Goal: Information Seeking & Learning: Learn about a topic

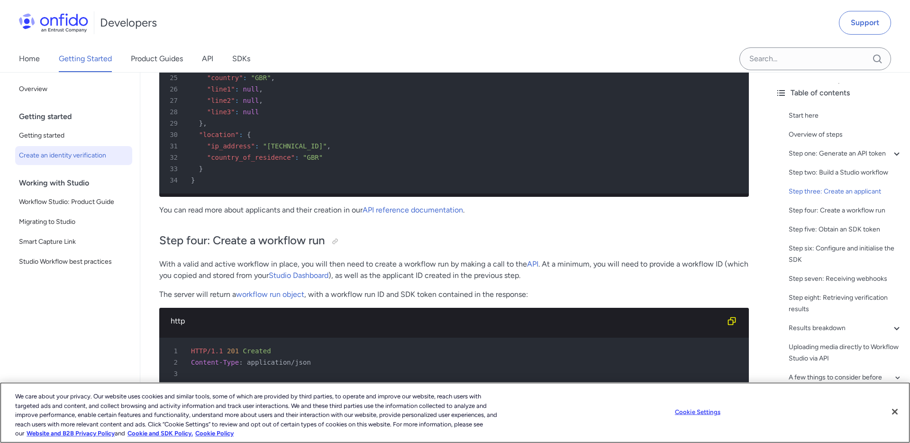
scroll to position [2574, 0]
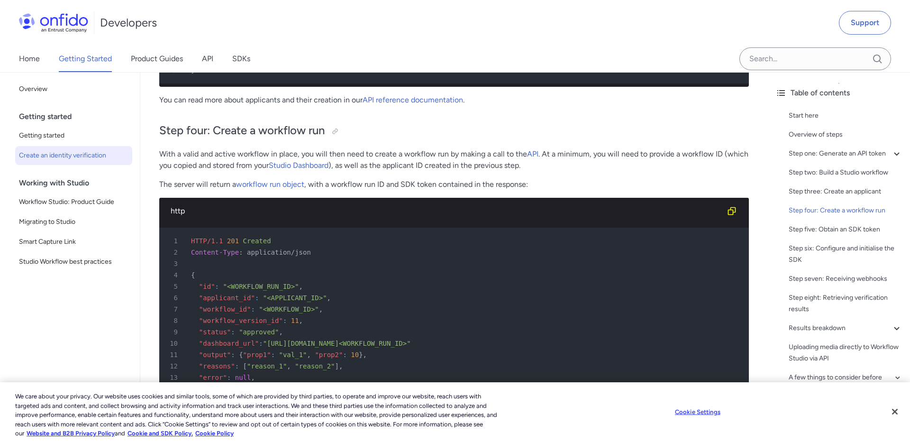
click at [204, 152] on p "With a valid and active workflow in place, you will then need to create a workf…" at bounding box center [454, 159] width 590 height 23
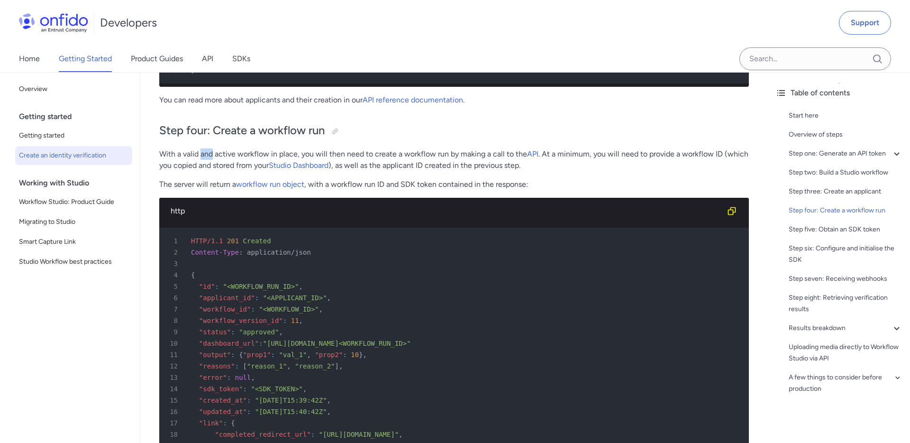
click at [204, 152] on p "With a valid and active workflow in place, you will then need to create a workf…" at bounding box center [454, 159] width 590 height 23
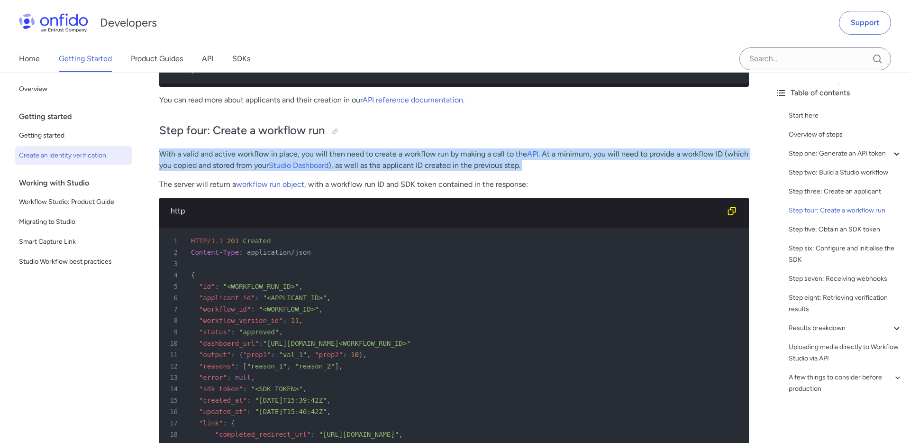
click at [430, 157] on p "With a valid and active workflow in place, you will then need to create a workf…" at bounding box center [454, 159] width 590 height 23
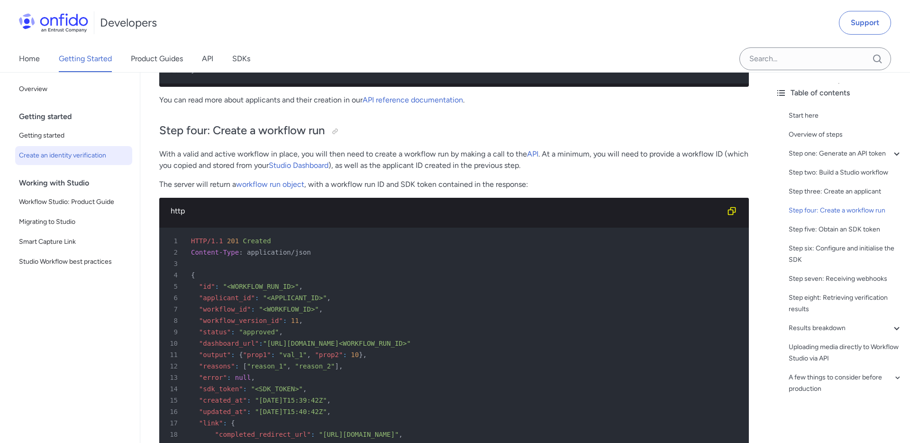
click at [430, 157] on p "With a valid and active workflow in place, you will then need to create a workf…" at bounding box center [454, 159] width 590 height 23
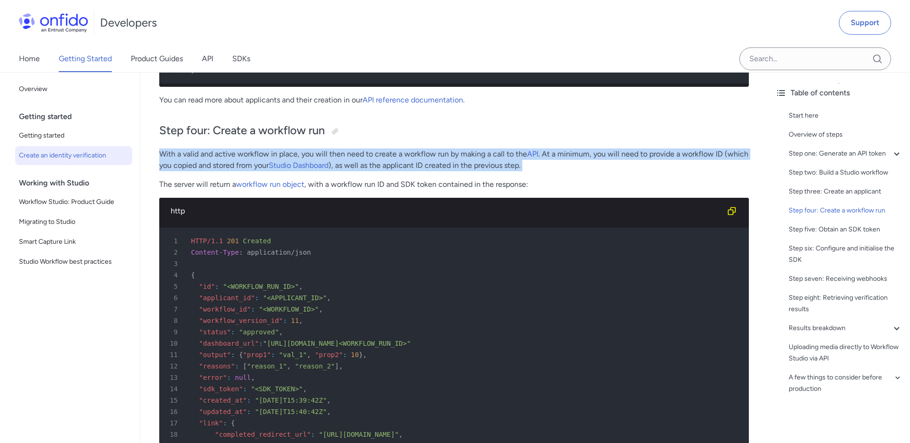
click at [418, 159] on p "With a valid and active workflow in place, you will then need to create a workf…" at bounding box center [454, 159] width 590 height 23
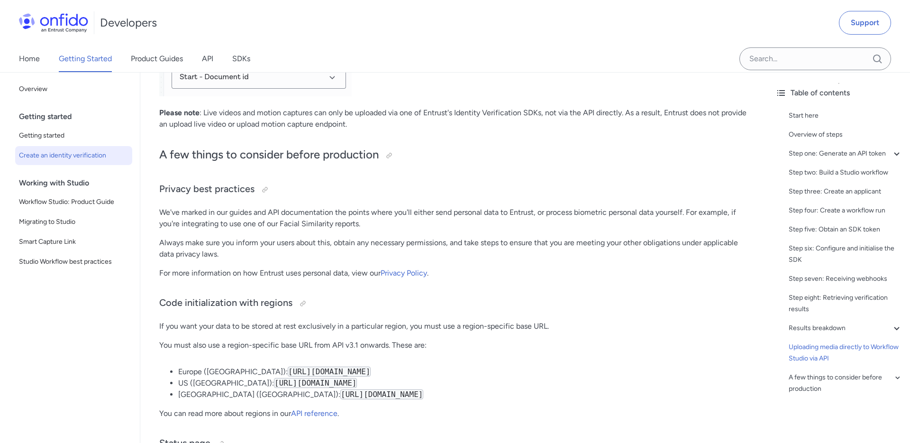
scroll to position [4682, 0]
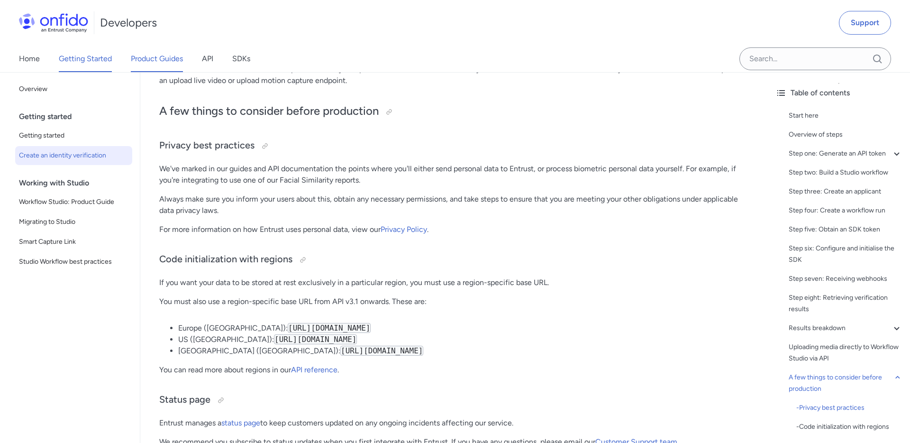
click at [152, 57] on link "Product Guides" at bounding box center [157, 59] width 52 height 27
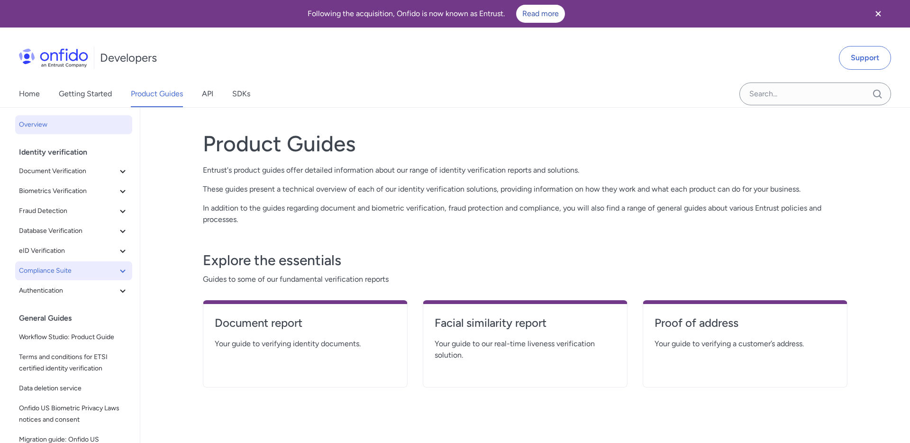
click at [129, 273] on button "Compliance Suite" at bounding box center [73, 270] width 117 height 19
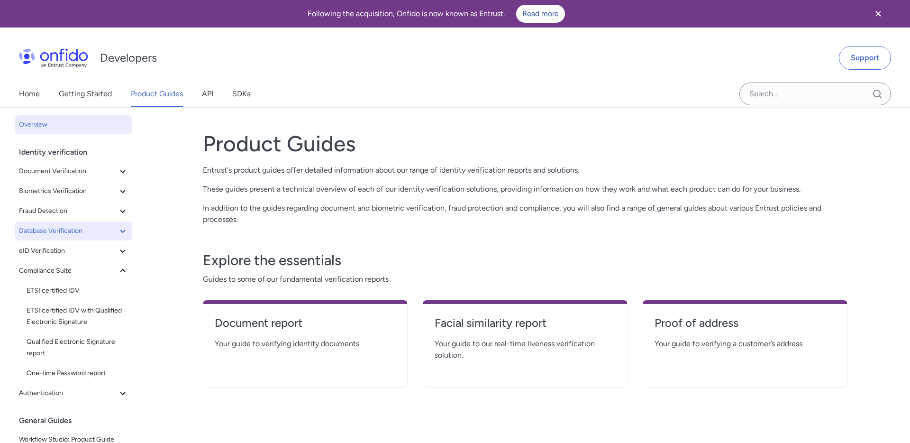
click at [122, 233] on icon at bounding box center [122, 230] width 11 height 11
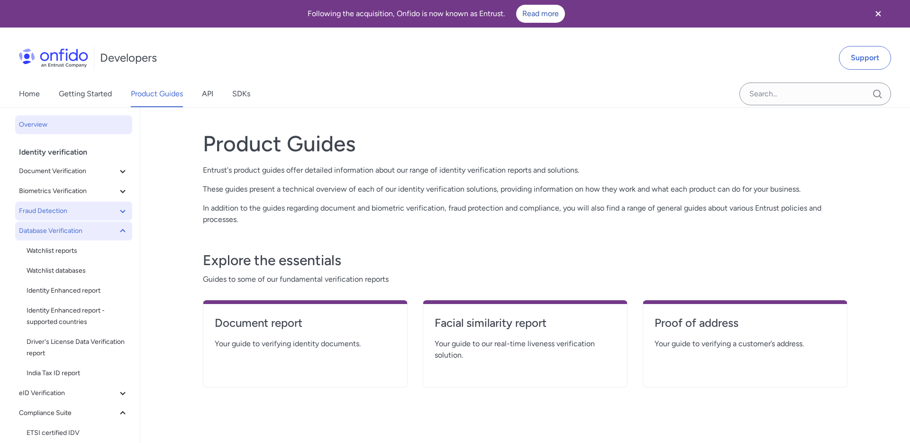
click at [125, 208] on icon at bounding box center [122, 210] width 11 height 11
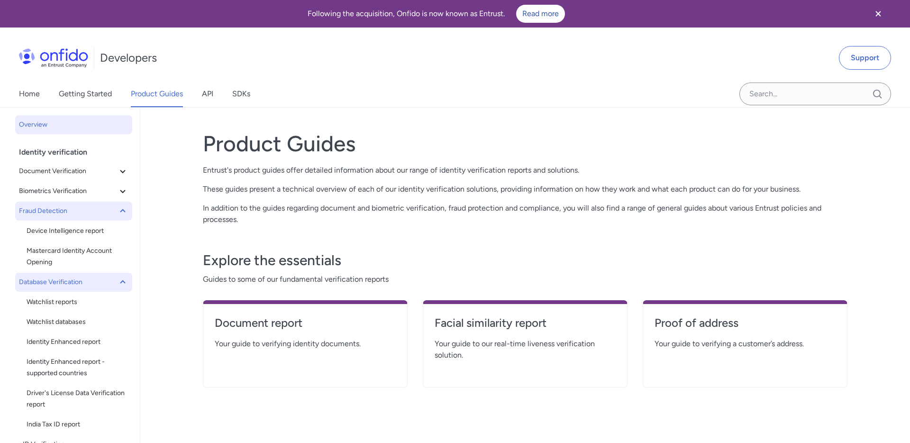
click at [125, 208] on icon at bounding box center [122, 210] width 11 height 11
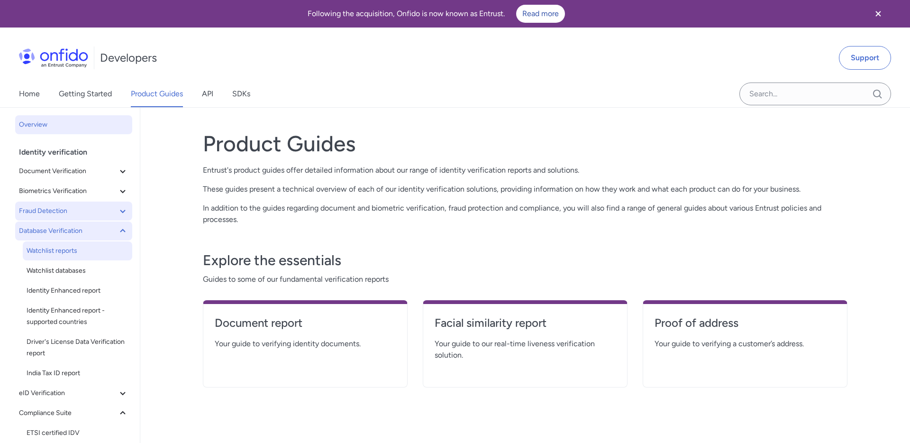
click at [40, 249] on span "Watchlist reports" at bounding box center [78, 250] width 102 height 11
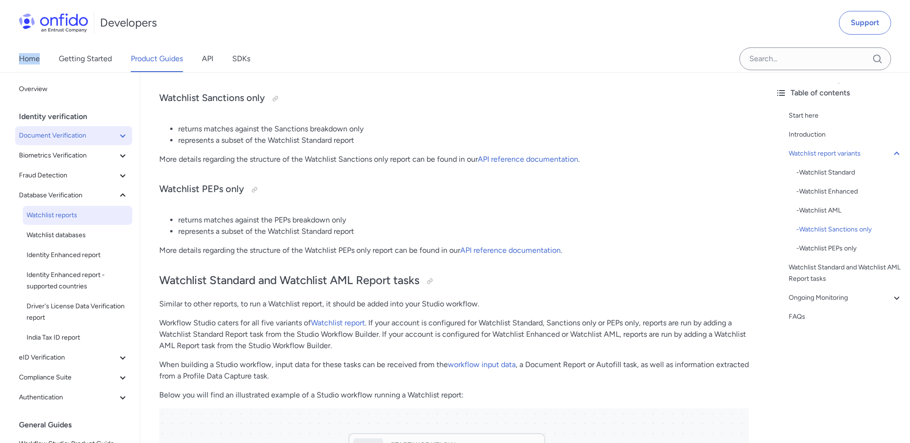
click at [79, 137] on span "Document Verification" at bounding box center [68, 135] width 98 height 11
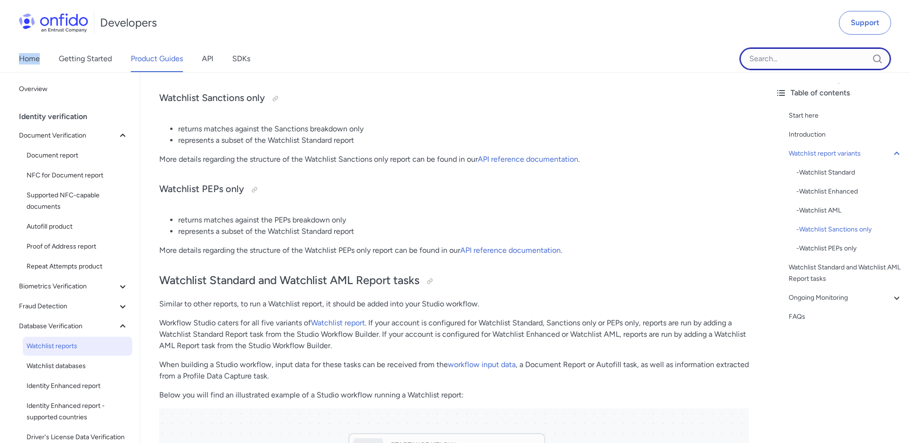
click at [818, 53] on input "Onfido search input field" at bounding box center [815, 58] width 152 height 23
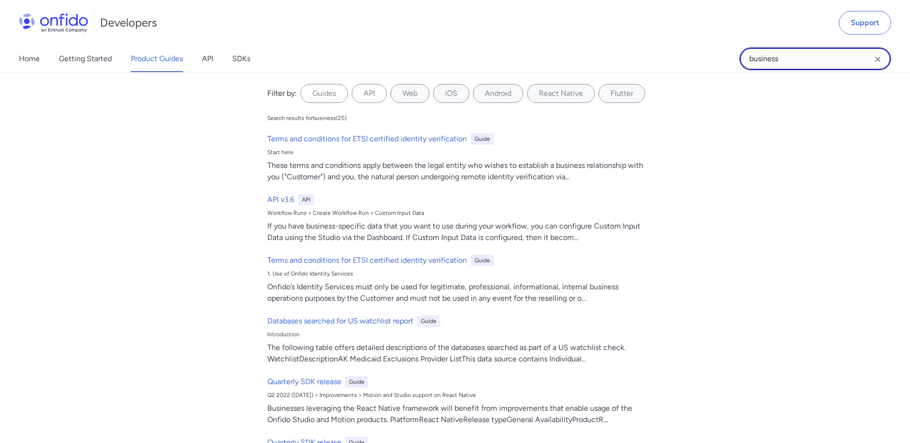
click at [765, 59] on input "business" at bounding box center [815, 58] width 152 height 23
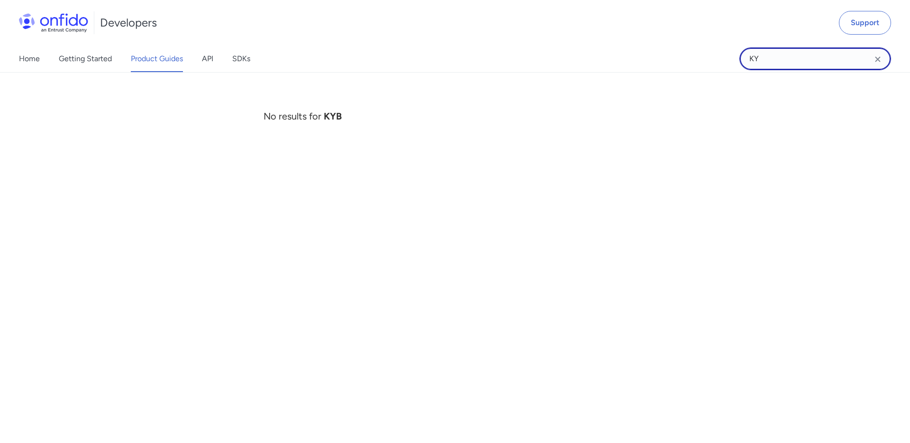
type input "K"
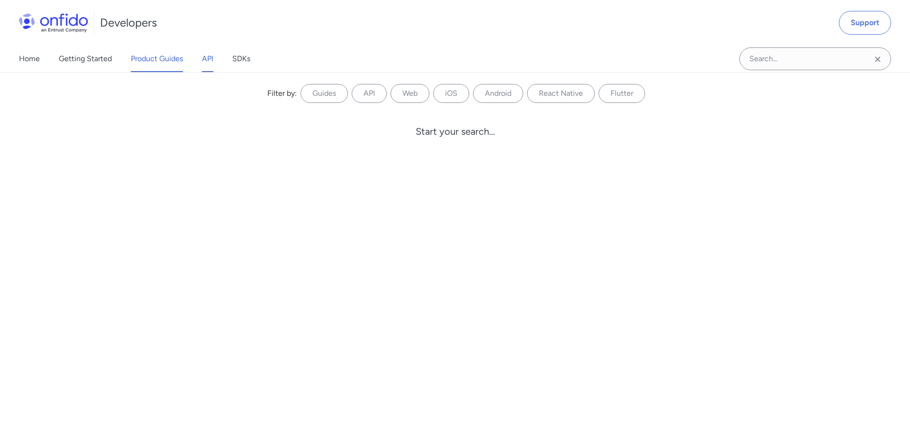
click at [206, 55] on link "API" at bounding box center [207, 59] width 11 height 27
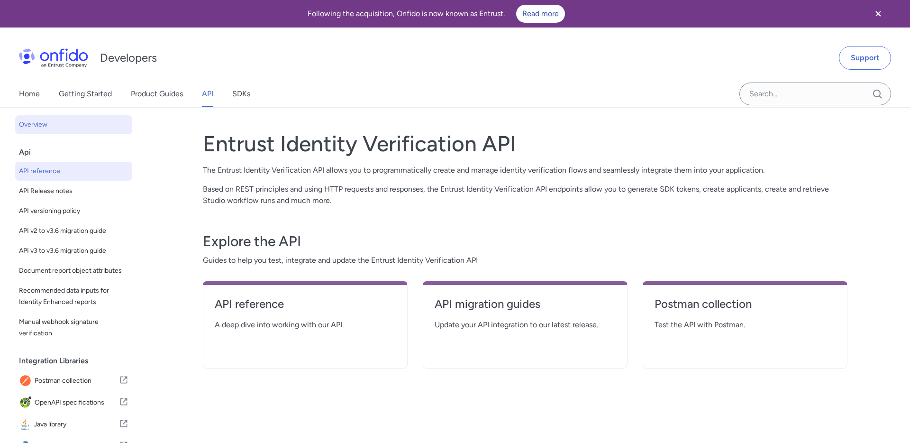
click at [50, 172] on span "API reference" at bounding box center [73, 170] width 109 height 11
select select "http"
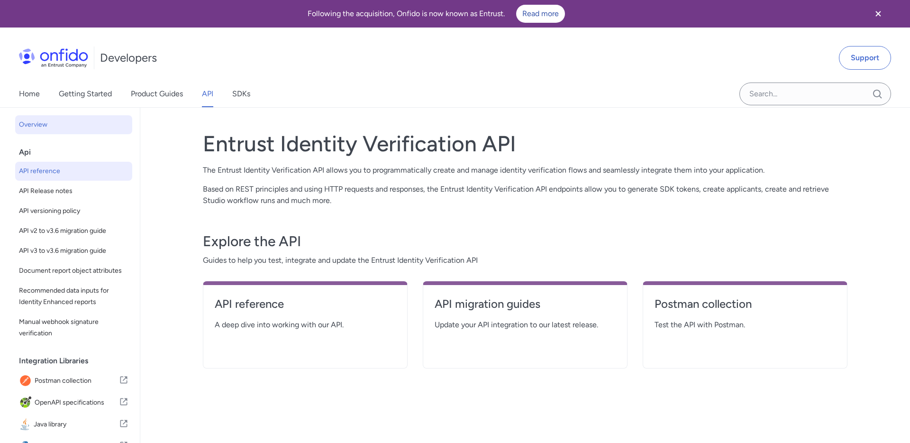
select select "http"
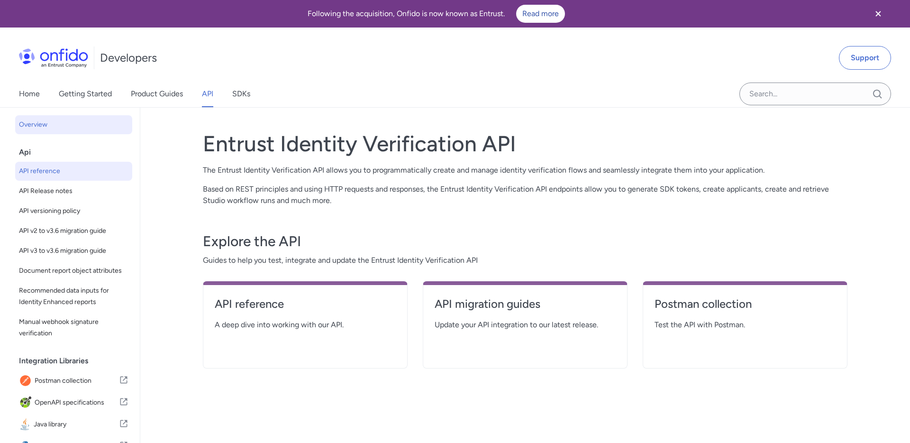
select select "http"
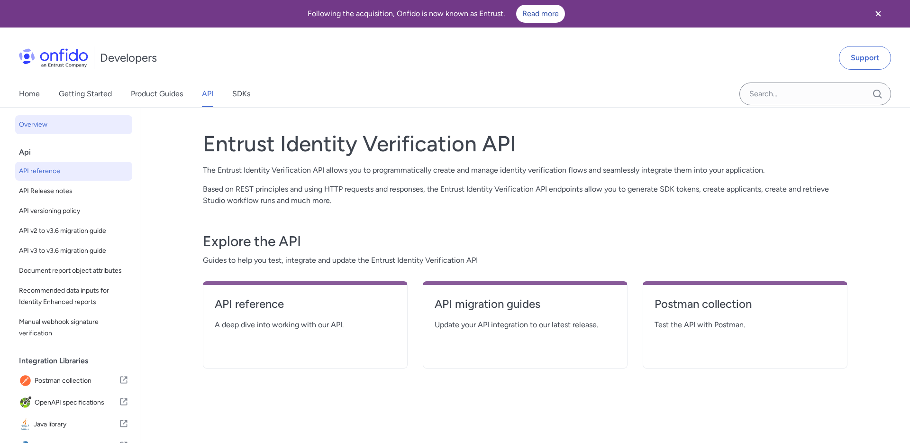
select select "http"
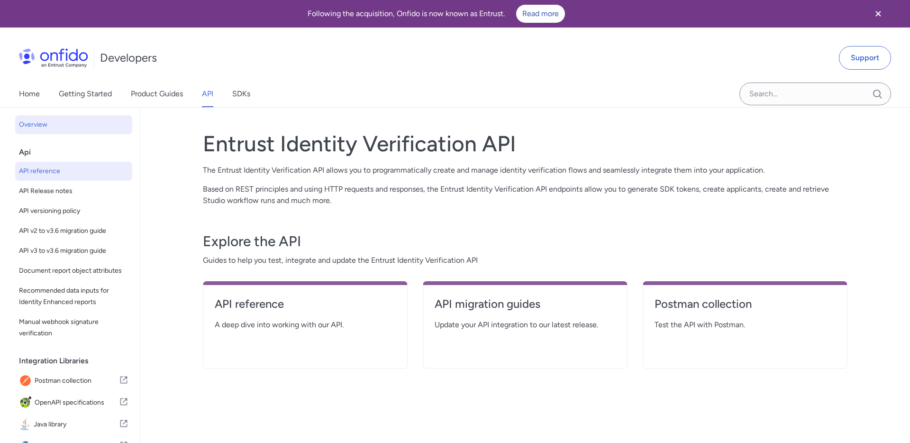
select select "http"
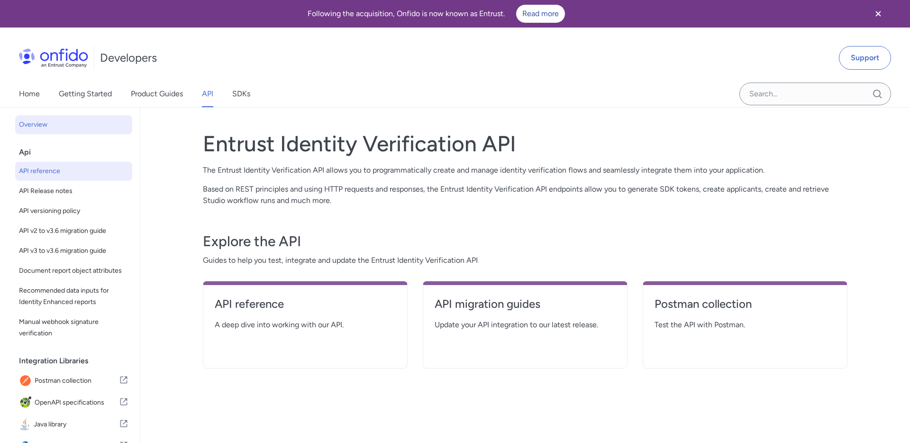
select select "http"
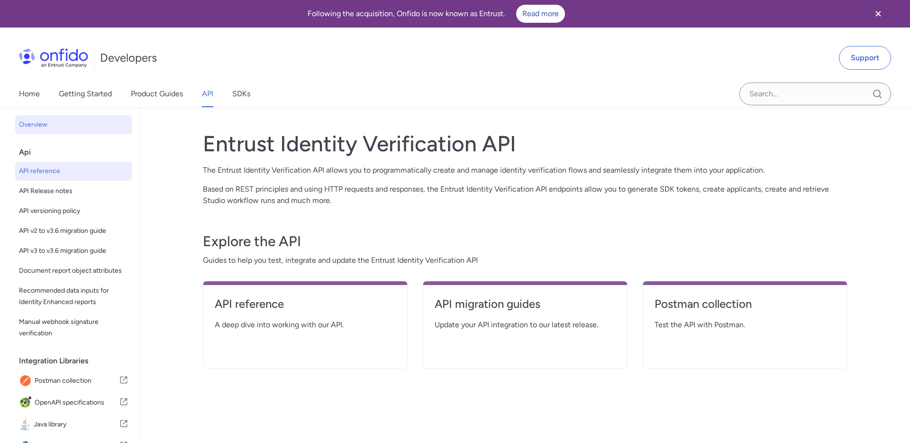
select select "http"
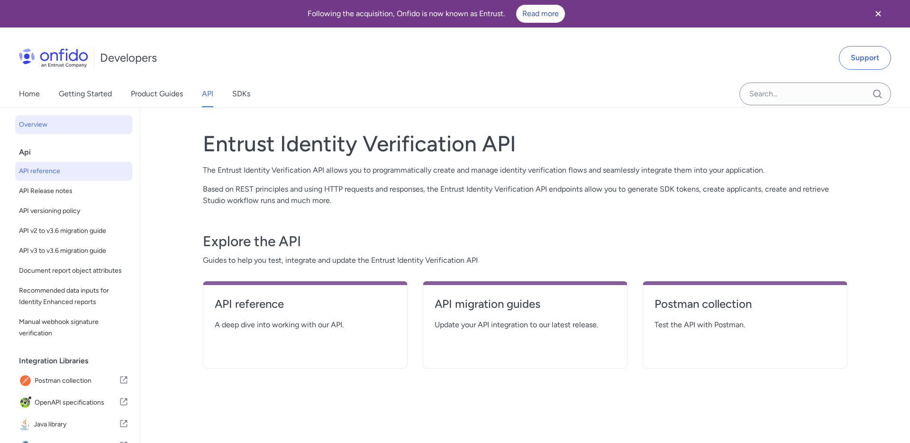
select select "http"
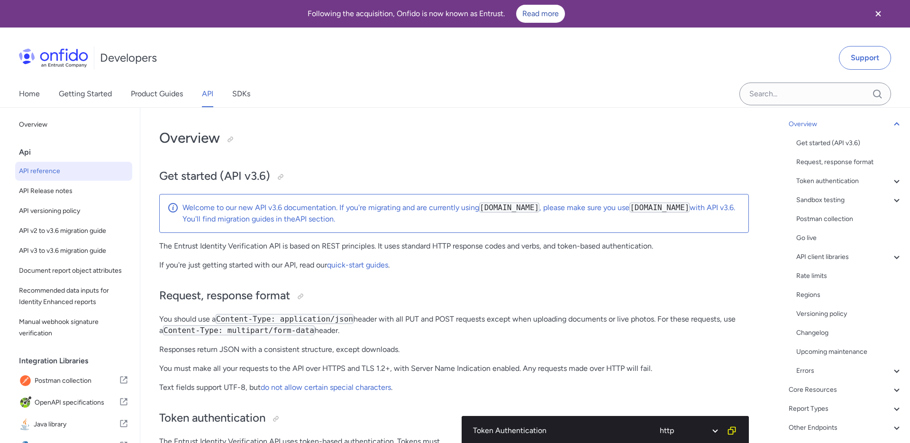
scroll to position [81, 0]
click at [815, 374] on div "Core Resources" at bounding box center [846, 370] width 114 height 11
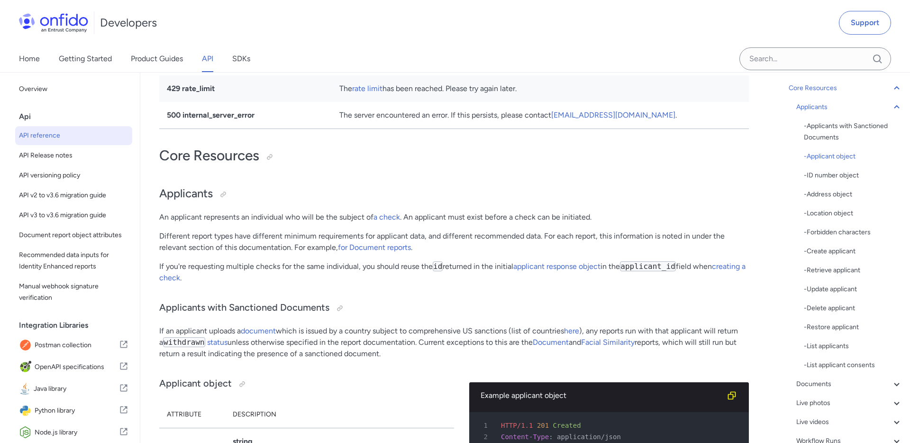
scroll to position [62, 0]
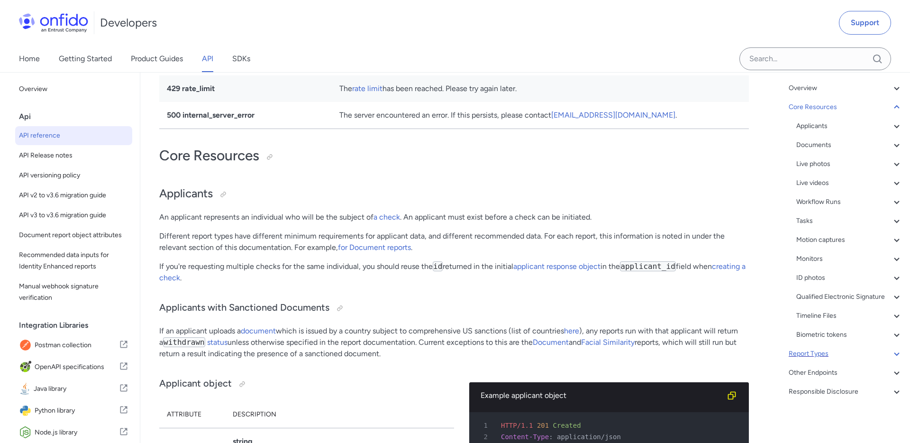
click at [831, 352] on div "Report Types" at bounding box center [846, 353] width 114 height 11
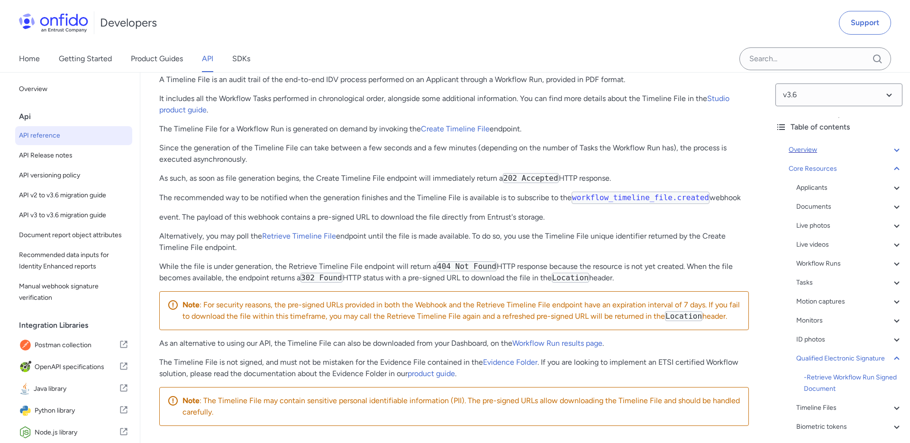
click at [817, 149] on div "Overview" at bounding box center [846, 149] width 114 height 11
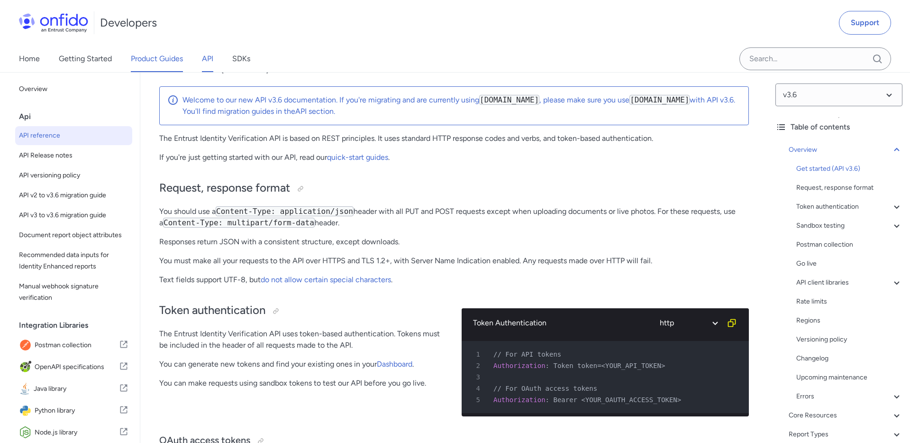
click at [162, 55] on link "Product Guides" at bounding box center [157, 59] width 52 height 27
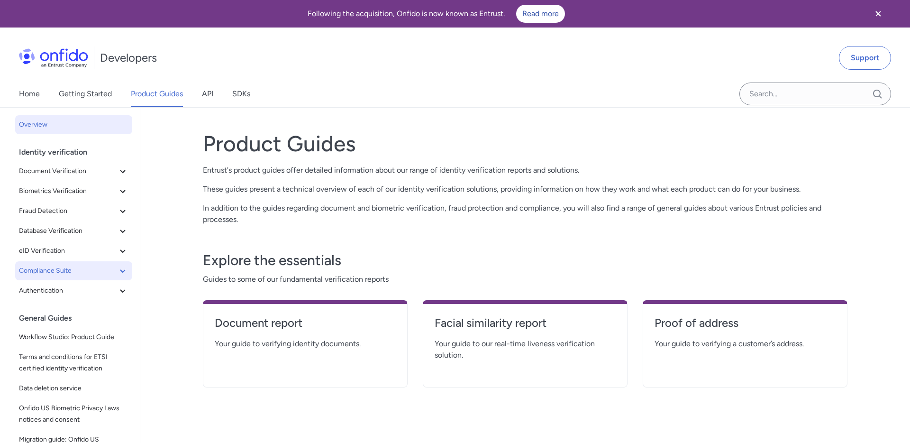
click at [123, 268] on icon at bounding box center [122, 270] width 11 height 11
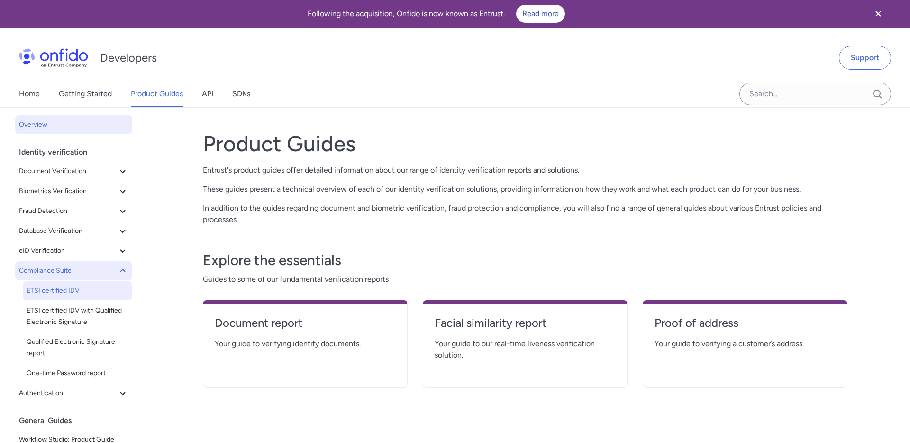
click at [118, 286] on span "ETSI certified IDV" at bounding box center [78, 290] width 102 height 11
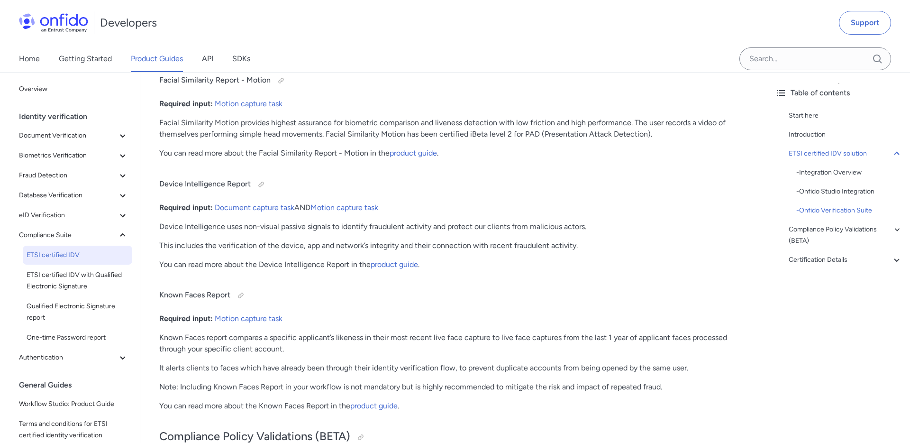
scroll to position [1706, 0]
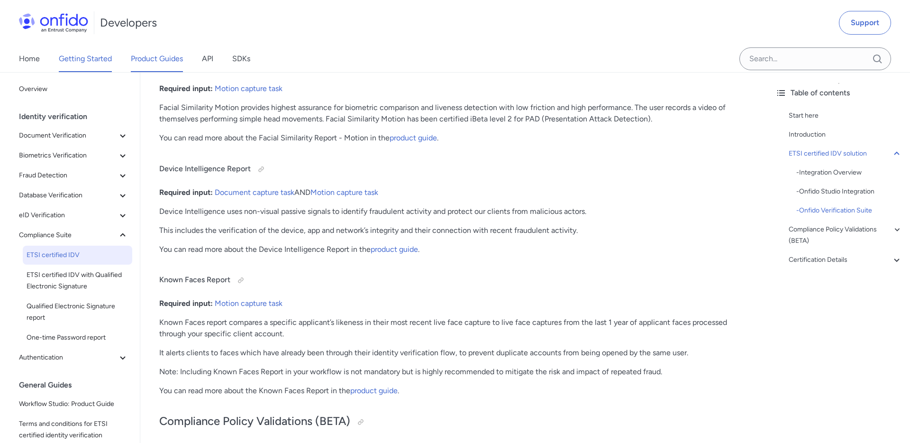
click at [82, 56] on link "Getting Started" at bounding box center [85, 59] width 53 height 27
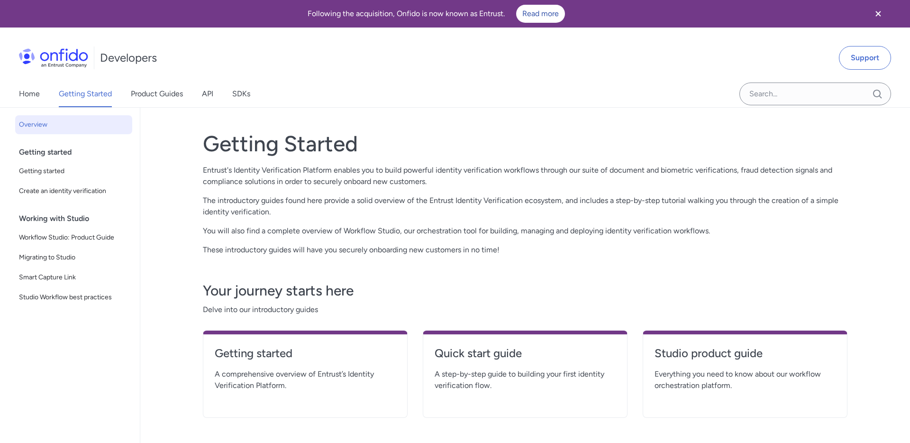
click at [595, 202] on p "The introductory guides found here provide a solid overview of the Entrust Iden…" at bounding box center [525, 206] width 645 height 23
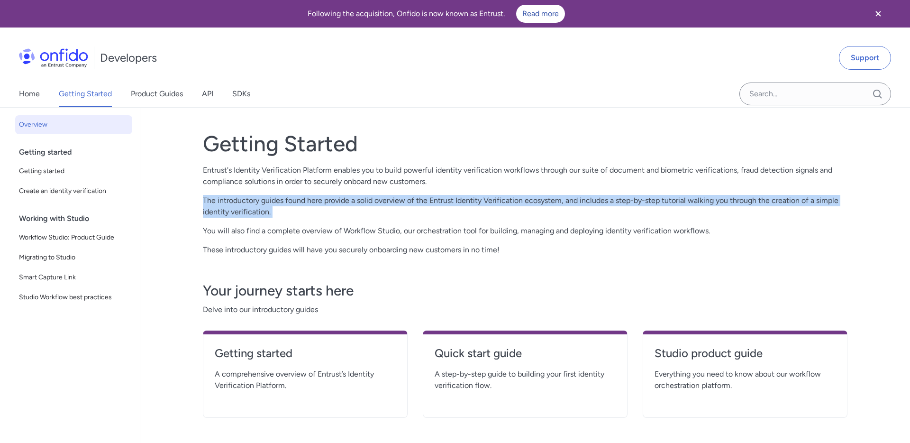
click at [486, 248] on p "These introductory guides will have you securely onboarding new customers in no…" at bounding box center [525, 249] width 645 height 11
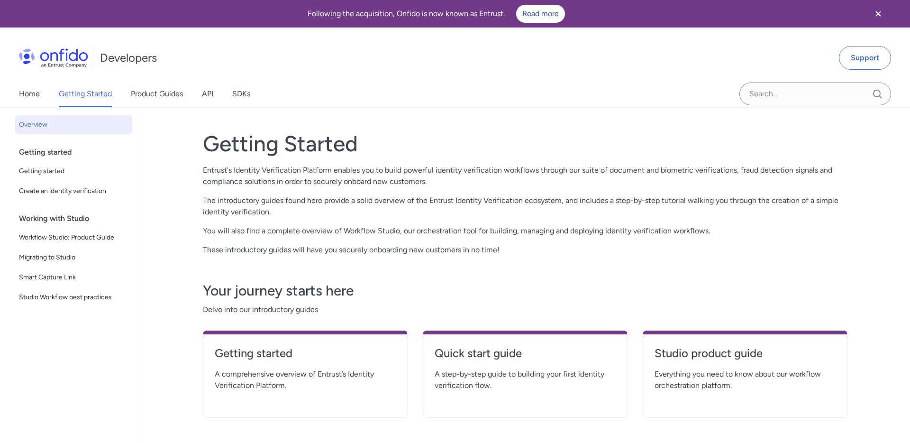
click at [506, 229] on p "You will also find a complete overview of Workflow Studio, our orchestration to…" at bounding box center [525, 230] width 645 height 11
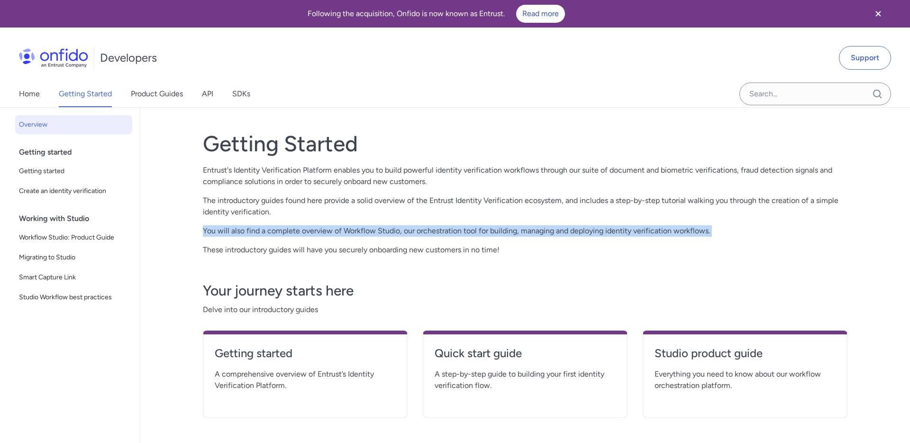
click at [460, 229] on p "You will also find a complete overview of Workflow Studio, our orchestration to…" at bounding box center [525, 230] width 645 height 11
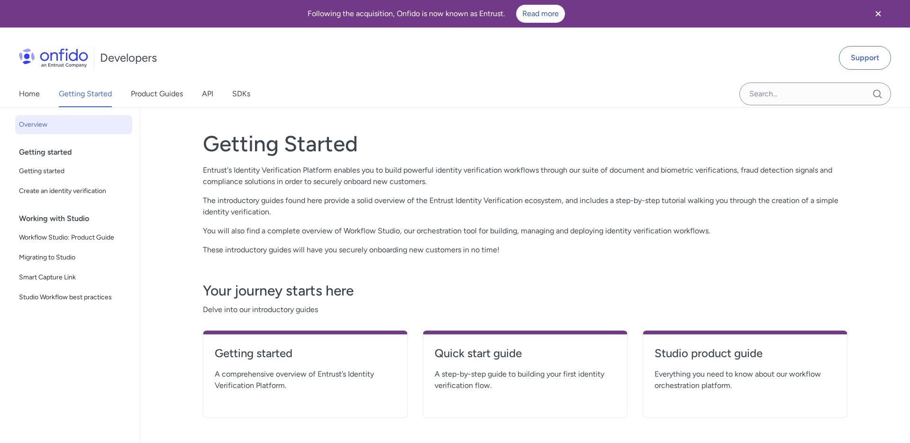
click at [584, 197] on p "The introductory guides found here provide a solid overview of the Entrust Iden…" at bounding box center [525, 206] width 645 height 23
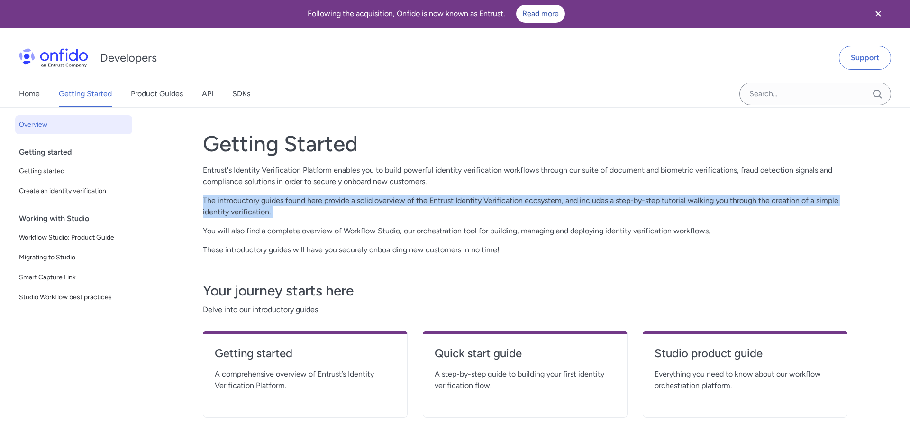
click at [584, 197] on p "The introductory guides found here provide a solid overview of the Entrust Iden…" at bounding box center [525, 206] width 645 height 23
click at [466, 203] on p "The introductory guides found here provide a solid overview of the Entrust Iden…" at bounding box center [525, 206] width 645 height 23
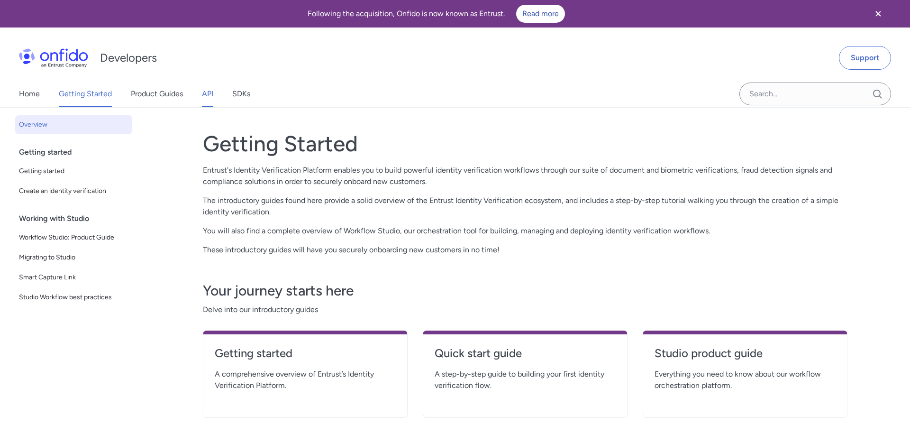
click at [207, 97] on link "API" at bounding box center [207, 94] width 11 height 27
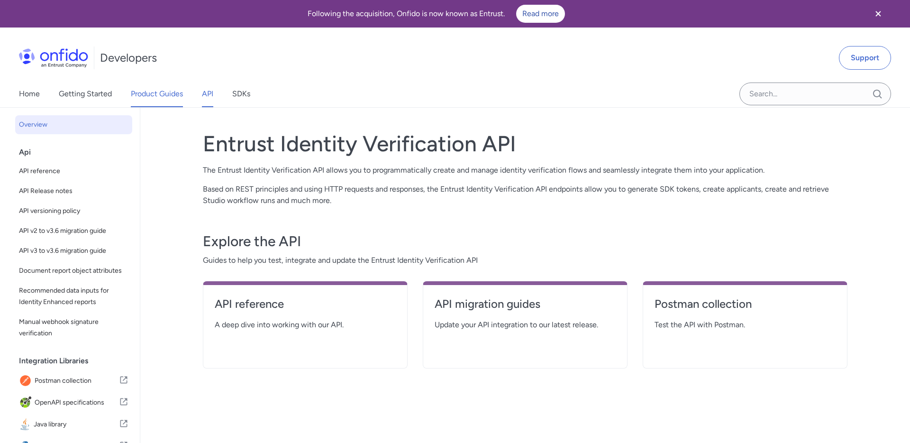
click at [170, 101] on link "Product Guides" at bounding box center [157, 94] width 52 height 27
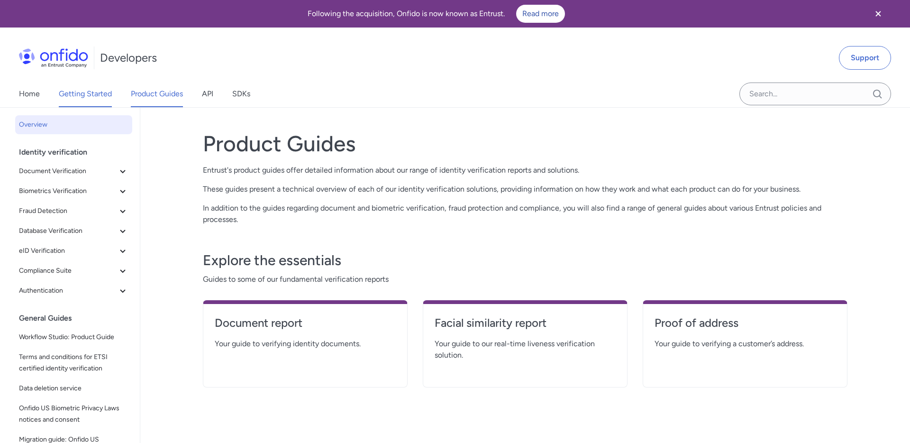
click at [89, 87] on link "Getting Started" at bounding box center [85, 94] width 53 height 27
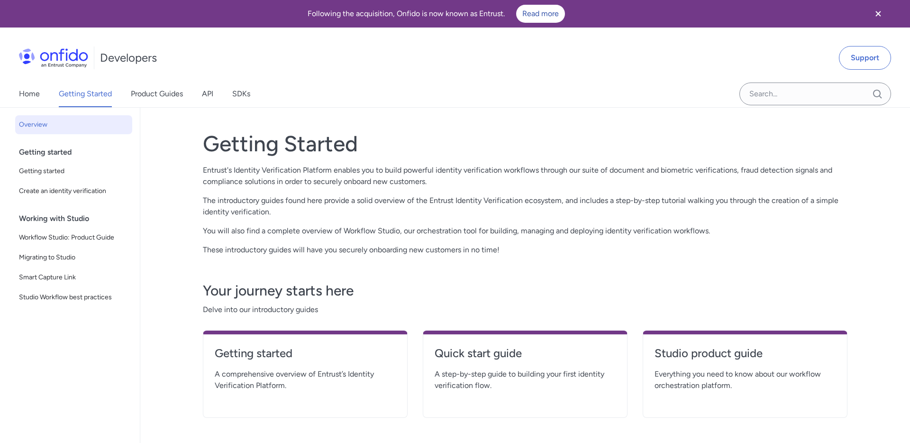
click at [41, 90] on div "Home Getting Started Product Guides API SDKs" at bounding box center [144, 94] width 288 height 27
click at [30, 94] on link "Home" at bounding box center [29, 94] width 21 height 27
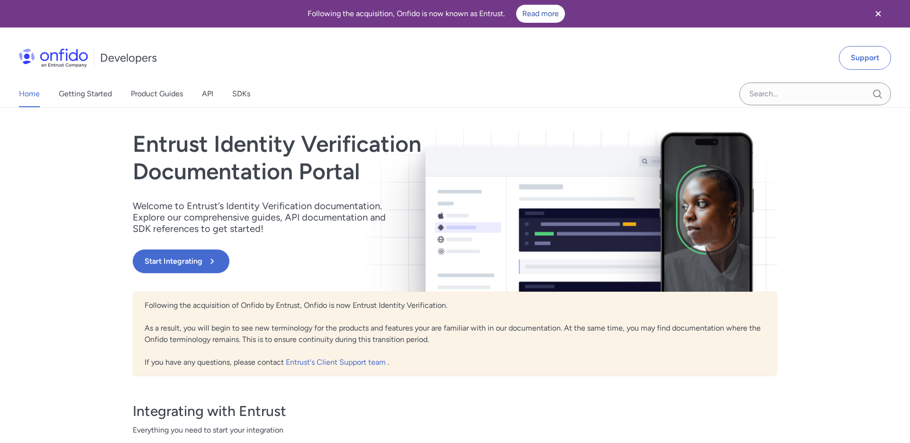
click at [259, 202] on p "Welcome to Entrust’s Identity Verification documentation. Explore our comprehen…" at bounding box center [265, 217] width 265 height 34
click at [259, 218] on p "Welcome to Entrust’s Identity Verification documentation. Explore our comprehen…" at bounding box center [265, 217] width 265 height 34
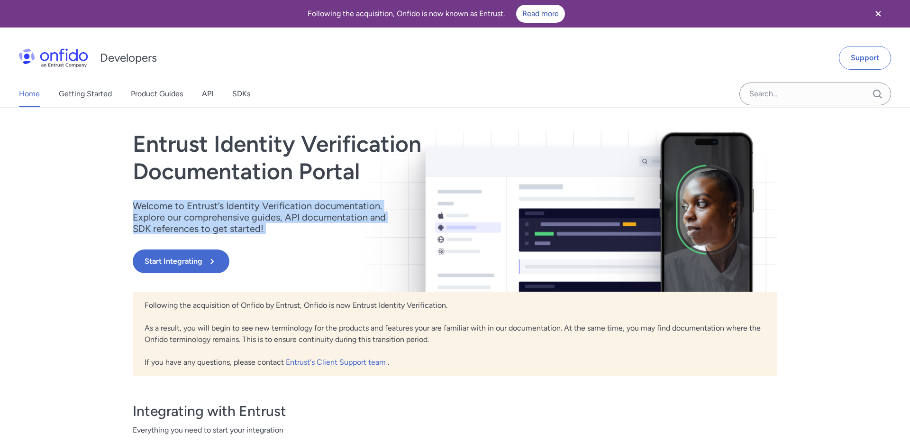
click at [217, 221] on p "Welcome to Entrust’s Identity Verification documentation. Explore our comprehen…" at bounding box center [265, 217] width 265 height 34
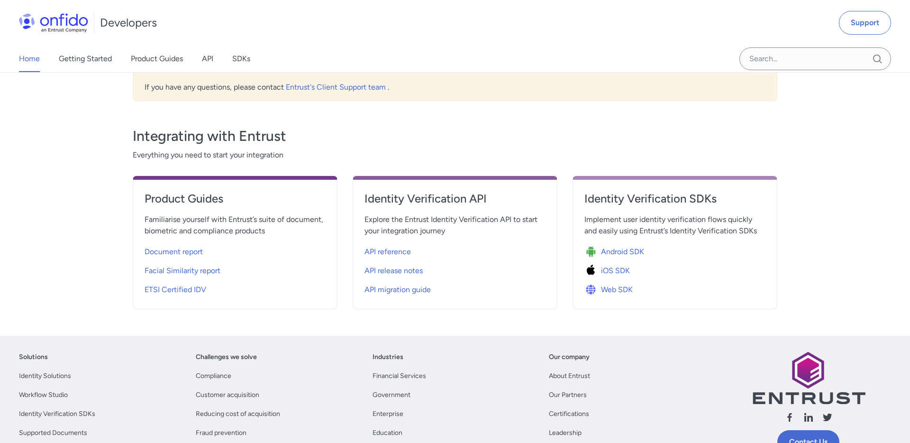
scroll to position [295, 0]
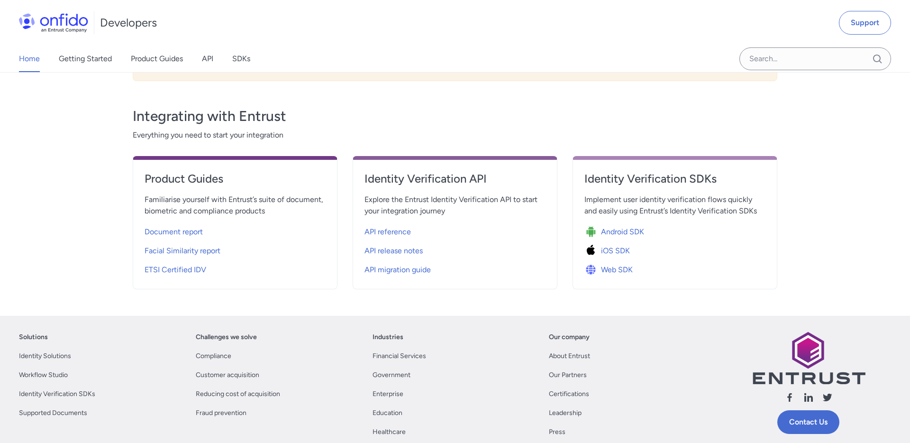
click at [394, 206] on span "Explore the Entrust Identity Verification API to start your integration journey" at bounding box center [455, 205] width 181 height 23
click at [194, 183] on h4 "Product Guides" at bounding box center [235, 178] width 181 height 15
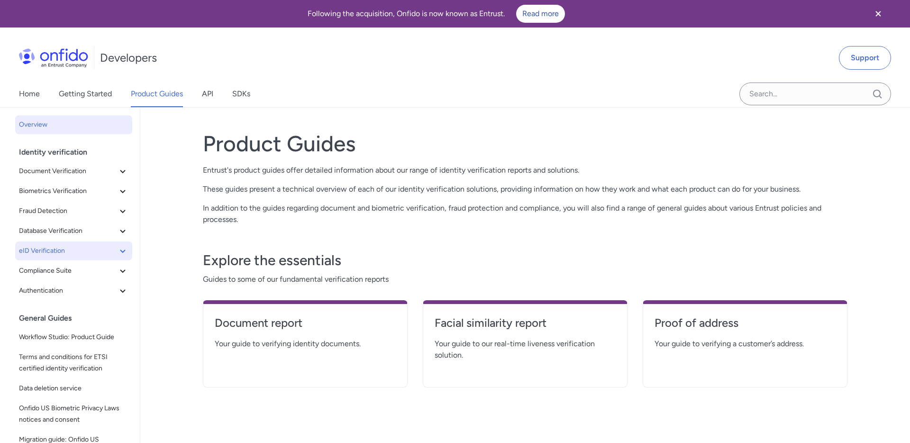
click at [121, 252] on icon at bounding box center [122, 250] width 11 height 11
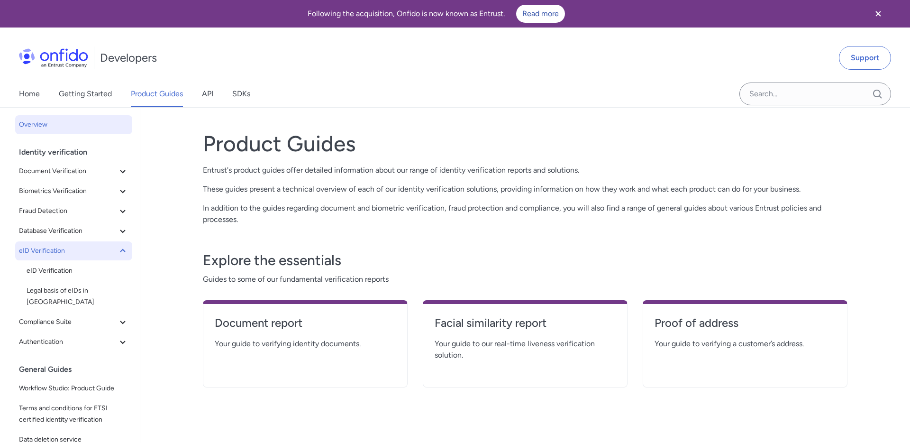
click at [121, 252] on icon at bounding box center [122, 250] width 11 height 11
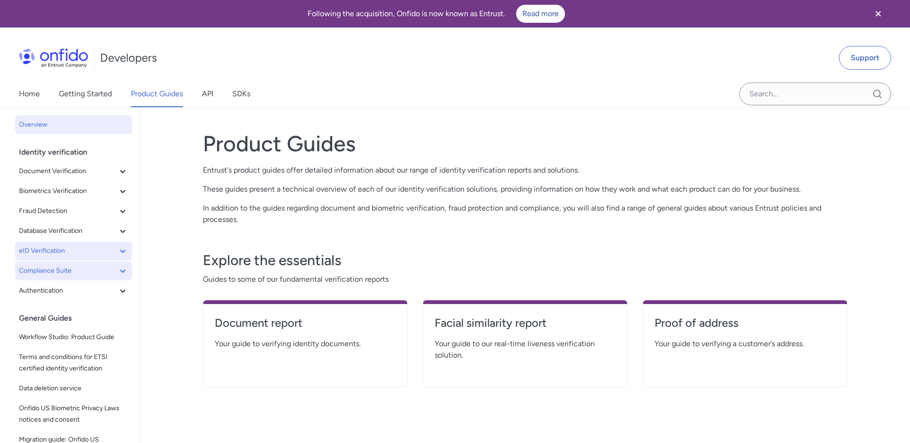
click at [125, 267] on icon at bounding box center [122, 270] width 11 height 11
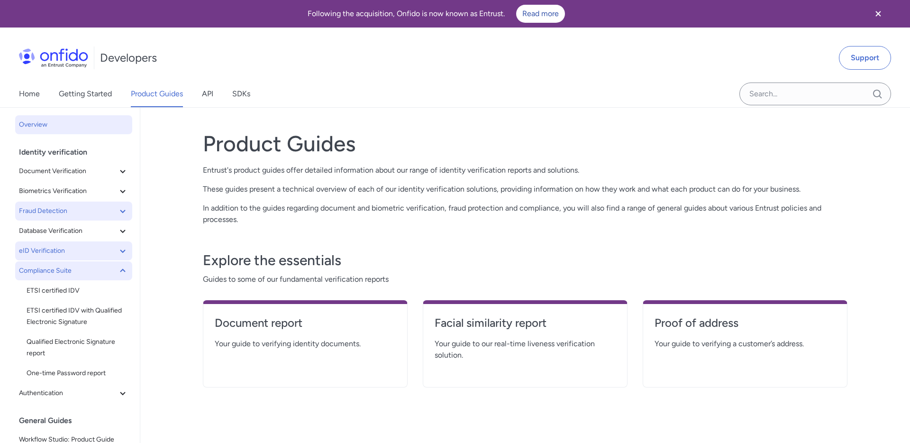
click at [120, 211] on icon at bounding box center [122, 210] width 11 height 11
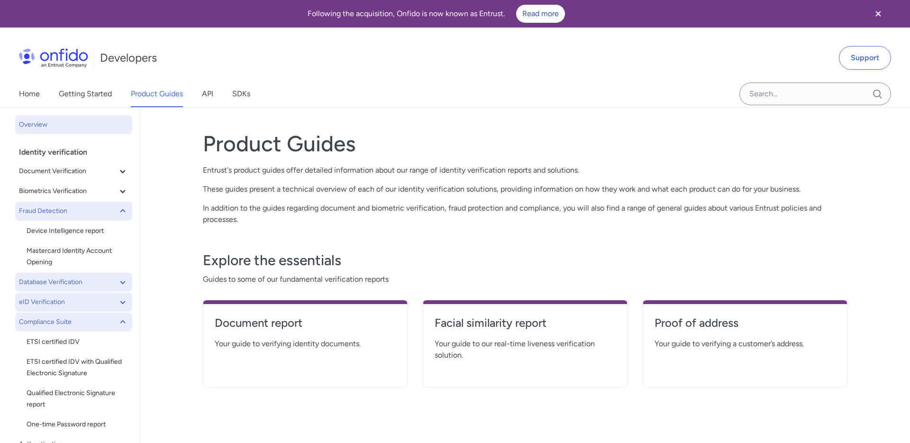
click at [120, 279] on icon at bounding box center [122, 281] width 11 height 11
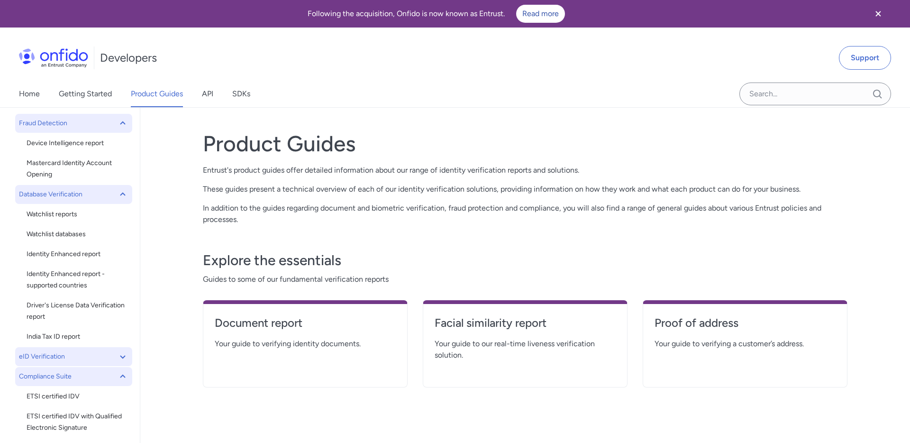
scroll to position [90, 0]
click at [122, 255] on span "Identity Enhanced report" at bounding box center [78, 251] width 102 height 11
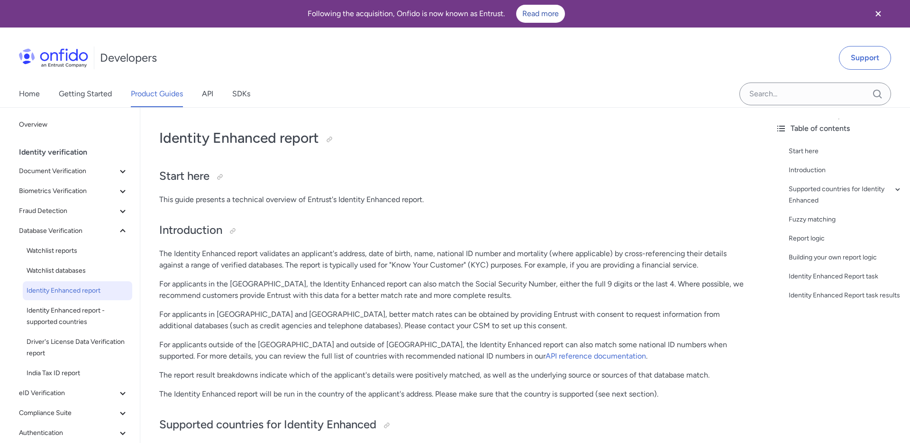
click at [607, 257] on p "The Identity Enhanced report validates an applicant's address, date of birth, n…" at bounding box center [454, 259] width 590 height 23
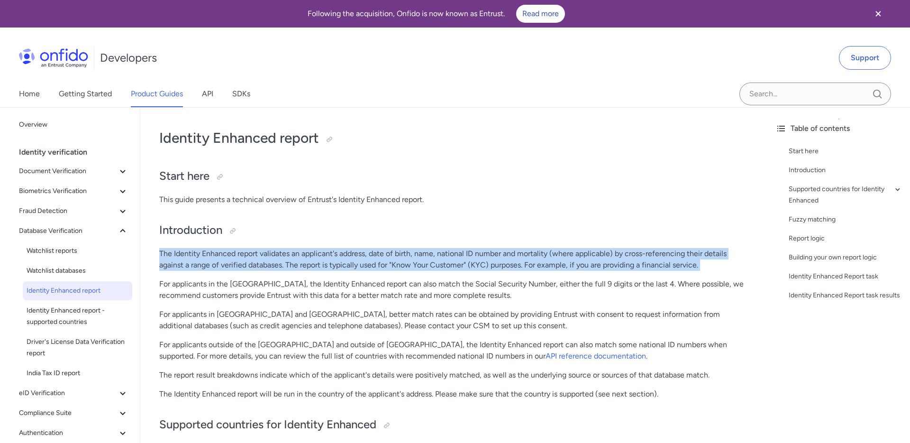
click at [248, 255] on p "The Identity Enhanced report validates an applicant's address, date of birth, n…" at bounding box center [454, 259] width 590 height 23
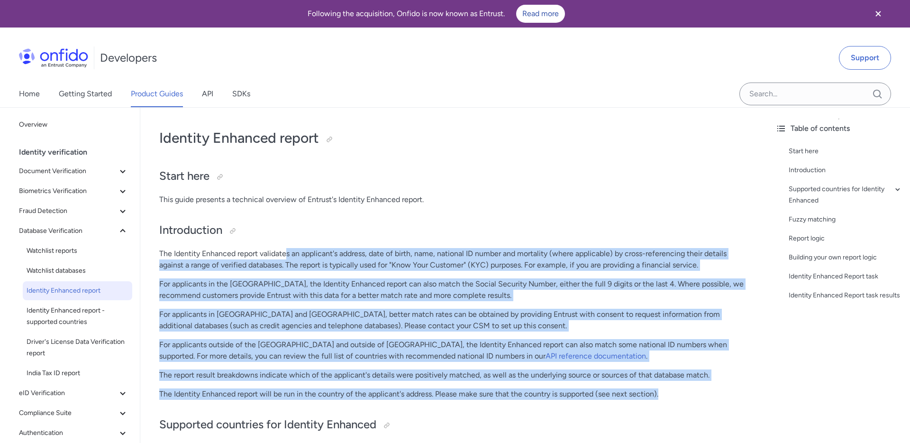
drag, startPoint x: 286, startPoint y: 259, endPoint x: 698, endPoint y: 392, distance: 432.8
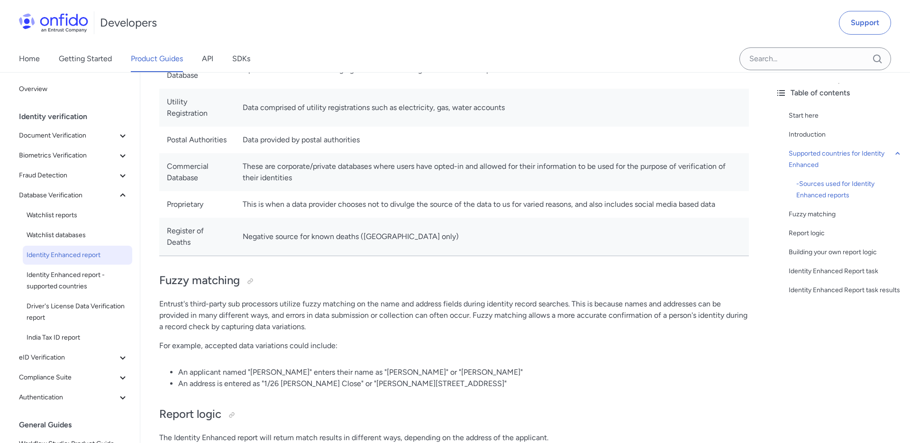
scroll to position [729, 0]
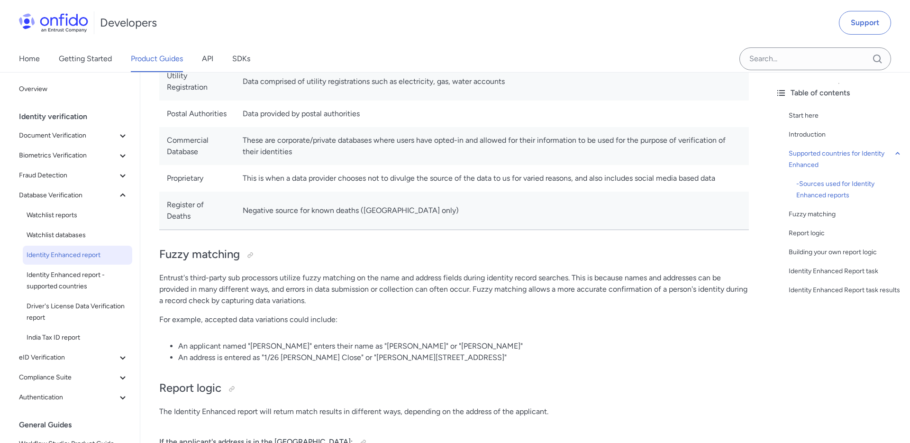
click at [391, 292] on p "Entrust's third-party sub processors utilize fuzzy matching on the name and add…" at bounding box center [454, 289] width 590 height 34
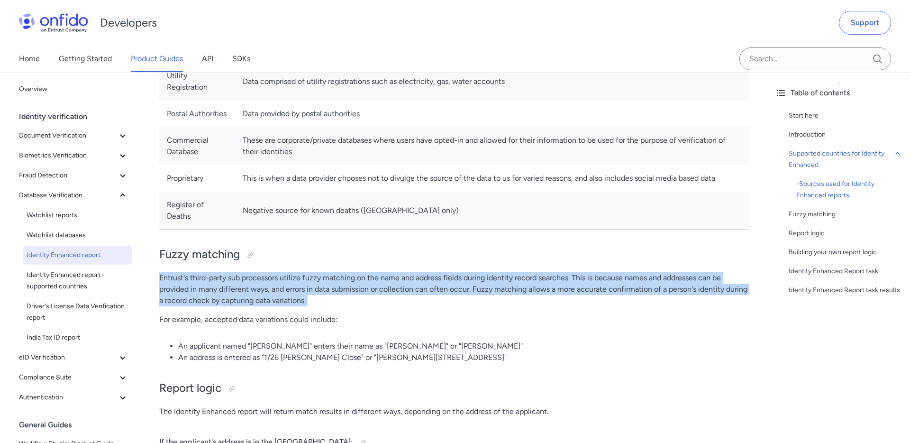
click at [312, 292] on p "Entrust's third-party sub processors utilize fuzzy matching on the name and add…" at bounding box center [454, 289] width 590 height 34
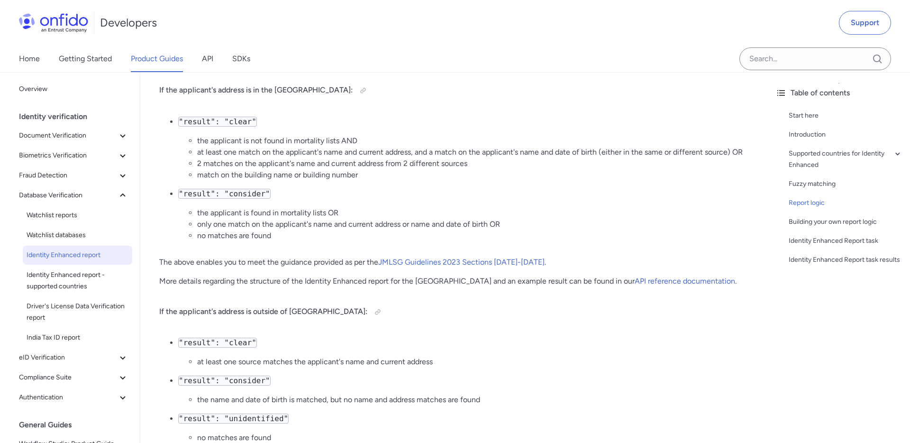
scroll to position [1085, 0]
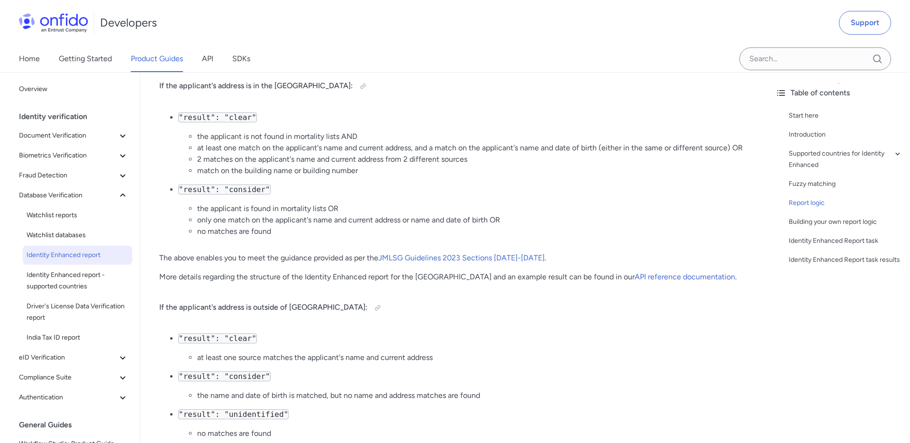
click at [301, 216] on li "only one match on the applicant's name and current address or name and date of …" at bounding box center [473, 219] width 552 height 11
click at [363, 222] on li "only one match on the applicant's name and current address or name and date of …" at bounding box center [473, 219] width 552 height 11
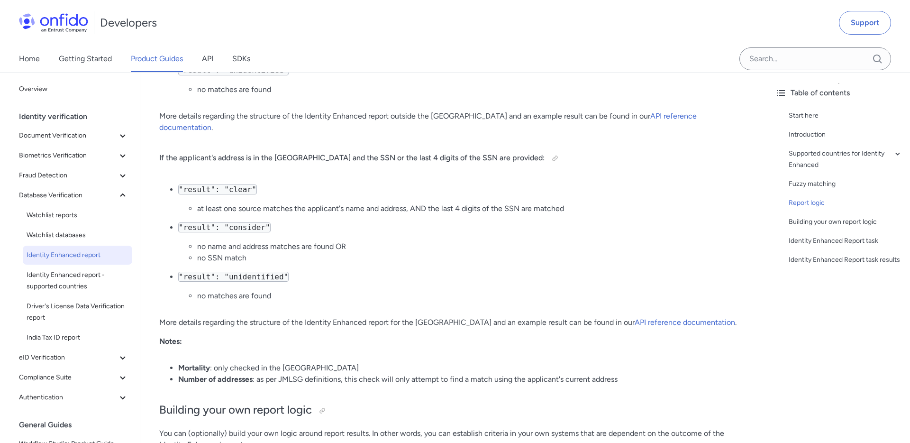
scroll to position [1434, 0]
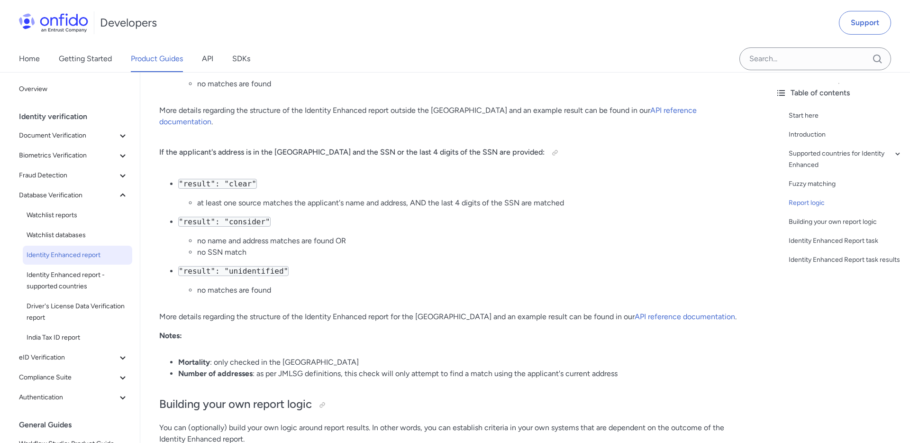
click at [481, 311] on p "More details regarding the structure of the Identity Enhanced report for the US…" at bounding box center [454, 316] width 590 height 11
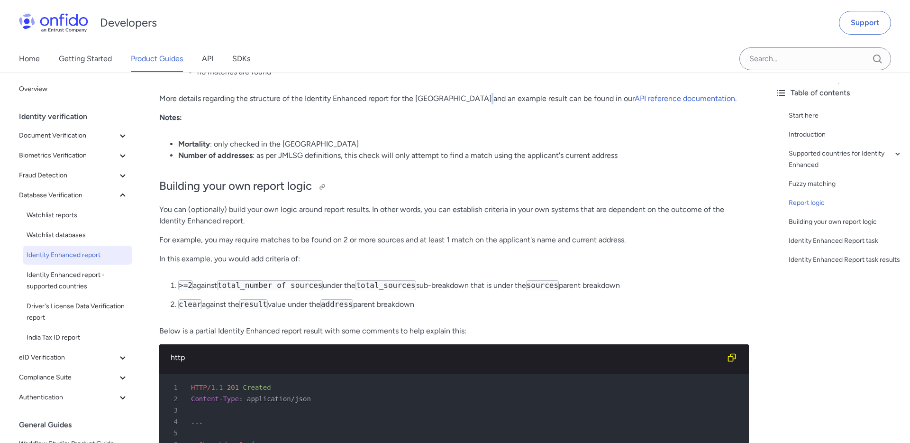
scroll to position [1658, 0]
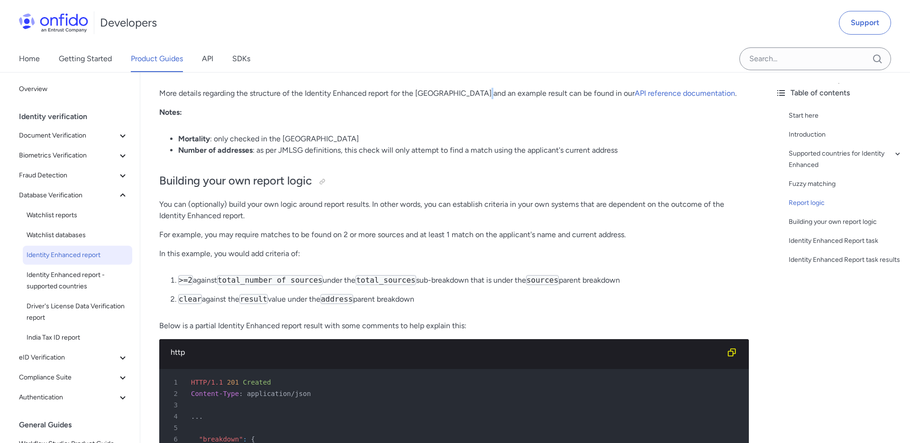
click at [279, 248] on p "In this example, you would add criteria of:" at bounding box center [454, 253] width 590 height 11
click at [238, 248] on p "In this example, you would add criteria of:" at bounding box center [454, 253] width 590 height 11
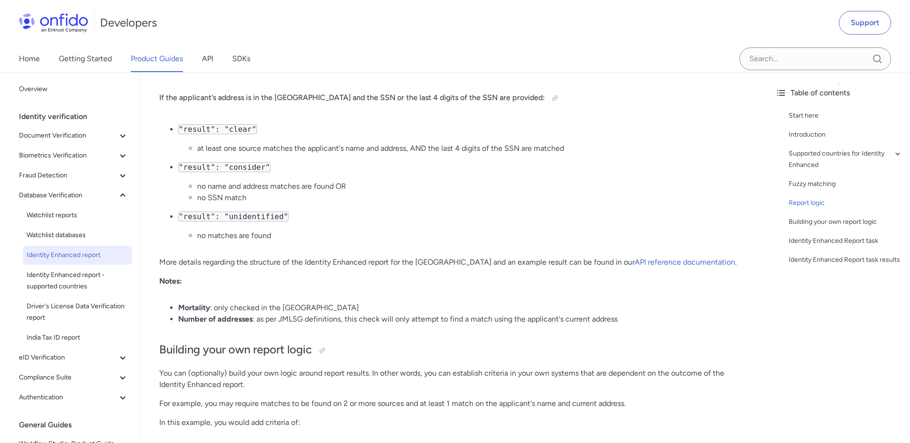
scroll to position [1488, 0]
click at [900, 217] on div "Building your own report logic" at bounding box center [846, 221] width 114 height 11
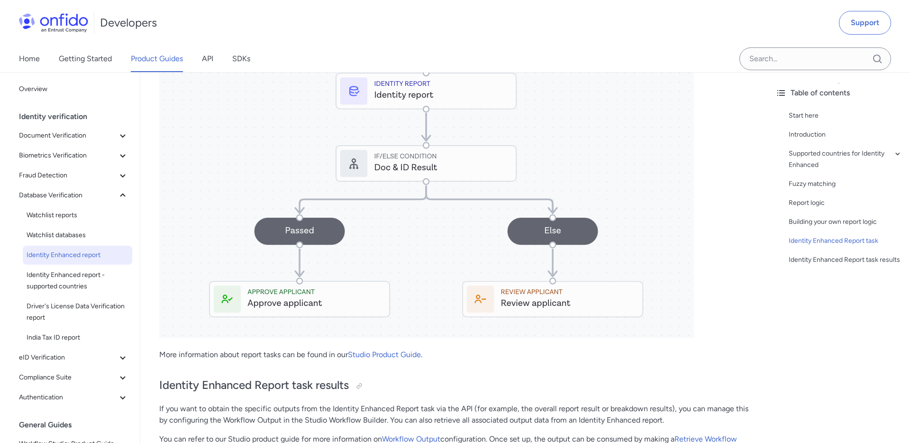
scroll to position [2911, 0]
click at [593, 402] on p "If you want to obtain the specific outputs from the Identity Enhanced Report ta…" at bounding box center [454, 413] width 590 height 23
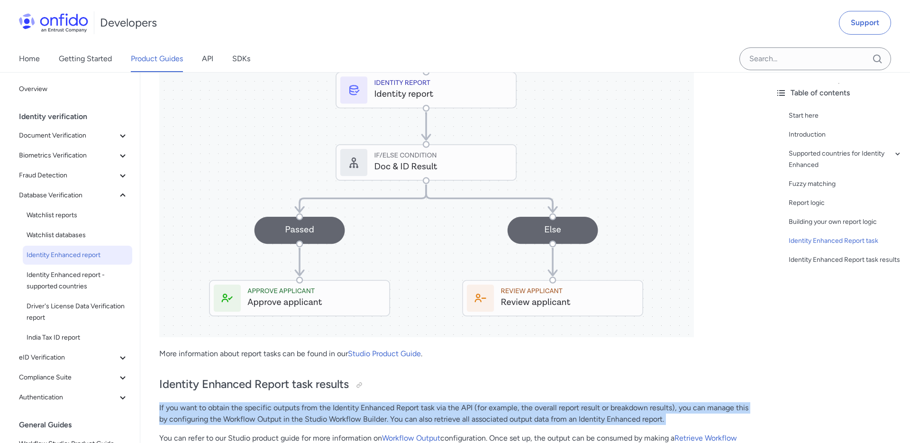
click at [536, 402] on p "If you want to obtain the specific outputs from the Identity Enhanced Report ta…" at bounding box center [454, 413] width 590 height 23
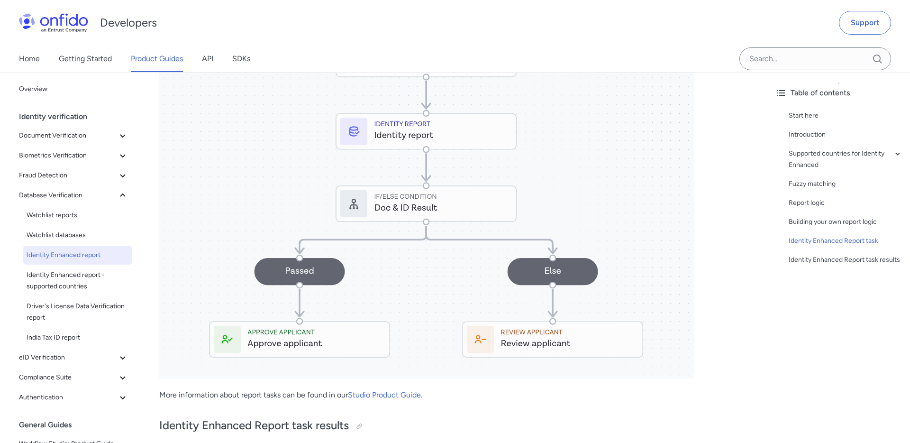
scroll to position [2864, 0]
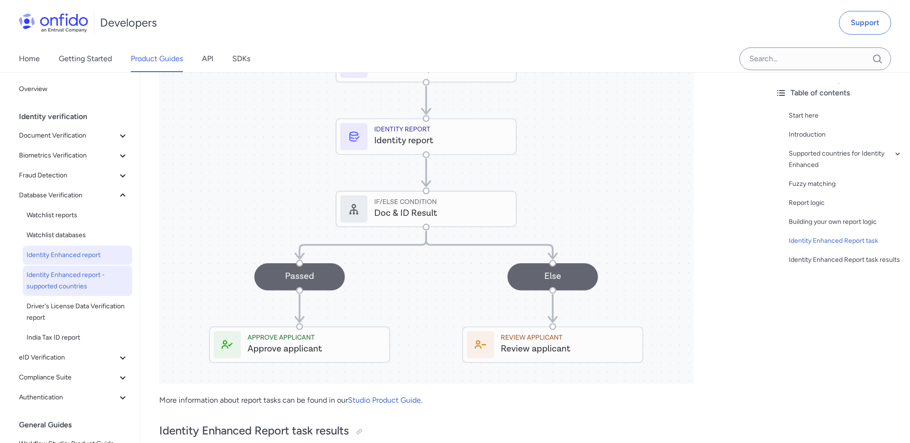
click at [103, 283] on span "Identity Enhanced report - supported countries" at bounding box center [78, 280] width 102 height 23
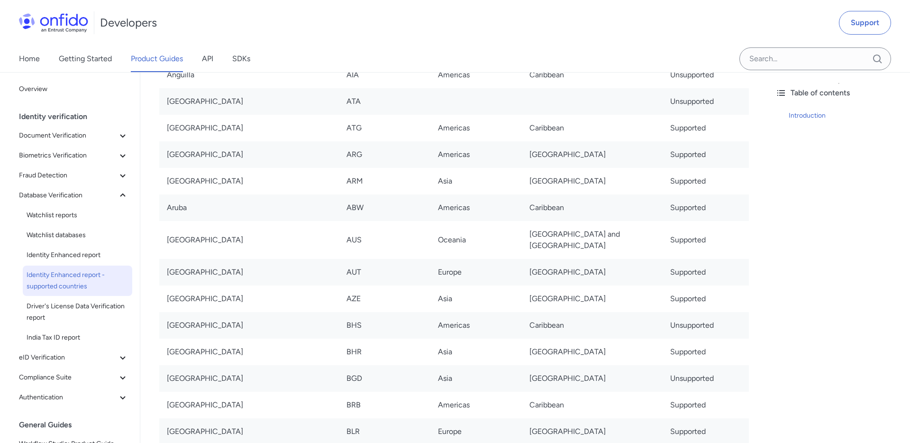
scroll to position [376, 0]
click at [800, 301] on div "Table of contents Introduction" at bounding box center [839, 257] width 142 height 371
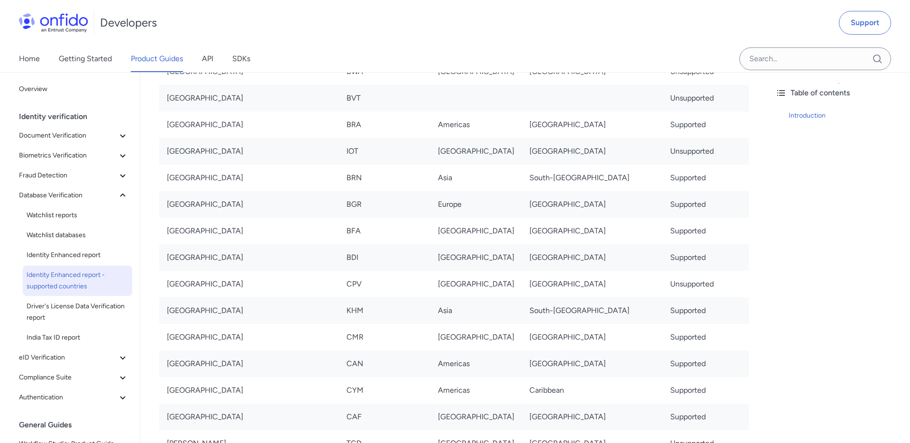
scroll to position [0, 0]
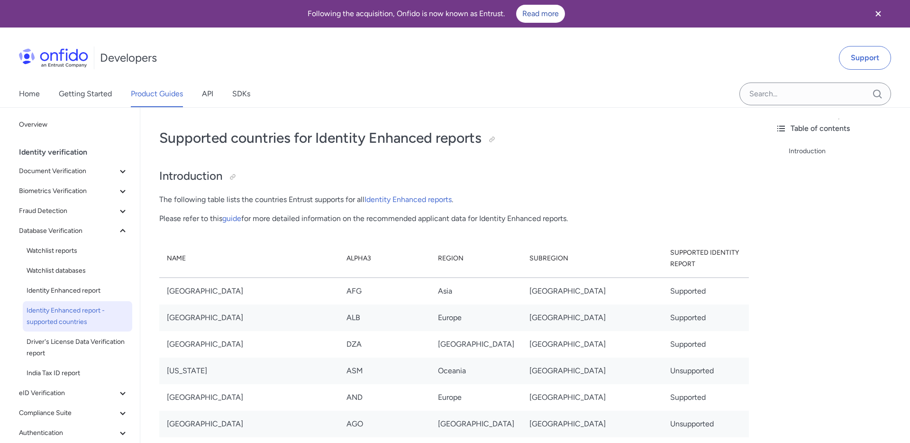
click at [306, 219] on p "Please refer to this guide for more detailed information on the recommended app…" at bounding box center [454, 218] width 590 height 11
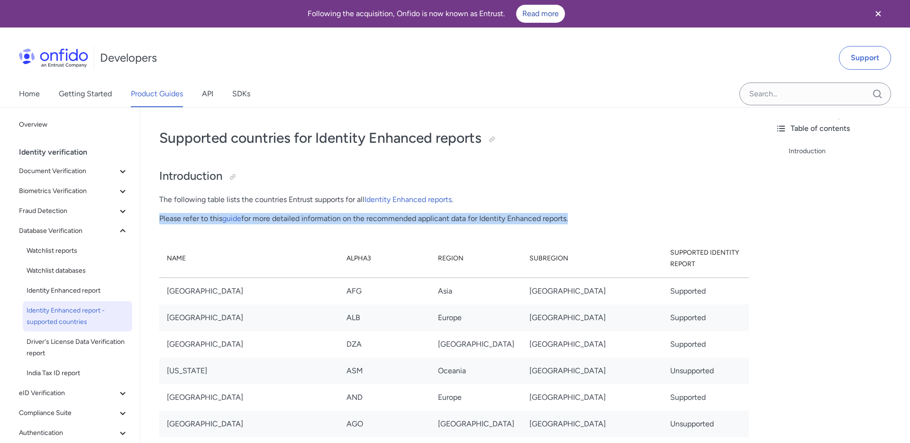
click at [306, 219] on p "Please refer to this guide for more detailed information on the recommended app…" at bounding box center [454, 218] width 590 height 11
click at [369, 223] on p "Please refer to this guide for more detailed information on the recommended app…" at bounding box center [454, 218] width 590 height 11
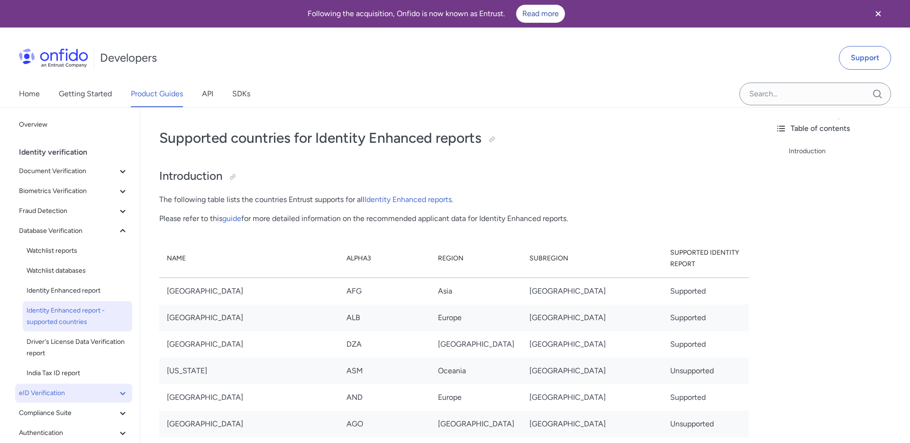
click at [123, 394] on icon at bounding box center [122, 392] width 11 height 11
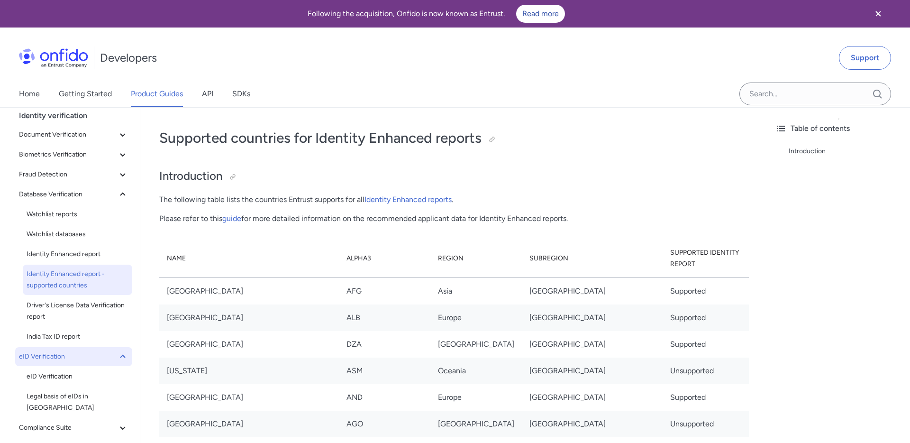
scroll to position [33, 0]
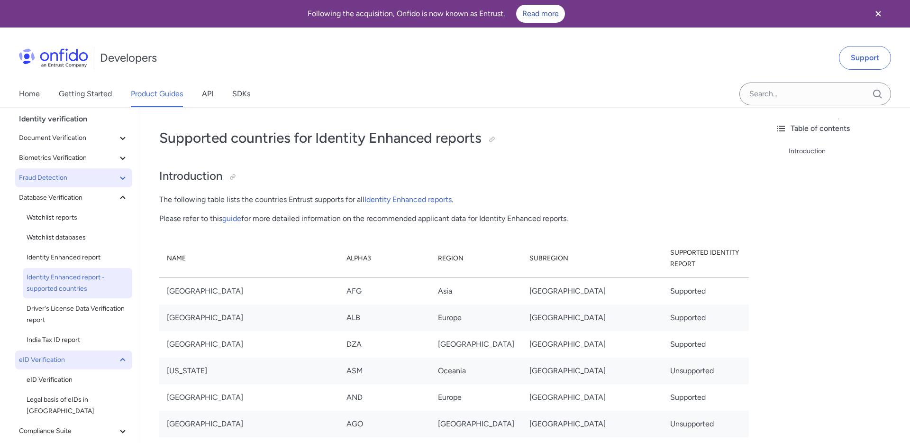
click at [128, 178] on icon at bounding box center [122, 177] width 11 height 11
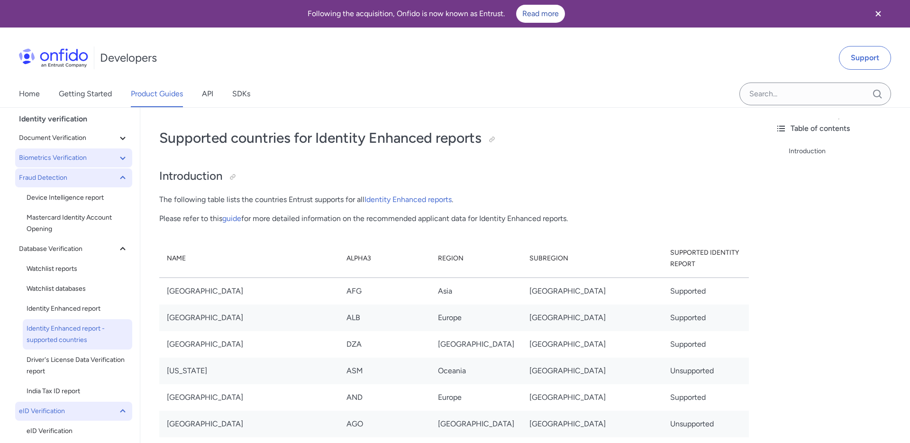
click at [128, 161] on button "Biometrics Verification" at bounding box center [73, 157] width 117 height 19
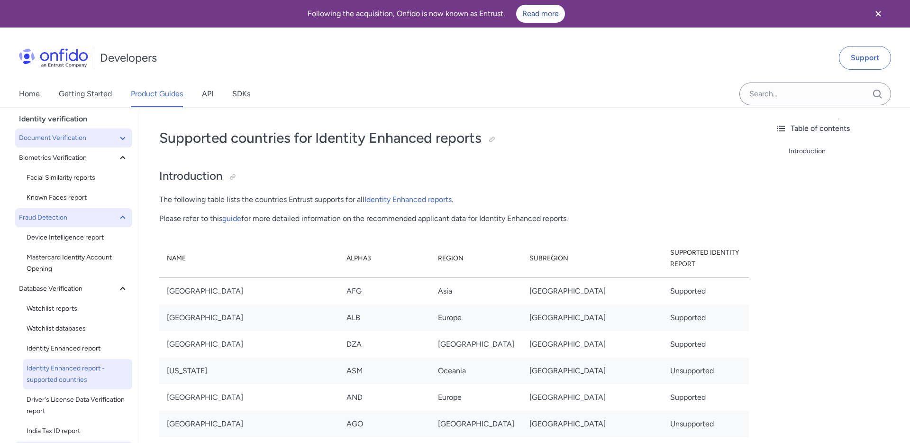
click at [128, 141] on icon at bounding box center [122, 137] width 11 height 11
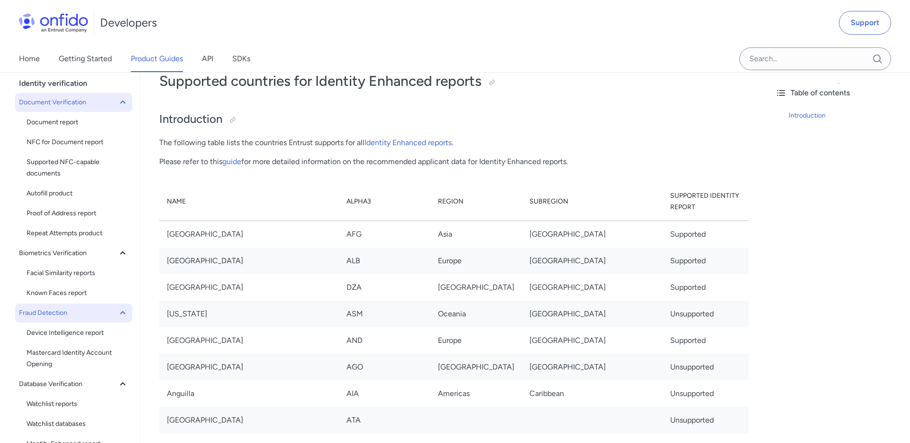
scroll to position [34, 0]
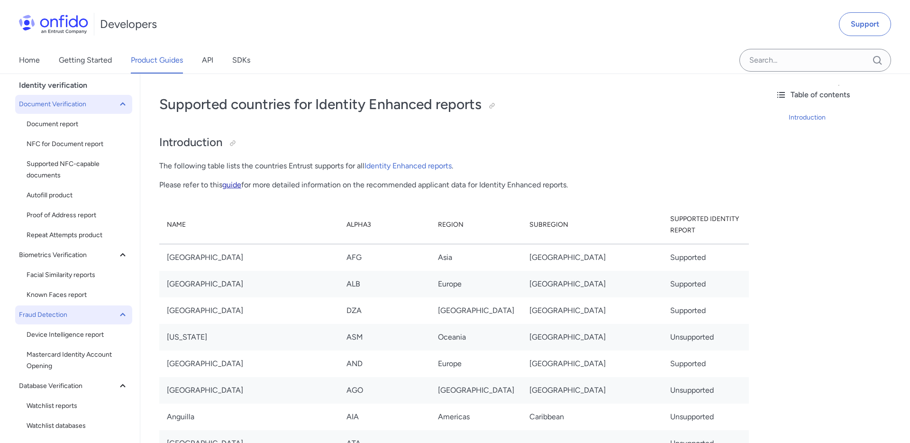
click at [234, 186] on link "guide" at bounding box center [231, 184] width 19 height 9
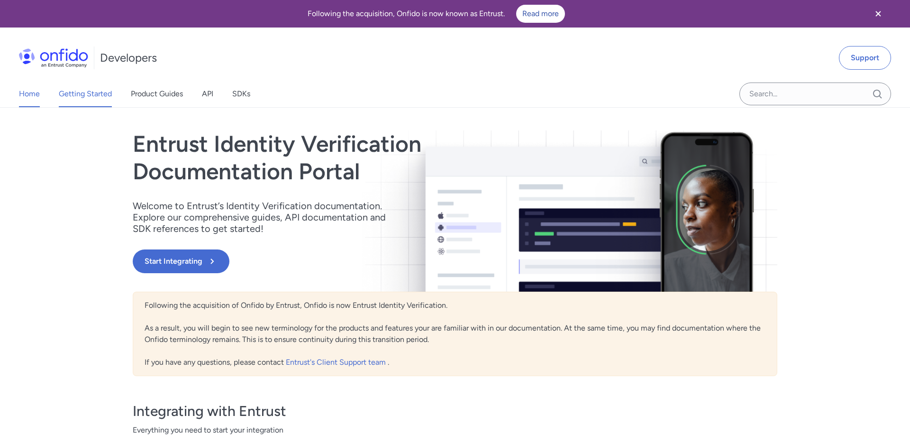
click at [83, 93] on link "Getting Started" at bounding box center [85, 94] width 53 height 27
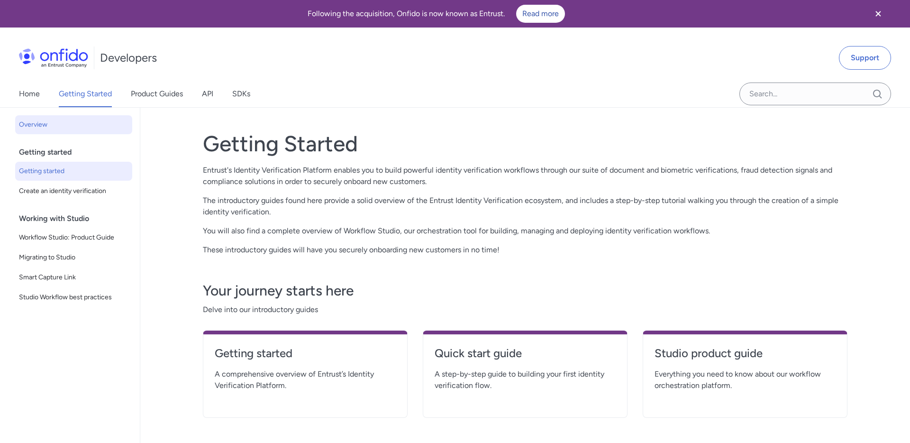
click at [85, 172] on span "Getting started" at bounding box center [73, 170] width 109 height 11
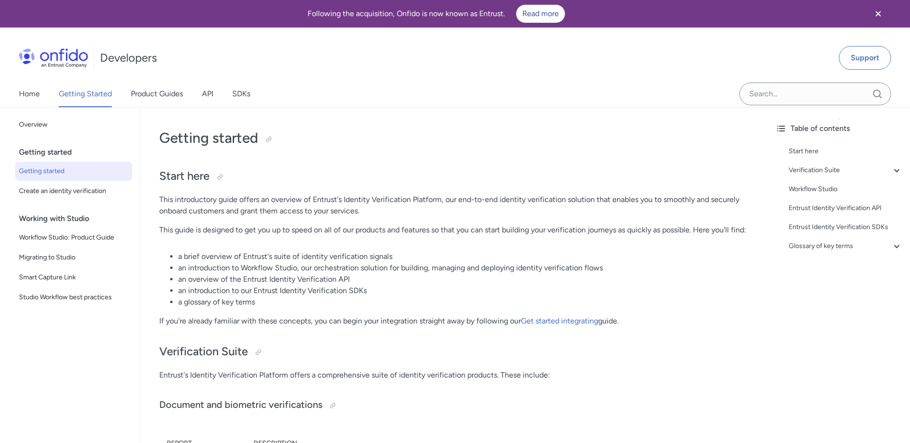
click at [255, 274] on li "an introduction to Workflow Studio, our orchestration solution for building, ma…" at bounding box center [463, 267] width 571 height 11
click at [247, 296] on li "an introduction to our Entrust Identity Verification SDKs" at bounding box center [463, 290] width 571 height 11
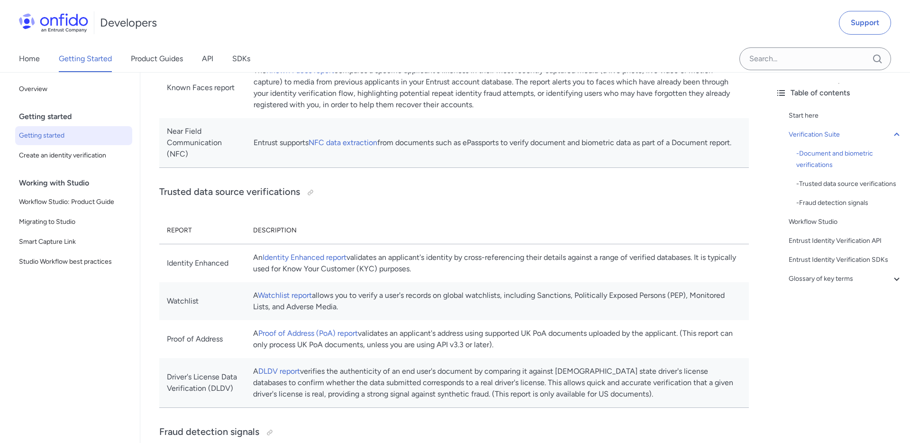
scroll to position [516, 0]
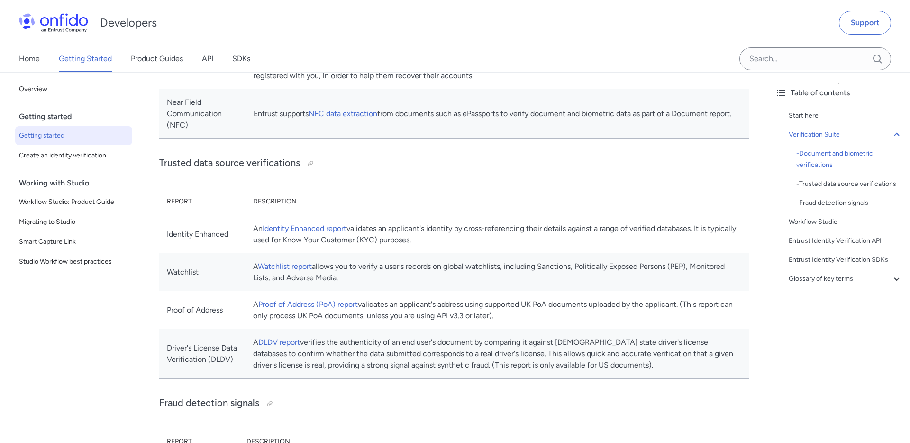
click at [457, 281] on td "A Watchlist report allows you to verify a user's records on global watchlists, …" at bounding box center [497, 272] width 503 height 38
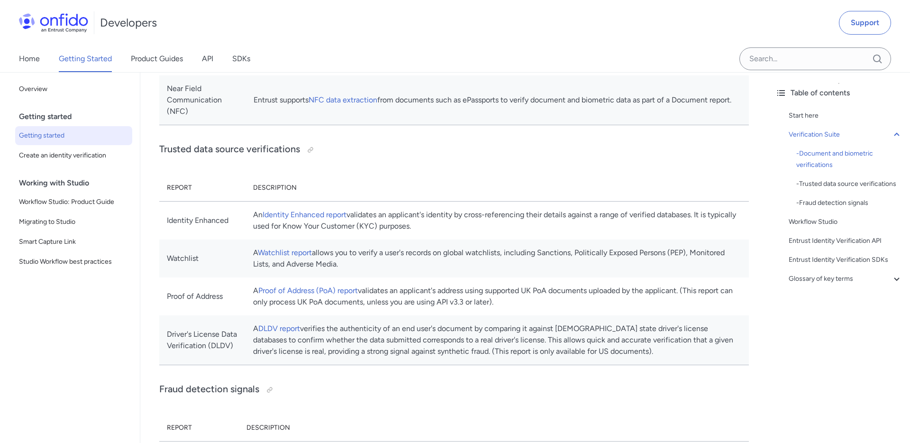
scroll to position [533, 0]
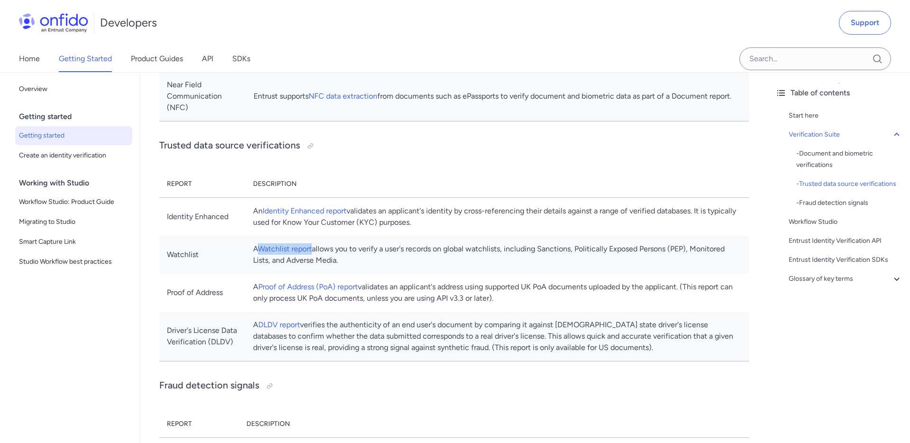
click at [408, 307] on td "A Proof of Address (PoA) report validates an applicant's address using supporte…" at bounding box center [497, 293] width 503 height 38
click at [410, 345] on td "A DLDV report verifies the authenticity of an end user's document by comparing …" at bounding box center [497, 336] width 503 height 50
click at [441, 344] on td "A DLDV report verifies the authenticity of an end user's document by comparing …" at bounding box center [497, 336] width 503 height 50
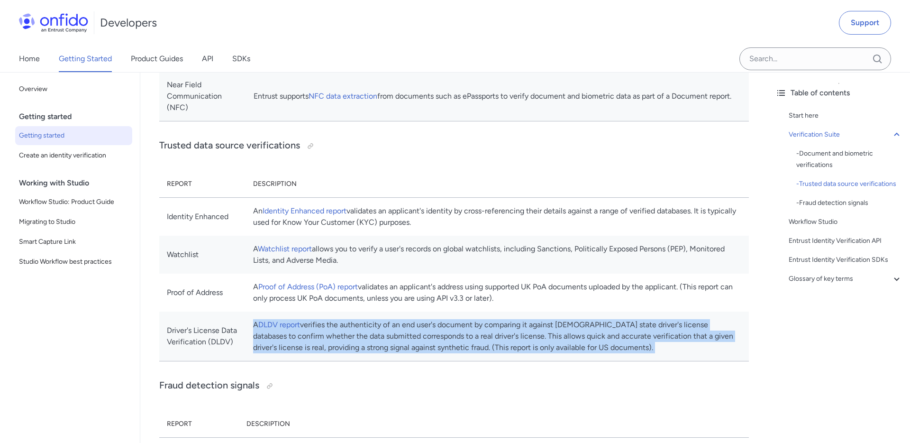
click at [534, 361] on td "A DLDV report verifies the authenticity of an end user's document by comparing …" at bounding box center [497, 336] width 503 height 50
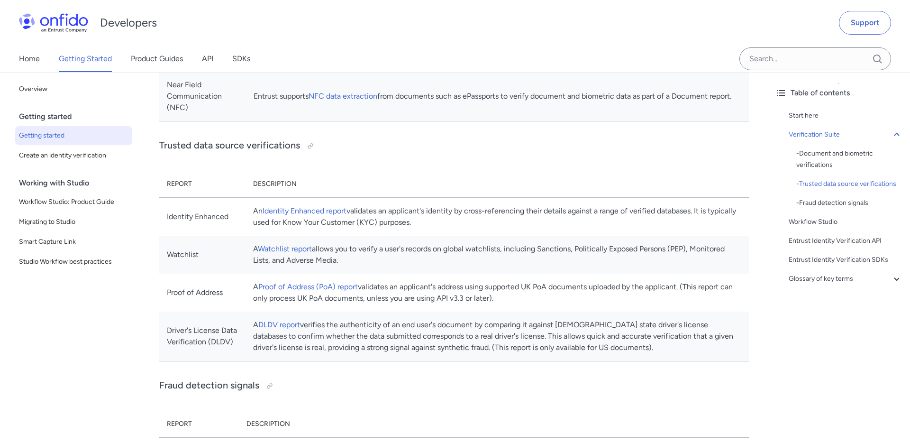
click at [474, 357] on td "A DLDV report verifies the authenticity of an end user's document by comparing …" at bounding box center [497, 336] width 503 height 50
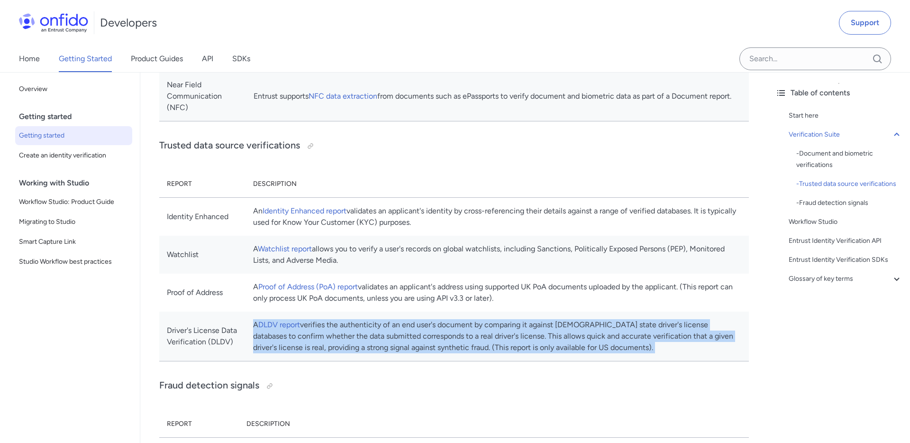
click at [378, 355] on td "A DLDV report verifies the authenticity of an end user's document by comparing …" at bounding box center [497, 336] width 503 height 50
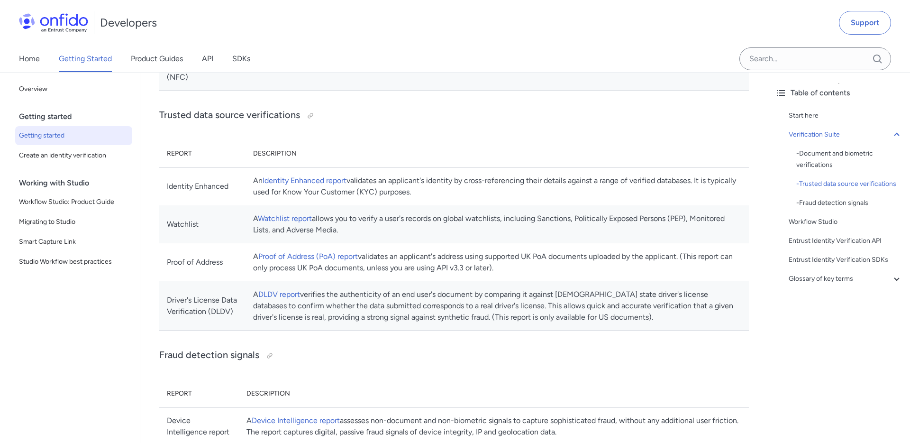
scroll to position [568, 0]
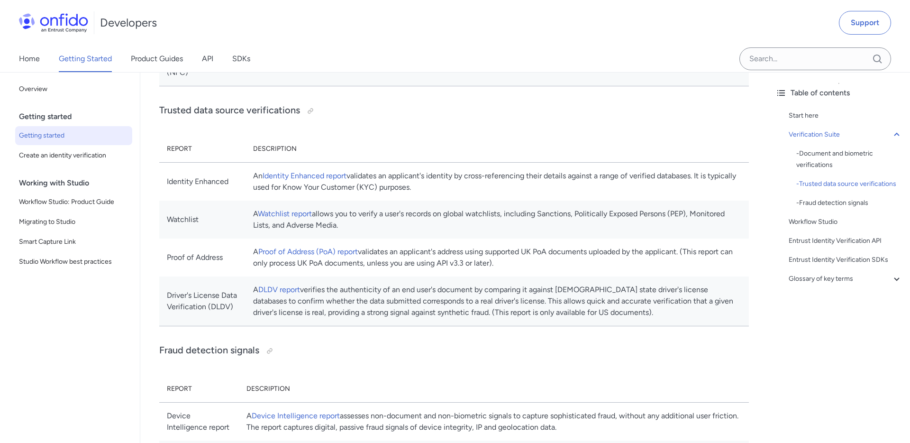
click at [497, 275] on td "A Proof of Address (PoA) report validates an applicant's address using supporte…" at bounding box center [497, 257] width 503 height 38
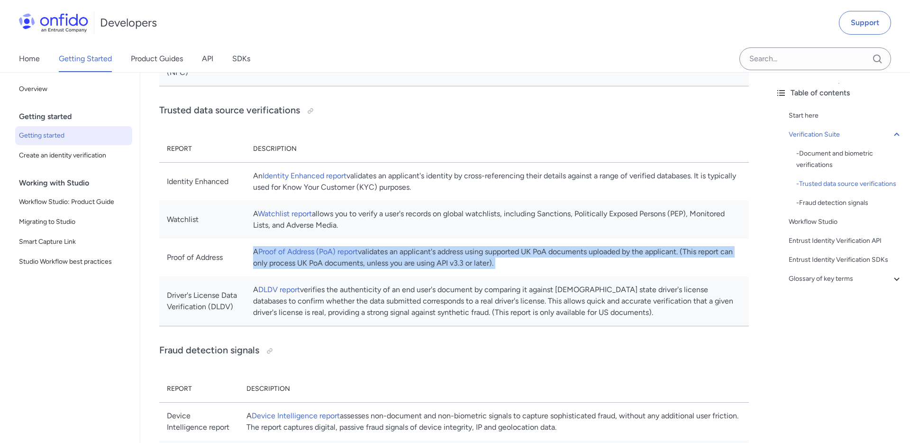
click at [551, 275] on td "A Proof of Address (PoA) report validates an applicant's address using supporte…" at bounding box center [497, 257] width 503 height 38
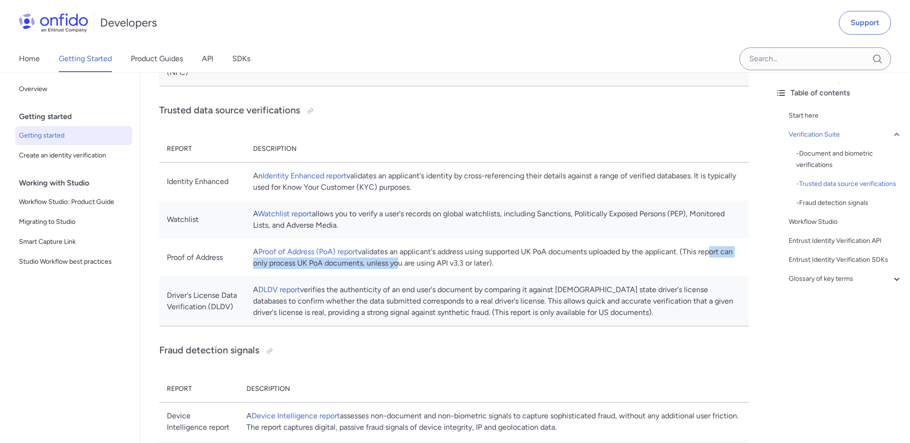
drag, startPoint x: 318, startPoint y: 276, endPoint x: 489, endPoint y: 276, distance: 170.6
click at [489, 276] on td "A Proof of Address (PoA) report validates an applicant's address using supporte…" at bounding box center [497, 257] width 503 height 38
click at [487, 295] on td "A DLDV report verifies the authenticity of an end user's document by comparing …" at bounding box center [497, 301] width 503 height 50
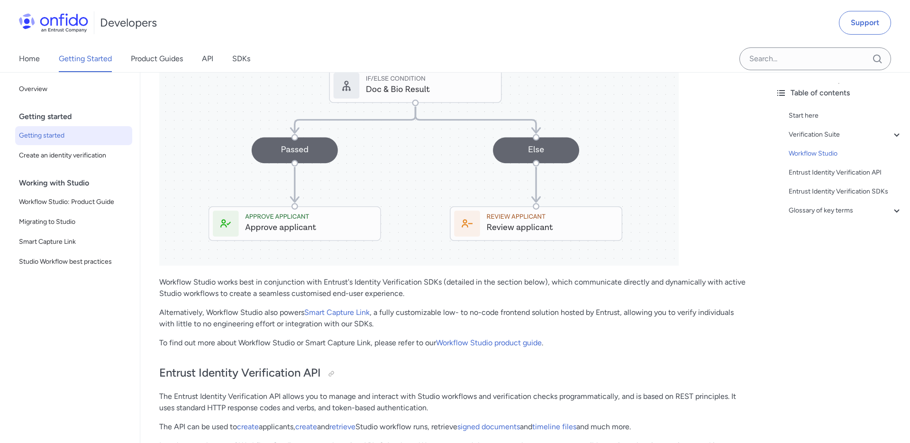
scroll to position [1524, 0]
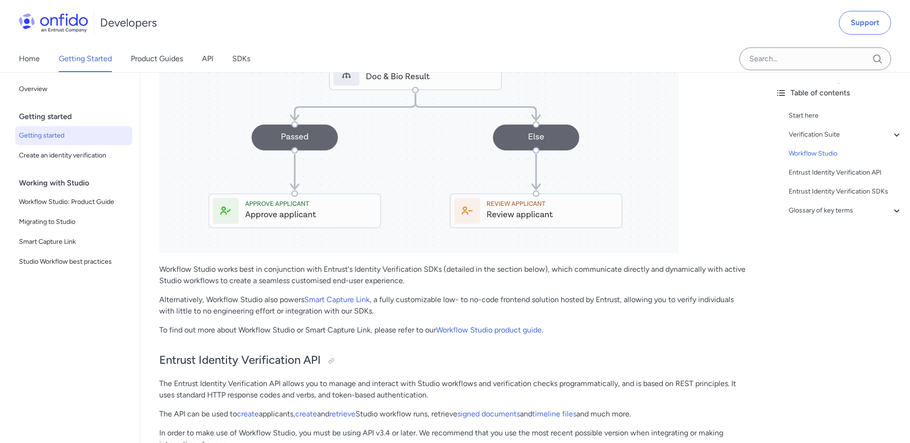
click at [217, 317] on p "Alternatively, Workflow Studio also powers Smart Capture Link , a fully customi…" at bounding box center [454, 305] width 590 height 23
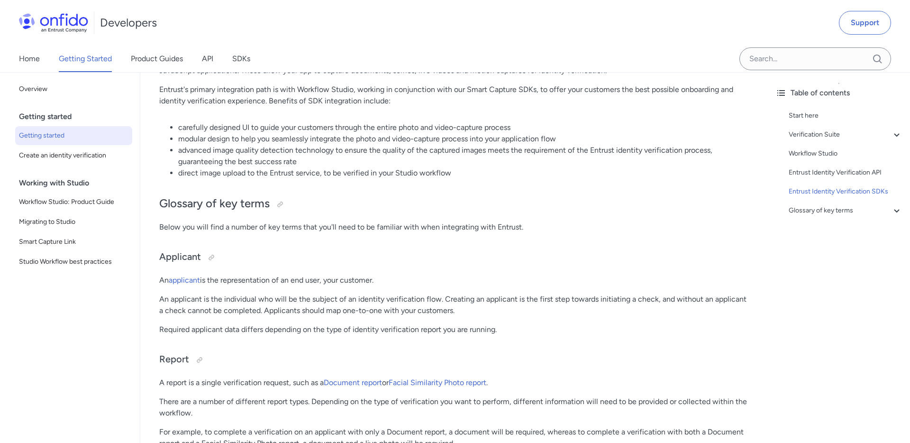
scroll to position [1994, 0]
click at [284, 315] on p "An applicant is the individual who will be the subject of an identity verificat…" at bounding box center [454, 303] width 590 height 23
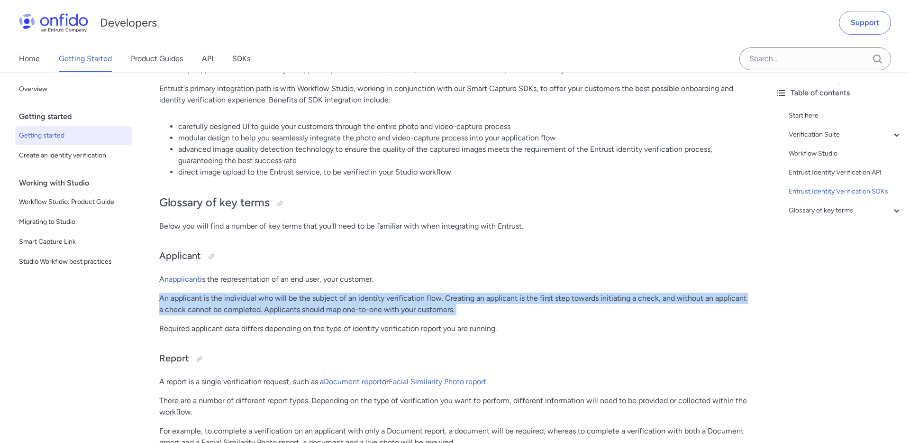
click at [332, 315] on p "An applicant is the individual who will be the subject of an identity verificat…" at bounding box center [454, 303] width 590 height 23
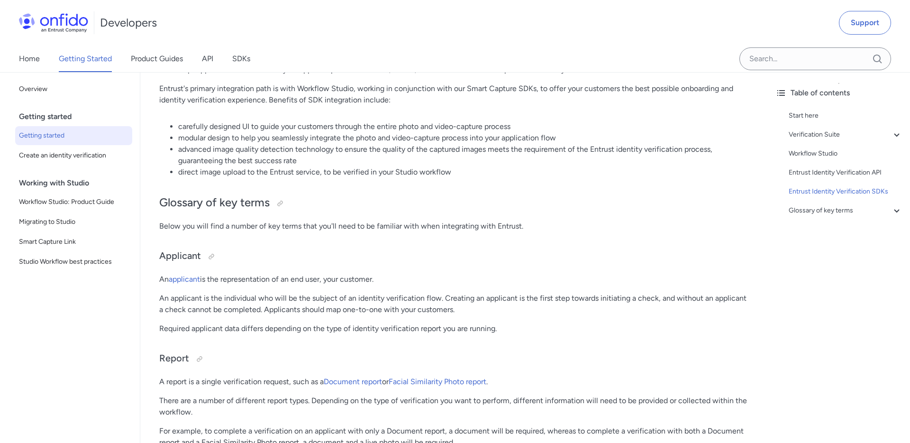
click at [279, 315] on p "An applicant is the individual who will be the subject of an identity verificat…" at bounding box center [454, 303] width 590 height 23
click at [370, 315] on p "An applicant is the individual who will be the subject of an identity verificat…" at bounding box center [454, 303] width 590 height 23
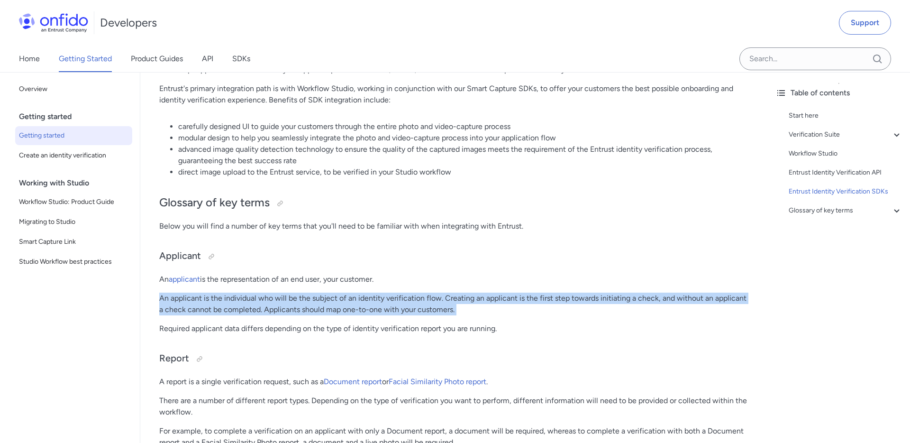
click at [336, 315] on p "An applicant is the individual who will be the subject of an identity verificat…" at bounding box center [454, 303] width 590 height 23
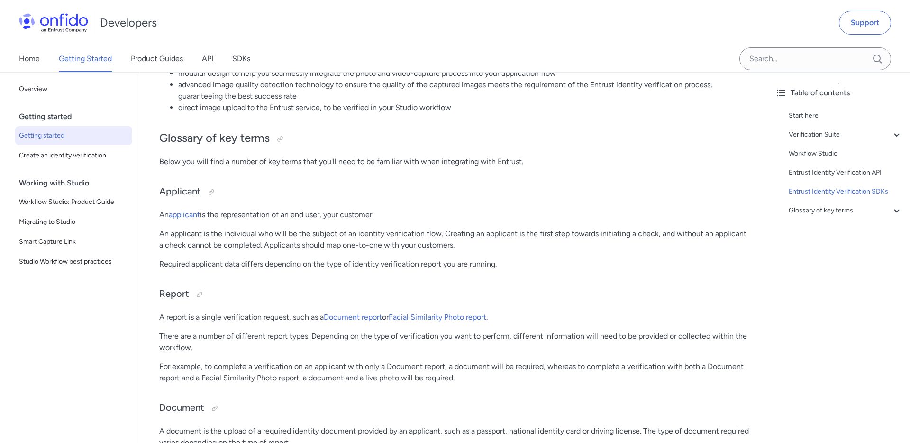
scroll to position [2068, 0]
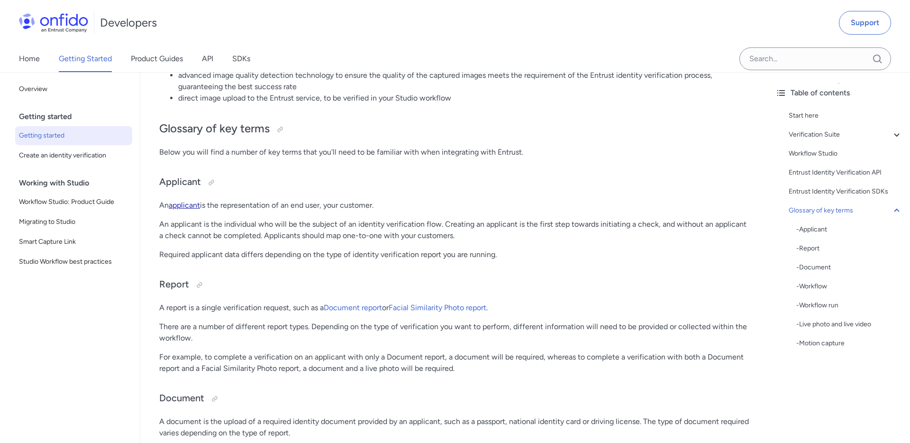
click at [189, 210] on link "applicant" at bounding box center [184, 205] width 31 height 9
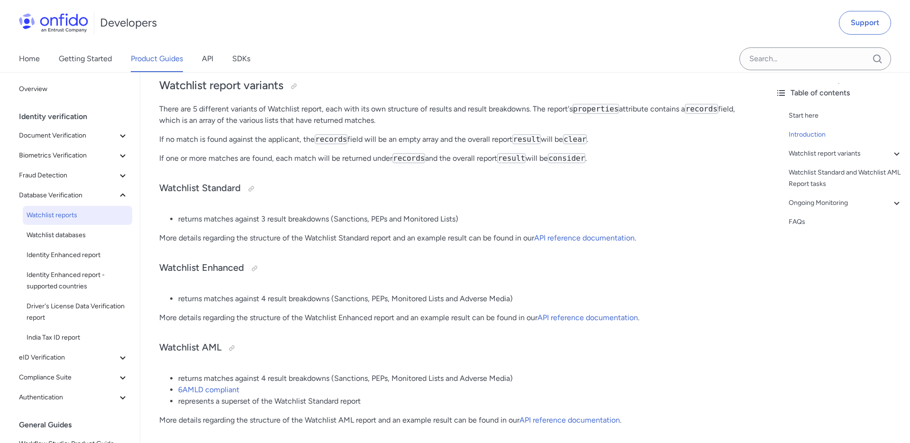
scroll to position [259, 0]
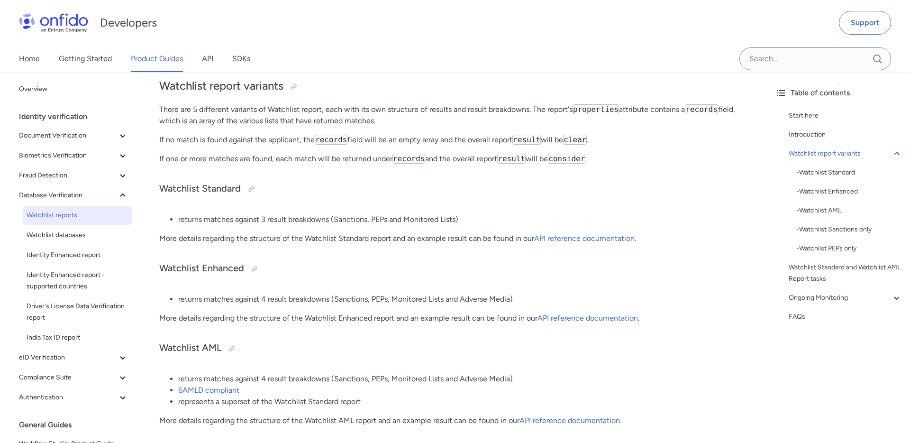
click at [378, 384] on li "returns matches against 4 result breakdowns (Sanctions, PEPs, Monitored Lists a…" at bounding box center [463, 378] width 571 height 11
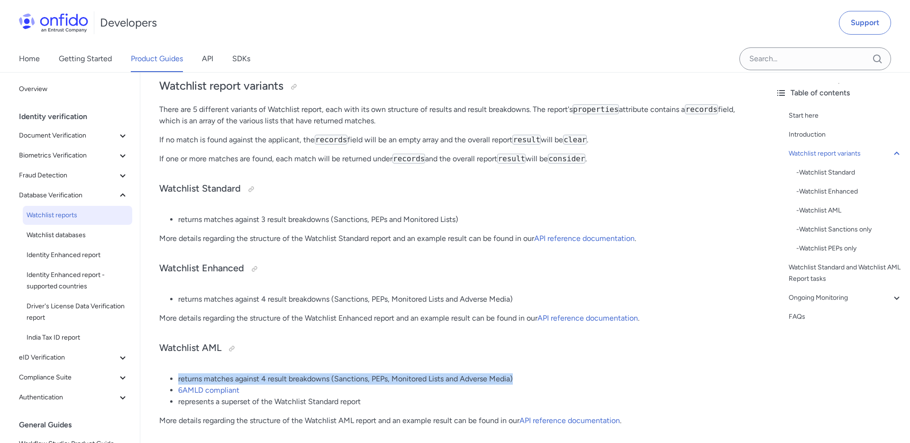
click at [429, 385] on li "6AMLD compliant" at bounding box center [463, 389] width 571 height 11
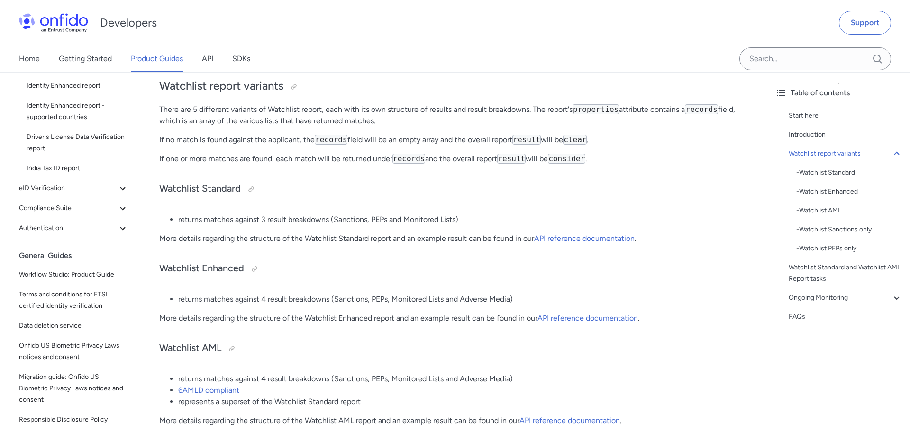
scroll to position [202, 0]
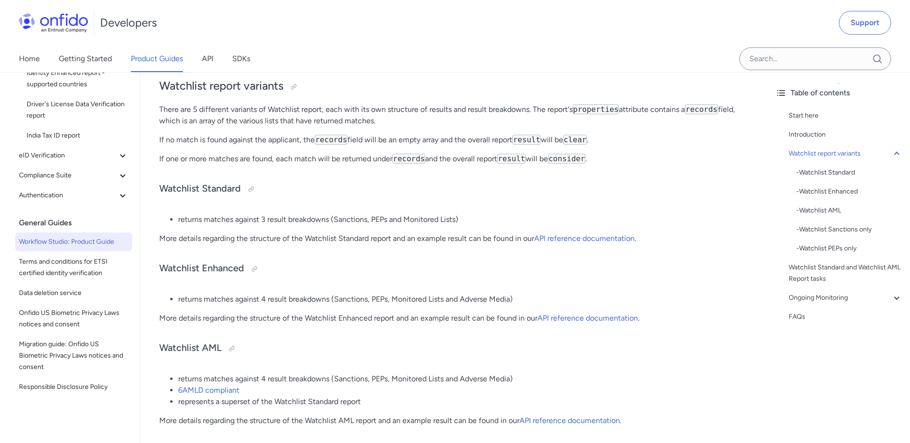
click at [58, 246] on span "Workflow Studio: Product Guide" at bounding box center [73, 241] width 109 height 11
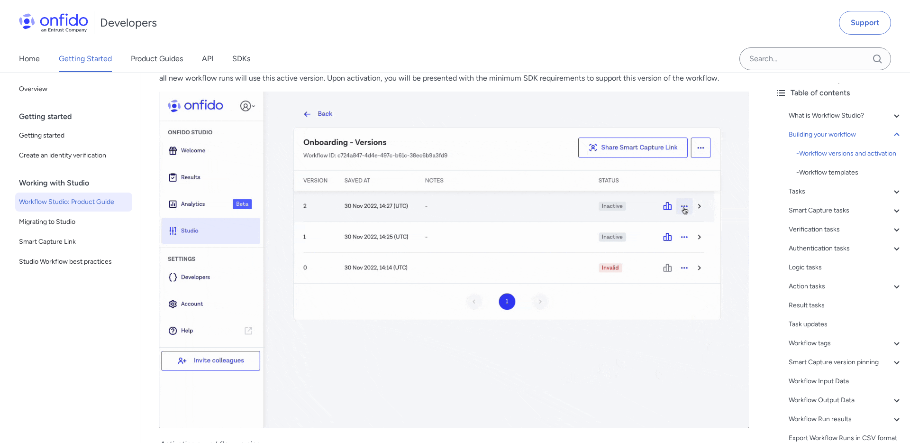
scroll to position [1563, 0]
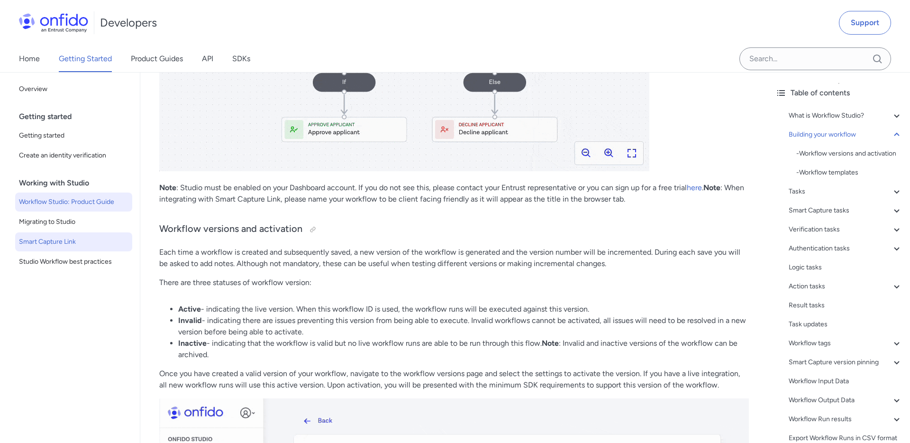
click at [45, 235] on link "Smart Capture Link" at bounding box center [73, 241] width 117 height 19
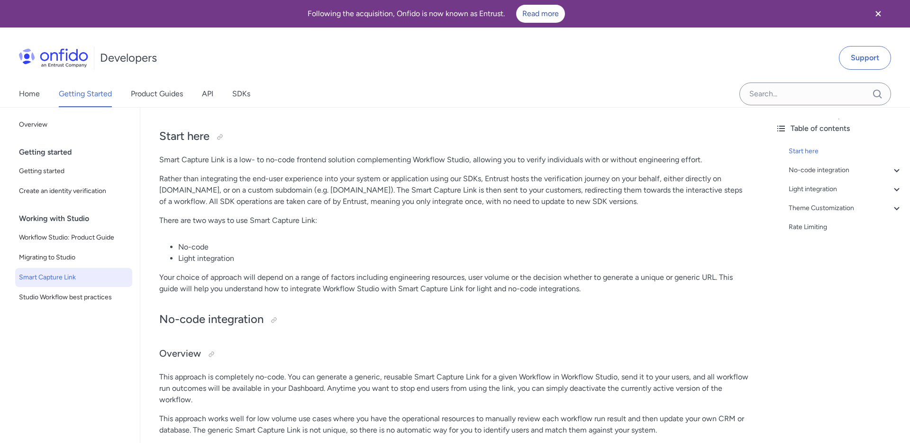
click at [307, 163] on p "Smart Capture Link is a low- to no-code frontend solution complementing Workflo…" at bounding box center [454, 159] width 590 height 11
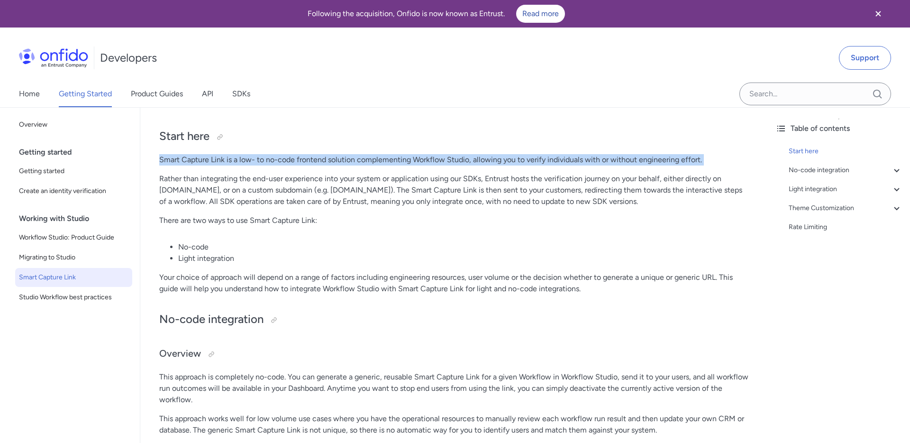
click at [390, 203] on p "Rather than integrating the end-user experience into your system or application…" at bounding box center [454, 190] width 590 height 34
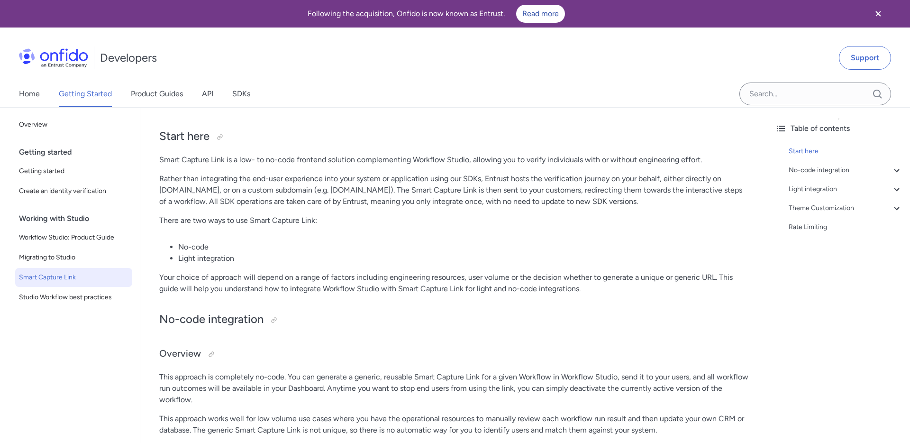
click at [547, 162] on p "Smart Capture Link is a low- to no-code frontend solution complementing Workflo…" at bounding box center [454, 159] width 590 height 11
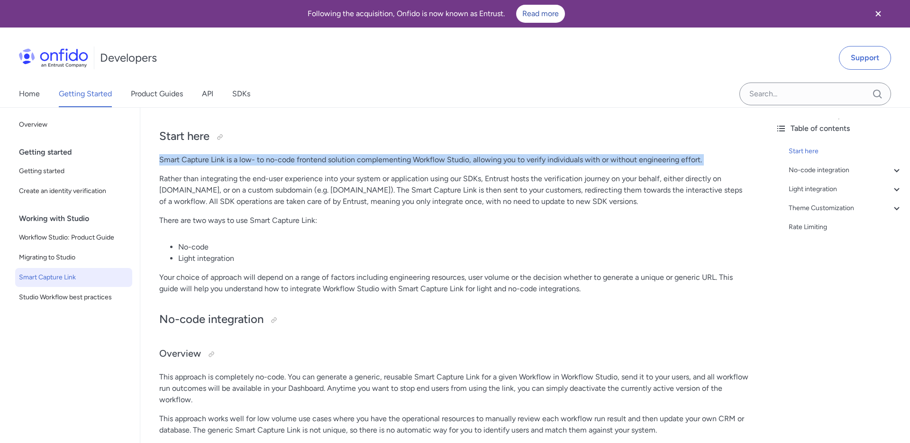
click at [546, 199] on p "Rather than integrating the end-user experience into your system or application…" at bounding box center [454, 190] width 590 height 34
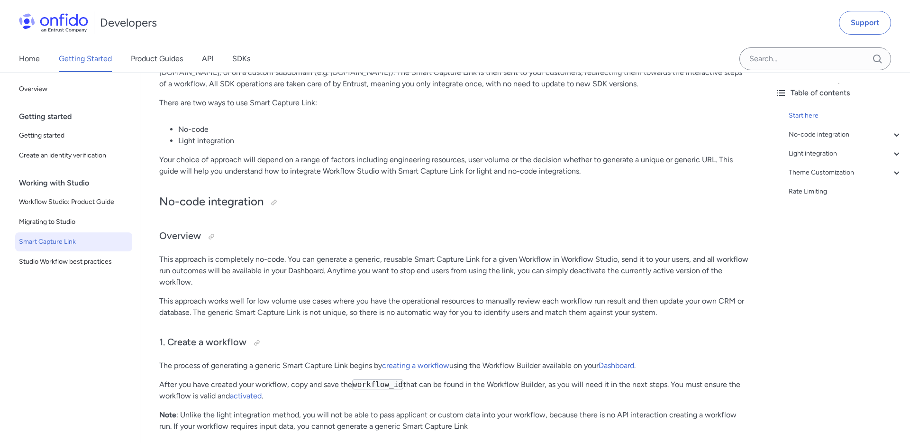
click at [541, 271] on p "This approach is completely no-code. You can generate a generic, reusable Smart…" at bounding box center [454, 271] width 590 height 34
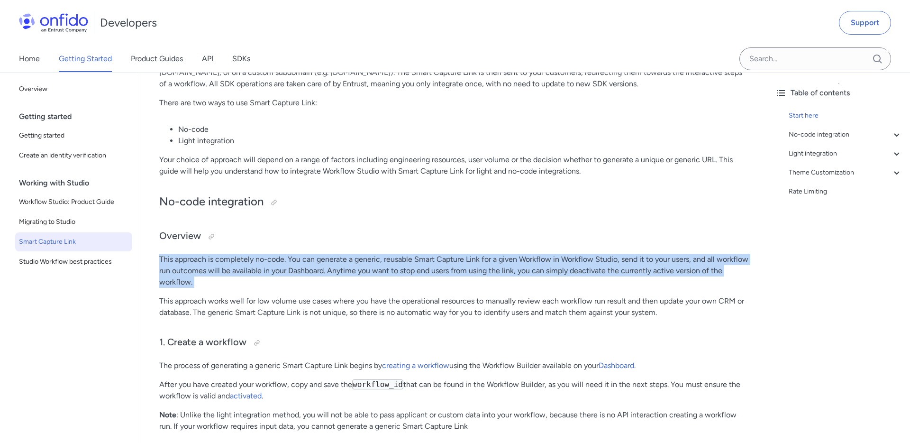
click at [649, 278] on p "This approach is completely no-code. You can generate a generic, reusable Smart…" at bounding box center [454, 271] width 590 height 34
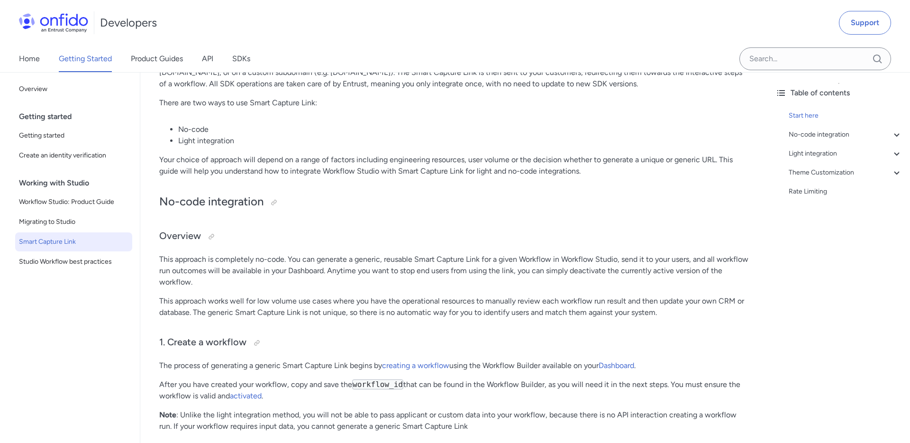
click at [614, 266] on p "This approach is completely no-code. You can generate a generic, reusable Smart…" at bounding box center [454, 271] width 590 height 34
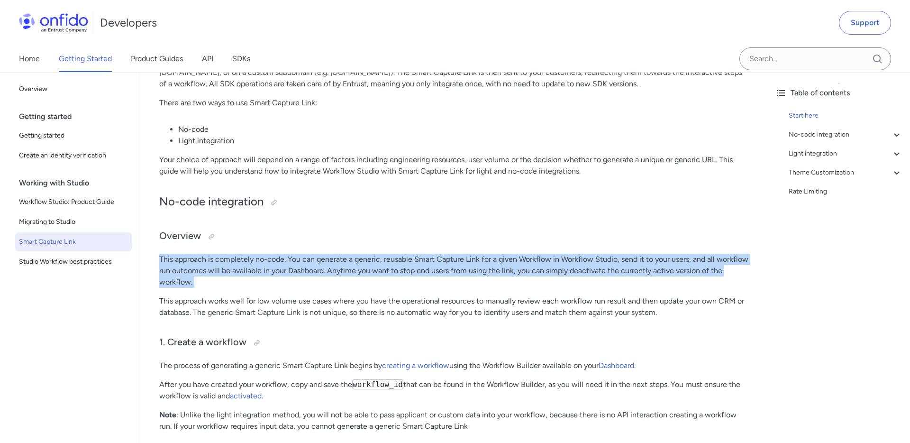
click at [614, 266] on p "This approach is completely no-code. You can generate a generic, reusable Smart…" at bounding box center [454, 271] width 590 height 34
click at [541, 266] on p "This approach is completely no-code. You can generate a generic, reusable Smart…" at bounding box center [454, 271] width 590 height 34
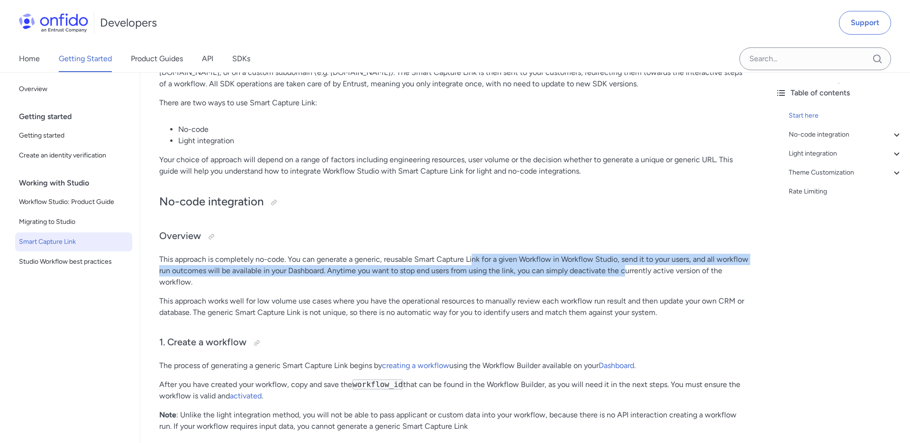
drag, startPoint x: 473, startPoint y: 264, endPoint x: 627, endPoint y: 268, distance: 153.7
click at [627, 268] on p "This approach is completely no-code. You can generate a generic, reusable Smart…" at bounding box center [454, 271] width 590 height 34
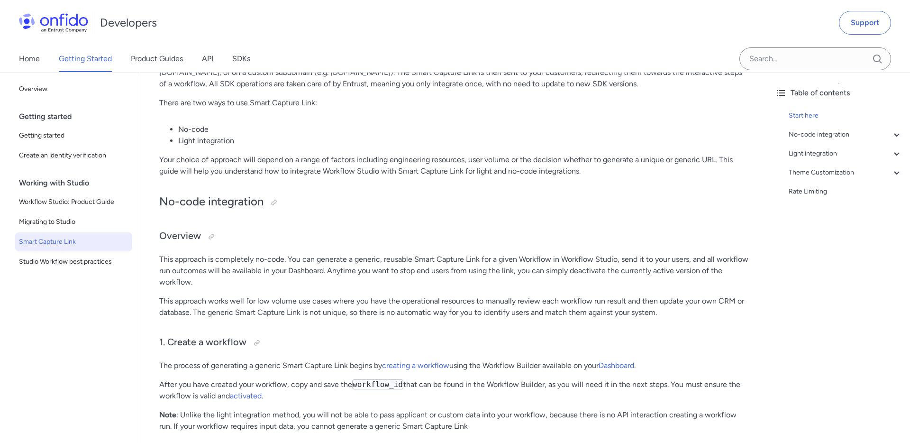
click at [520, 314] on p "This approach works well for low volume use cases where you have the operationa…" at bounding box center [454, 306] width 590 height 23
click at [481, 307] on p "This approach works well for low volume use cases where you have the operationa…" at bounding box center [454, 306] width 590 height 23
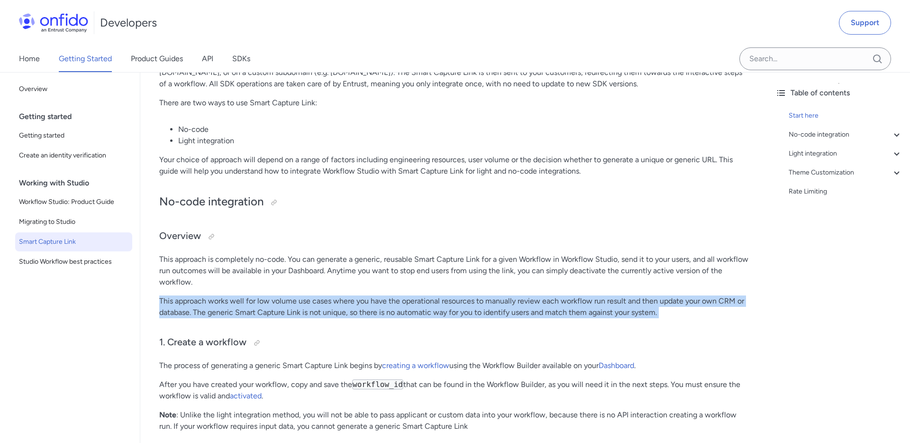
click at [481, 307] on p "This approach works well for low volume use cases where you have the operationa…" at bounding box center [454, 306] width 590 height 23
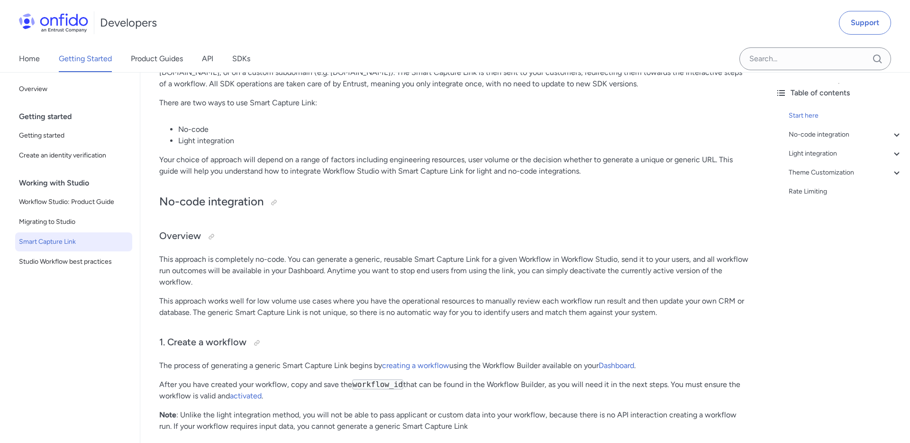
click at [481, 307] on p "This approach works well for low volume use cases where you have the operationa…" at bounding box center [454, 306] width 590 height 23
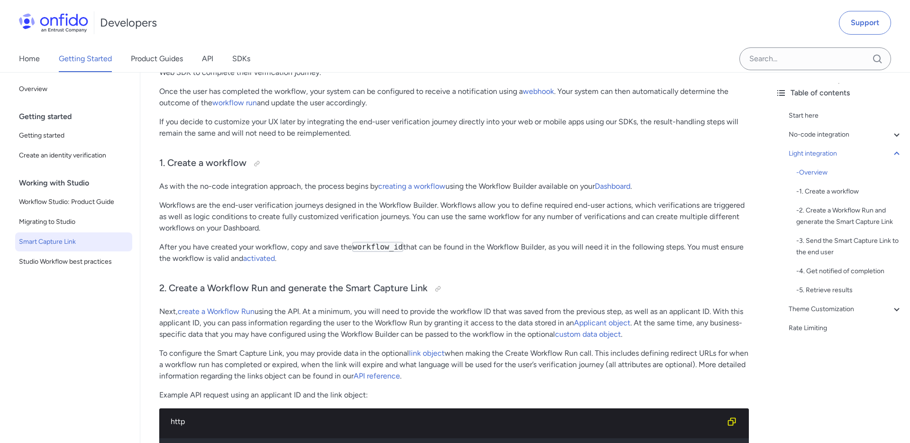
scroll to position [1051, 0]
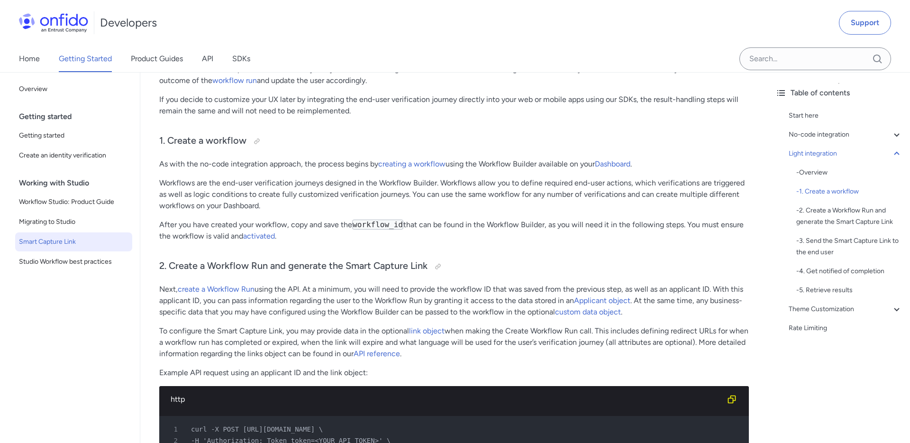
click at [329, 302] on p "Next, create a Workflow Run using the API. At a minimum, you will need to provi…" at bounding box center [454, 300] width 590 height 34
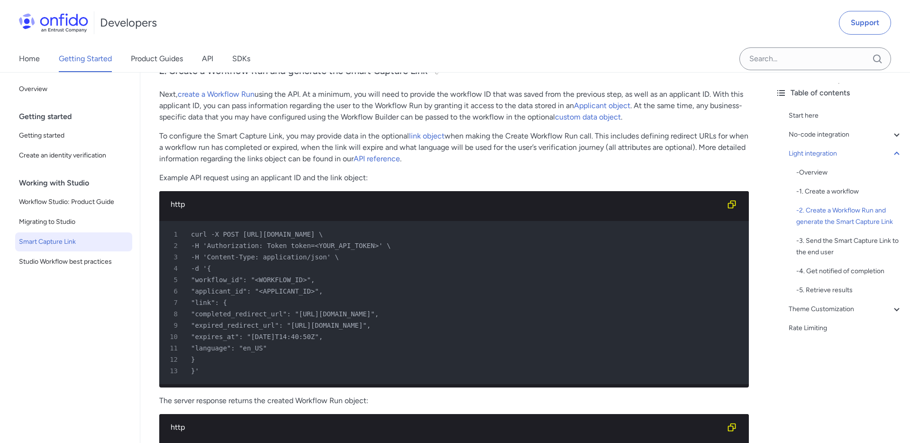
scroll to position [1245, 0]
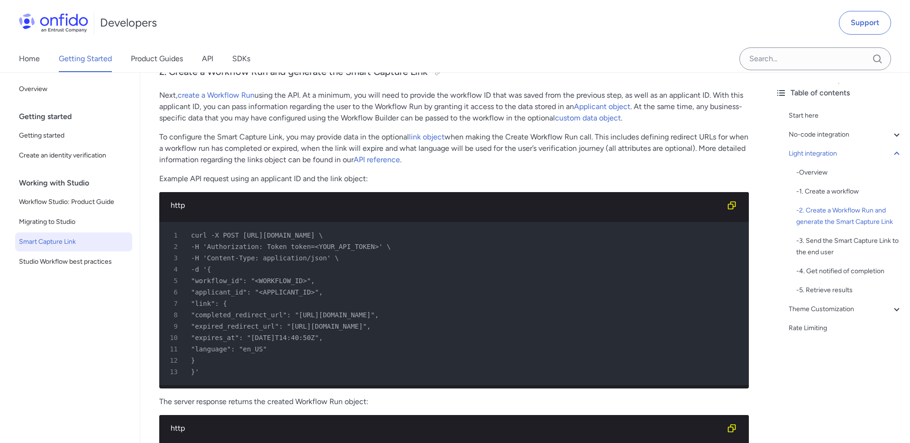
click at [342, 151] on p "To configure the Smart Capture Link, you may provide data in the optional link …" at bounding box center [454, 148] width 590 height 34
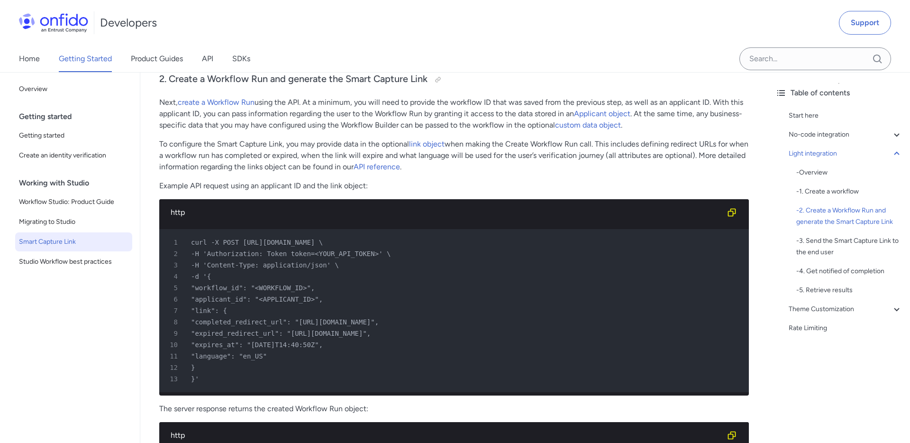
scroll to position [1238, 0]
click at [831, 136] on div "No-code integration" at bounding box center [846, 134] width 114 height 11
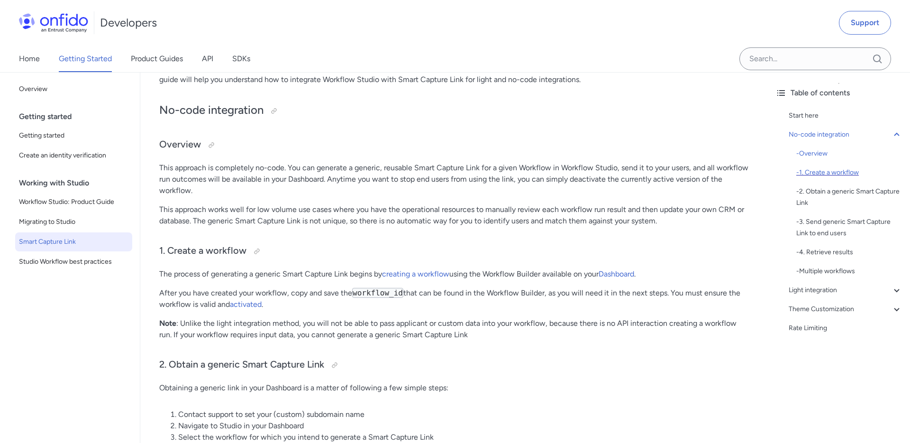
click at [848, 168] on div "- 1. Create a workflow" at bounding box center [849, 172] width 106 height 11
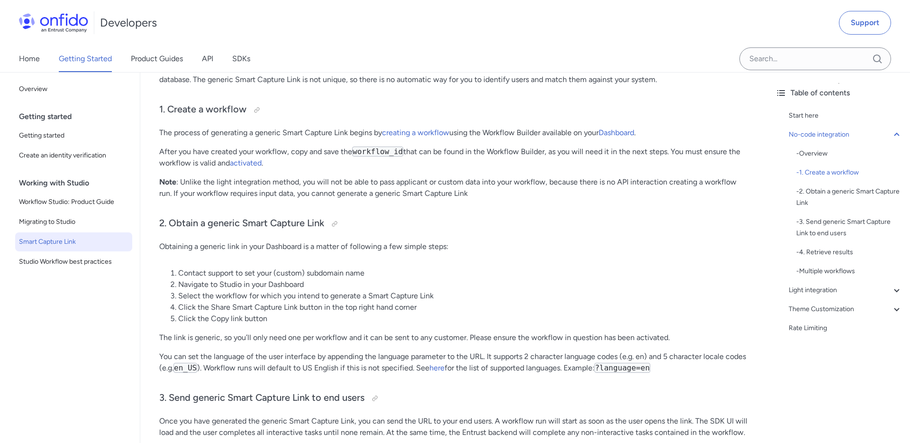
click at [364, 361] on p "You can set the language of the user interface by appending the language parame…" at bounding box center [454, 362] width 590 height 23
click at [288, 337] on p "The link is generic, so you’ll only need one per workflow and it can be sent to…" at bounding box center [454, 337] width 590 height 11
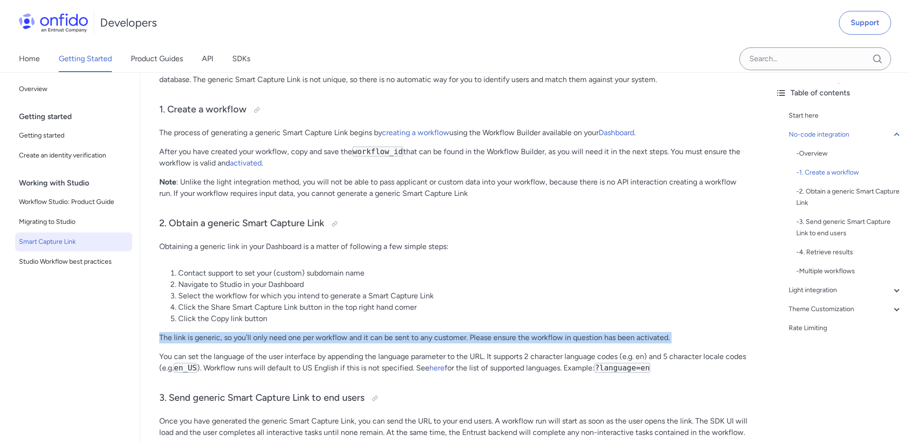
click at [270, 337] on p "The link is generic, so you’ll only need one per workflow and it can be sent to…" at bounding box center [454, 337] width 590 height 11
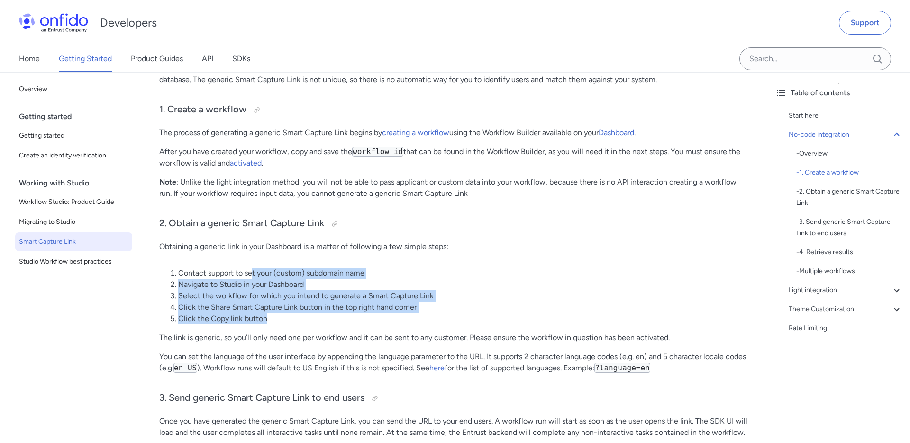
drag, startPoint x: 252, startPoint y: 276, endPoint x: 318, endPoint y: 317, distance: 77.1
click at [318, 317] on ol "Contact support to set your (custom) subdomain name Navigate to Studio in your …" at bounding box center [454, 295] width 590 height 57
click at [375, 355] on p "You can set the language of the user interface by appending the language parame…" at bounding box center [454, 362] width 590 height 23
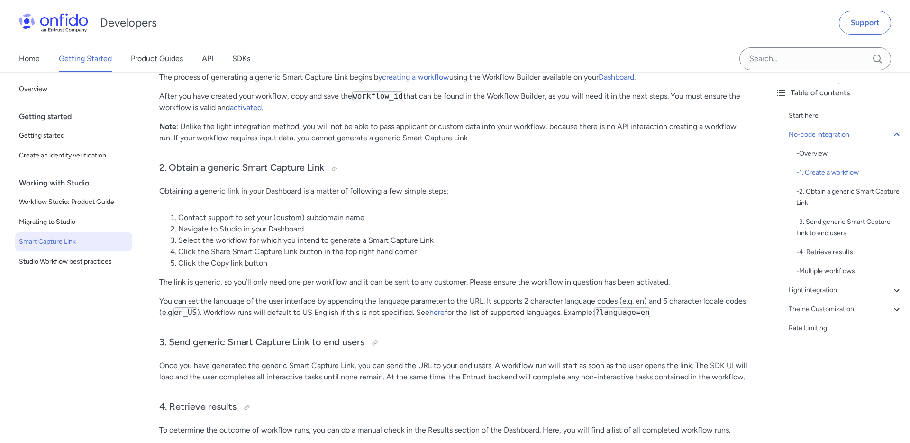
scroll to position [406, 0]
drag, startPoint x: 514, startPoint y: 364, endPoint x: 626, endPoint y: 365, distance: 111.4
click at [626, 365] on p "Once you have generated the generic Smart Capture Link, you can send the URL to…" at bounding box center [454, 370] width 590 height 23
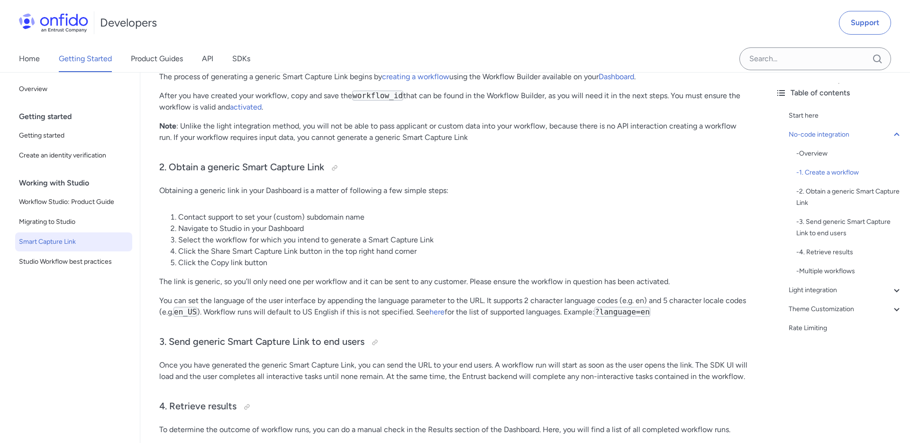
click at [611, 367] on p "Once you have generated the generic Smart Capture Link, you can send the URL to…" at bounding box center [454, 370] width 590 height 23
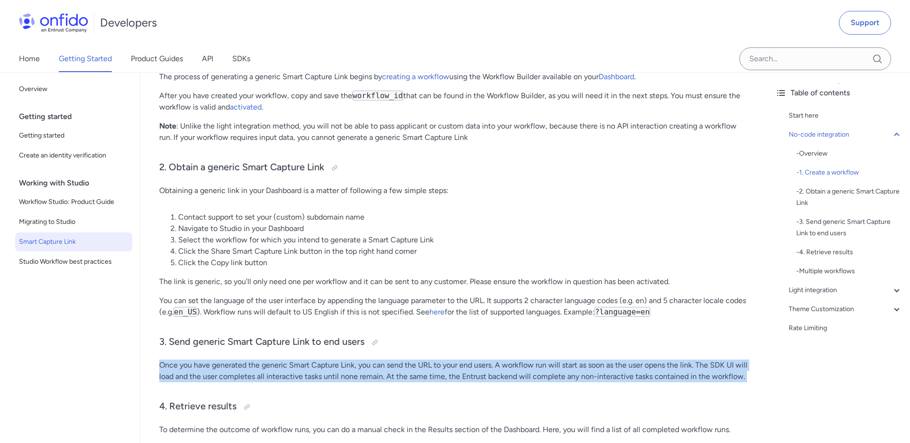
click at [611, 367] on p "Once you have generated the generic Smart Capture Link, you can send the URL to…" at bounding box center [454, 370] width 590 height 23
click at [447, 372] on p "Once you have generated the generic Smart Capture Link, you can send the URL to…" at bounding box center [454, 370] width 590 height 23
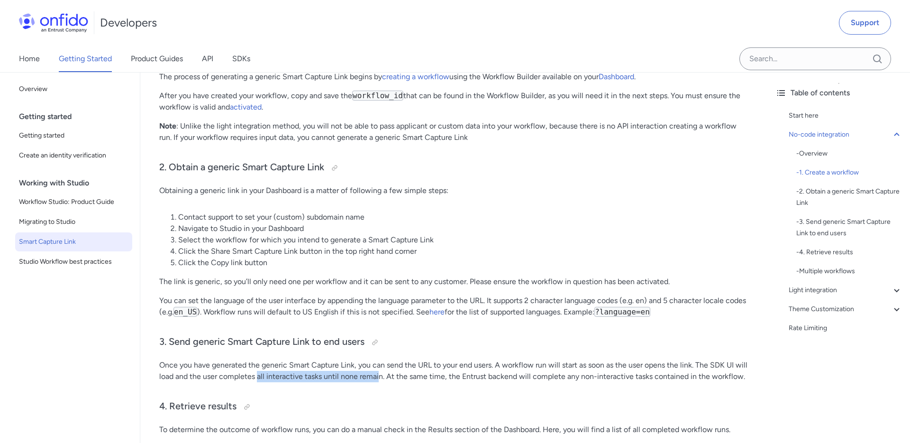
drag, startPoint x: 257, startPoint y: 376, endPoint x: 379, endPoint y: 374, distance: 121.8
click at [379, 374] on p "Once you have generated the generic Smart Capture Link, you can send the URL to…" at bounding box center [454, 370] width 590 height 23
click at [442, 373] on p "Once you have generated the generic Smart Capture Link, you can send the URL to…" at bounding box center [454, 370] width 590 height 23
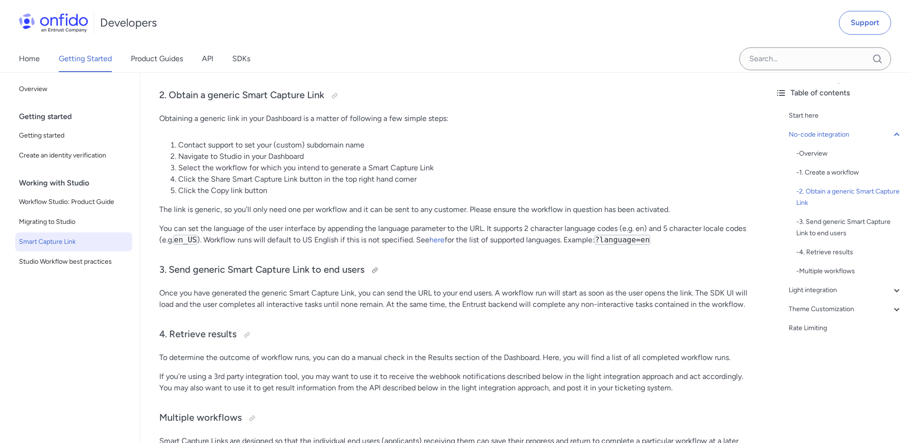
scroll to position [477, 0]
click at [496, 358] on p "To determine the outcome of workflow runs, you can do a manual check in the Res…" at bounding box center [454, 358] width 590 height 11
click at [502, 378] on p "If you’re using a 3rd party integration tool, you may want to use it to receive…" at bounding box center [454, 383] width 590 height 23
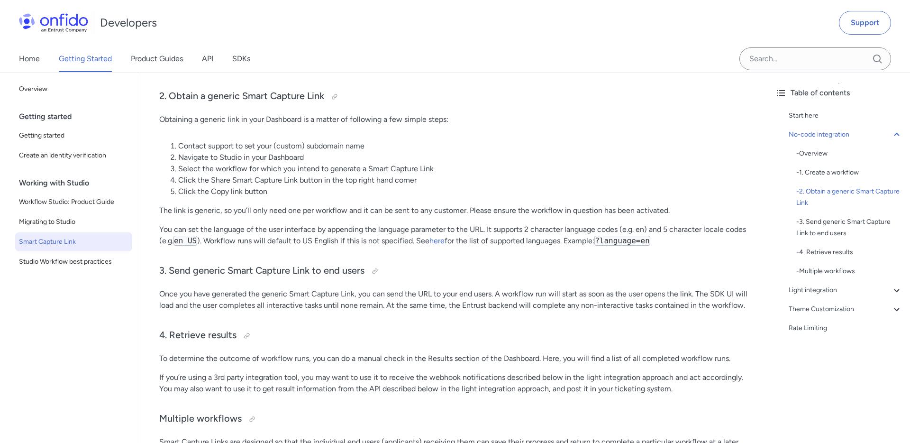
click at [408, 379] on p "If you’re using a 3rd party integration tool, you may want to use it to receive…" at bounding box center [454, 383] width 590 height 23
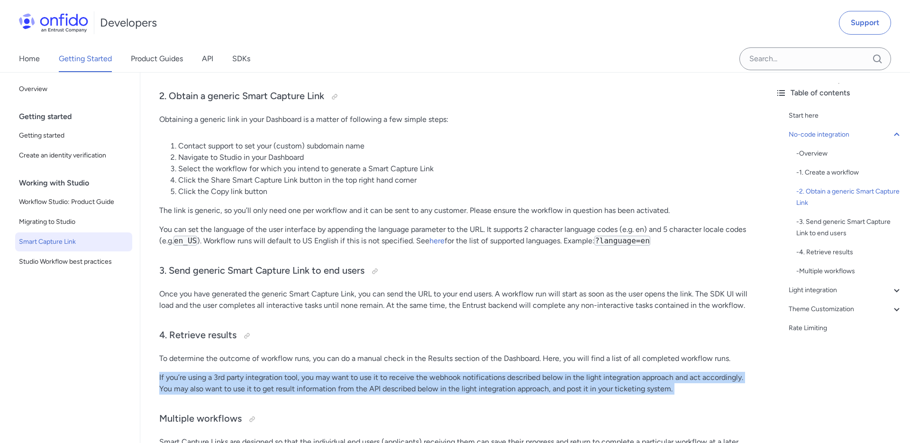
click at [373, 380] on p "If you’re using a 3rd party integration tool, you may want to use it to receive…" at bounding box center [454, 383] width 590 height 23
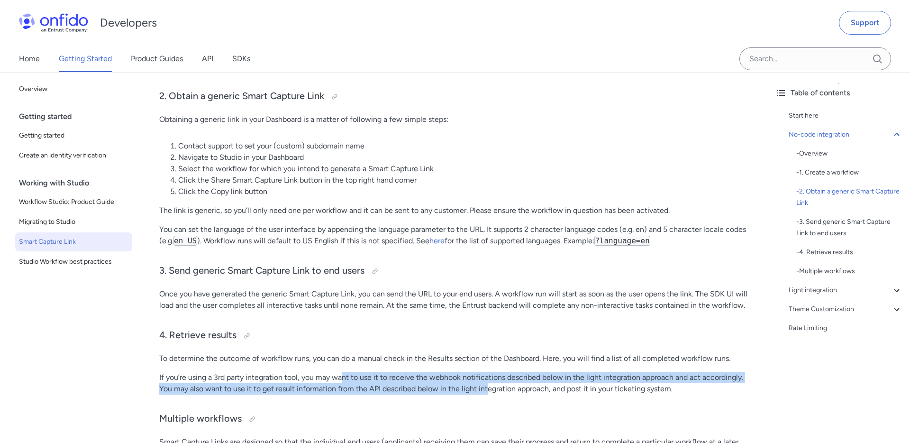
drag, startPoint x: 342, startPoint y: 375, endPoint x: 486, endPoint y: 389, distance: 145.2
click at [486, 389] on p "If you’re using a 3rd party integration tool, you may want to use it to receive…" at bounding box center [454, 383] width 590 height 23
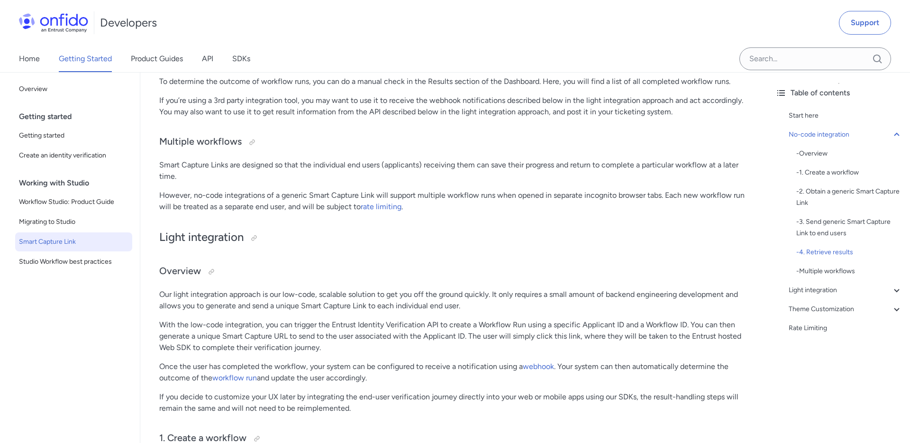
scroll to position [757, 0]
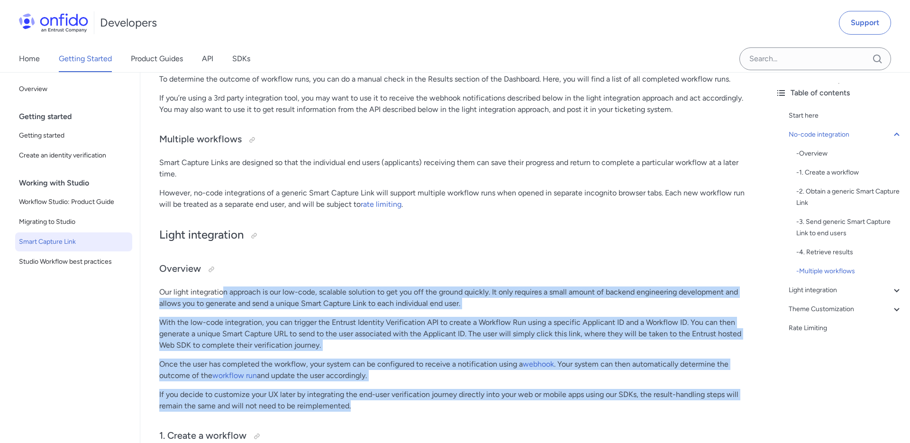
drag, startPoint x: 225, startPoint y: 295, endPoint x: 454, endPoint y: 404, distance: 253.8
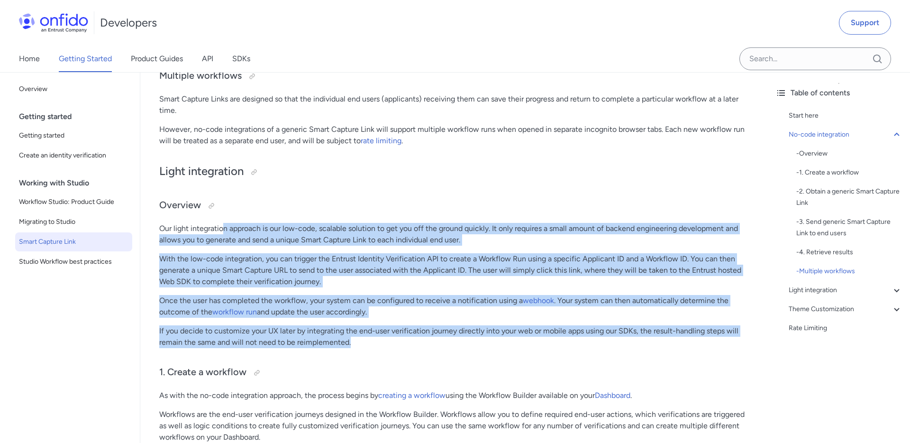
scroll to position [821, 0]
click at [400, 370] on h3 "1. Create a workflow" at bounding box center [454, 371] width 590 height 15
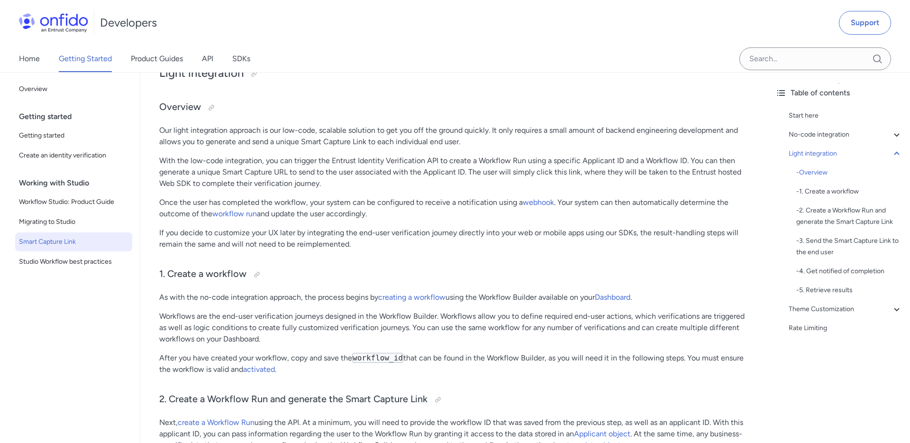
scroll to position [918, 0]
click at [438, 299] on link "creating a workflow" at bounding box center [411, 297] width 67 height 9
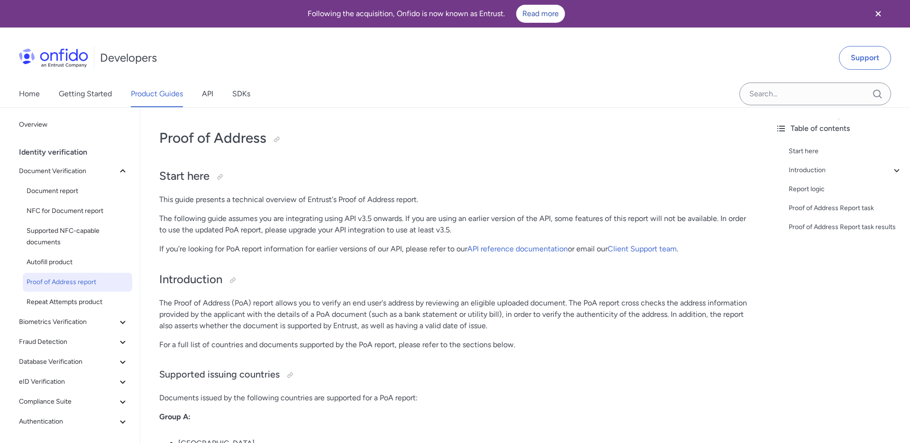
click at [528, 313] on p "The Proof of Address (PoA) report allows you to verify an end user's address by…" at bounding box center [454, 314] width 590 height 34
click at [421, 313] on p "The Proof of Address (PoA) report allows you to verify an end user's address by…" at bounding box center [454, 314] width 590 height 34
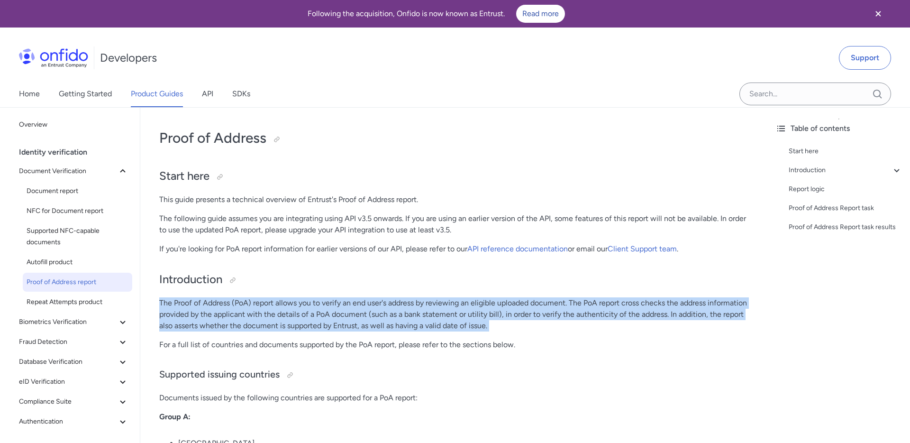
click at [320, 319] on p "The Proof of Address (PoA) report allows you to verify an end user's address by…" at bounding box center [454, 314] width 590 height 34
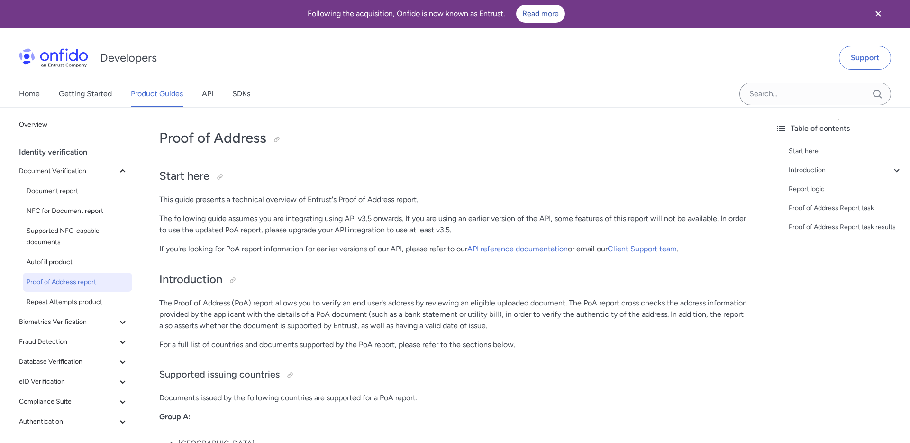
click at [592, 308] on p "The Proof of Address (PoA) report allows you to verify an end user's address by…" at bounding box center [454, 314] width 590 height 34
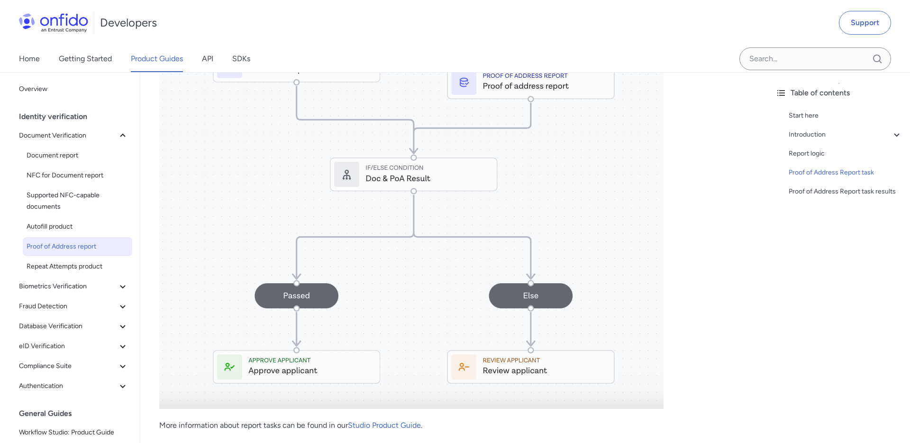
scroll to position [2785, 0]
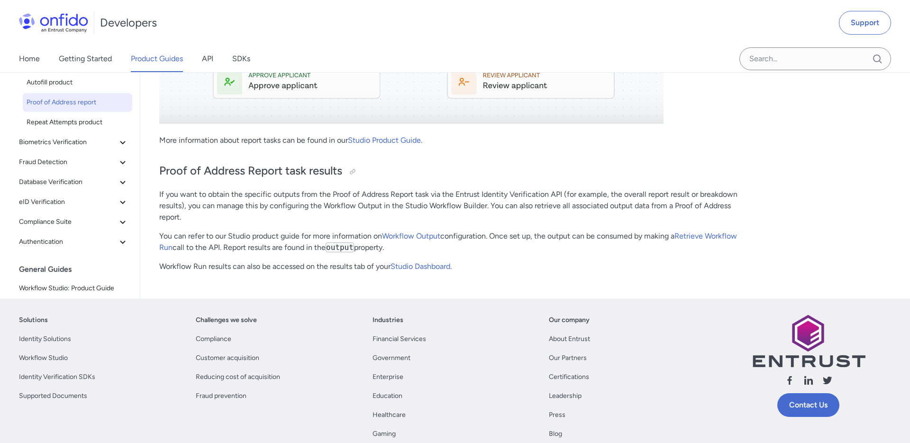
click at [345, 202] on p "If you want to obtain the specific outputs from the Proof of Address Report tas…" at bounding box center [454, 206] width 590 height 34
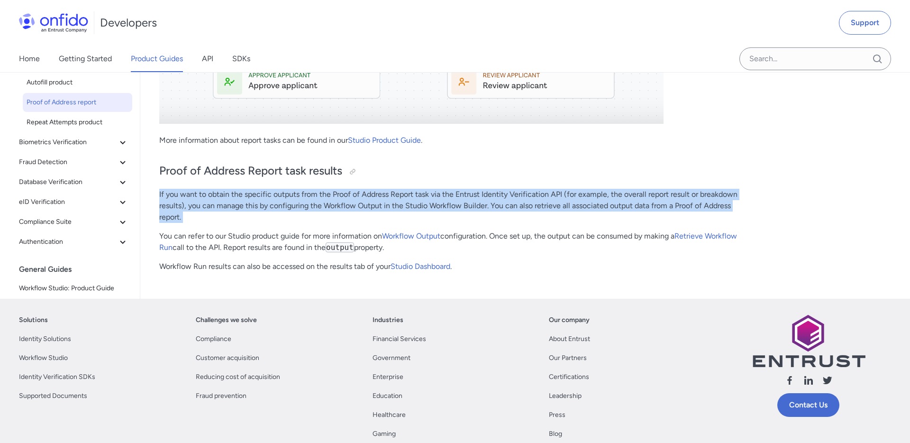
click at [452, 214] on p "If you want to obtain the specific outputs from the Proof of Address Report tas…" at bounding box center [454, 206] width 590 height 34
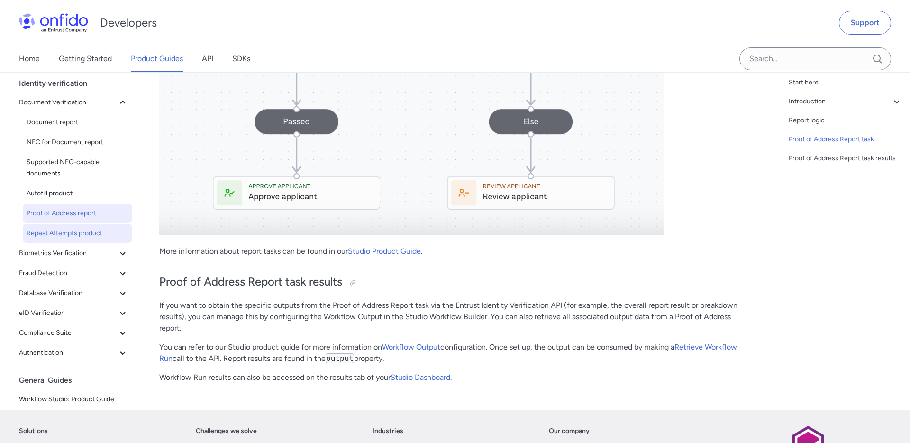
scroll to position [2673, 0]
click at [296, 330] on p "If you want to obtain the specific outputs from the Proof of Address Report tas…" at bounding box center [454, 318] width 590 height 34
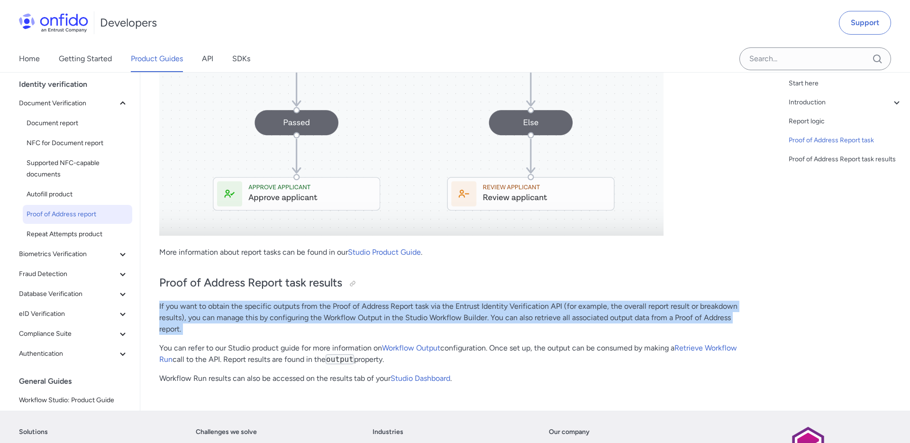
click at [296, 330] on p "If you want to obtain the specific outputs from the Proof of Address Report tas…" at bounding box center [454, 318] width 590 height 34
click at [358, 330] on p "If you want to obtain the specific outputs from the Proof of Address Report tas…" at bounding box center [454, 318] width 590 height 34
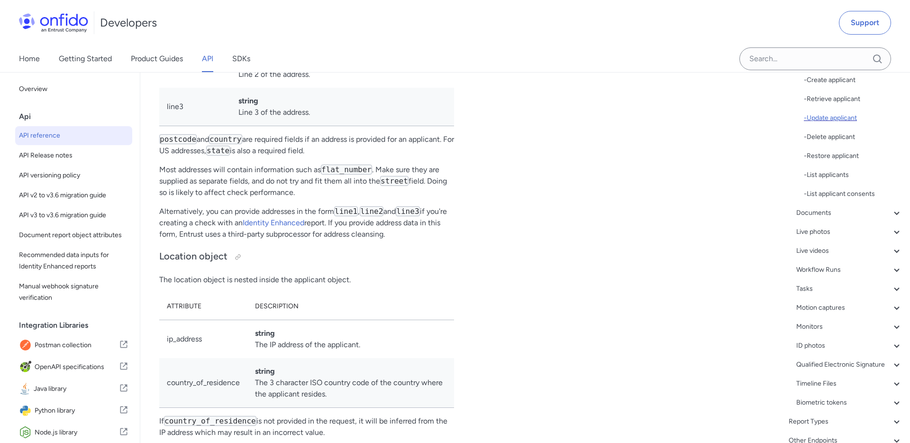
scroll to position [255, 0]
click at [857, 266] on div "Workflow Runs" at bounding box center [849, 266] width 106 height 11
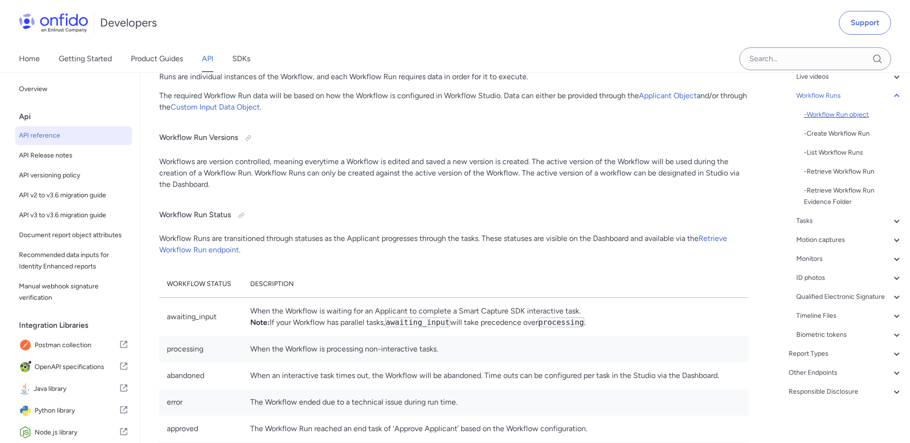
click at [840, 110] on div "- Workflow Run object" at bounding box center [853, 114] width 99 height 11
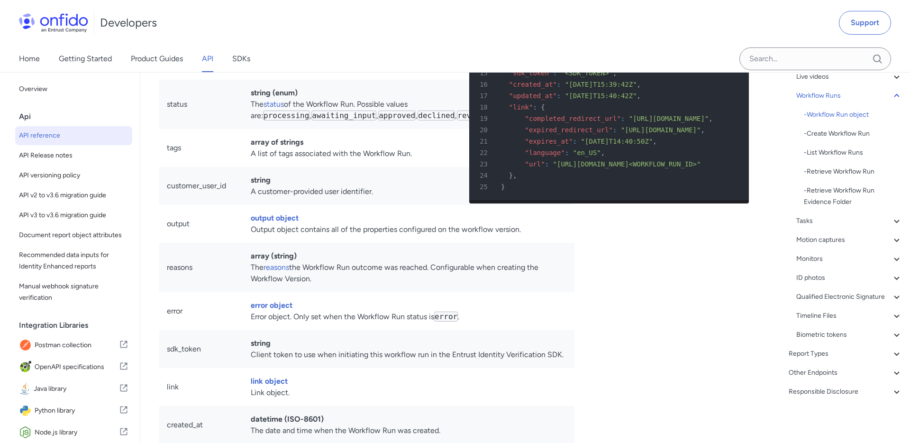
scroll to position [20891, 0]
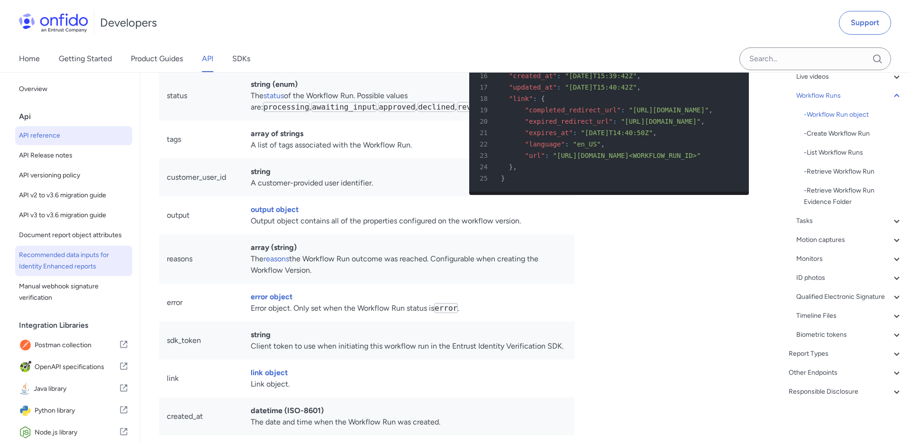
click at [55, 264] on span "Recommended data inputs for Identity Enhanced reports" at bounding box center [73, 260] width 109 height 23
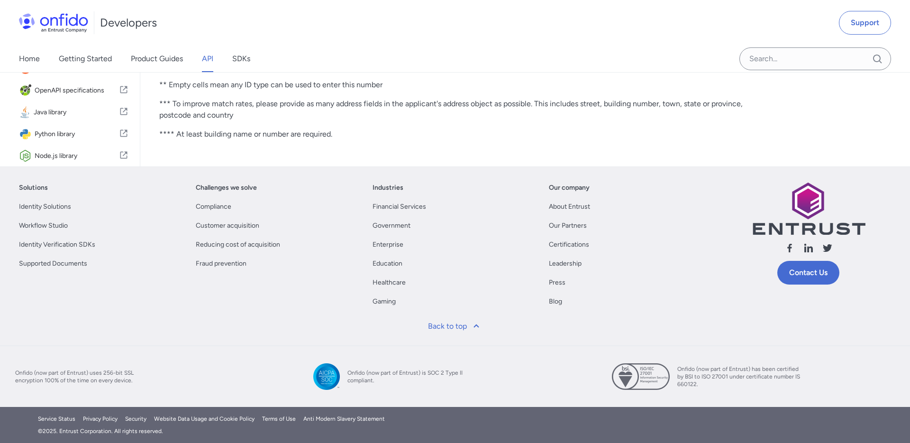
scroll to position [3618, 0]
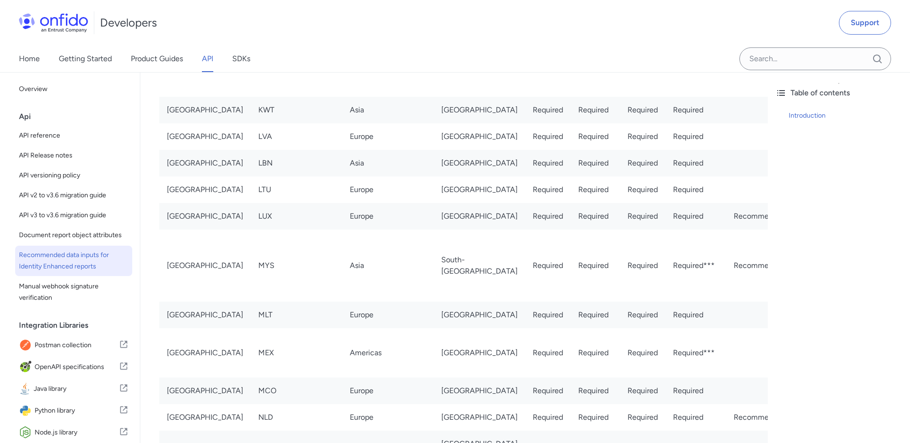
scroll to position [4670, 0]
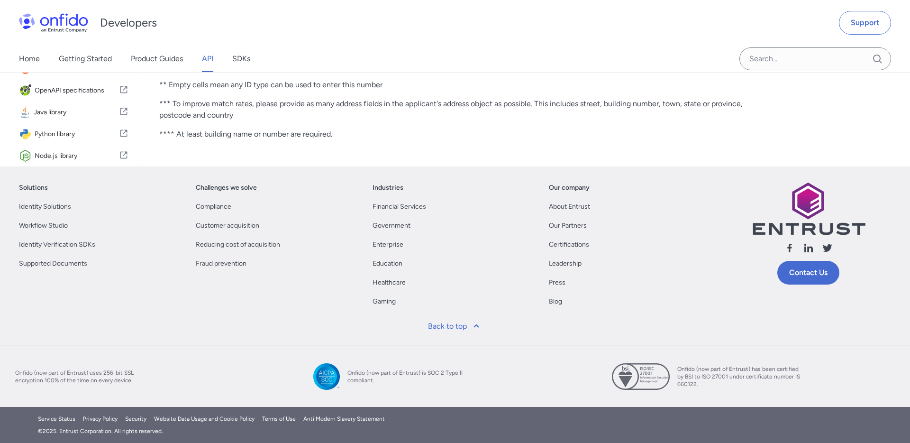
select select "http"
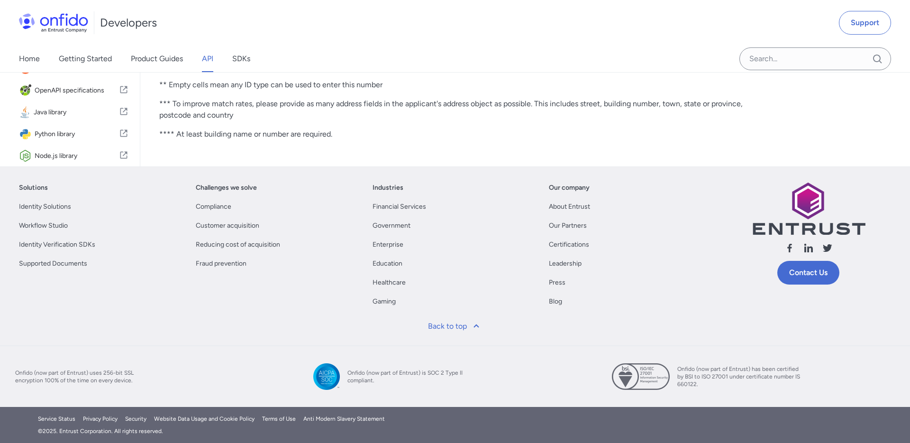
select select "http"
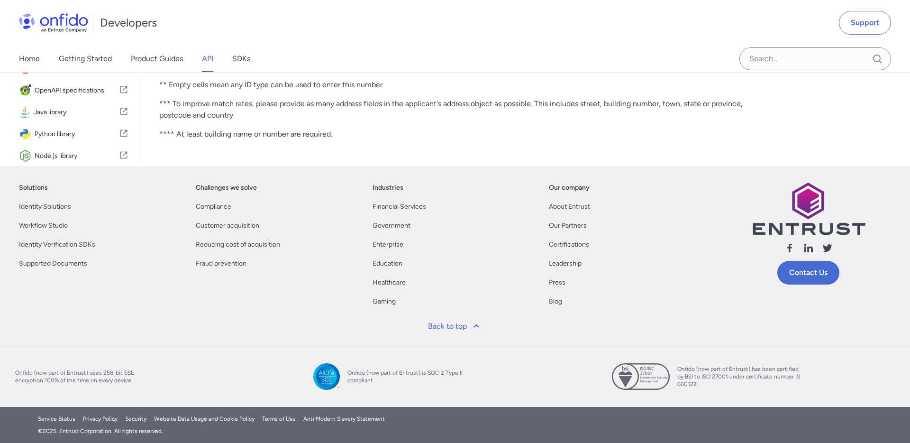
select select "http"
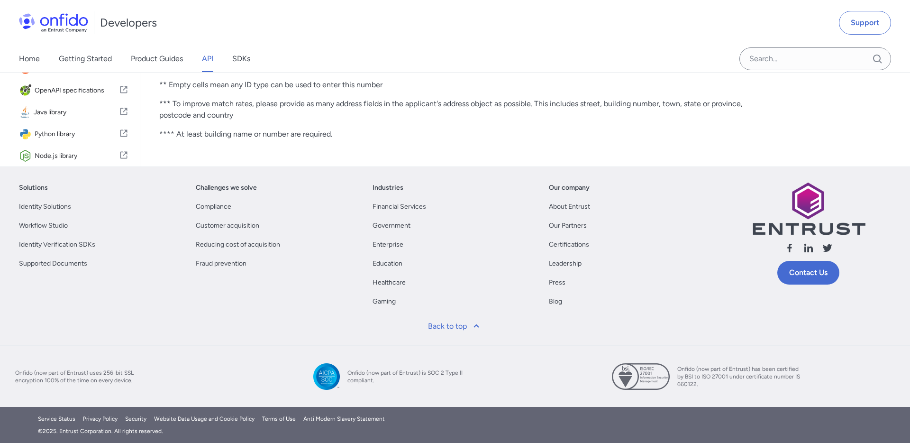
select select "http"
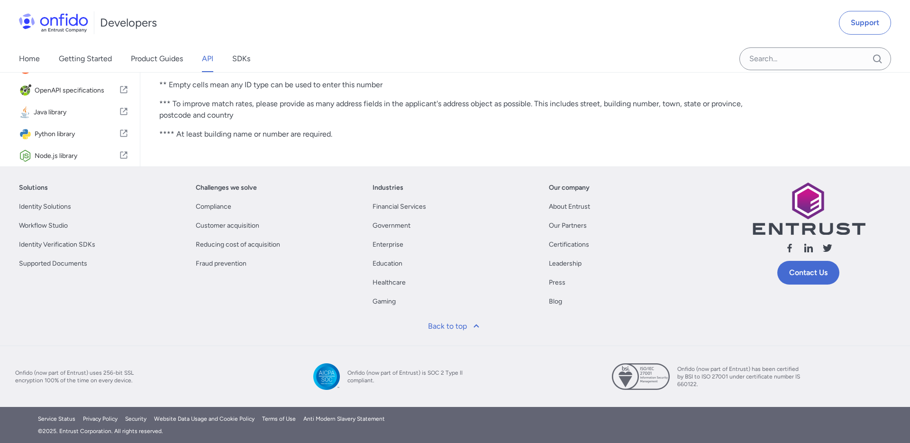
select select "http"
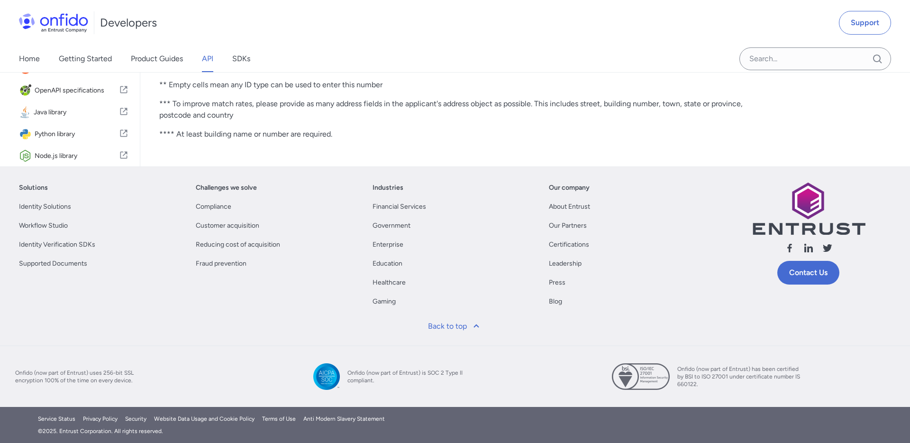
select select "http"
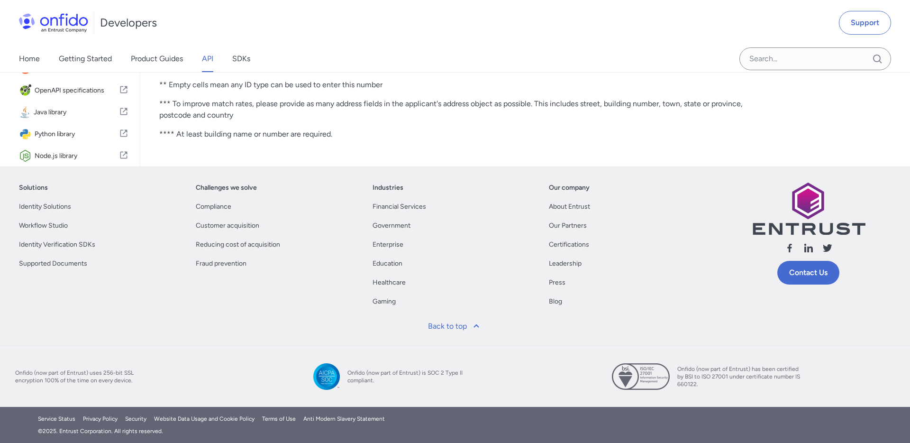
select select "http"
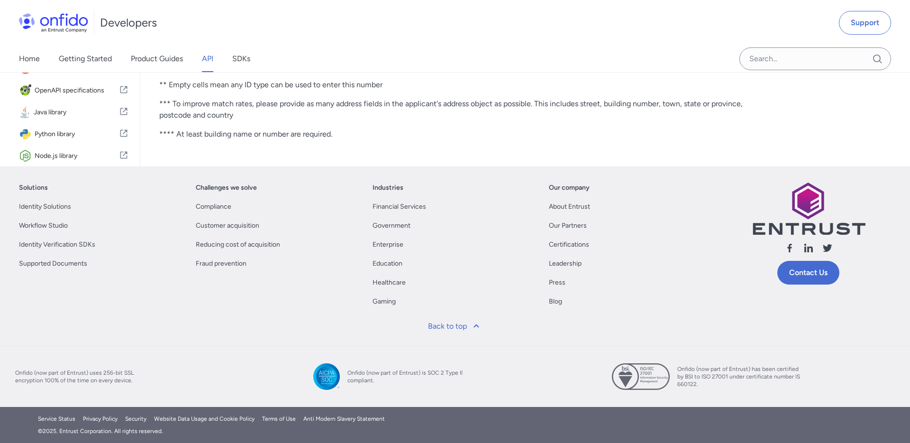
select select "http"
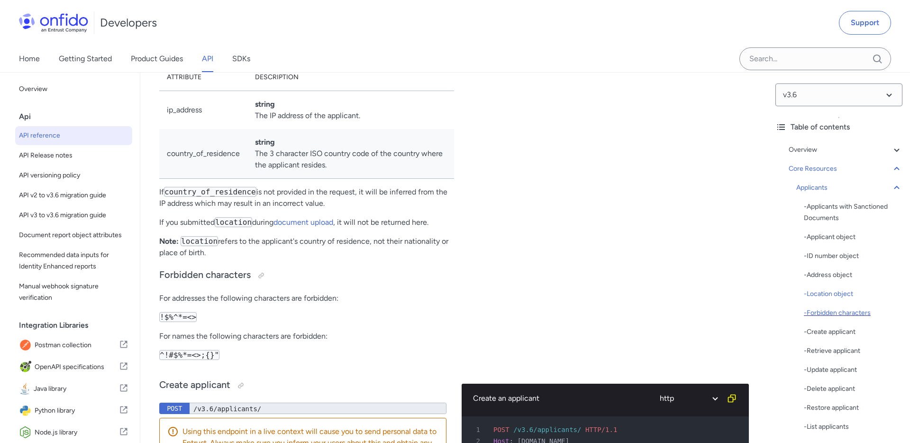
scroll to position [319, 0]
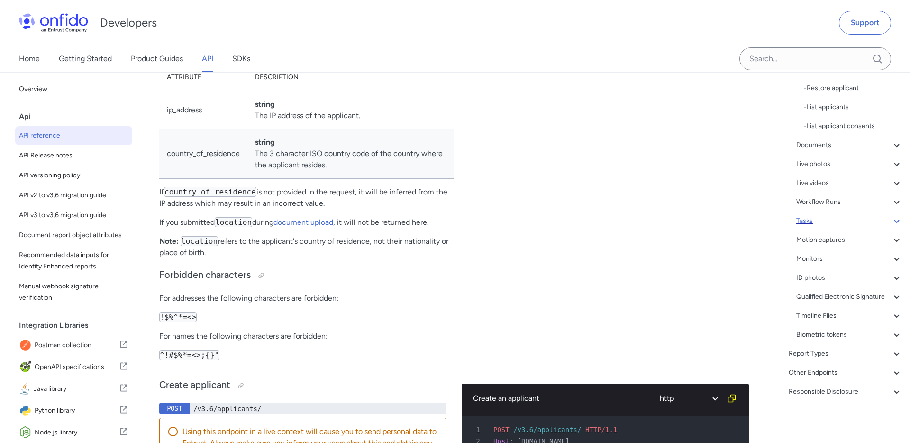
click at [823, 220] on div "Tasks" at bounding box center [849, 220] width 106 height 11
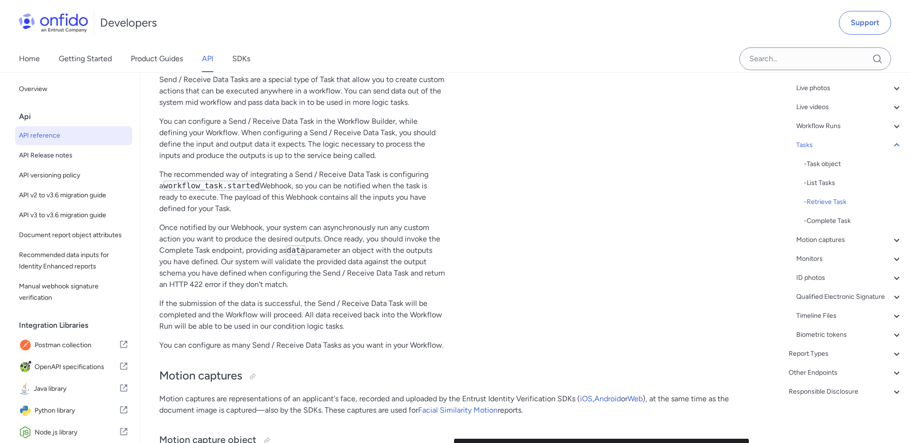
scroll to position [25680, 0]
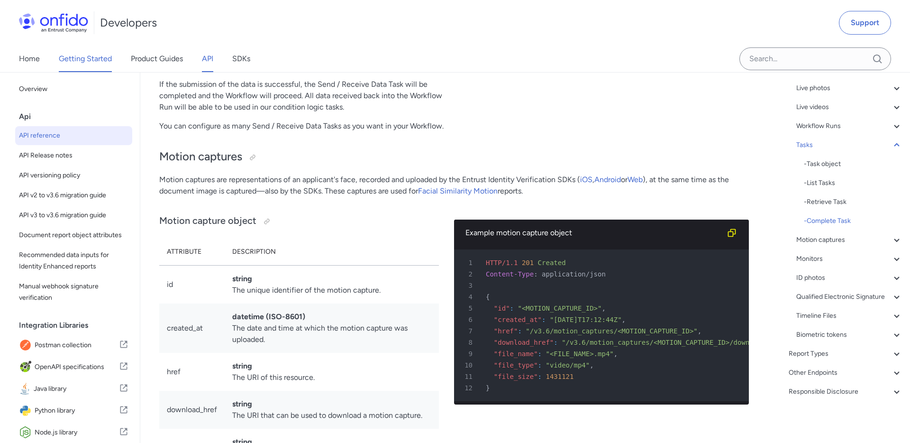
click at [108, 54] on link "Getting Started" at bounding box center [85, 59] width 53 height 27
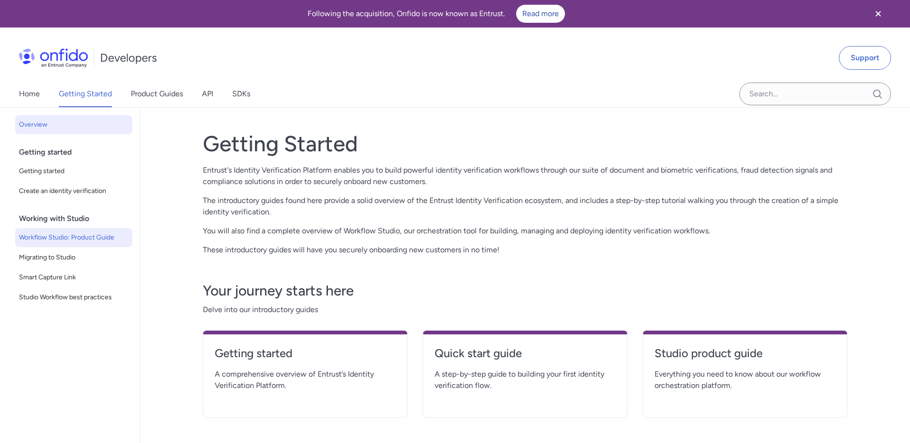
click at [96, 239] on span "Workflow Studio: Product Guide" at bounding box center [73, 237] width 109 height 11
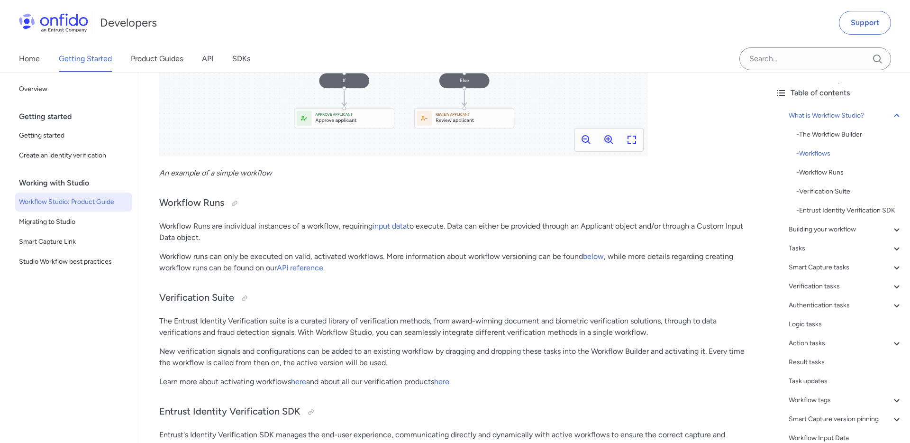
scroll to position [732, 0]
click at [488, 329] on p "The Entrust Identity Verification suite is a curated library of verification me…" at bounding box center [454, 325] width 590 height 23
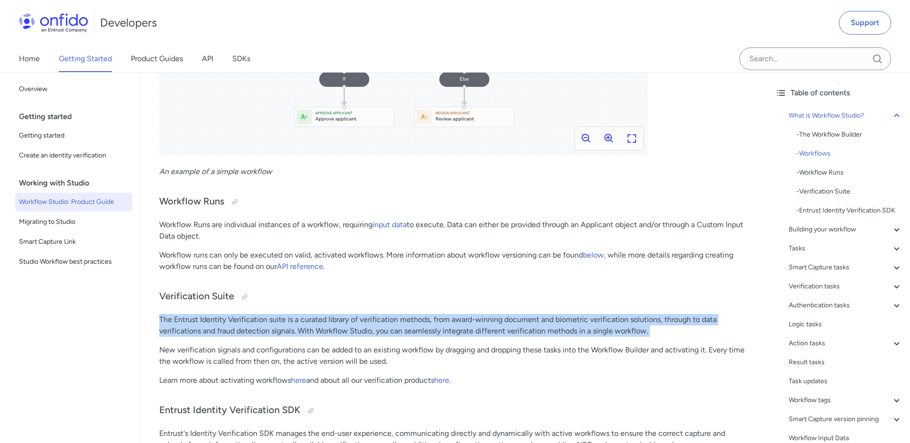
click at [449, 326] on p "The Entrust Identity Verification suite is a curated library of verification me…" at bounding box center [454, 325] width 590 height 23
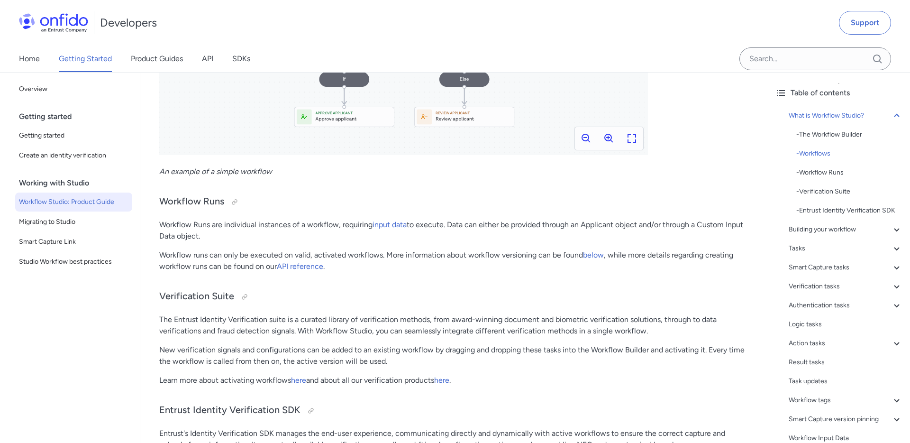
click at [465, 257] on p "Workflow runs can only be executed on valid, activated workflows. More informat…" at bounding box center [454, 260] width 590 height 23
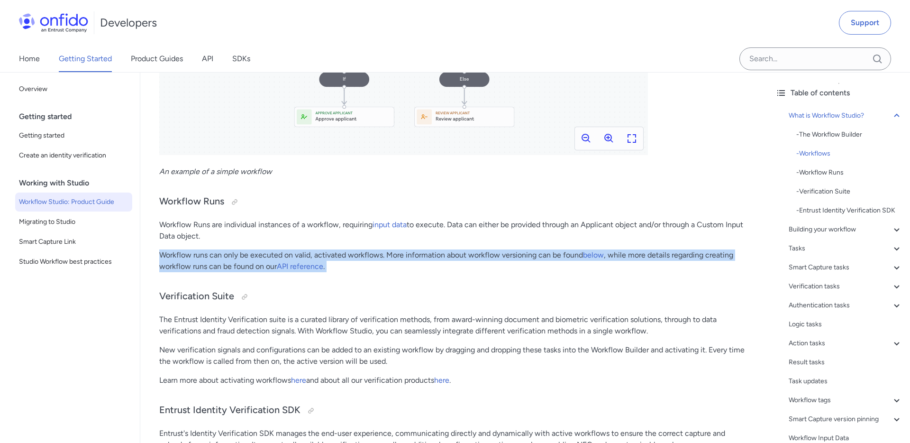
click at [397, 256] on p "Workflow runs can only be executed on valid, activated workflows. More informat…" at bounding box center [454, 260] width 590 height 23
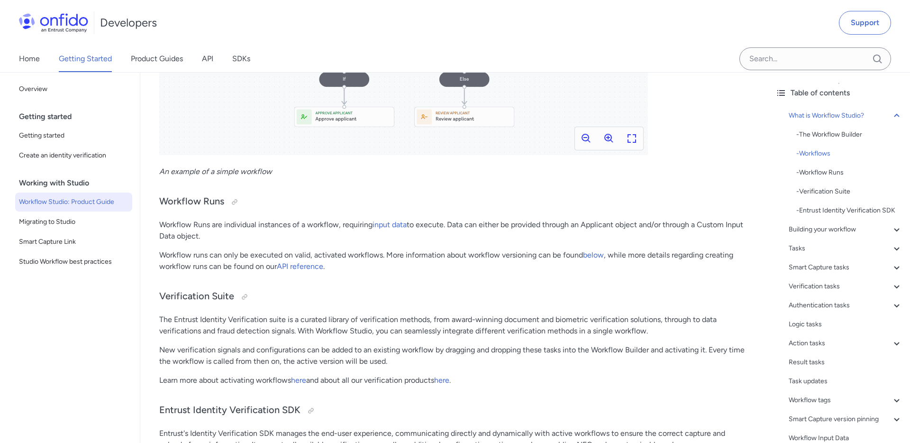
click at [307, 225] on p "Workflow Runs are individual instances of a workflow, requiring input data to e…" at bounding box center [454, 230] width 590 height 23
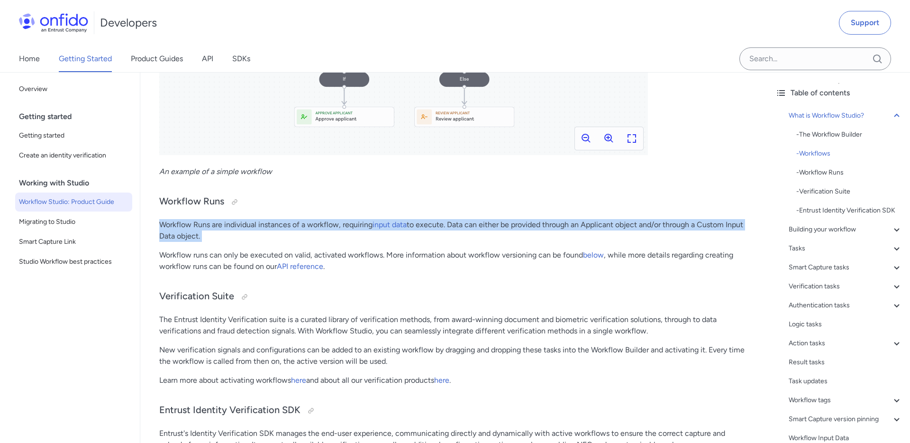
click at [307, 225] on p "Workflow Runs are individual instances of a workflow, requiring input data to e…" at bounding box center [454, 230] width 590 height 23
click at [419, 225] on p "Workflow Runs are individual instances of a workflow, requiring input data to e…" at bounding box center [454, 230] width 590 height 23
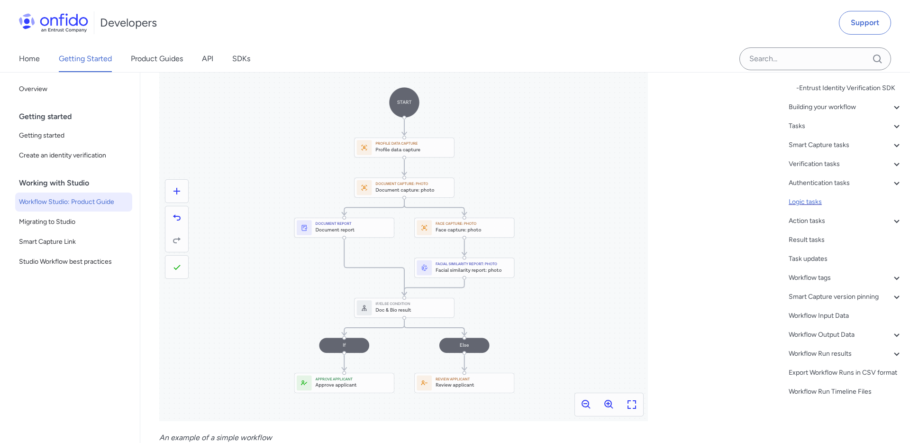
scroll to position [121, 0]
click at [209, 60] on link "API" at bounding box center [207, 59] width 11 height 27
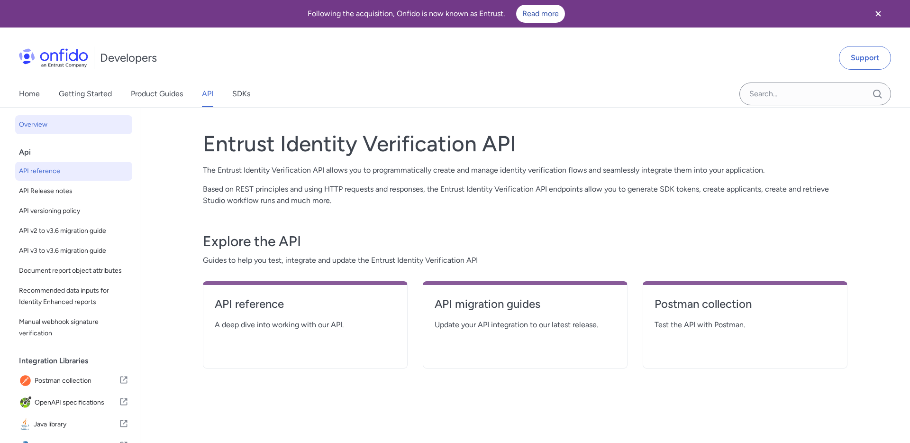
click at [79, 178] on link "API reference" at bounding box center [73, 171] width 117 height 19
select select "http"
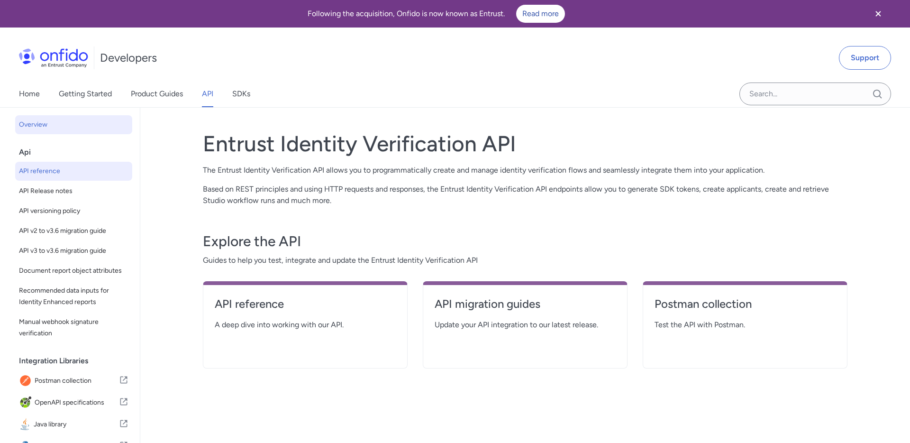
select select "http"
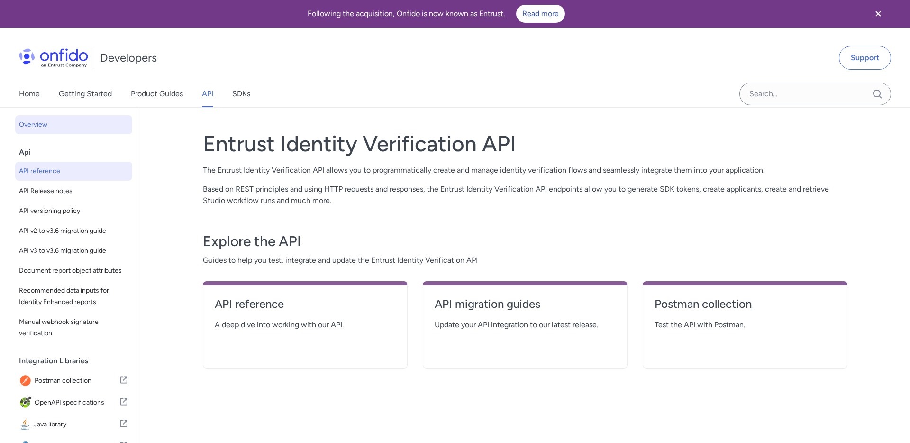
select select "http"
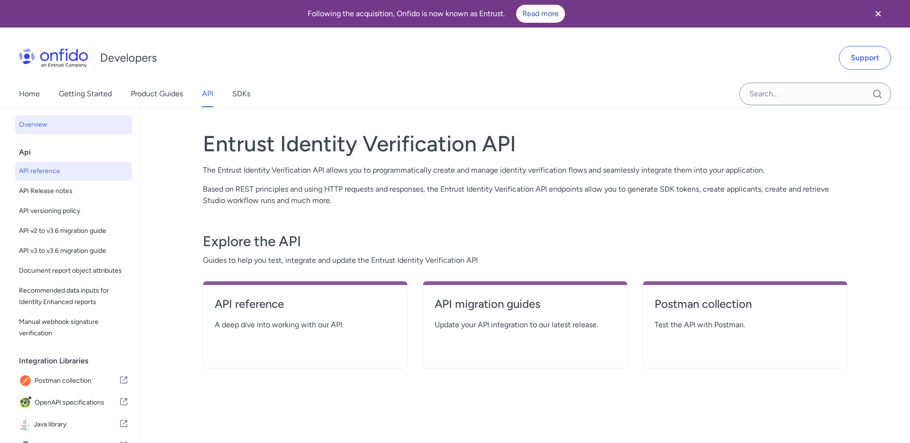
select select "http"
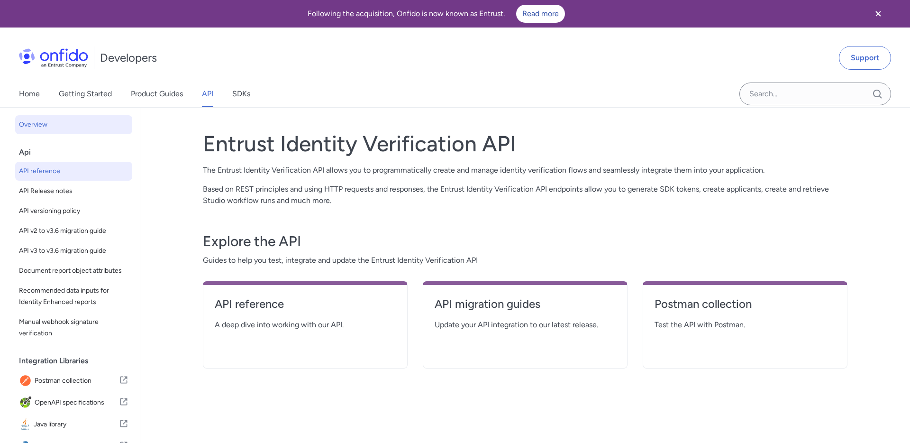
select select "http"
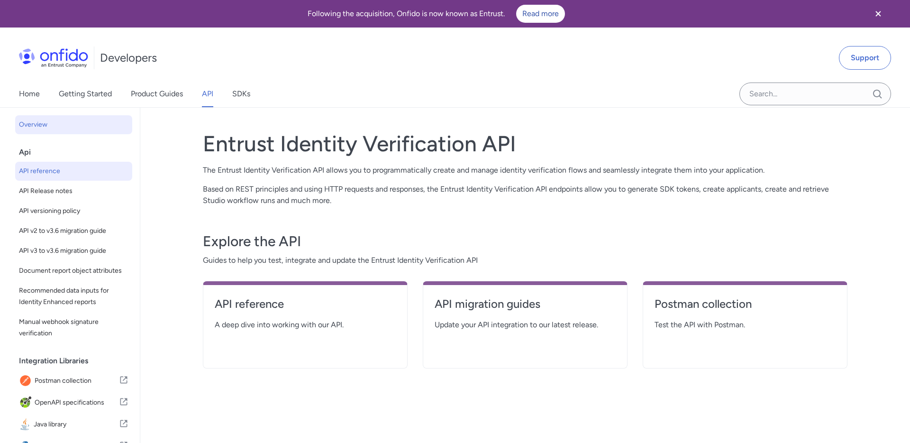
select select "http"
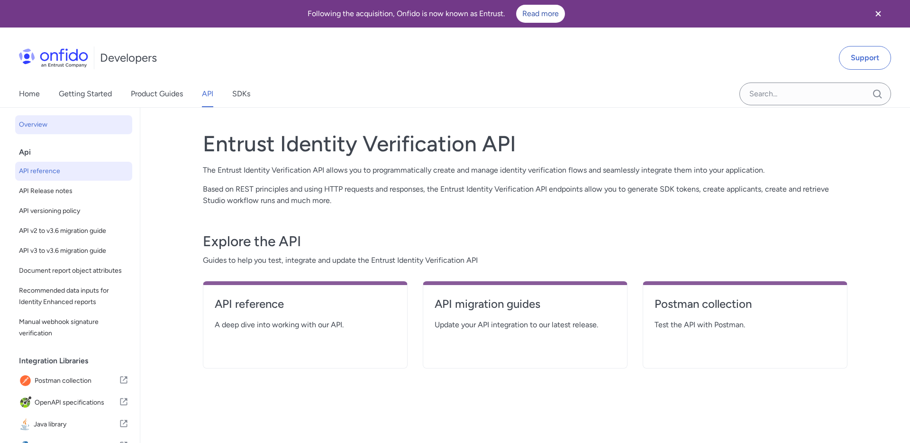
select select "http"
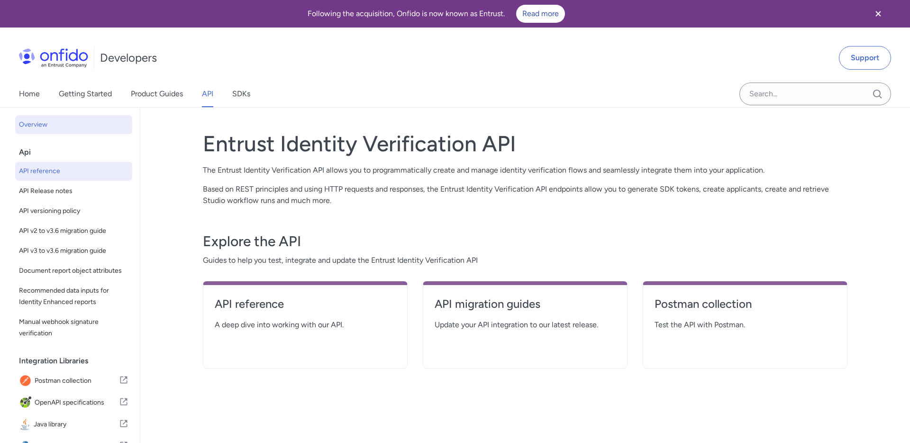
select select "http"
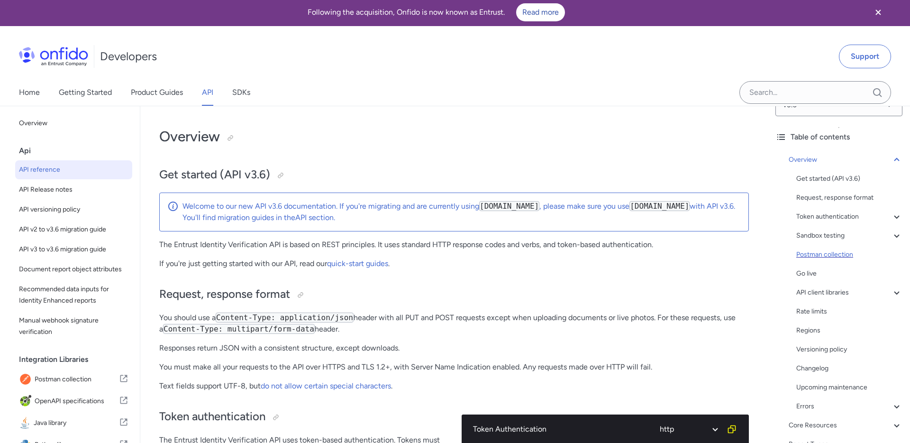
scroll to position [81, 0]
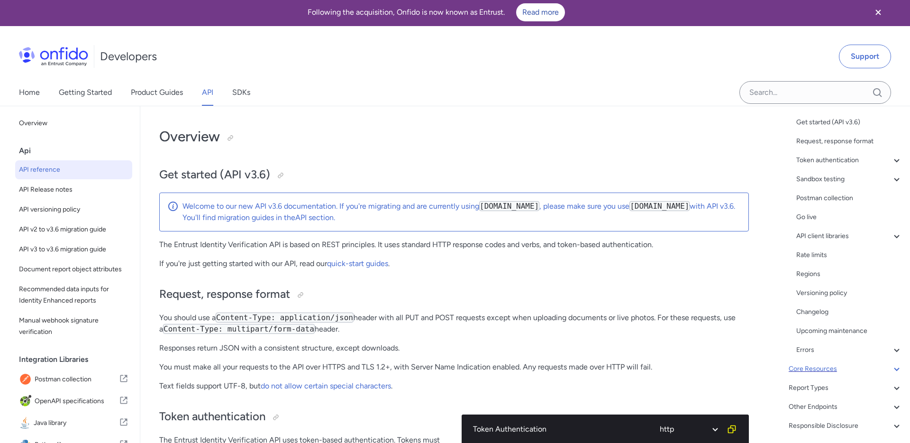
click at [843, 364] on div "Core Resources" at bounding box center [846, 368] width 114 height 11
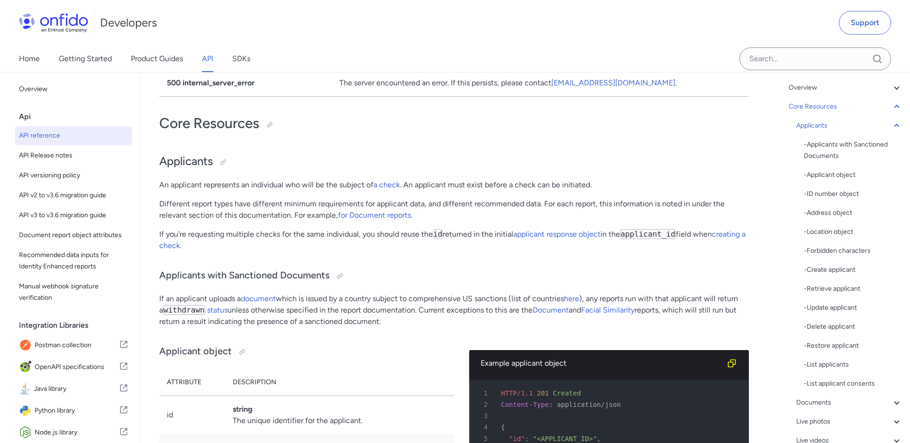
scroll to position [64, 0]
click at [842, 287] on div "- Retrieve applicant" at bounding box center [853, 287] width 99 height 11
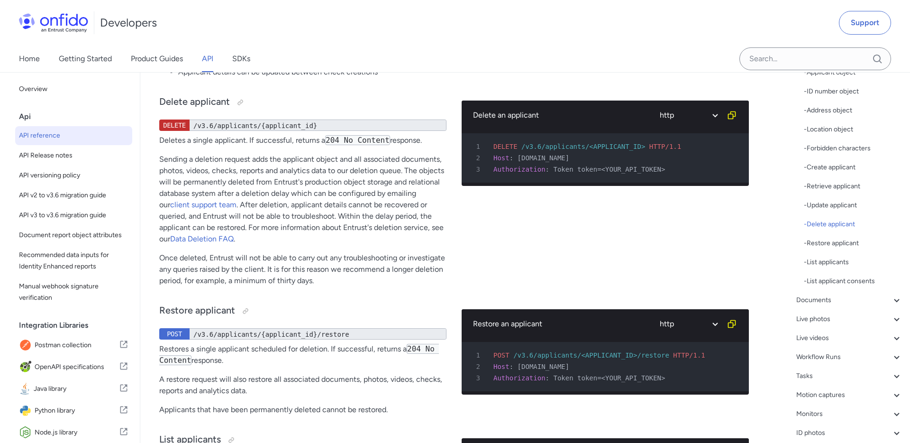
scroll to position [173, 0]
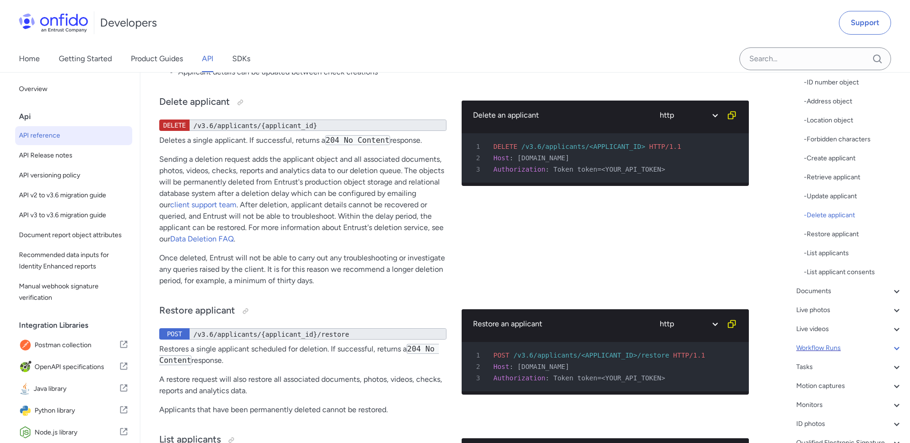
click at [873, 347] on div "Workflow Runs" at bounding box center [849, 347] width 106 height 11
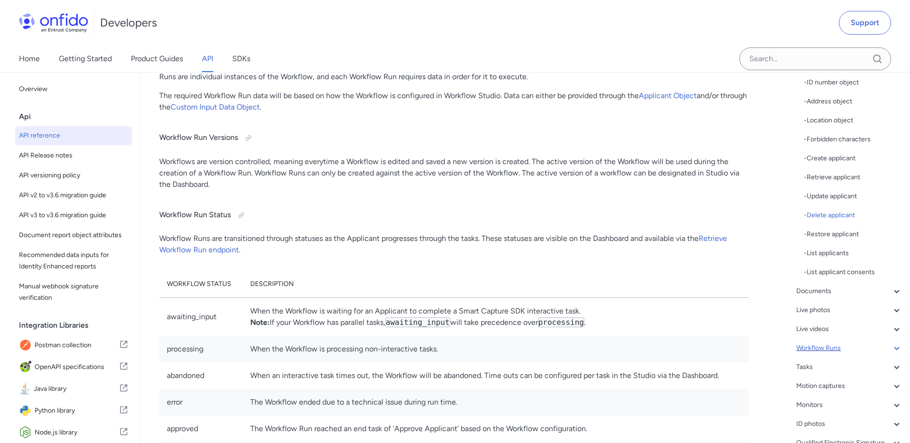
scroll to position [168, 0]
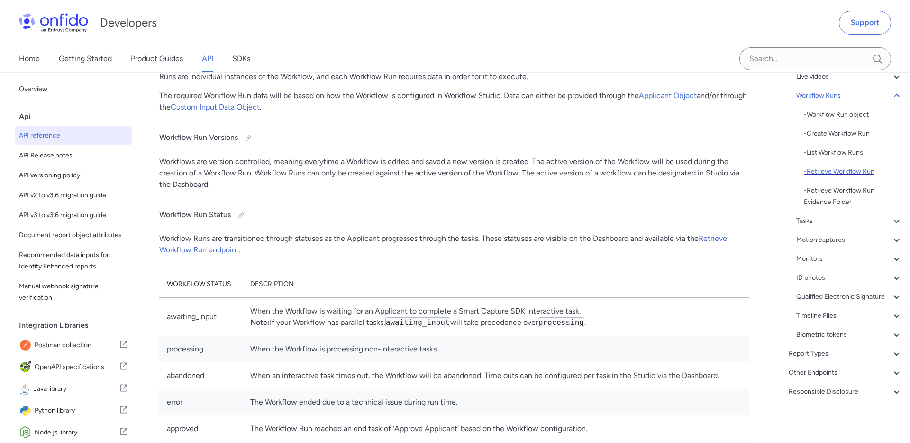
click at [851, 169] on div "- Retrieve Workflow Run" at bounding box center [853, 171] width 99 height 11
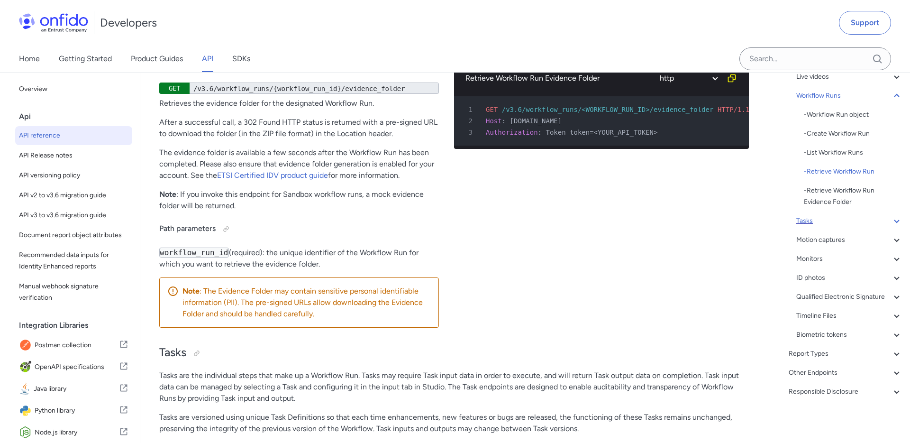
click at [899, 220] on icon at bounding box center [896, 220] width 5 height 3
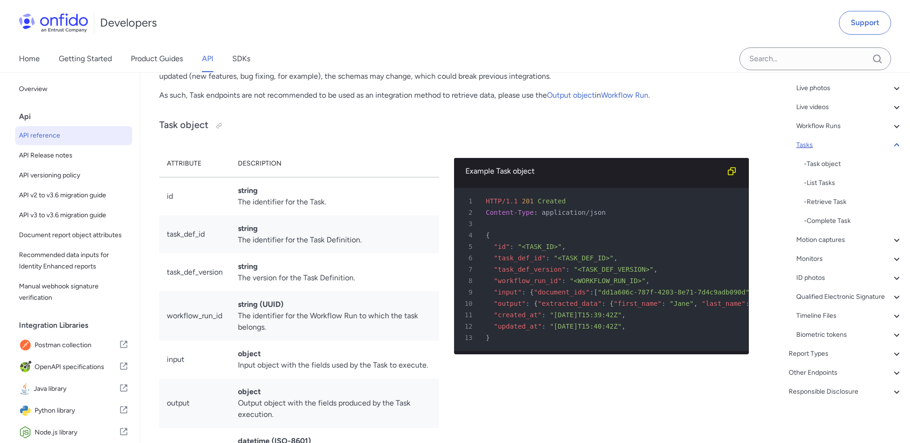
scroll to position [137, 0]
click at [899, 356] on icon at bounding box center [896, 353] width 11 height 11
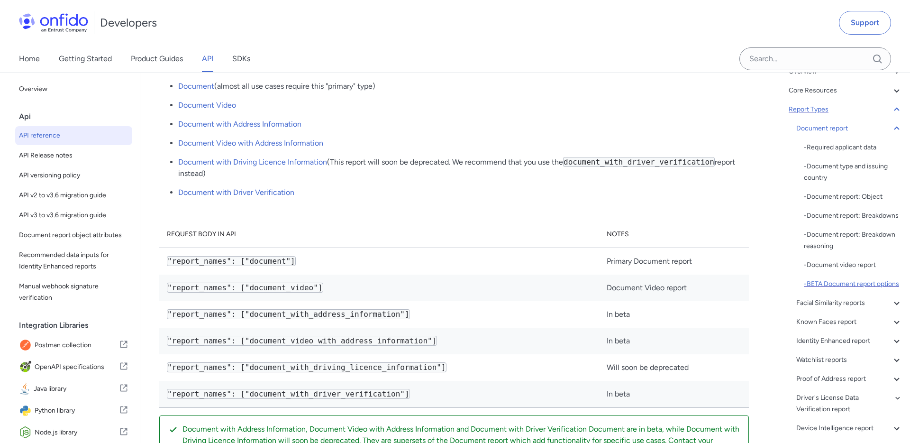
scroll to position [78, 0]
click at [886, 343] on div "Identity Enhanced report" at bounding box center [849, 341] width 106 height 11
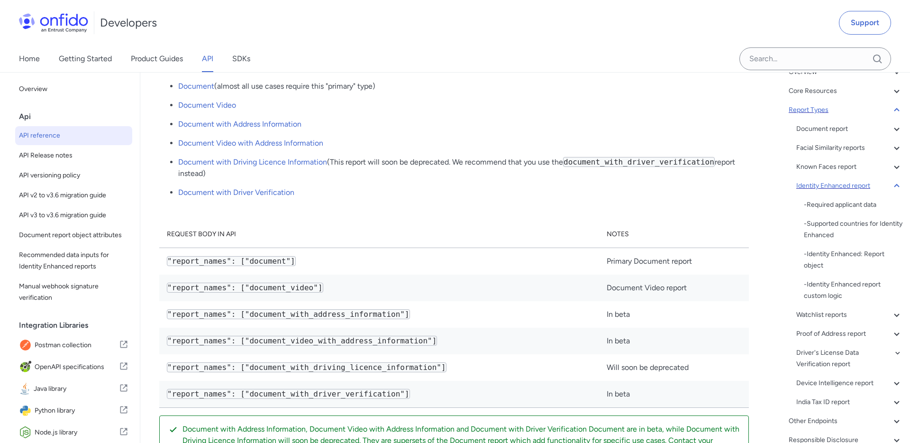
scroll to position [52396, 0]
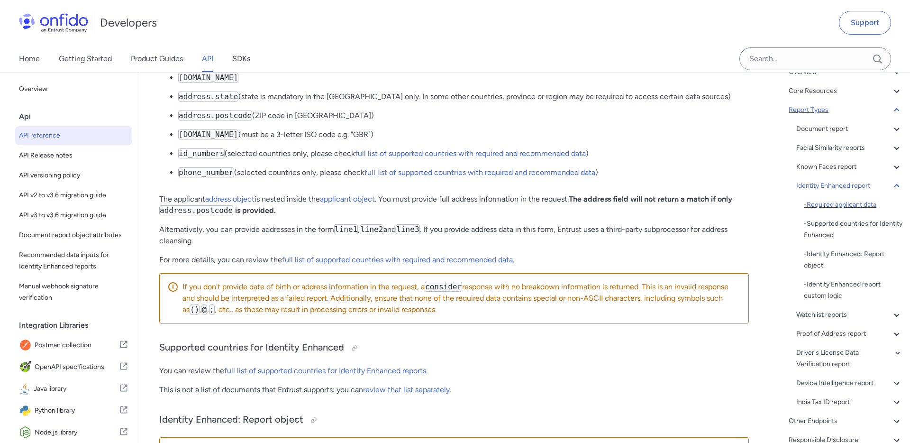
click at [866, 205] on div "- Required applicant data" at bounding box center [853, 204] width 99 height 11
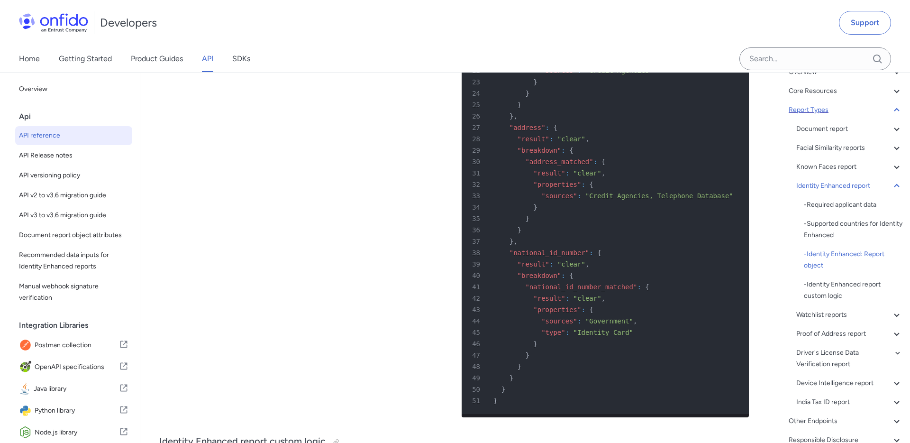
scroll to position [54660, 0]
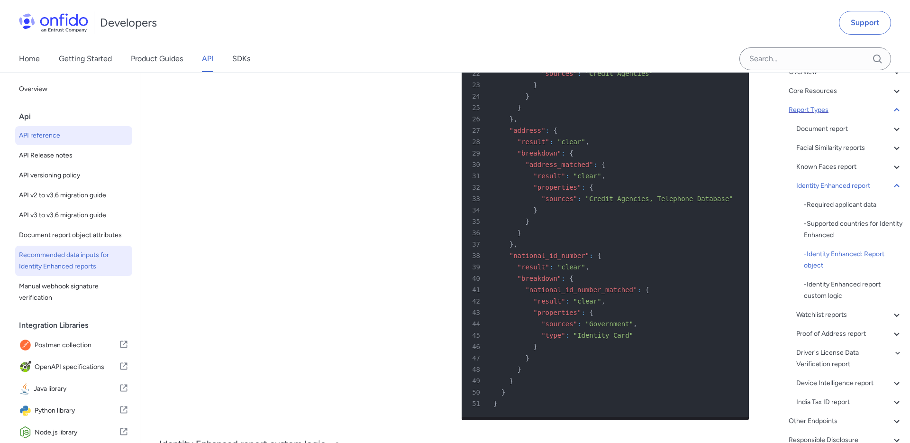
click at [65, 262] on span "Recommended data inputs for Identity Enhanced reports" at bounding box center [73, 260] width 109 height 23
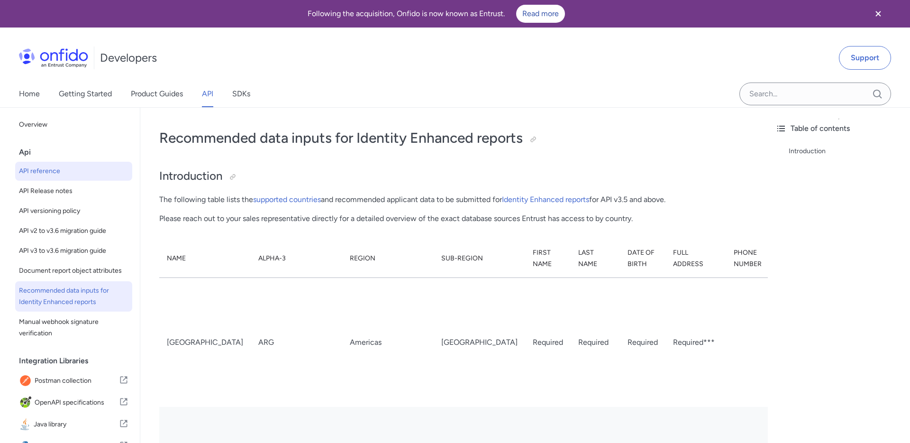
click at [59, 172] on span "API reference" at bounding box center [73, 170] width 109 height 11
select select "http"
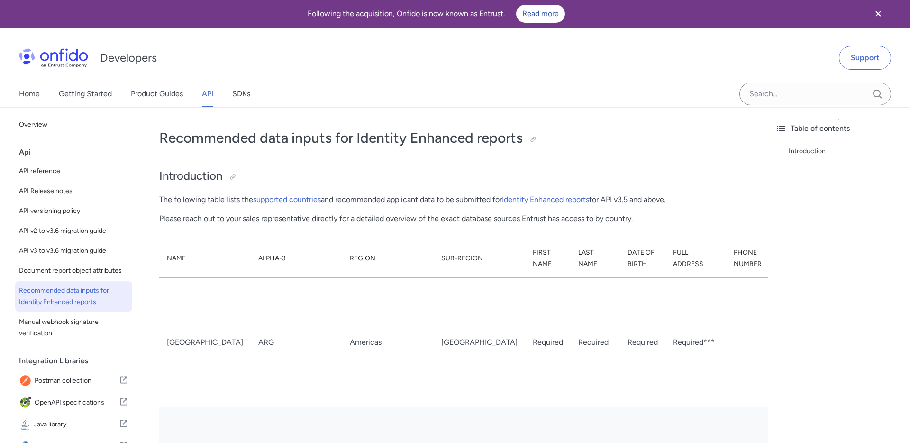
select select "http"
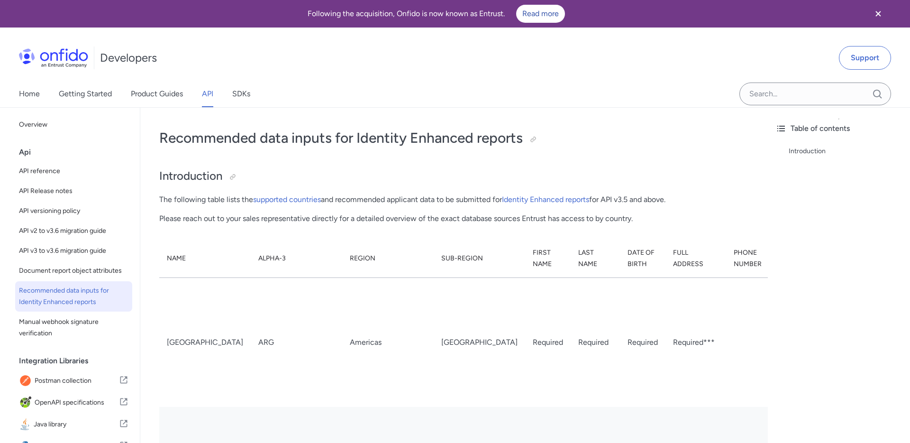
select select "http"
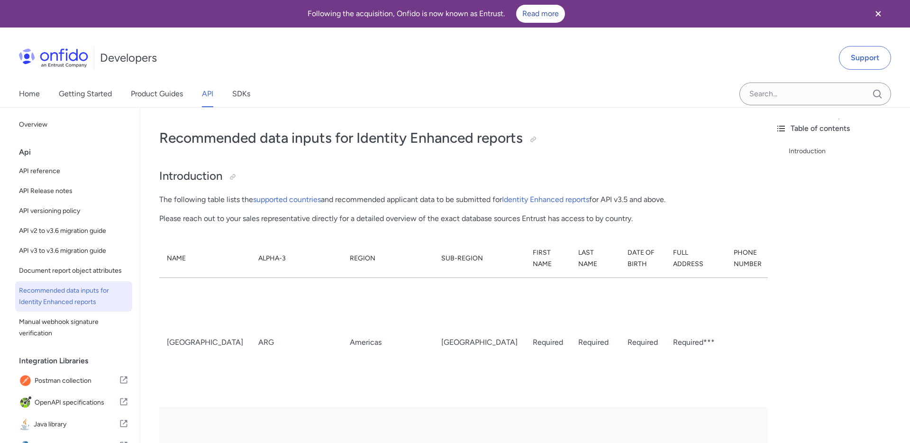
select select "http"
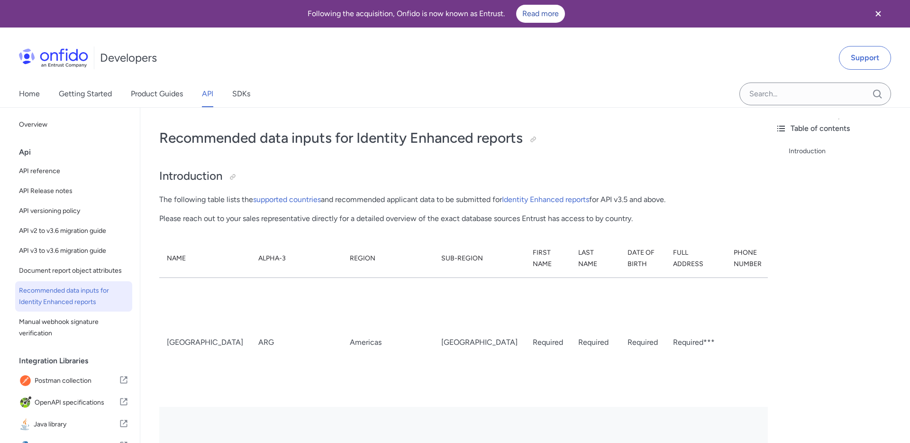
select select "http"
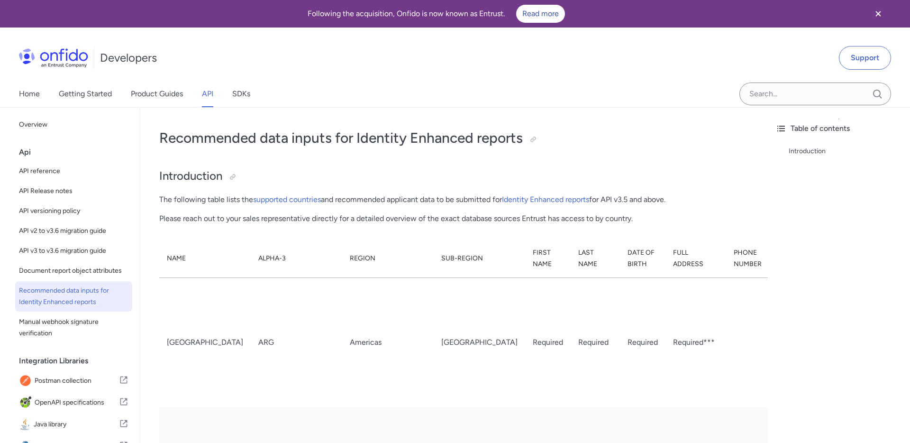
select select "http"
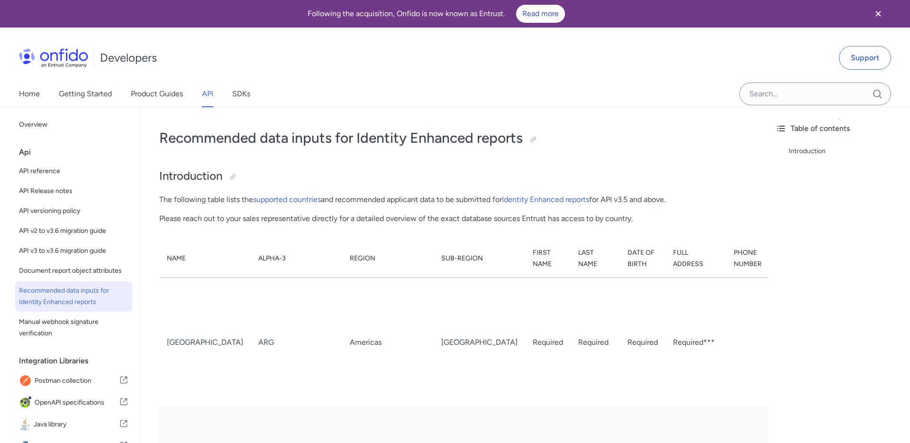
select select "http"
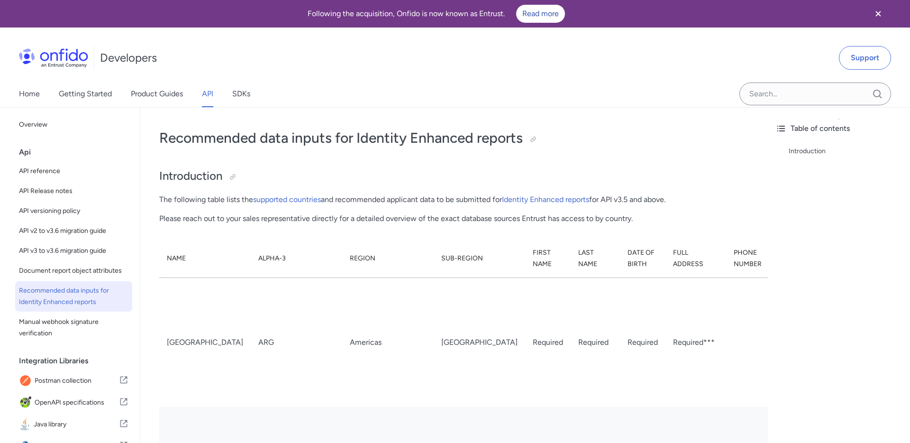
select select "http"
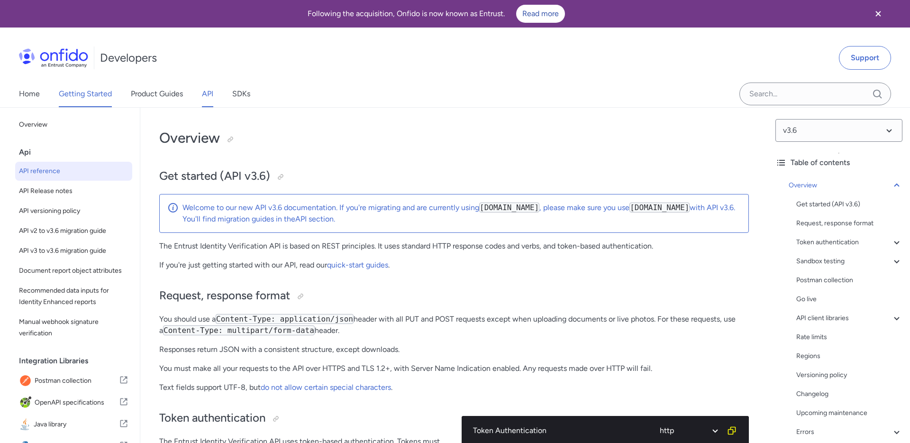
click at [96, 91] on link "Getting Started" at bounding box center [85, 94] width 53 height 27
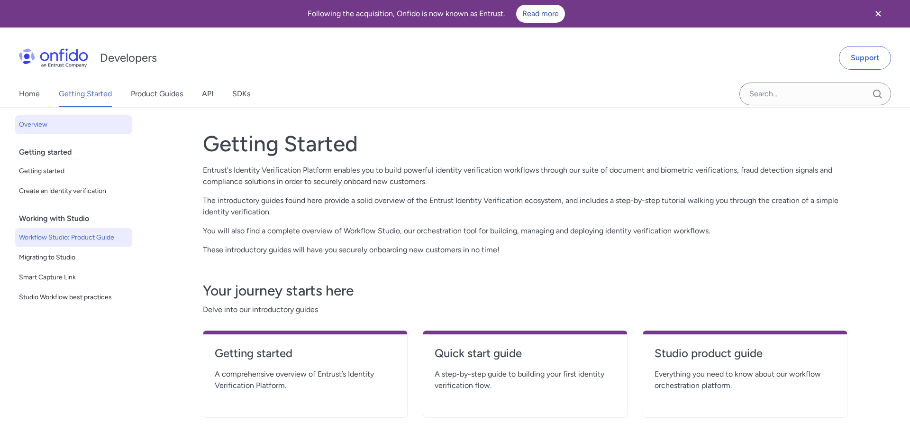
click at [78, 239] on span "Workflow Studio: Product Guide" at bounding box center [73, 237] width 109 height 11
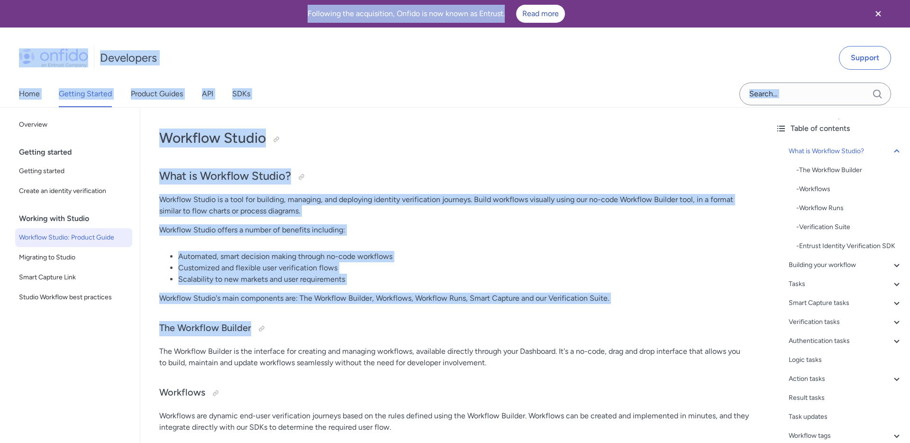
drag, startPoint x: 426, startPoint y: 289, endPoint x: 488, endPoint y: -69, distance: 363.2
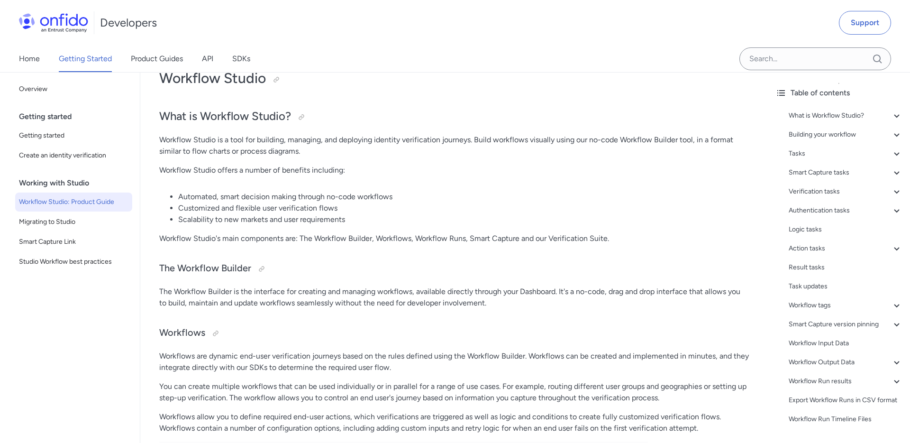
scroll to position [64, 0]
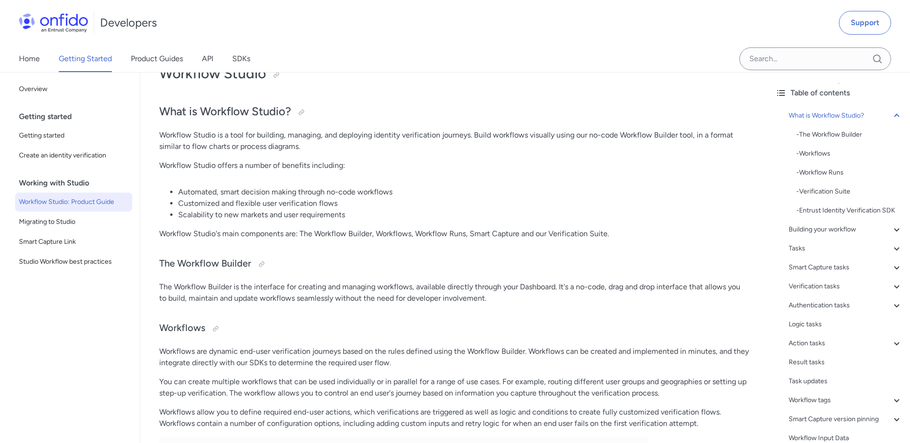
click at [438, 290] on p "The Workflow Builder is the interface for creating and managing workflows, avai…" at bounding box center [454, 292] width 590 height 23
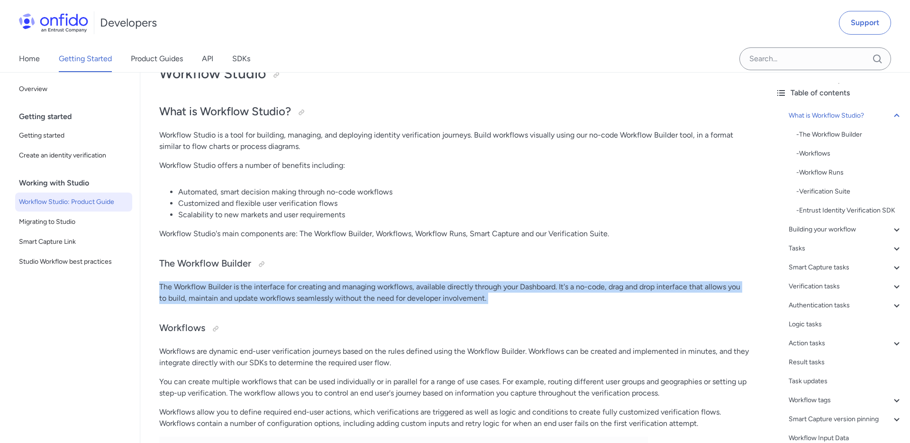
click at [383, 293] on p "The Workflow Builder is the interface for creating and managing workflows, avai…" at bounding box center [454, 292] width 590 height 23
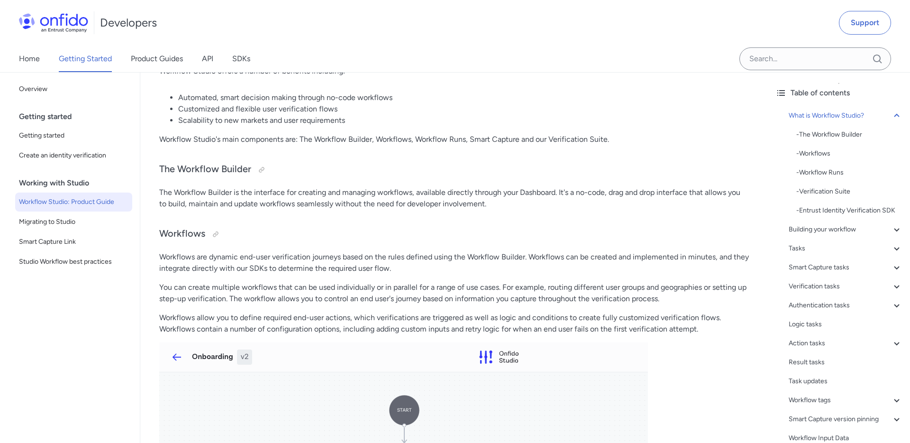
scroll to position [158, 0]
click at [309, 273] on p "Workflows are dynamic end-user verification journeys based on the rules defined…" at bounding box center [454, 263] width 590 height 23
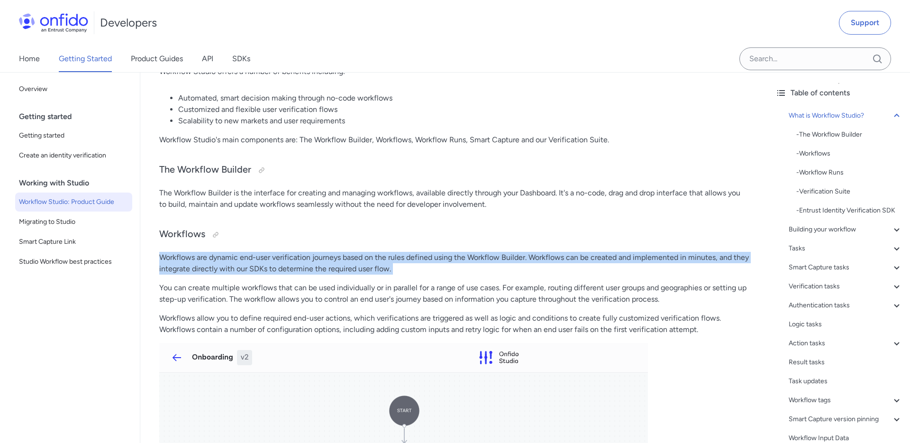
click at [425, 274] on p "Workflows are dynamic end-user verification journeys based on the rules defined…" at bounding box center [454, 263] width 590 height 23
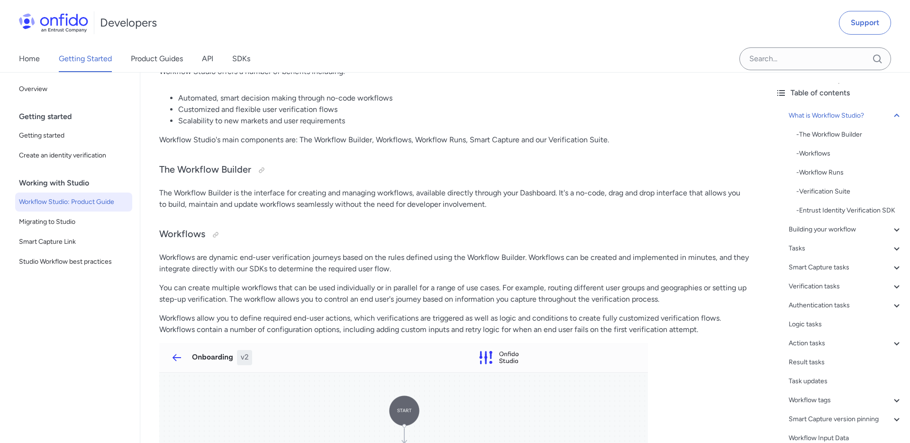
click at [493, 294] on p "You can create multiple workflows that can be used individually or in parallel …" at bounding box center [454, 293] width 590 height 23
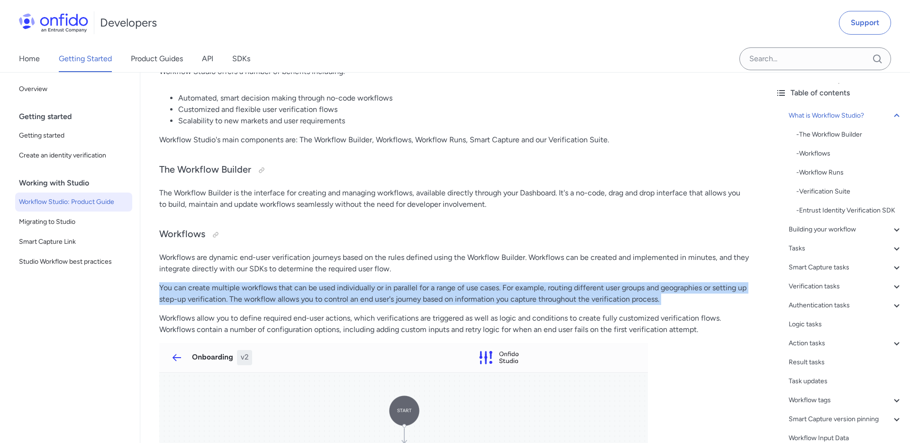
click at [445, 290] on p "You can create multiple workflows that can be used individually or in parallel …" at bounding box center [454, 293] width 590 height 23
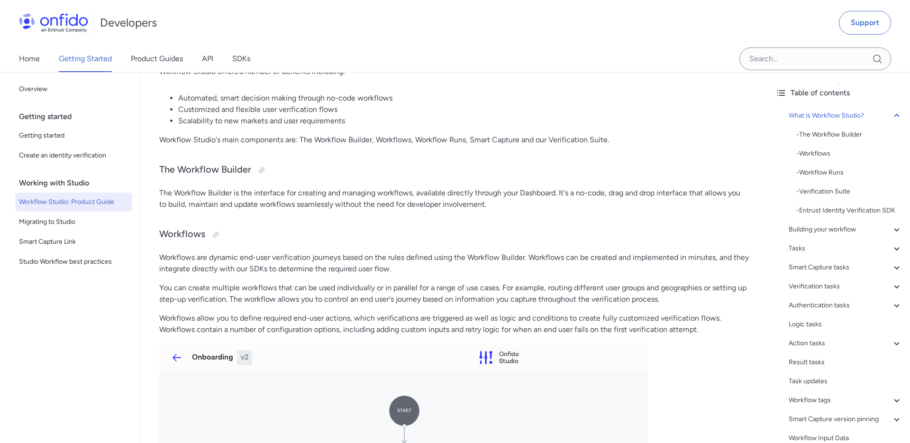
scroll to position [239, 0]
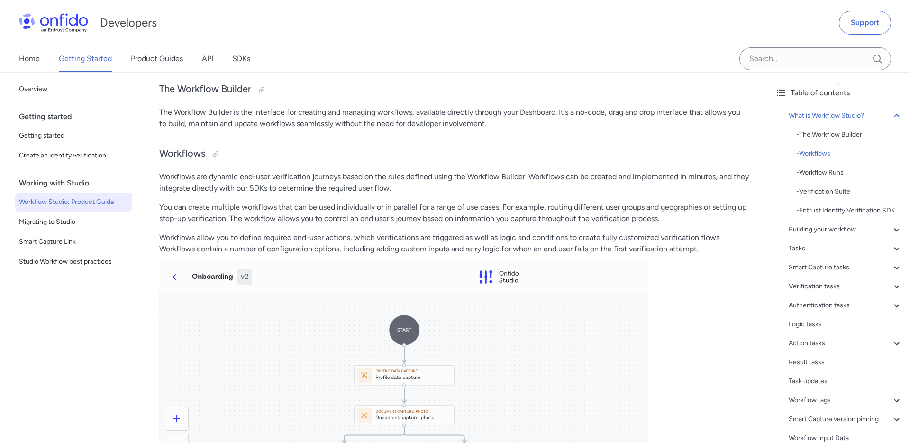
click at [319, 219] on p "You can create multiple workflows that can be used individually or in parallel …" at bounding box center [454, 212] width 590 height 23
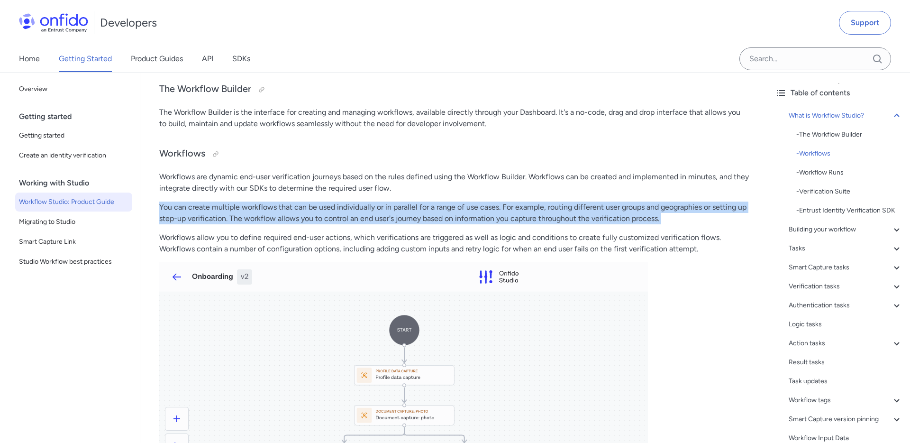
click at [389, 217] on p "You can create multiple workflows that can be used individually or in parallel …" at bounding box center [454, 212] width 590 height 23
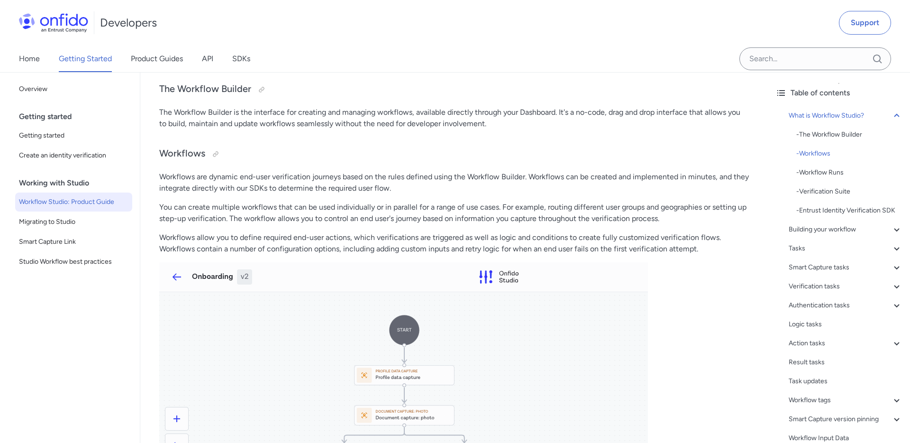
click at [348, 239] on p "Workflows allow you to define required end-user actions, which verifications ar…" at bounding box center [454, 243] width 590 height 23
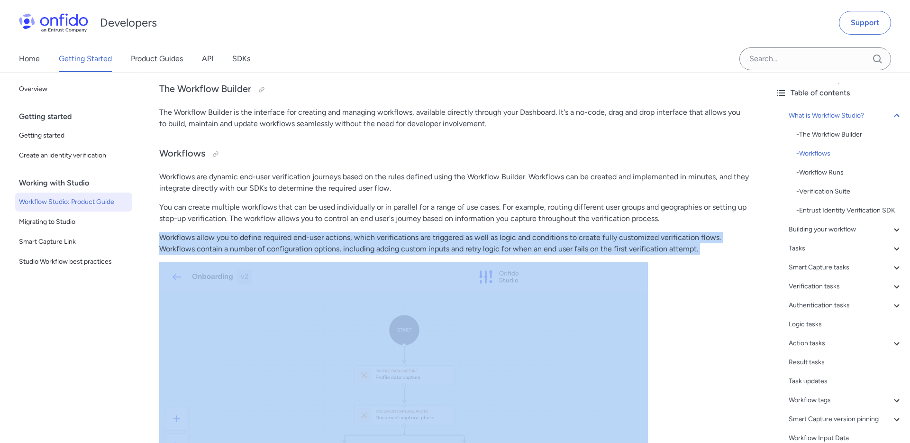
click at [421, 240] on p "Workflows allow you to define required end-user actions, which verifications ar…" at bounding box center [454, 243] width 590 height 23
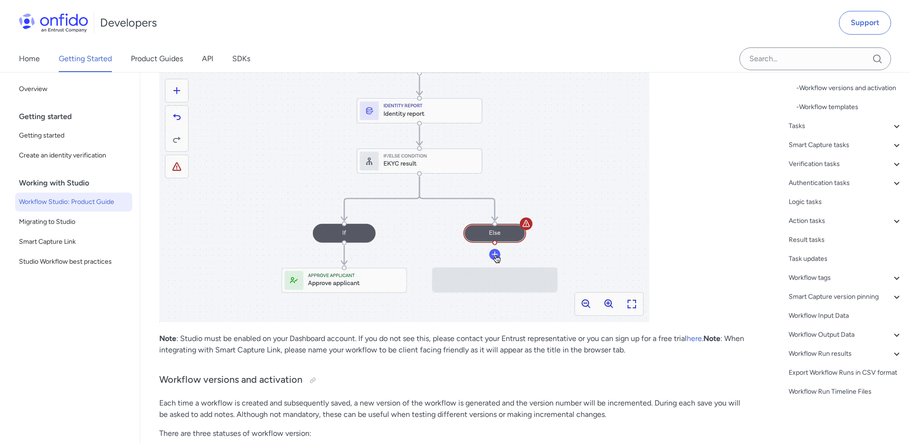
scroll to position [1415, 0]
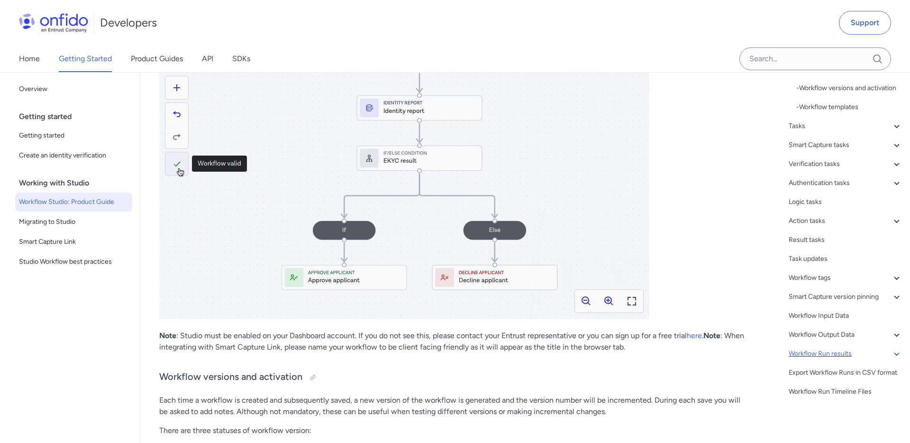
click at [823, 350] on div "Workflow Run results" at bounding box center [846, 353] width 114 height 11
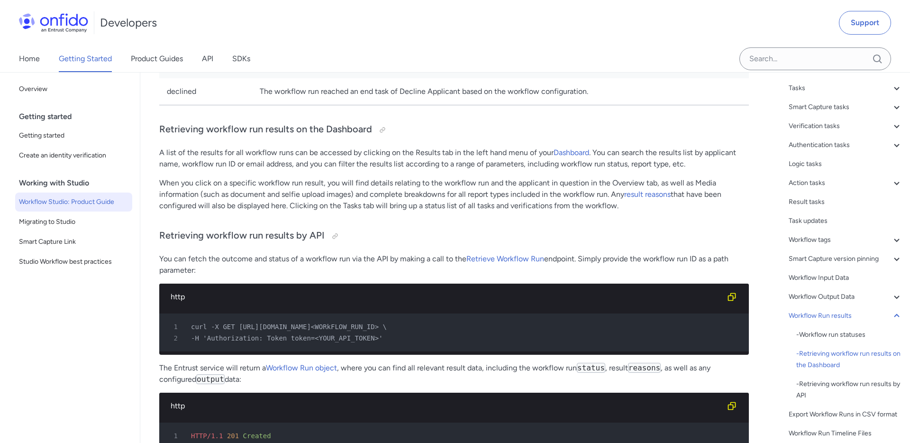
scroll to position [20046, 0]
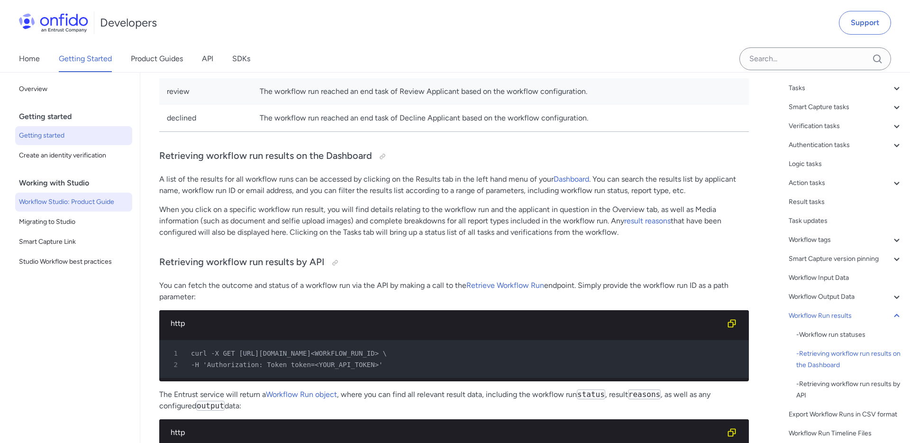
click at [77, 132] on span "Getting started" at bounding box center [73, 135] width 109 height 11
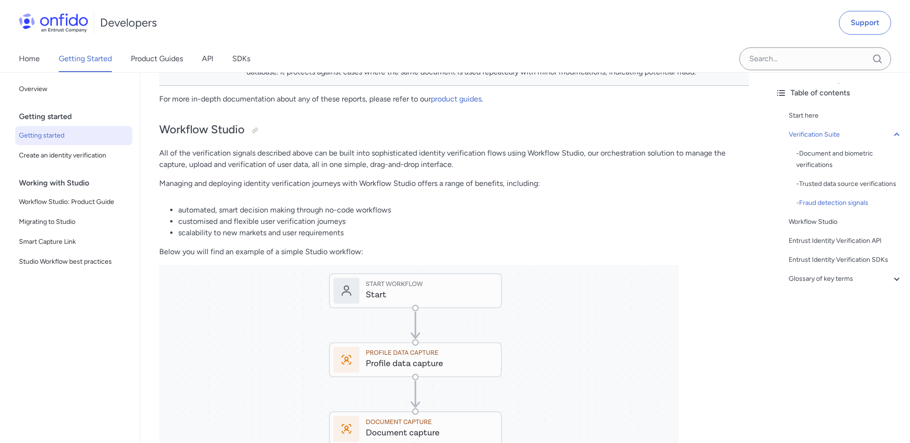
scroll to position [962, 0]
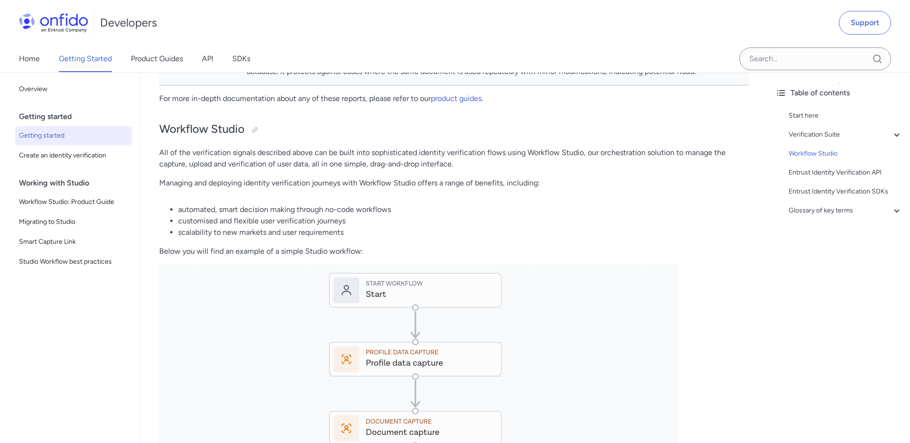
click at [293, 215] on li "automated, smart decision making through no-code workflows" at bounding box center [463, 209] width 571 height 11
click at [292, 227] on li "customised and flexible user verification journeys" at bounding box center [463, 220] width 571 height 11
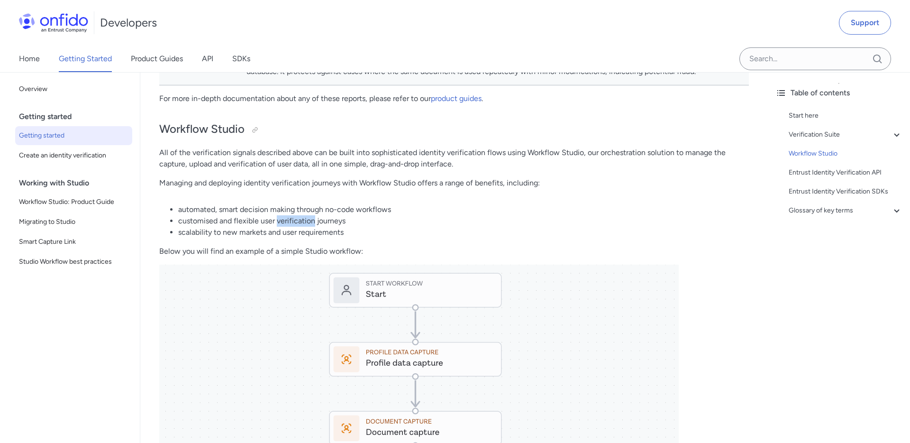
click at [292, 227] on li "customised and flexible user verification journeys" at bounding box center [463, 220] width 571 height 11
click at [293, 238] on li "scalability to new markets and user requirements" at bounding box center [463, 232] width 571 height 11
click at [263, 238] on li "scalability to new markets and user requirements" at bounding box center [463, 232] width 571 height 11
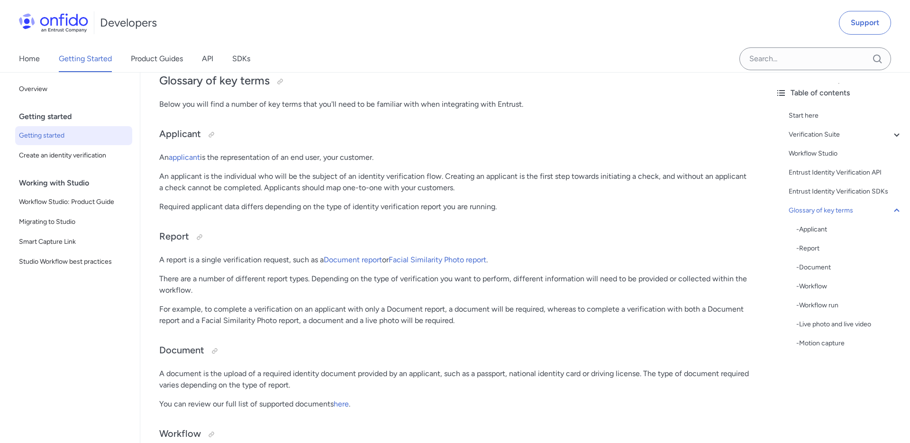
scroll to position [2134, 0]
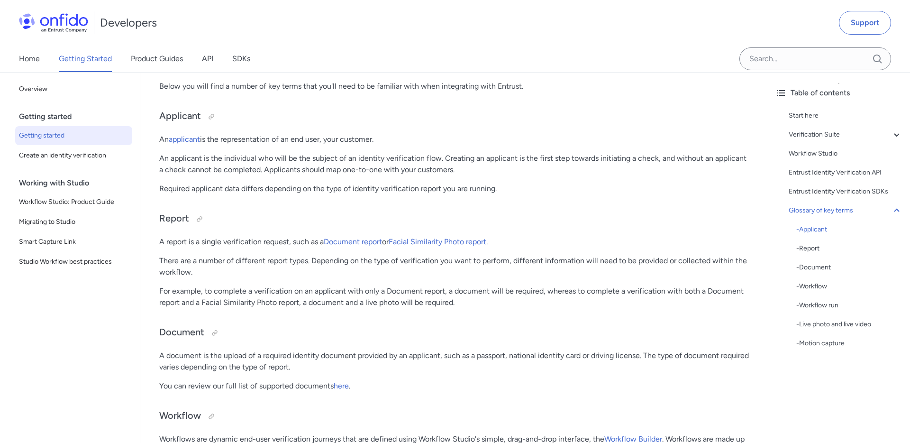
click at [312, 278] on p "There are a number of different report types. Depending on the type of verifica…" at bounding box center [454, 266] width 590 height 23
click at [300, 308] on p "For example, to complete a verification on an applicant with only a Document re…" at bounding box center [454, 296] width 590 height 23
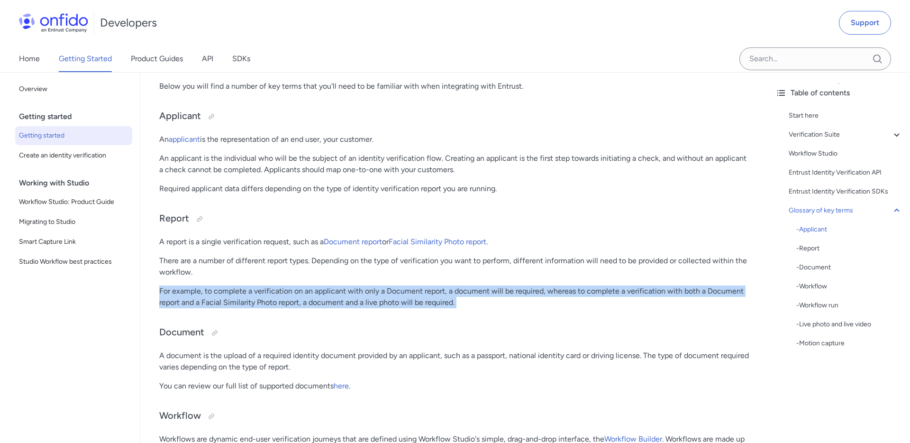
click at [311, 308] on p "For example, to complete a verification on an applicant with only a Document re…" at bounding box center [454, 296] width 590 height 23
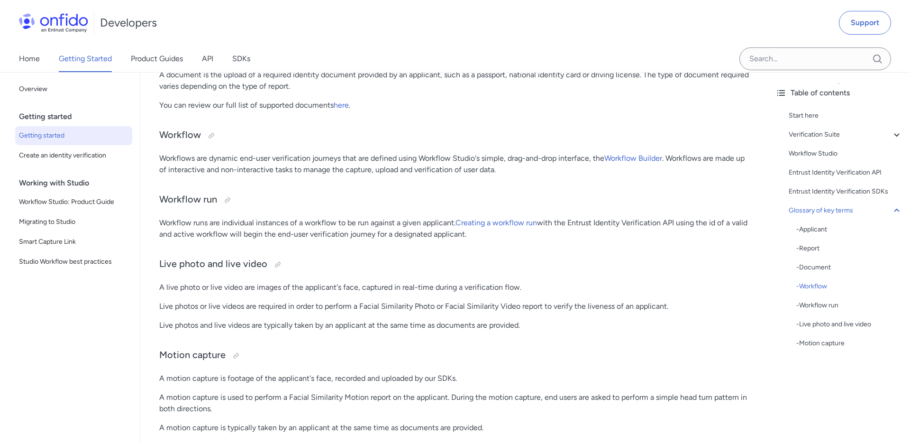
scroll to position [2414, 0]
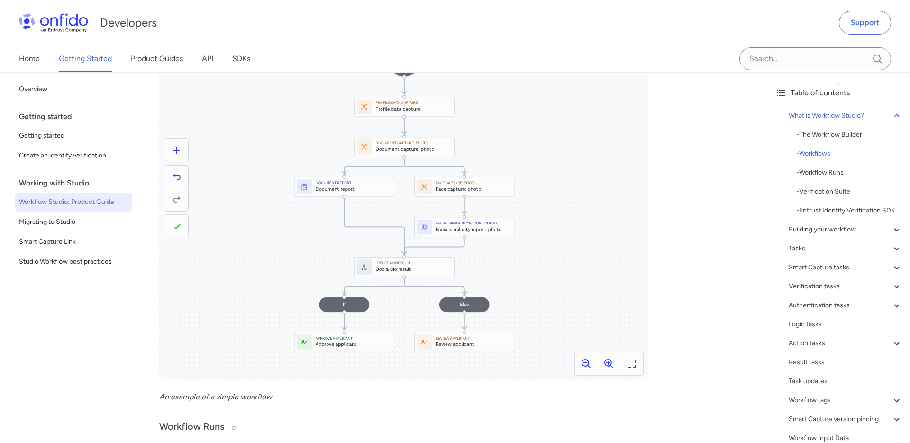
scroll to position [508, 0]
click at [848, 136] on div "- The Workflow Builder" at bounding box center [849, 134] width 106 height 11
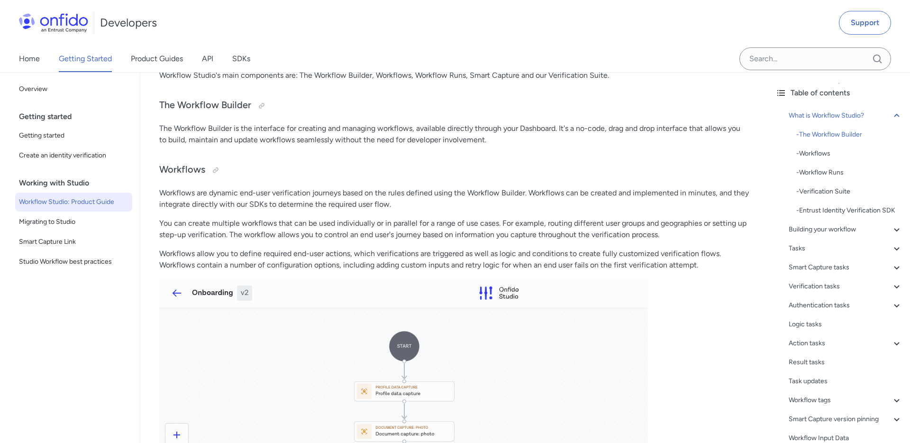
scroll to position [221, 0]
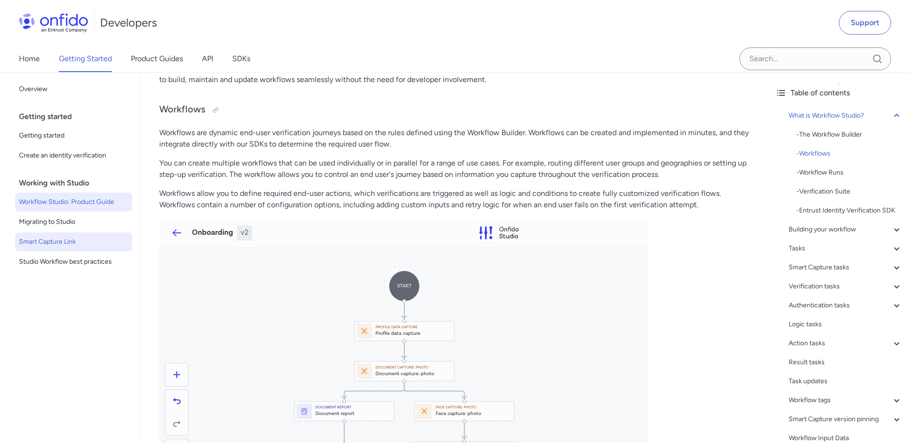
click at [80, 242] on span "Smart Capture Link" at bounding box center [73, 241] width 109 height 11
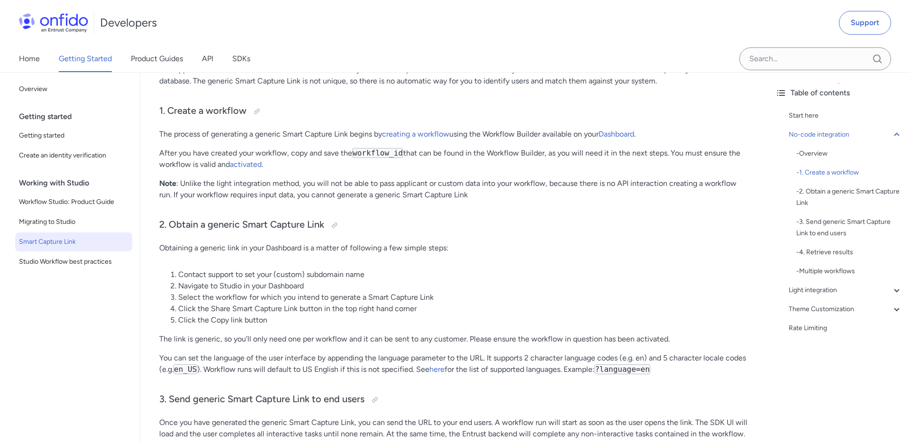
scroll to position [349, 0]
click at [826, 331] on div "Rate Limiting" at bounding box center [846, 327] width 114 height 11
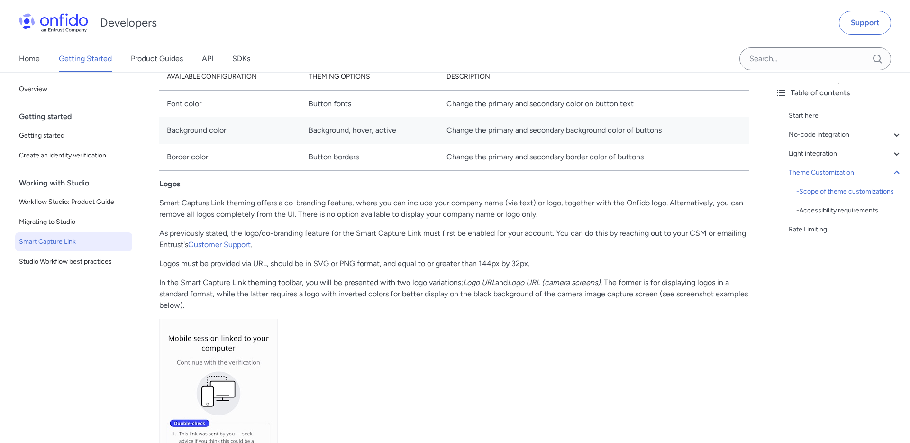
scroll to position [3442, 0]
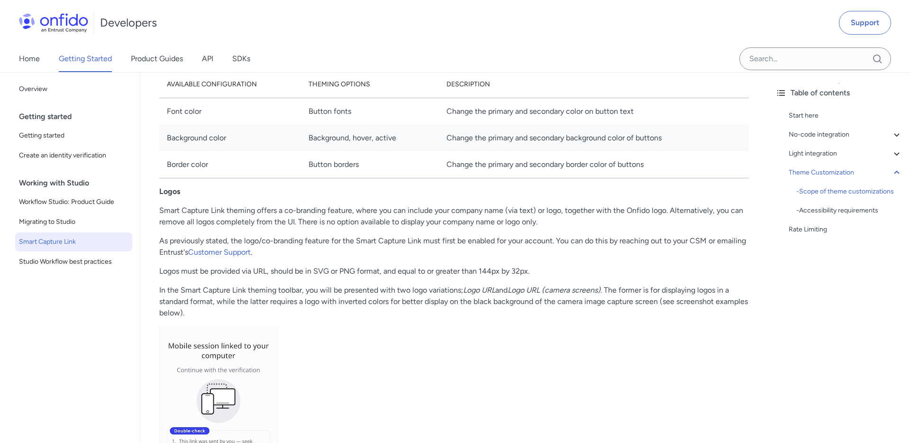
click at [346, 222] on p "Smart Capture Link theming offers a co-branding feature, where you can include …" at bounding box center [454, 216] width 590 height 23
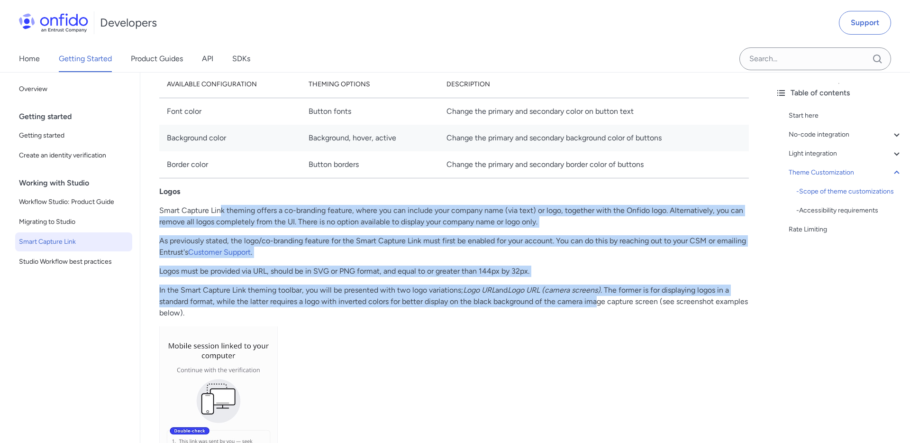
drag, startPoint x: 219, startPoint y: 211, endPoint x: 596, endPoint y: 301, distance: 387.9
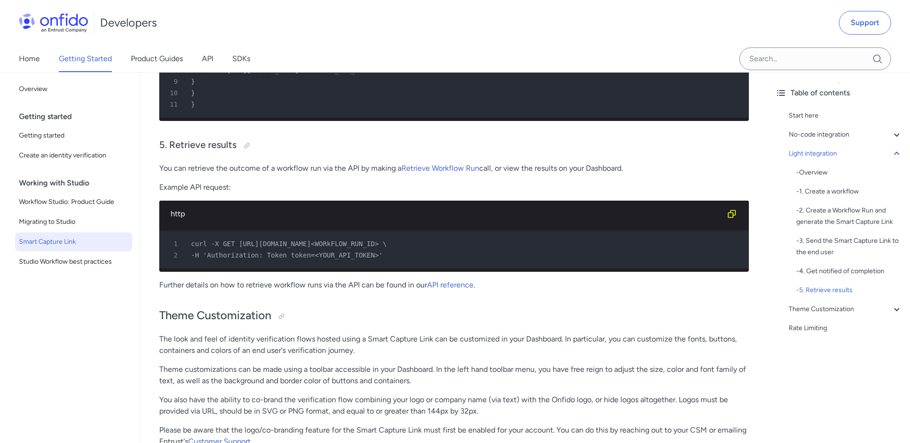
scroll to position [2200, 0]
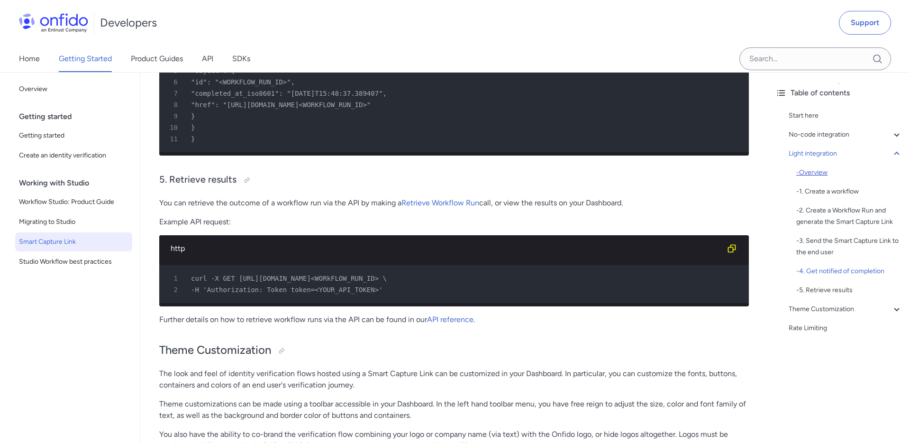
click at [819, 173] on div "- Overview" at bounding box center [849, 172] width 106 height 11
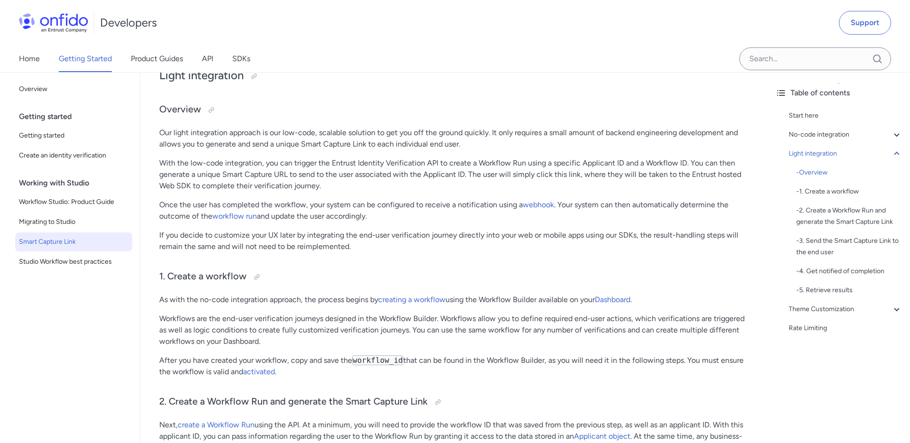
click at [675, 214] on p "Once the user has completed the workflow, your system can be configured to rece…" at bounding box center [454, 210] width 590 height 23
click at [247, 242] on p "If you decide to customize your UX later by integrating the end-user verificati…" at bounding box center [454, 240] width 590 height 23
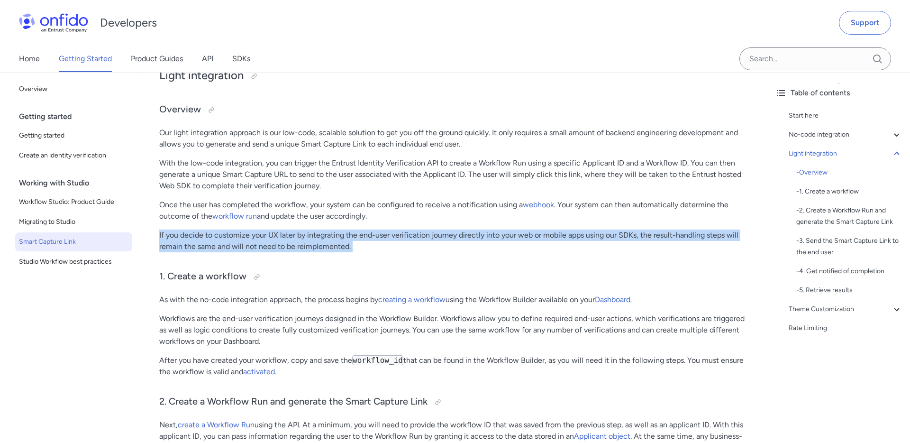
click at [247, 242] on p "If you decide to customize your UX later by integrating the end-user verificati…" at bounding box center [454, 240] width 590 height 23
click at [299, 302] on p "As with the no-code integration approach, the process begins by creating a work…" at bounding box center [454, 299] width 590 height 11
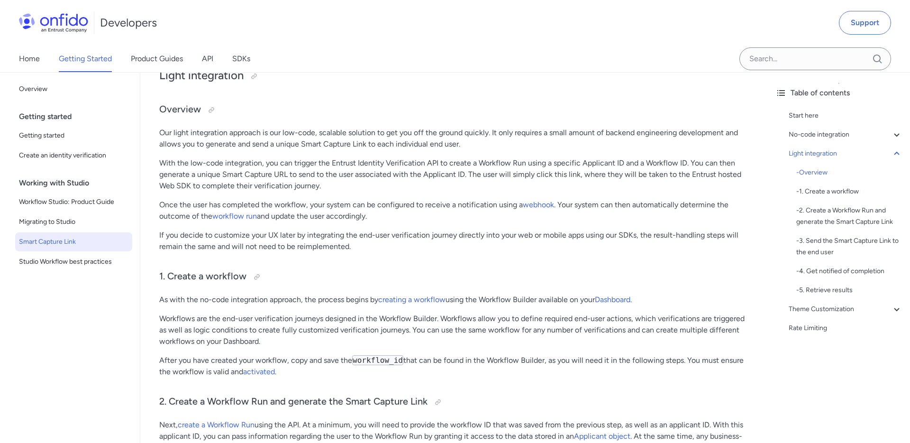
click at [299, 302] on p "As with the no-code integration approach, the process begins by creating a work…" at bounding box center [454, 299] width 590 height 11
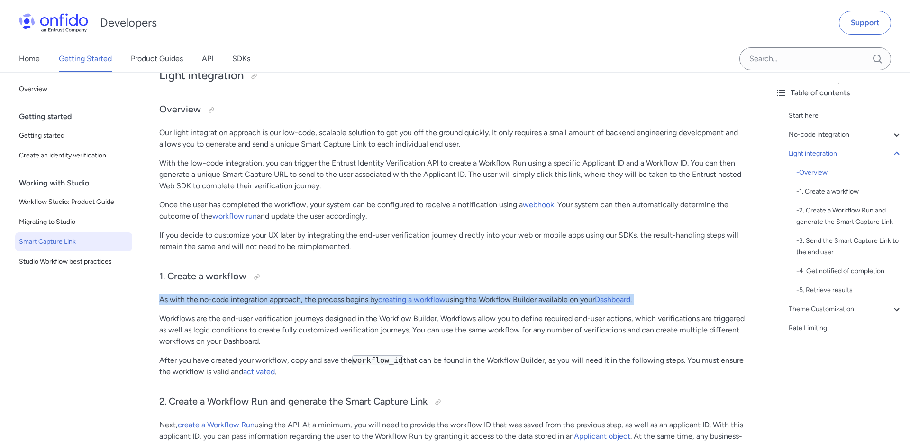
click at [299, 302] on p "As with the no-code integration approach, the process begins by creating a work…" at bounding box center [454, 299] width 590 height 11
click at [292, 320] on p "Workflows are the end-user verification journeys designed in the Workflow Build…" at bounding box center [454, 330] width 590 height 34
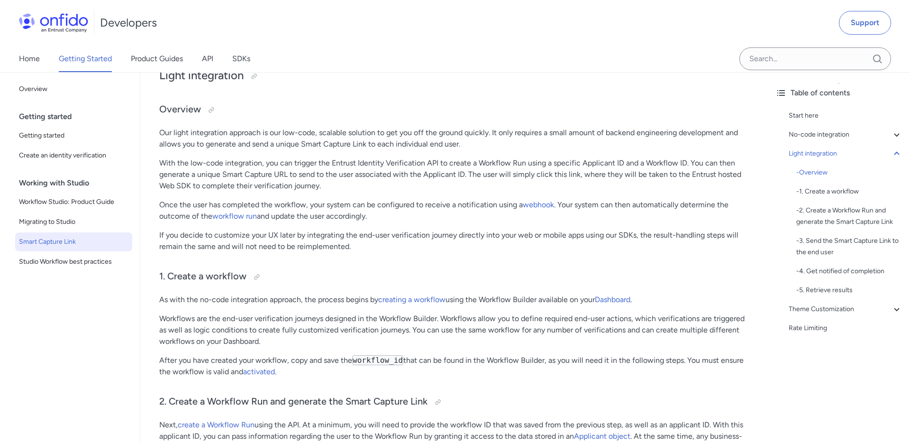
click at [312, 317] on p "Workflows are the end-user verification journeys designed in the Workflow Build…" at bounding box center [454, 330] width 590 height 34
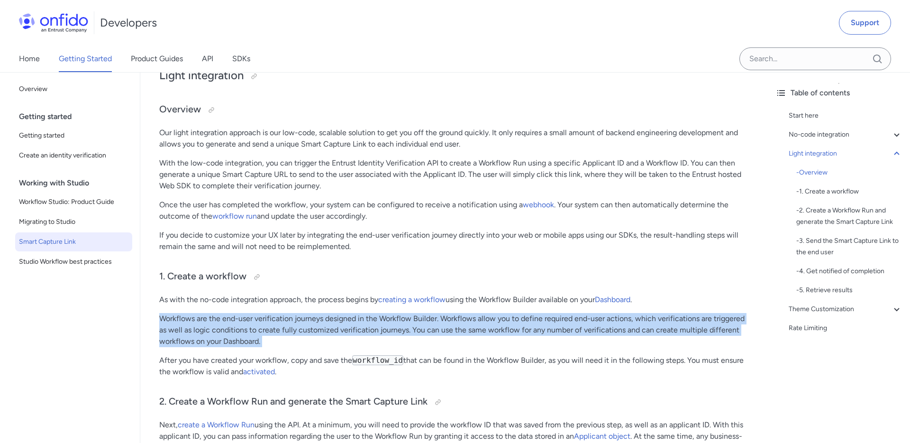
click at [277, 326] on p "Workflows are the end-user verification journeys designed in the Workflow Build…" at bounding box center [454, 330] width 590 height 34
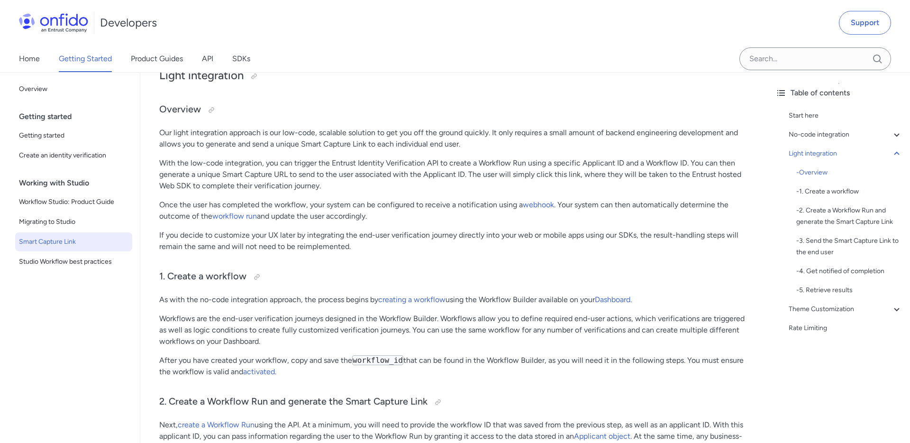
click at [280, 208] on p "Once the user has completed the workflow, your system can be configured to rece…" at bounding box center [454, 210] width 590 height 23
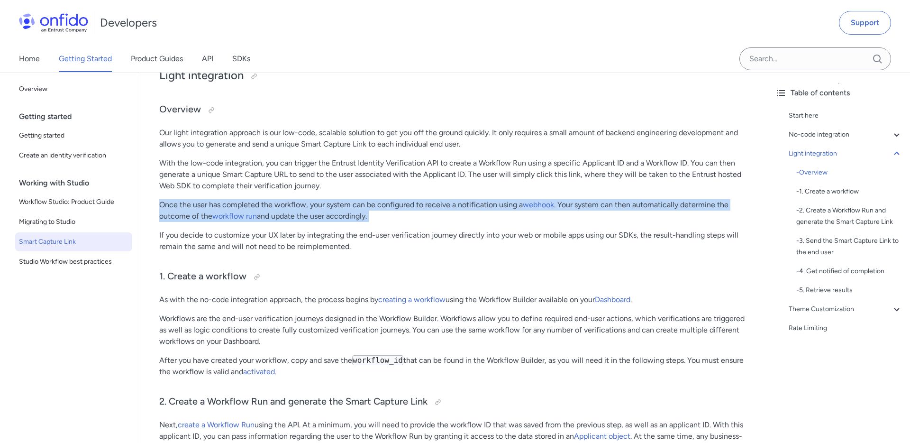
click at [249, 142] on p "Our light integration approach is our low-code, scalable solution to get you of…" at bounding box center [454, 138] width 590 height 23
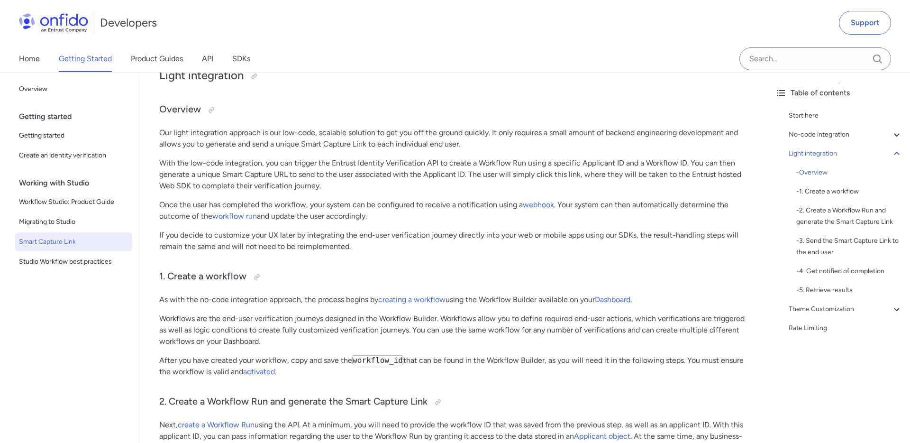
click at [252, 180] on p "With the low-code integration, you can trigger the Entrust Identity Verificatio…" at bounding box center [454, 174] width 590 height 34
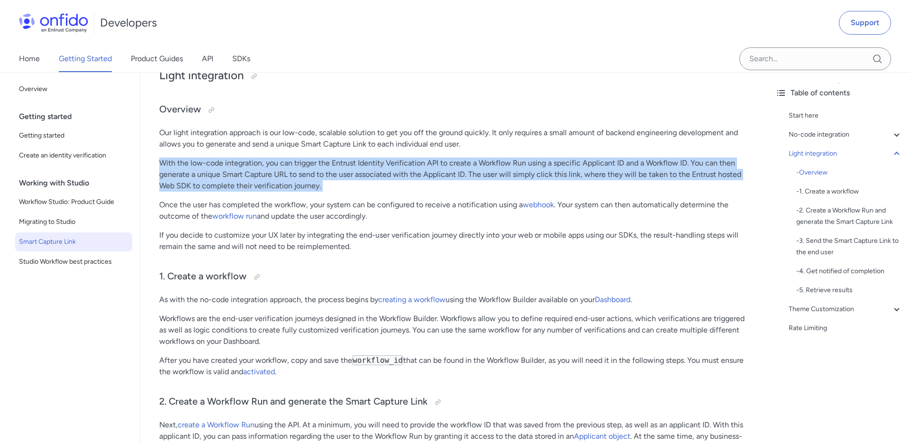
click at [422, 184] on p "With the low-code integration, you can trigger the Entrust Identity Verificatio…" at bounding box center [454, 174] width 590 height 34
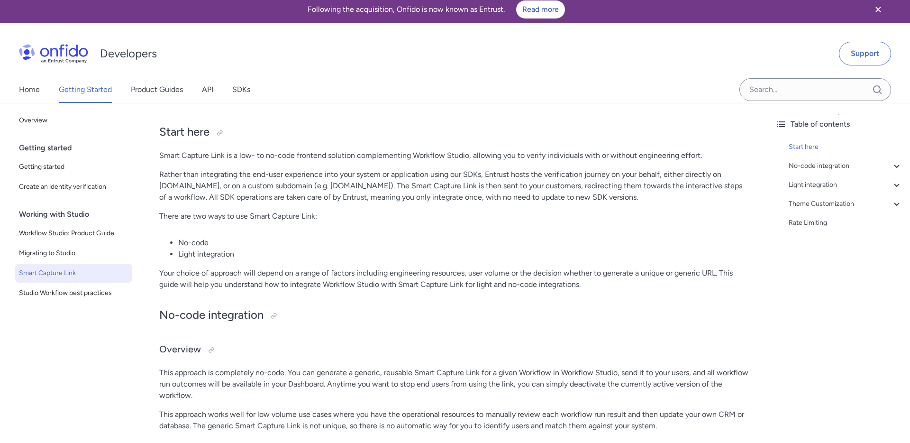
scroll to position [0, 0]
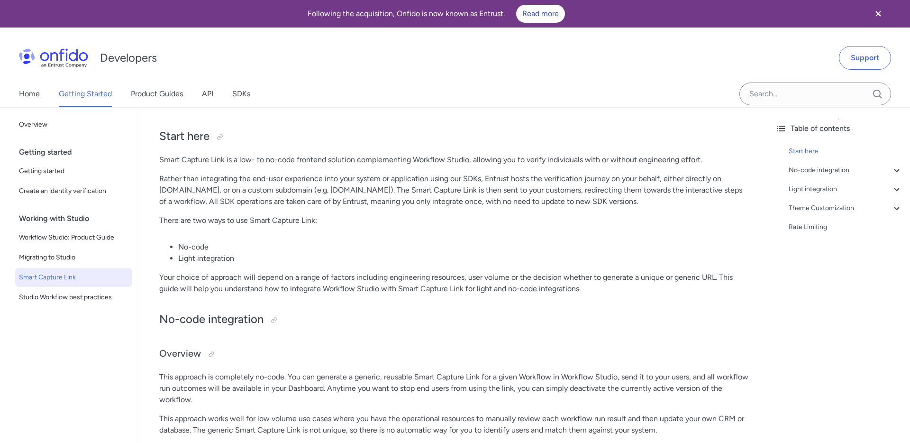
click at [394, 185] on p "Rather than integrating the end-user experience into your system or application…" at bounding box center [454, 190] width 590 height 34
click at [348, 190] on p "Rather than integrating the end-user experience into your system or application…" at bounding box center [454, 190] width 590 height 34
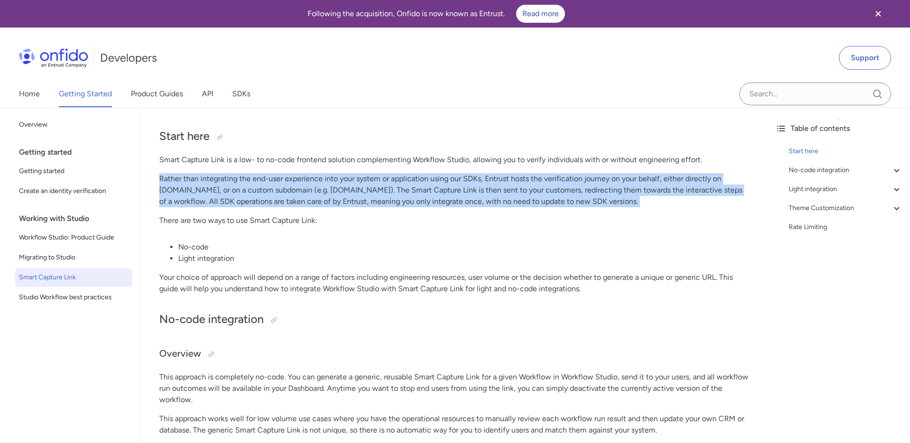
click at [439, 195] on p "Rather than integrating the end-user experience into your system or application…" at bounding box center [454, 190] width 590 height 34
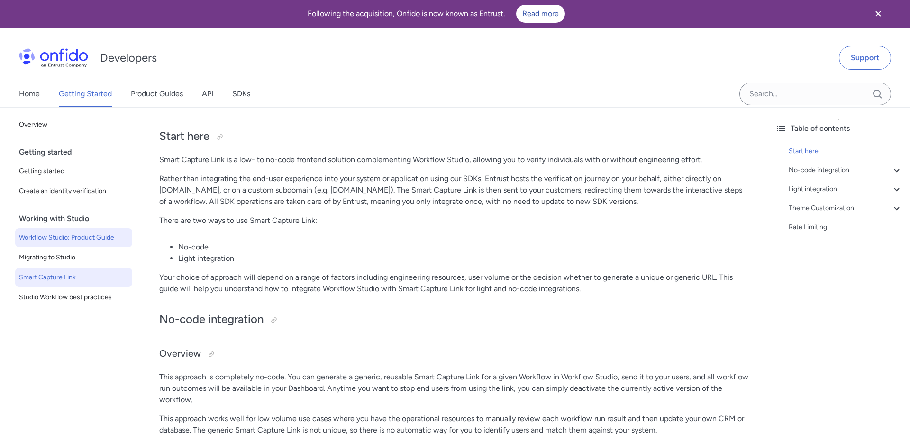
click at [62, 239] on span "Workflow Studio: Product Guide" at bounding box center [73, 237] width 109 height 11
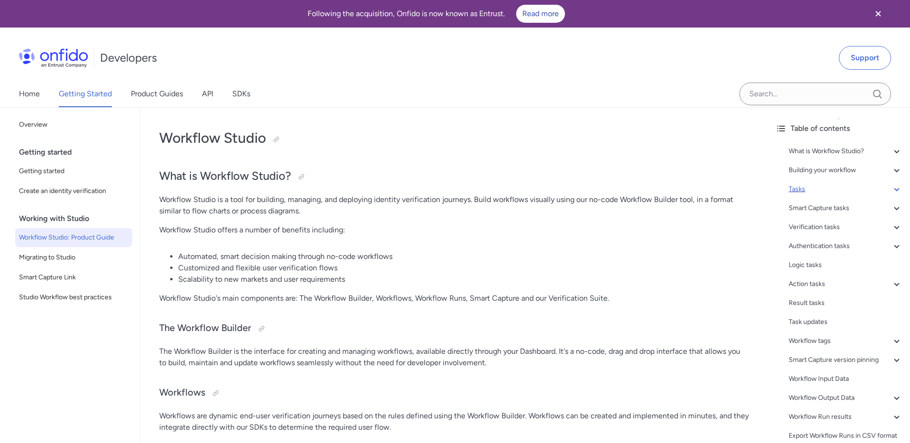
click at [896, 187] on icon at bounding box center [896, 188] width 11 height 11
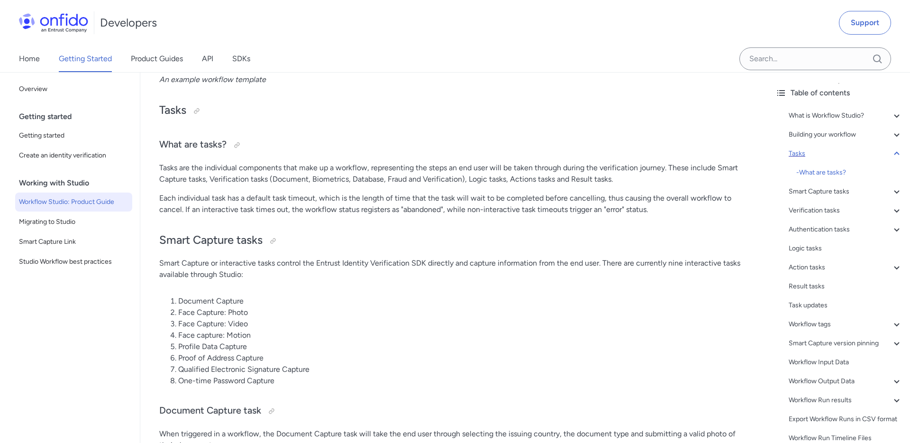
click at [227, 346] on li "Profile Data Capture" at bounding box center [463, 346] width 571 height 11
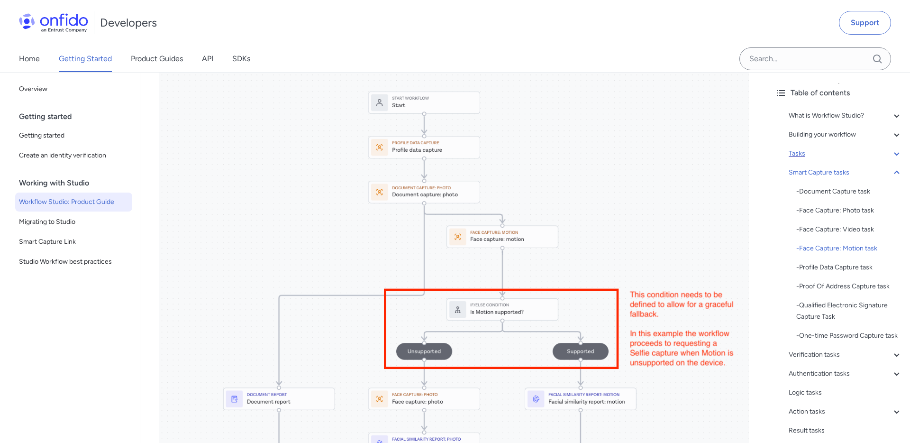
scroll to position [3860, 0]
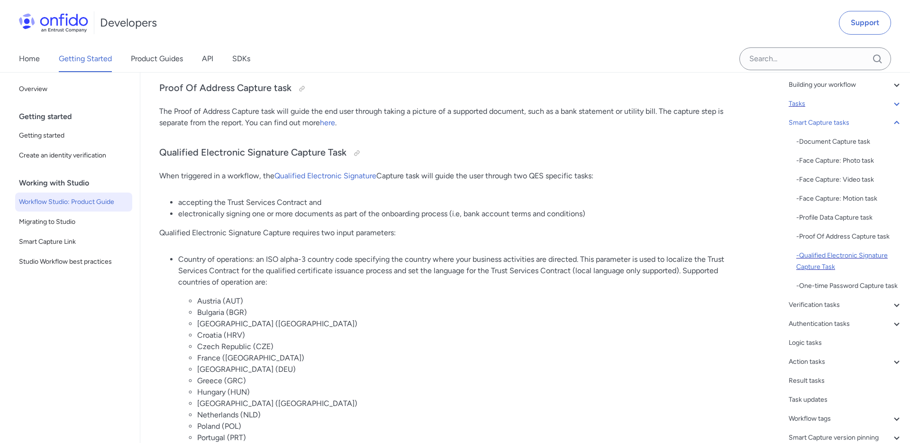
scroll to position [57, 0]
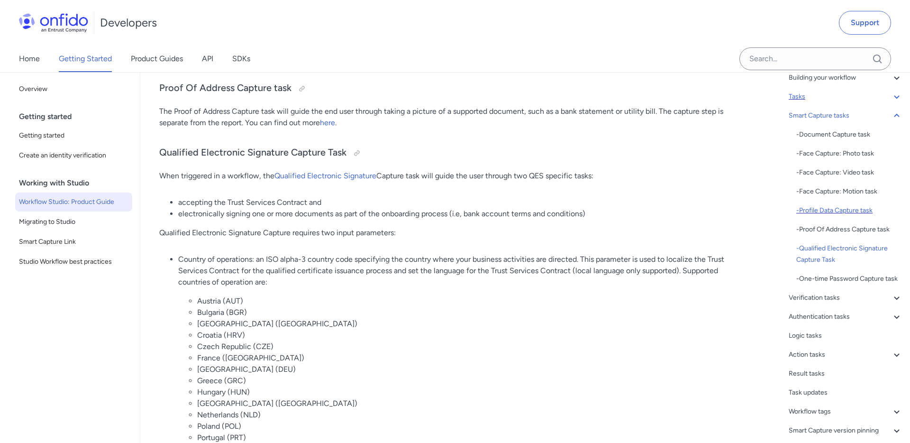
click at [831, 211] on div "- Profile Data Capture task" at bounding box center [849, 210] width 106 height 11
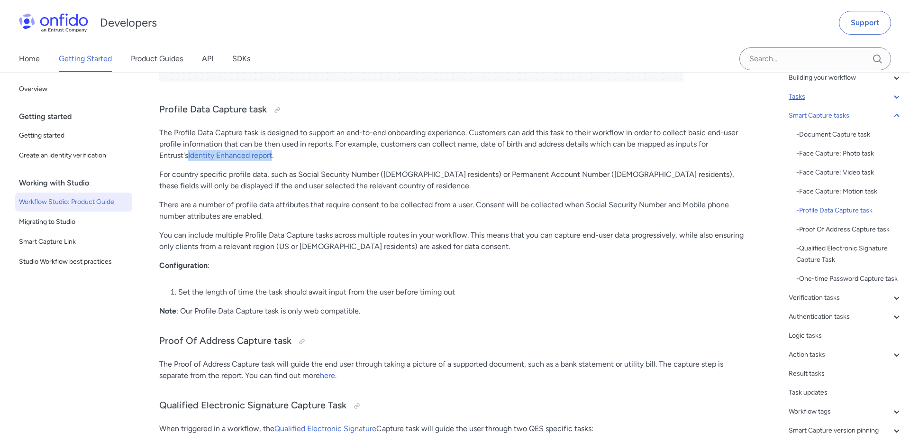
click at [303, 144] on p "The Profile Data Capture task is designed to support an end-to-end onboarding e…" at bounding box center [454, 144] width 590 height 34
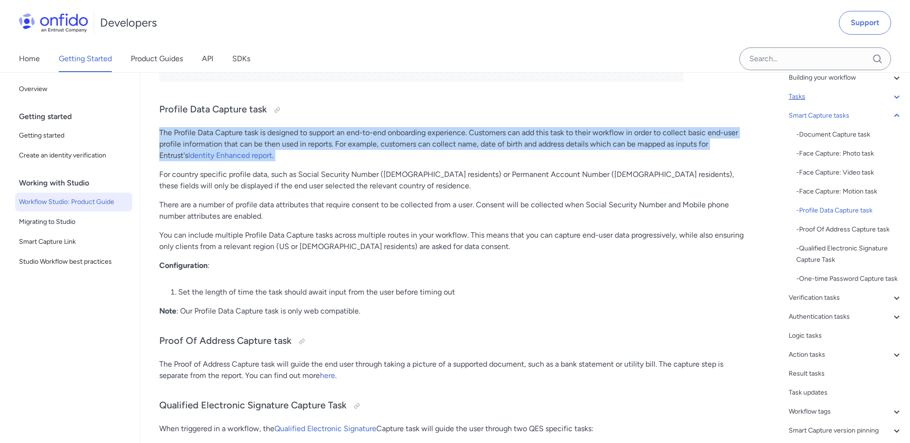
click at [303, 144] on p "The Profile Data Capture task is designed to support an end-to-end onboarding e…" at bounding box center [454, 144] width 590 height 34
click at [458, 135] on p "The Profile Data Capture task is designed to support an end-to-end onboarding e…" at bounding box center [454, 144] width 590 height 34
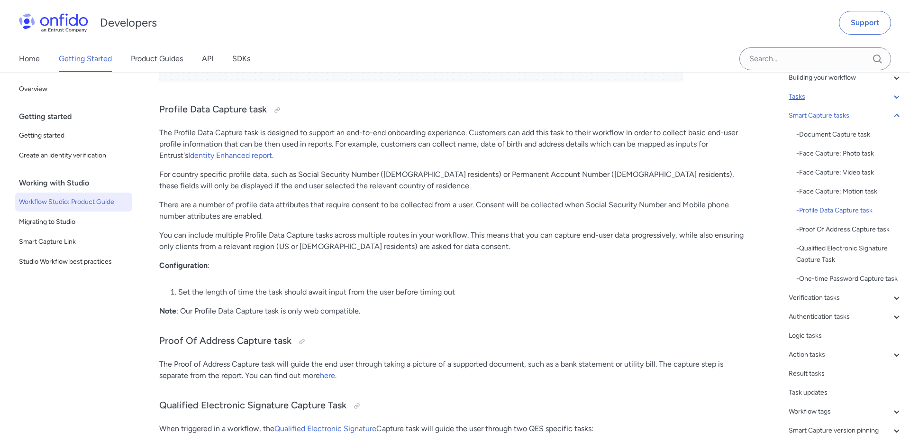
click at [458, 135] on p "The Profile Data Capture task is designed to support an end-to-end onboarding e…" at bounding box center [454, 144] width 590 height 34
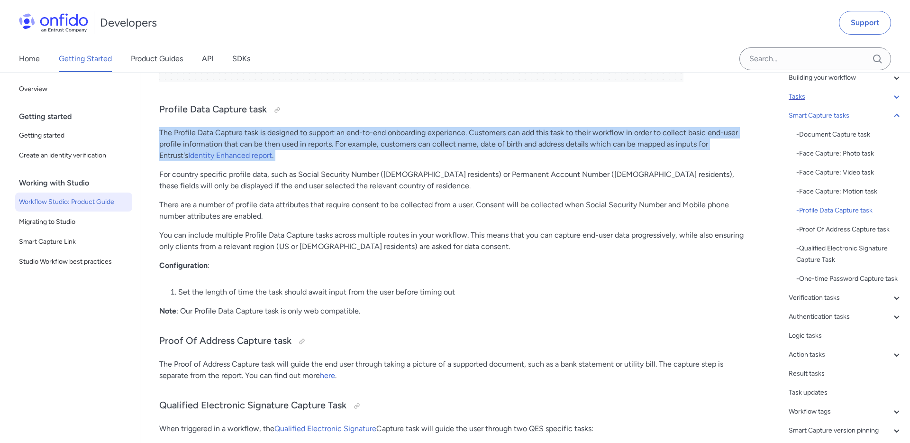
click at [598, 131] on p "The Profile Data Capture task is designed to support an end-to-end onboarding e…" at bounding box center [454, 144] width 590 height 34
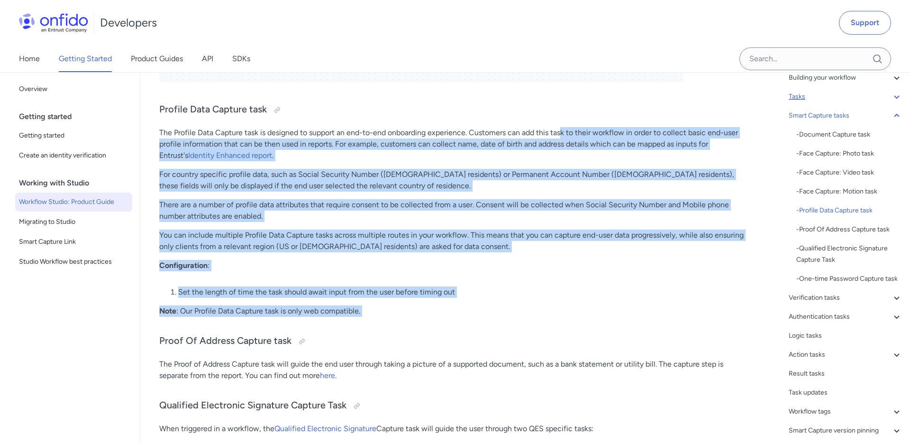
drag, startPoint x: 563, startPoint y: 131, endPoint x: 734, endPoint y: 331, distance: 263.2
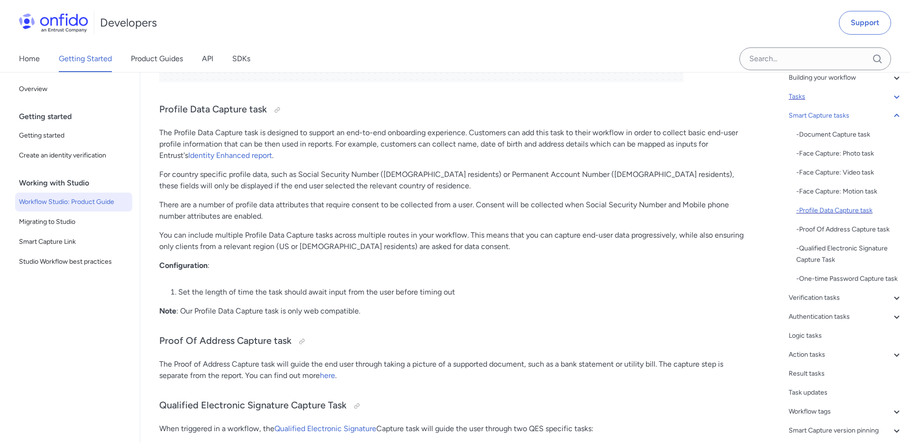
click at [850, 208] on div "- Profile Data Capture task" at bounding box center [849, 210] width 106 height 11
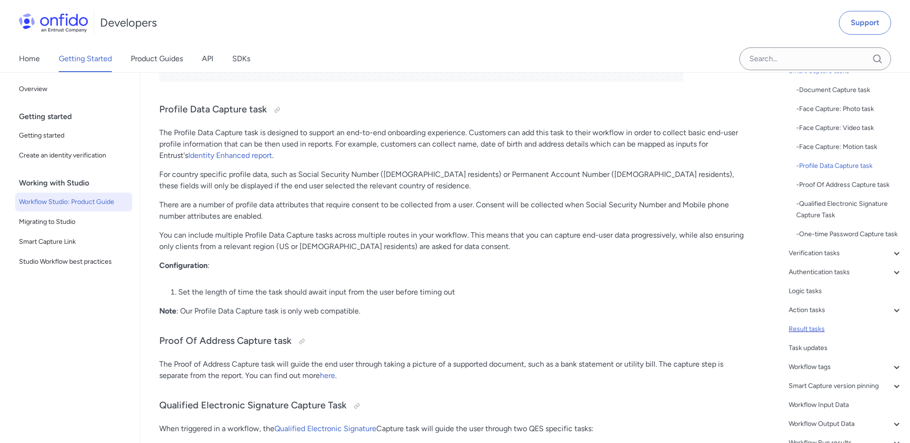
scroll to position [101, 0]
click at [812, 310] on div "Action tasks" at bounding box center [846, 310] width 114 height 11
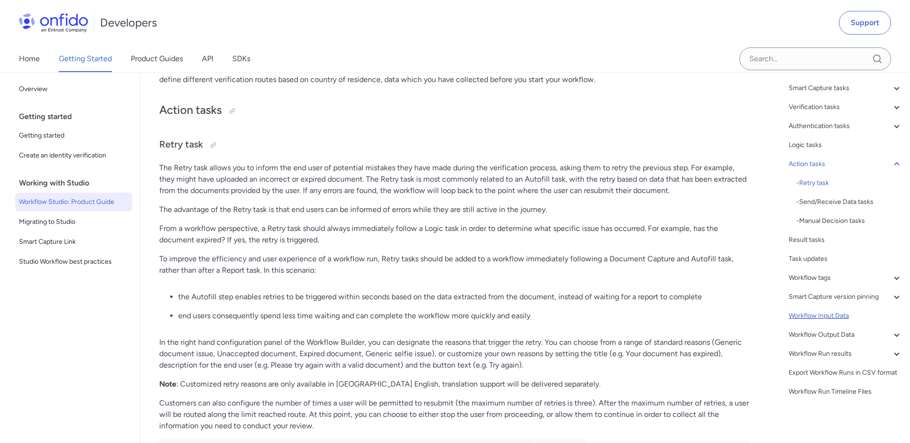
click at [811, 315] on div "Workflow Input Data" at bounding box center [846, 315] width 114 height 11
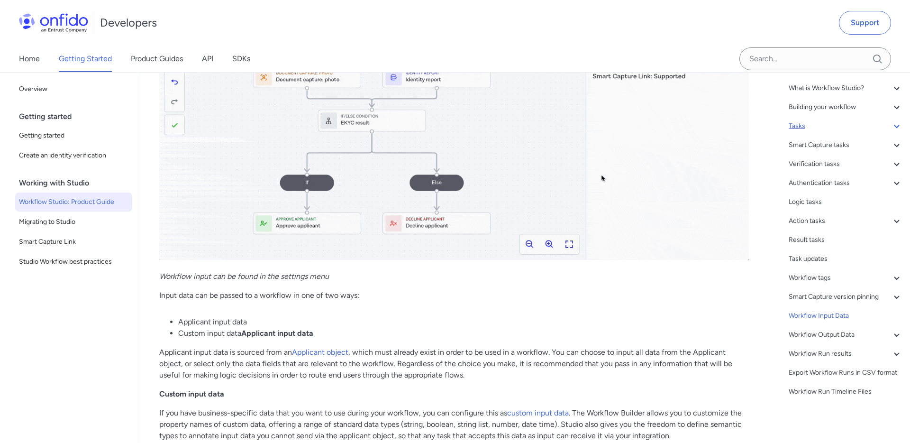
scroll to position [18571, 0]
click at [274, 332] on strong "Applicant input data" at bounding box center [277, 332] width 72 height 9
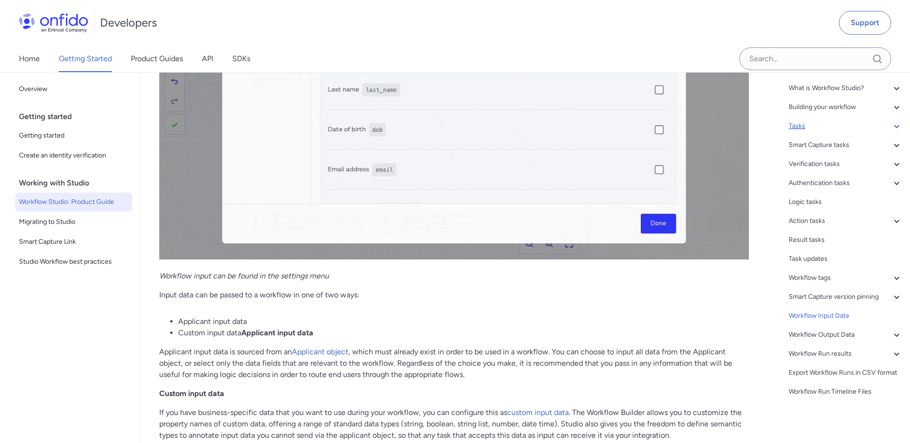
click at [274, 332] on strong "Applicant input data" at bounding box center [277, 332] width 72 height 9
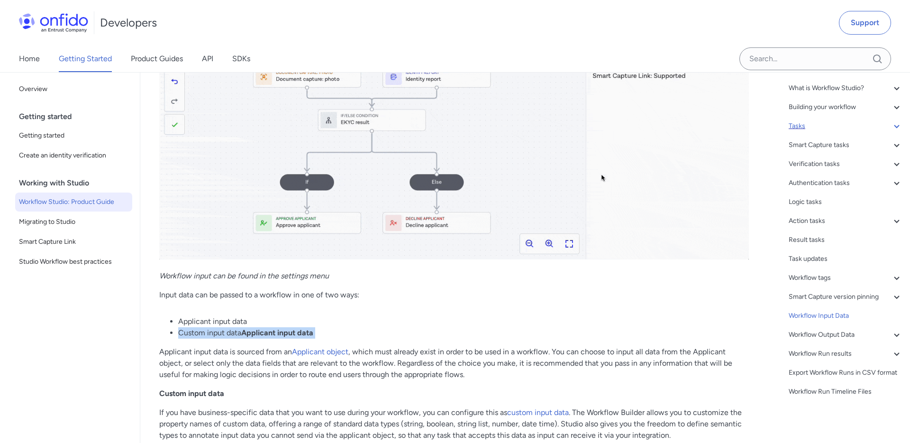
click at [263, 363] on p "Applicant input data is sourced from an Applicant object , which must already e…" at bounding box center [454, 363] width 590 height 34
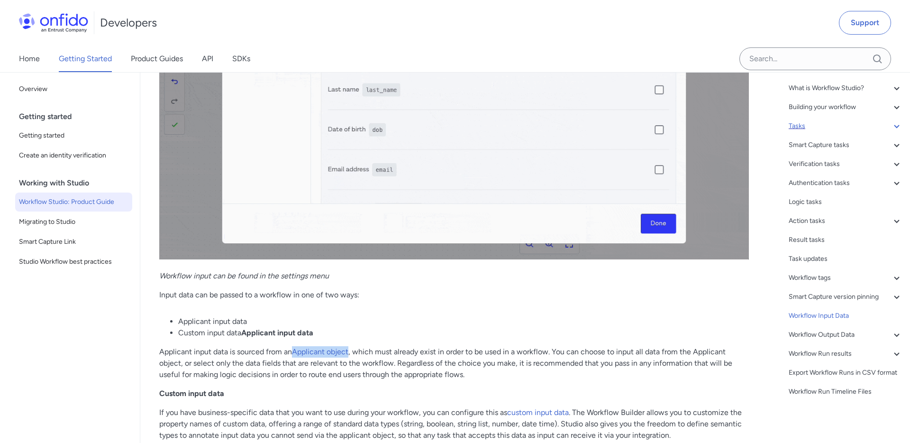
click at [489, 365] on p "Applicant input data is sourced from an Applicant object , which must already e…" at bounding box center [454, 363] width 590 height 34
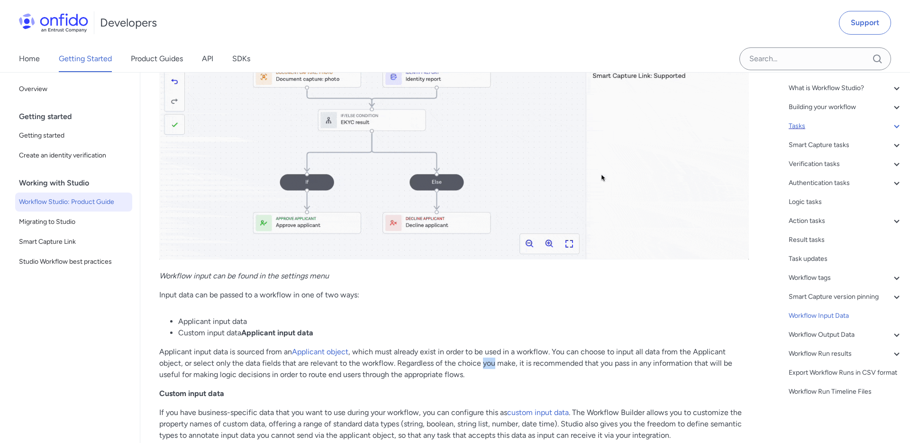
click at [489, 365] on p "Applicant input data is sourced from an Applicant object , which must already e…" at bounding box center [454, 363] width 590 height 34
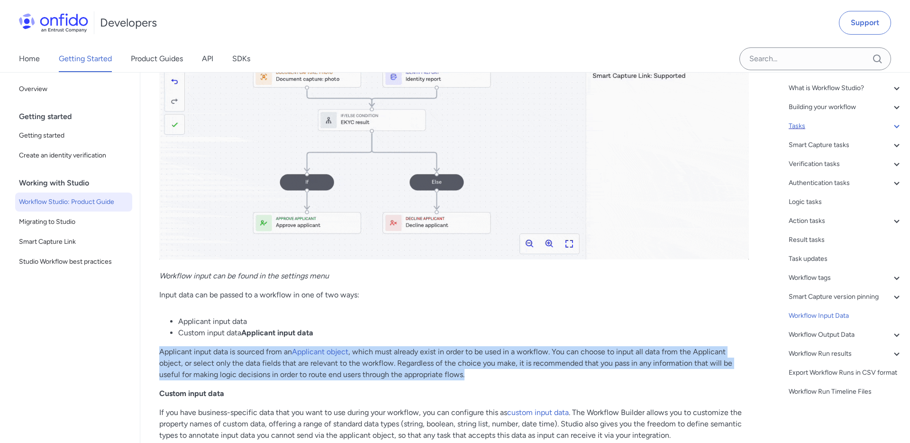
click at [489, 365] on p "Applicant input data is sourced from an Applicant object , which must already e…" at bounding box center [454, 363] width 590 height 34
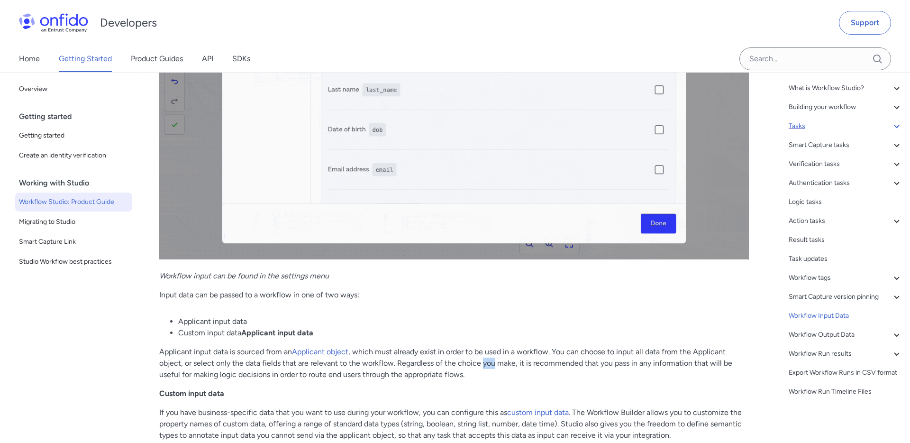
click at [489, 365] on p "Applicant input data is sourced from an Applicant object , which must already e…" at bounding box center [454, 363] width 590 height 34
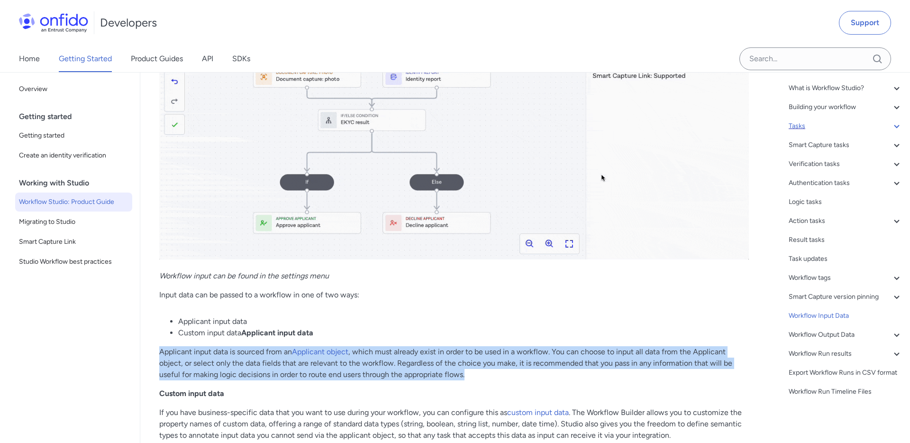
click at [414, 367] on p "Applicant input data is sourced from an Applicant object , which must already e…" at bounding box center [454, 363] width 590 height 34
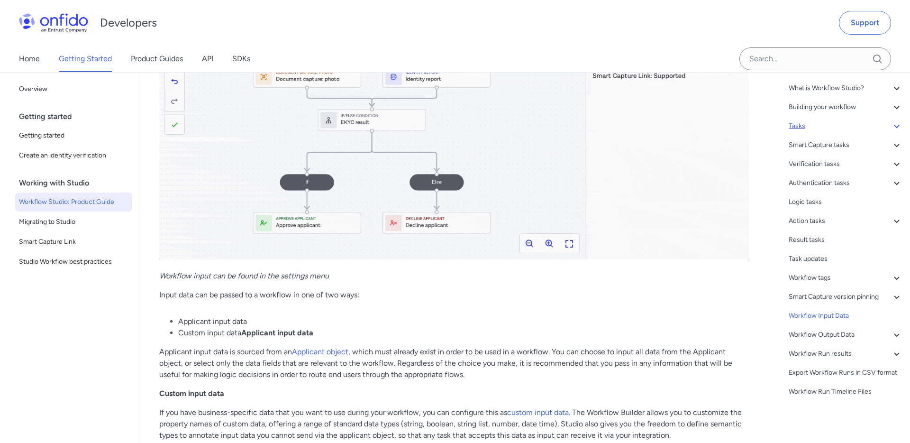
click at [414, 367] on p "Applicant input data is sourced from an Applicant object , which must already e…" at bounding box center [454, 363] width 590 height 34
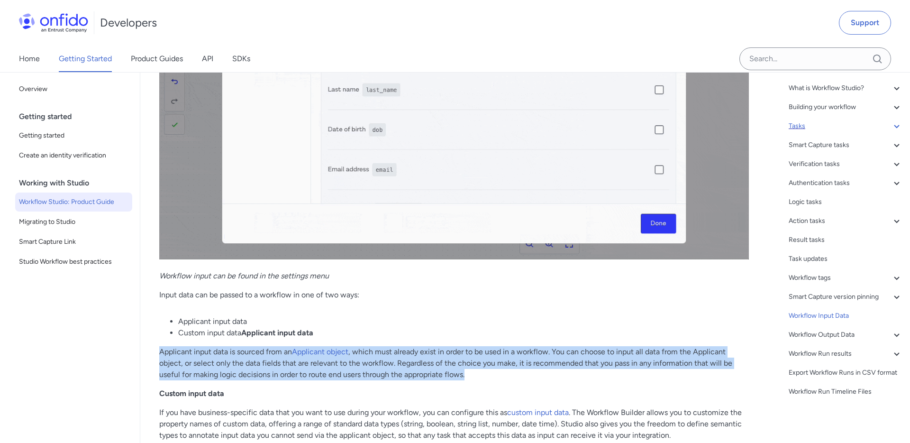
click at [334, 367] on p "Applicant input data is sourced from an Applicant object , which must already e…" at bounding box center [454, 363] width 590 height 34
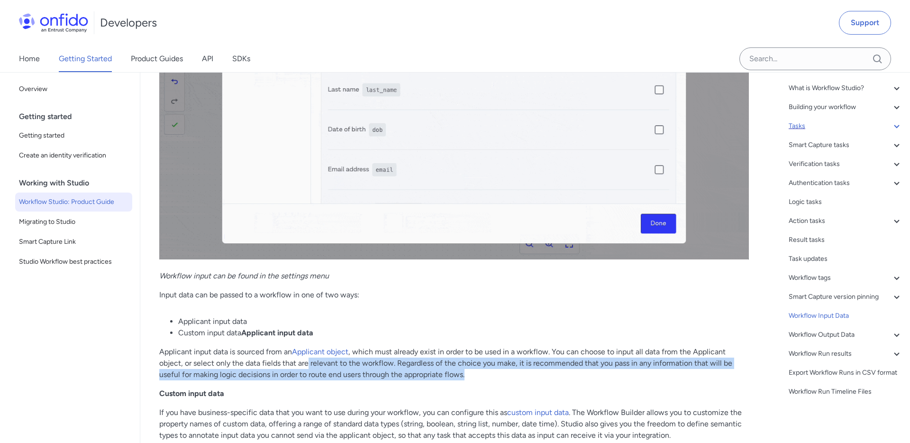
drag, startPoint x: 307, startPoint y: 365, endPoint x: 523, endPoint y: 380, distance: 216.7
click at [444, 399] on p "Custom input data" at bounding box center [454, 393] width 590 height 11
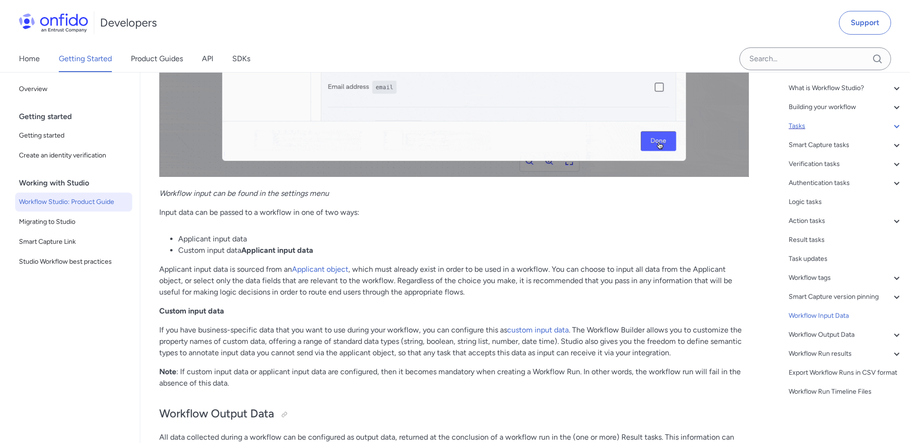
scroll to position [18661, 0]
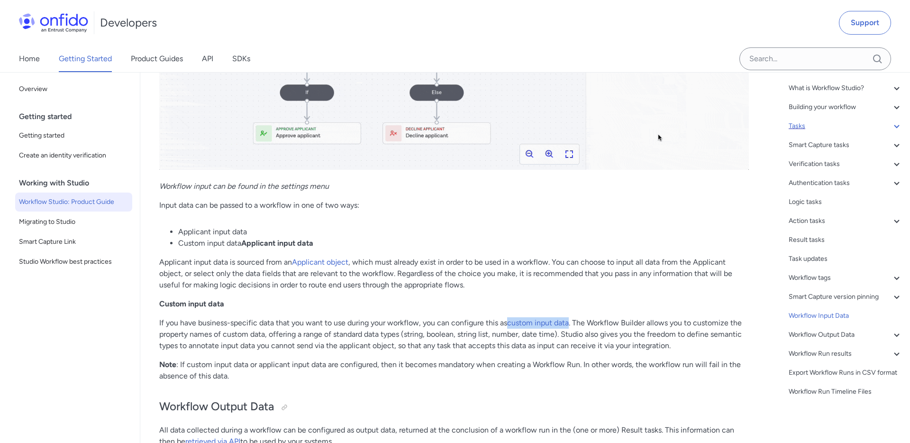
click at [453, 350] on p "If you have business-specific data that you want to use during your workflow, y…" at bounding box center [454, 334] width 590 height 34
click at [529, 348] on p "If you have business-specific data that you want to use during your workflow, y…" at bounding box center [454, 334] width 590 height 34
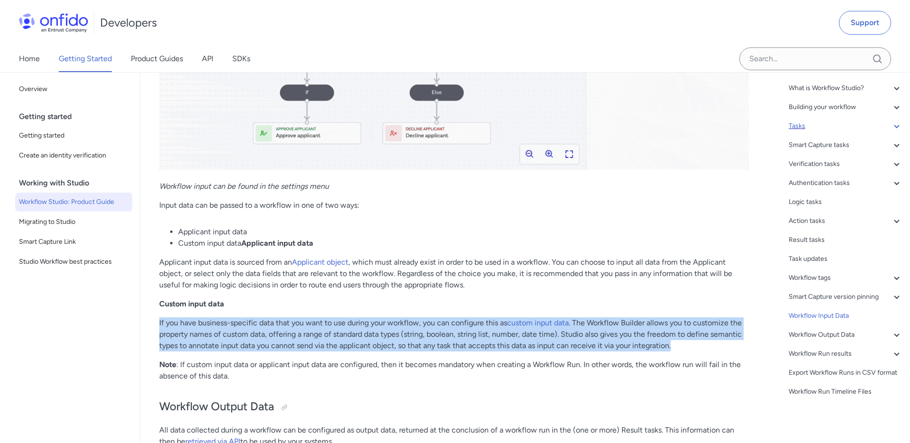
click at [374, 337] on p "If you have business-specific data that you want to use during your workflow, y…" at bounding box center [454, 334] width 590 height 34
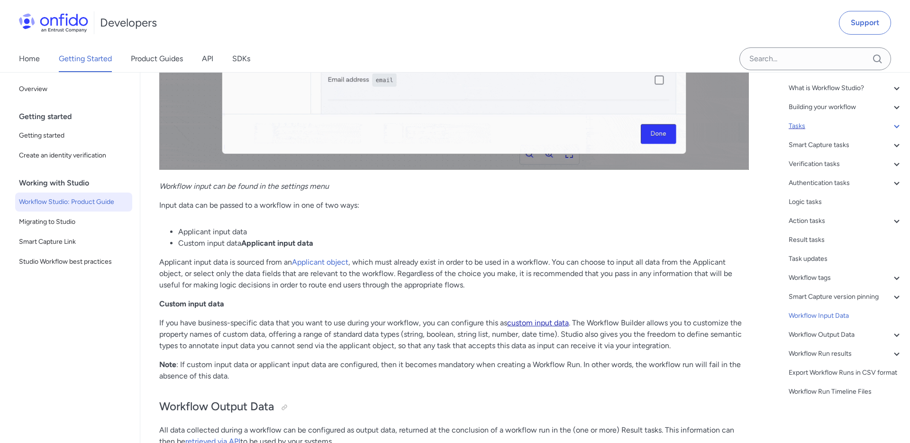
click at [553, 324] on link "custom input data" at bounding box center [538, 322] width 62 height 9
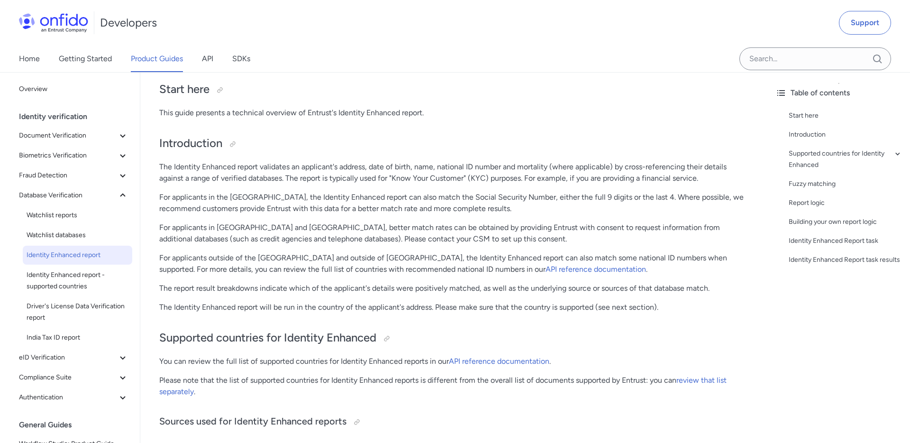
scroll to position [86, 0]
click at [815, 201] on div "Report logic" at bounding box center [846, 202] width 114 height 11
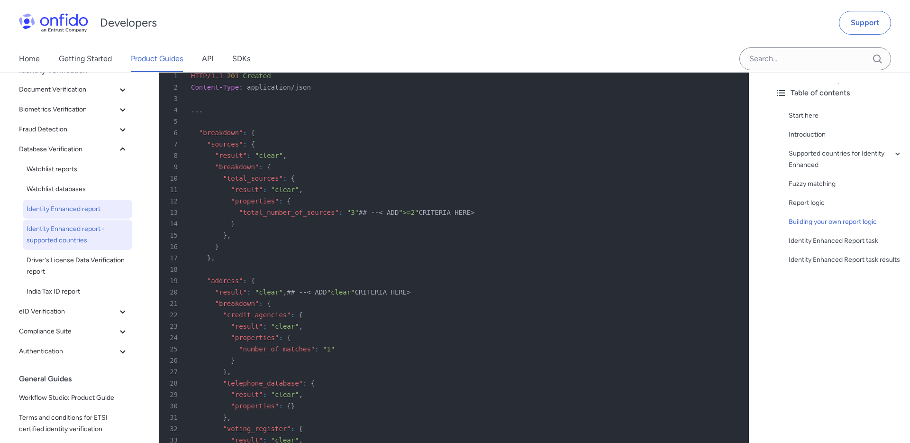
scroll to position [56, 0]
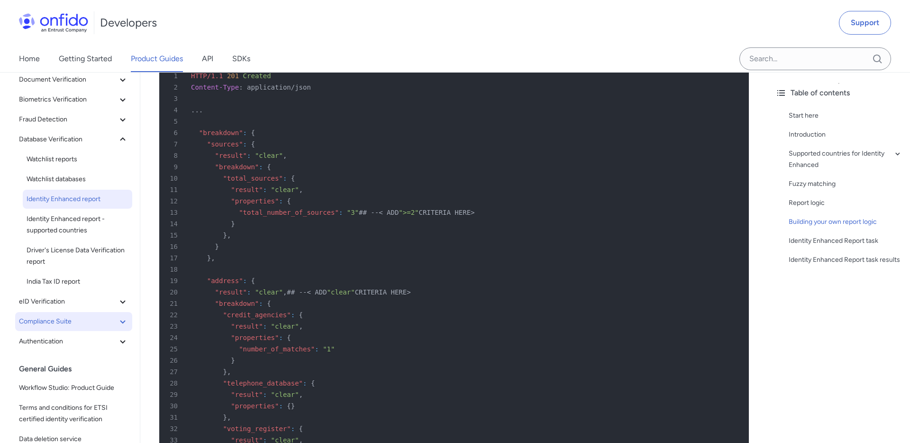
click at [58, 327] on span "Compliance Suite" at bounding box center [68, 321] width 98 height 11
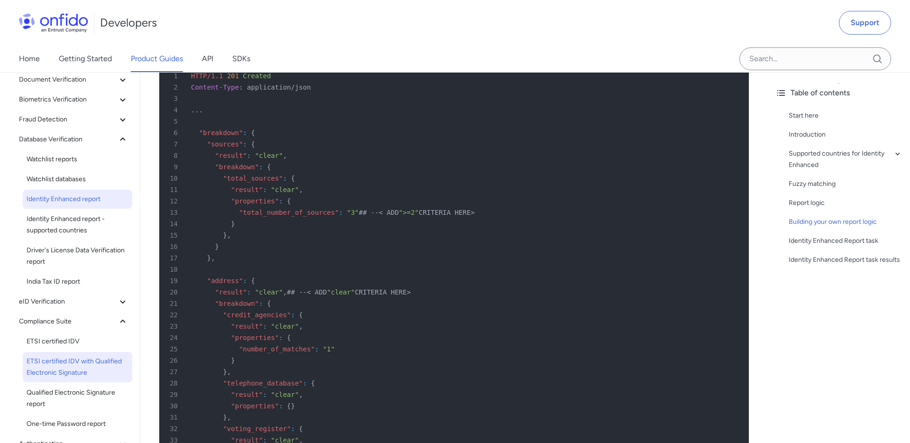
scroll to position [162, 0]
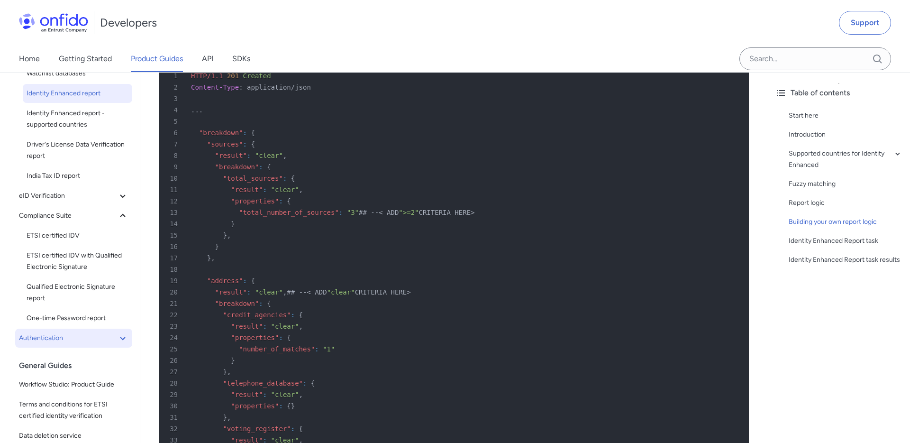
click at [86, 335] on span "Authentication" at bounding box center [68, 337] width 98 height 11
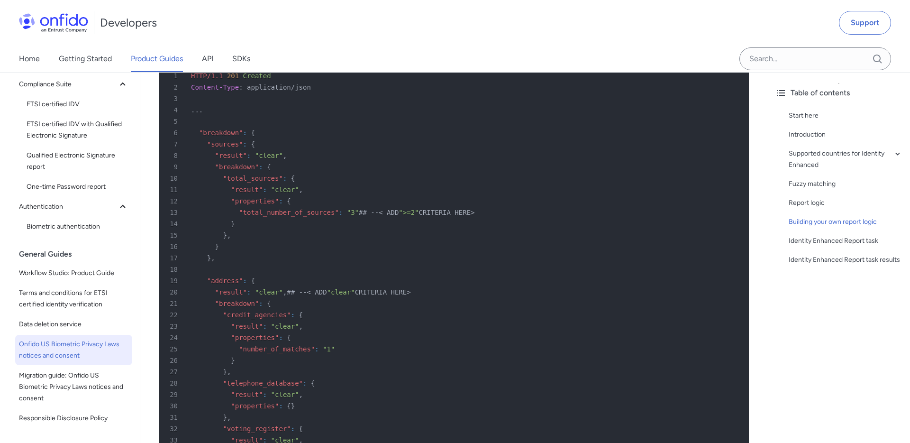
scroll to position [324, 0]
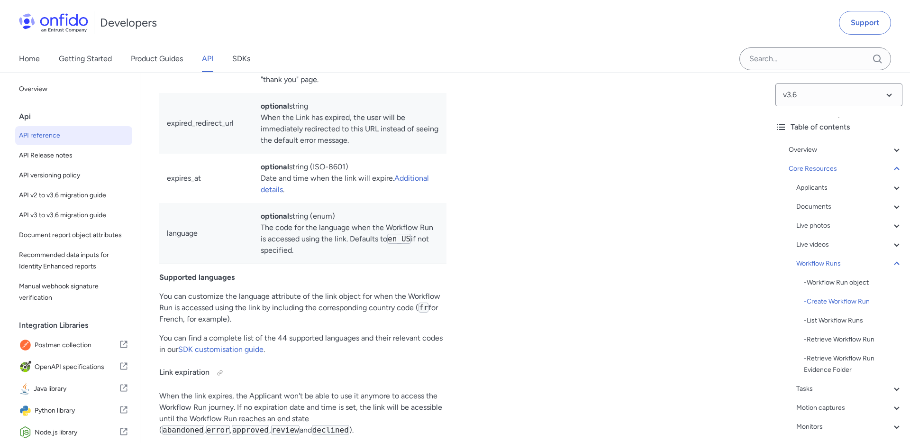
scroll to position [22926, 0]
click at [322, 94] on td "optional string When the interactive section of the Workflow Run has completed …" at bounding box center [349, 58] width 193 height 73
click at [418, 94] on td "optional string When the interactive section of the Workflow Run has completed …" at bounding box center [349, 58] width 193 height 73
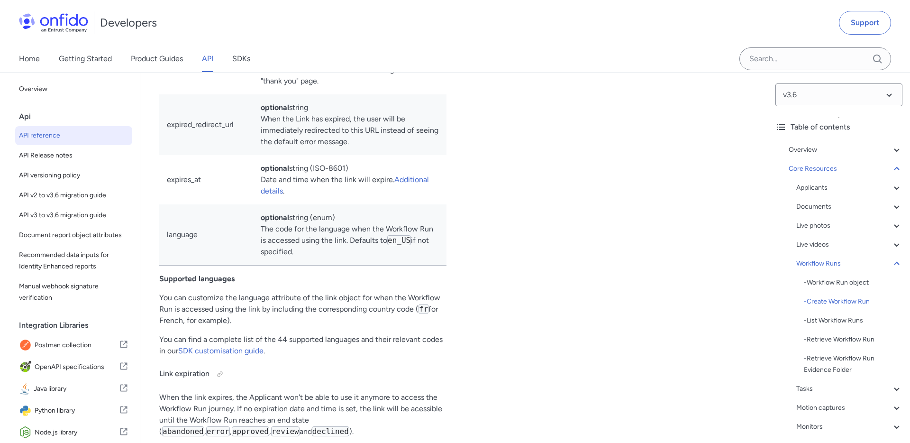
click at [350, 94] on td "optional string When the interactive section of the Workflow Run has completed …" at bounding box center [349, 58] width 193 height 73
click at [306, 94] on td "optional string When the interactive section of the Workflow Run has completed …" at bounding box center [349, 58] width 193 height 73
click at [286, 94] on td "optional string When the interactive section of the Workflow Run has completed …" at bounding box center [349, 58] width 193 height 73
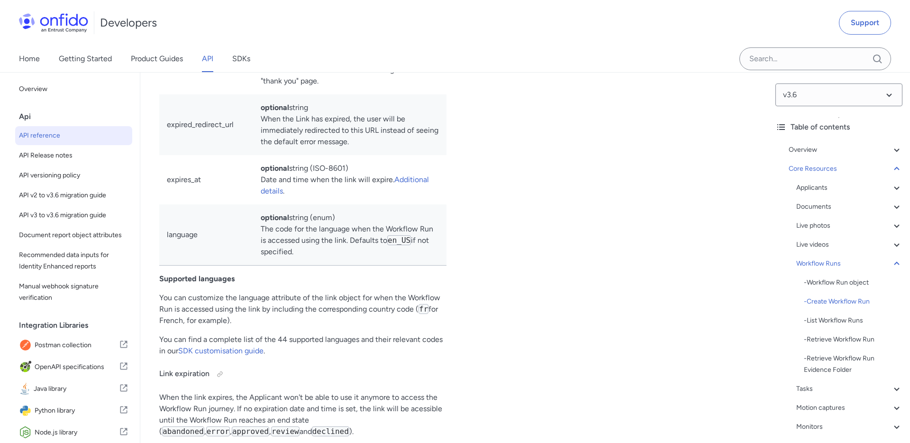
click at [286, 94] on td "optional string When the interactive section of the Workflow Run has completed …" at bounding box center [349, 58] width 193 height 73
click at [300, 155] on td "optional string When the Link has expired, the user will be immediately redirec…" at bounding box center [349, 124] width 193 height 61
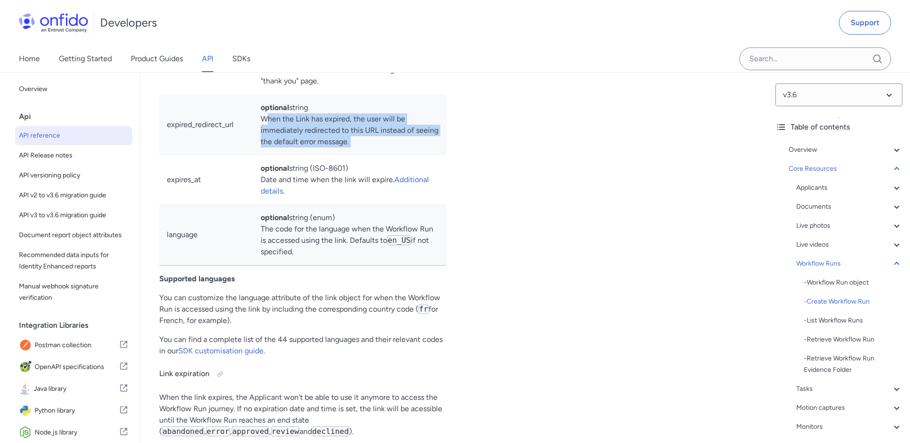
click at [300, 155] on td "optional string When the Link has expired, the user will be immediately redirec…" at bounding box center [349, 124] width 193 height 61
click at [299, 155] on td "optional string When the Link has expired, the user will be immediately redirec…" at bounding box center [349, 124] width 193 height 61
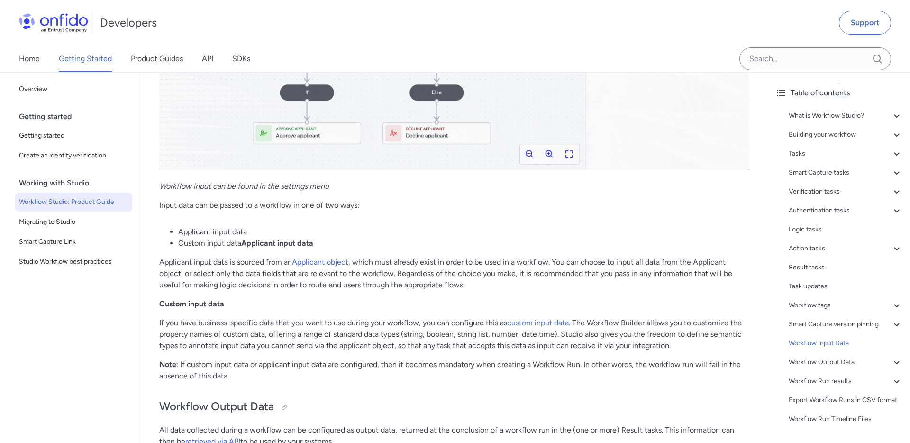
click at [418, 362] on p "Note : If custom input data or applicant input data are configured, then it bec…" at bounding box center [454, 370] width 590 height 23
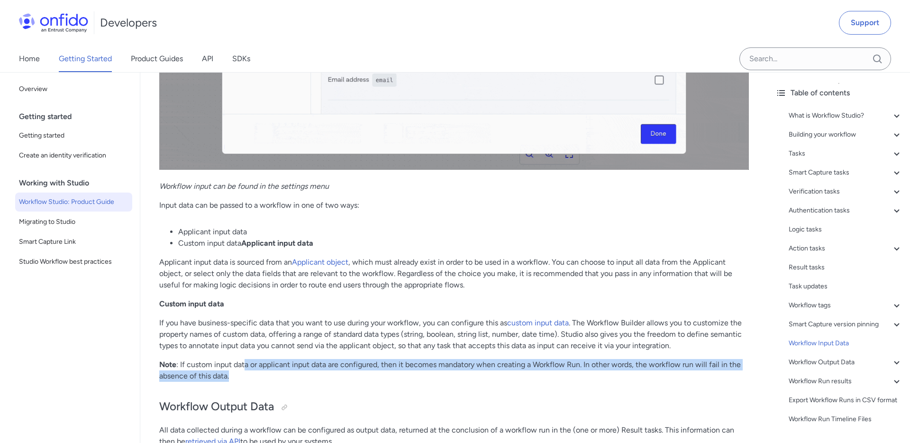
drag, startPoint x: 246, startPoint y: 365, endPoint x: 359, endPoint y: 372, distance: 113.5
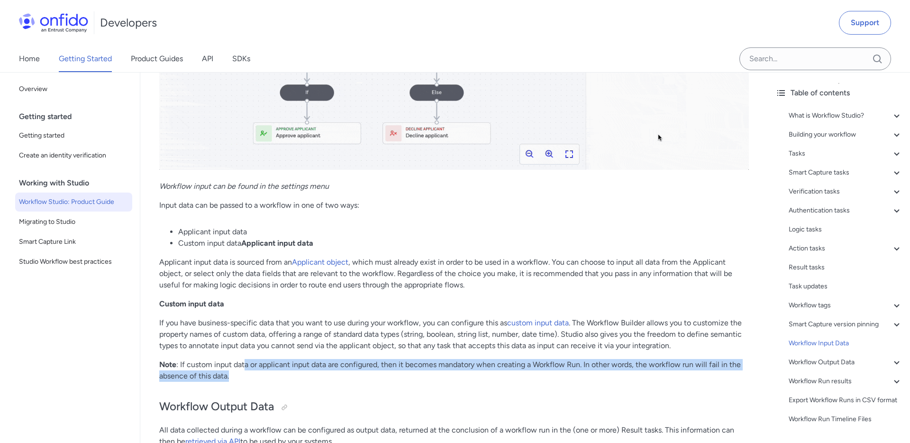
click at [359, 372] on p "Note : If custom input data or applicant input data are configured, then it bec…" at bounding box center [454, 370] width 590 height 23
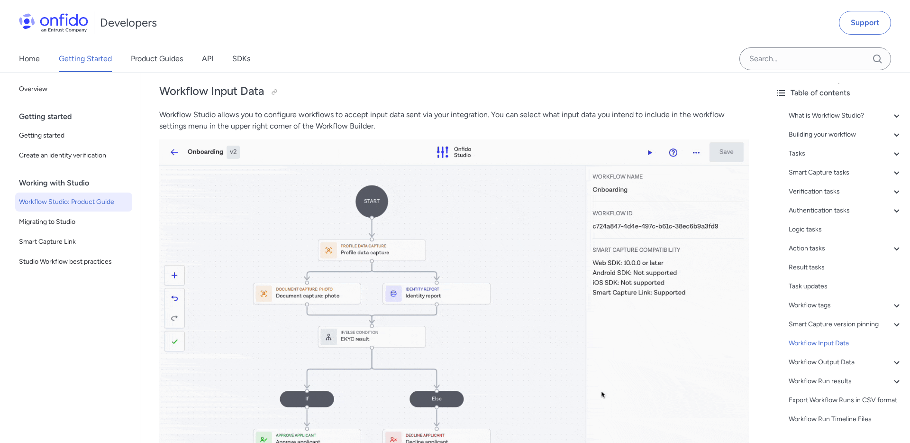
scroll to position [18356, 0]
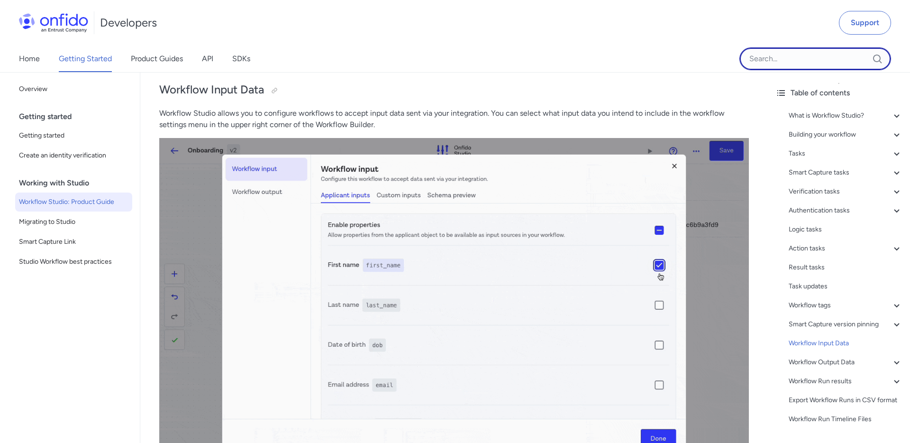
click at [812, 65] on input "Onfido search input field" at bounding box center [815, 58] width 152 height 23
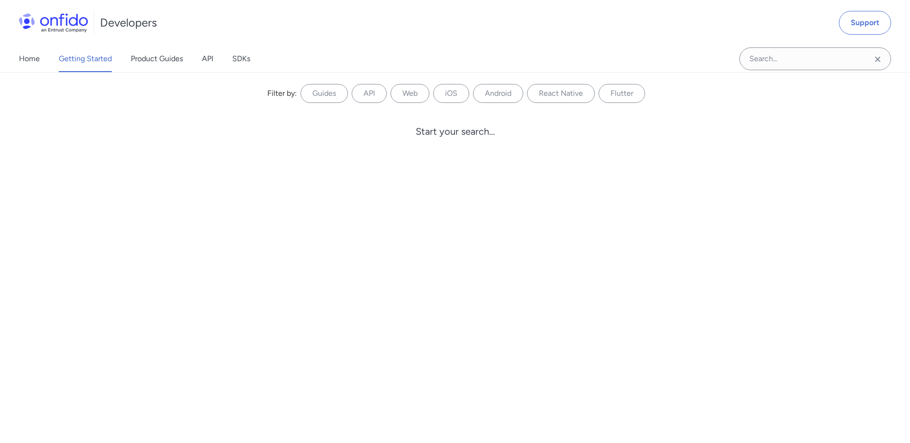
click at [876, 60] on icon "Clear search field button" at bounding box center [877, 59] width 11 height 11
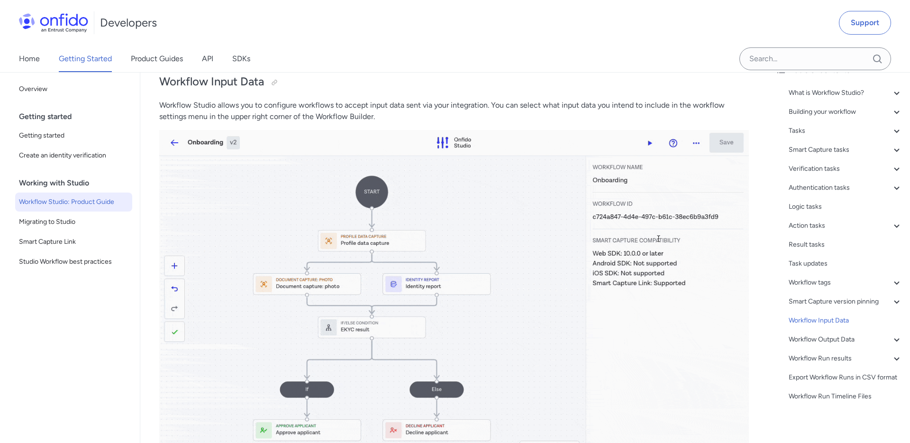
scroll to position [18365, 0]
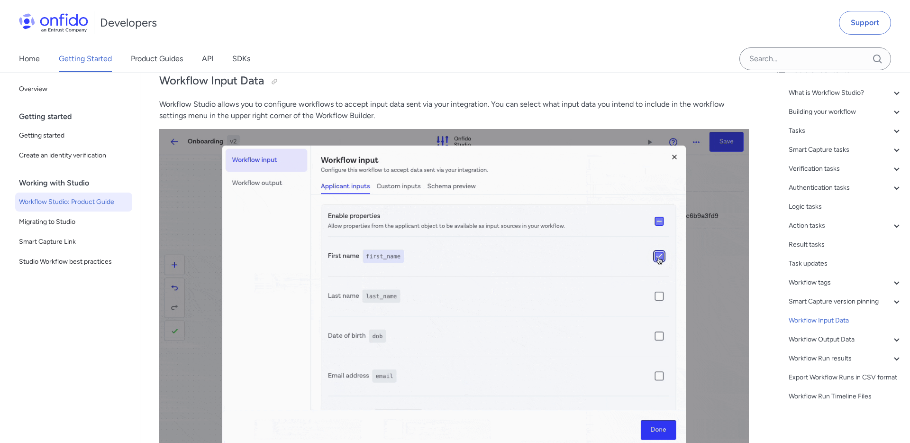
click at [834, 351] on div "What is Workflow Studio? - The Workflow Builder - Workflows - Workflow Runs - V…" at bounding box center [838, 246] width 127 height 326
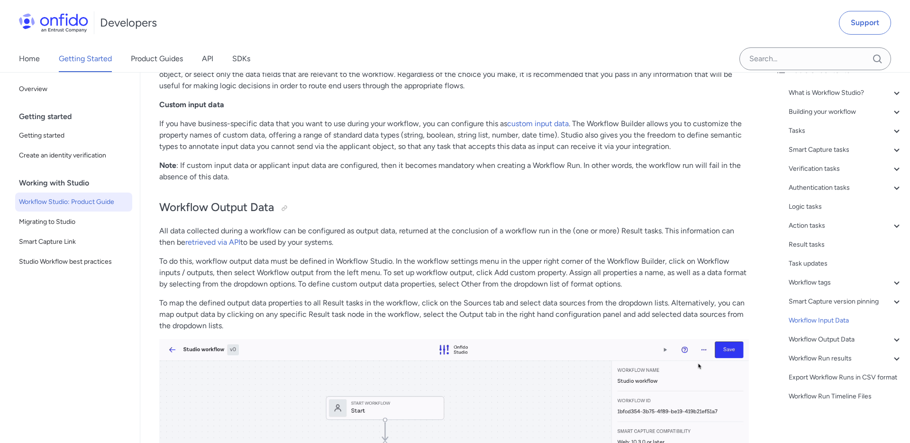
scroll to position [18870, 0]
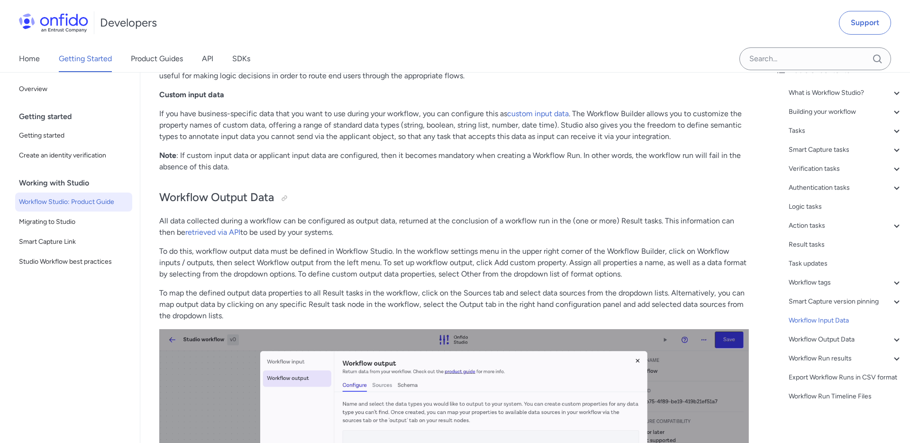
click at [475, 273] on p "To do this, workflow output data must be defined in Workflow Studio. In the wor…" at bounding box center [454, 263] width 590 height 34
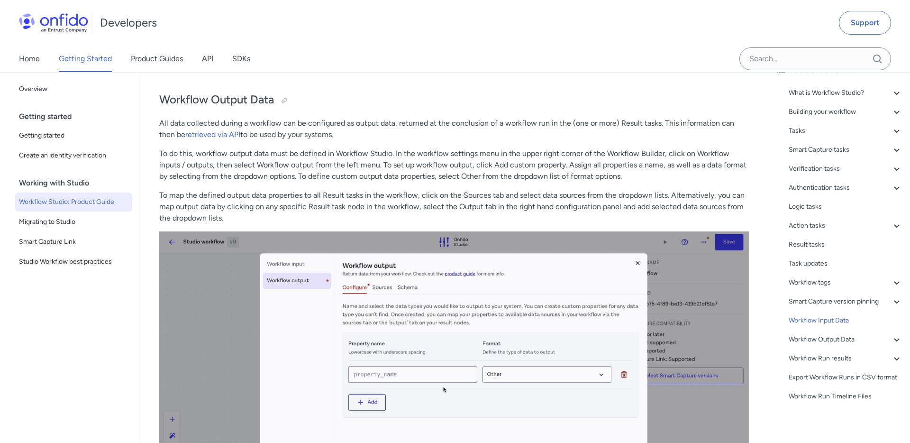
scroll to position [18968, 0]
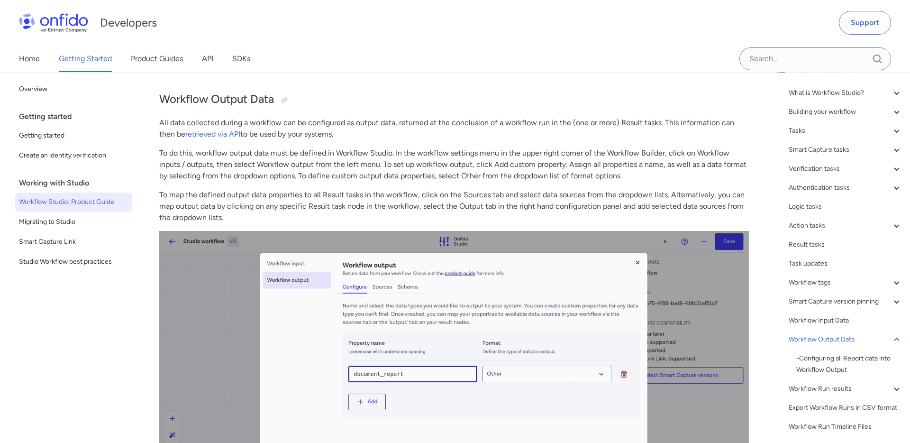
click at [524, 155] on p "To do this, workflow output data must be defined in Workflow Studio. In the wor…" at bounding box center [454, 164] width 590 height 34
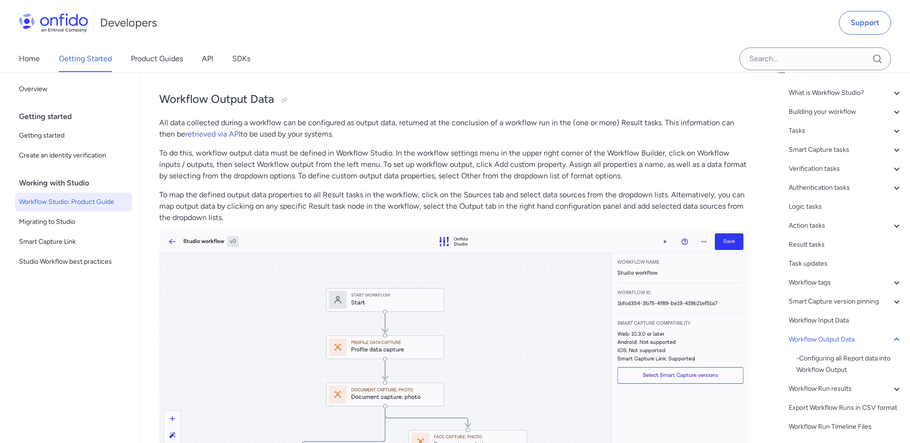
click at [524, 155] on p "To do this, workflow output data must be defined in Workflow Studio. In the wor…" at bounding box center [454, 164] width 590 height 34
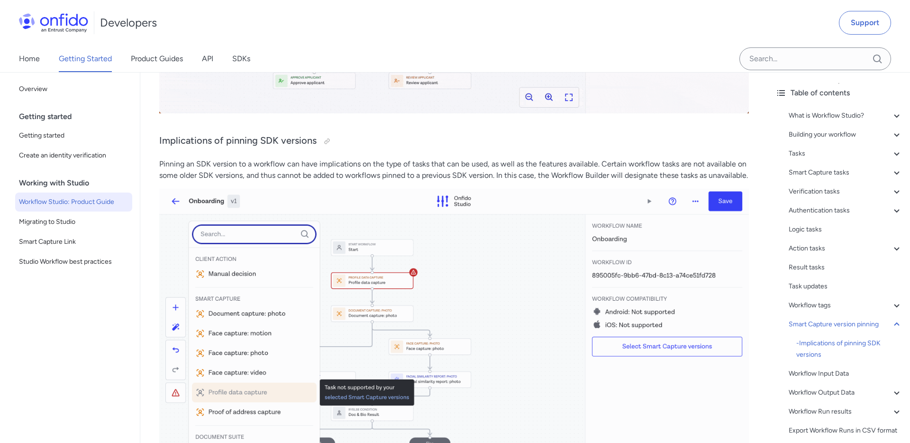
scroll to position [17311, 0]
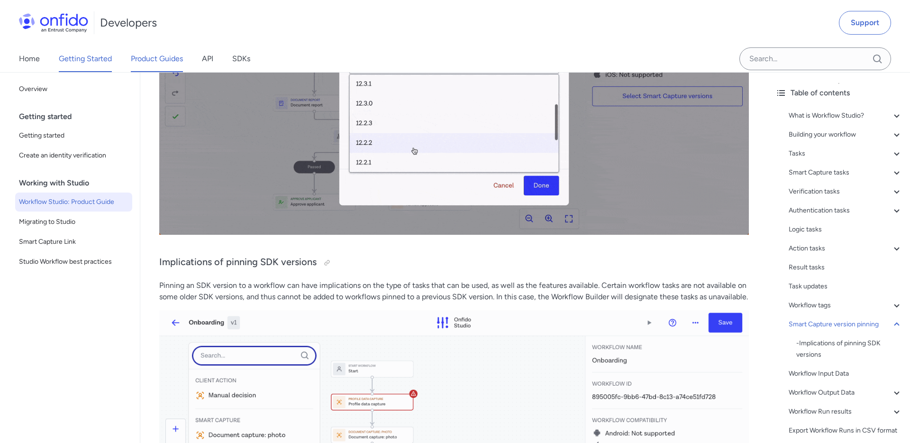
click at [170, 65] on link "Product Guides" at bounding box center [157, 59] width 52 height 27
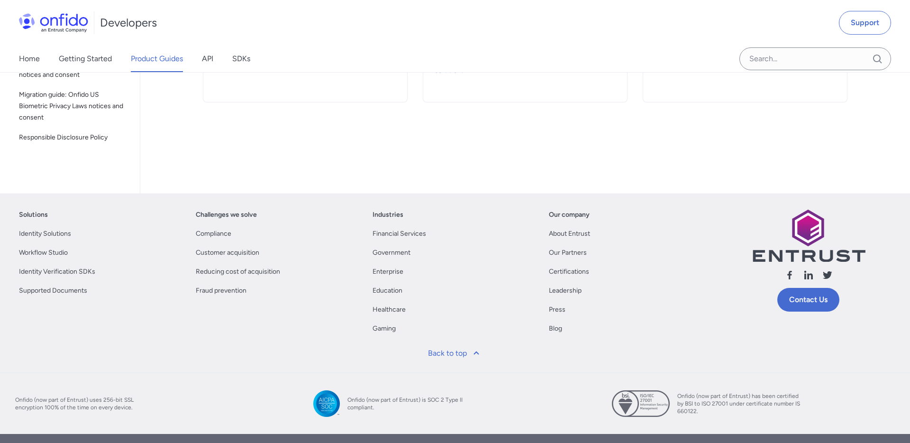
scroll to position [284, 0]
click at [385, 274] on link "Enterprise" at bounding box center [388, 271] width 31 height 11
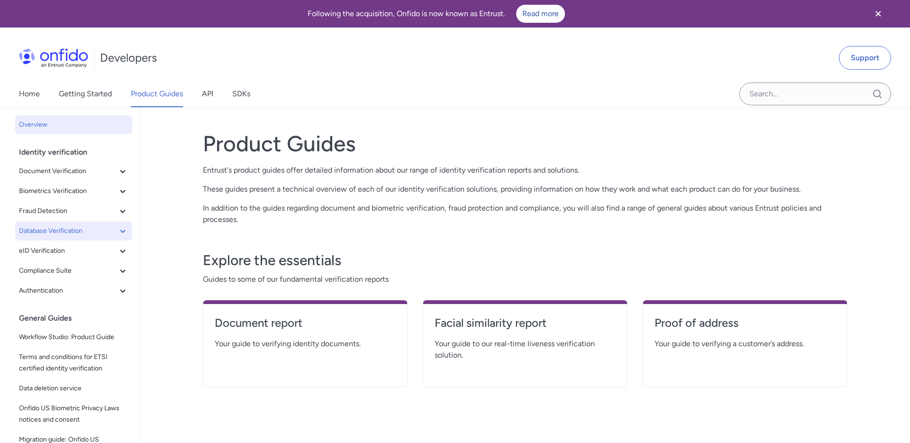
click at [86, 222] on button "Database Verification" at bounding box center [73, 230] width 117 height 19
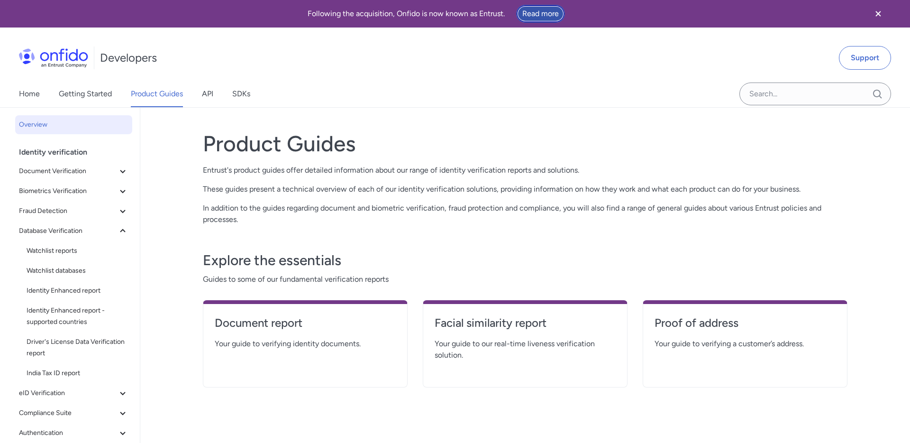
click at [539, 9] on link "Read more" at bounding box center [540, 14] width 49 height 18
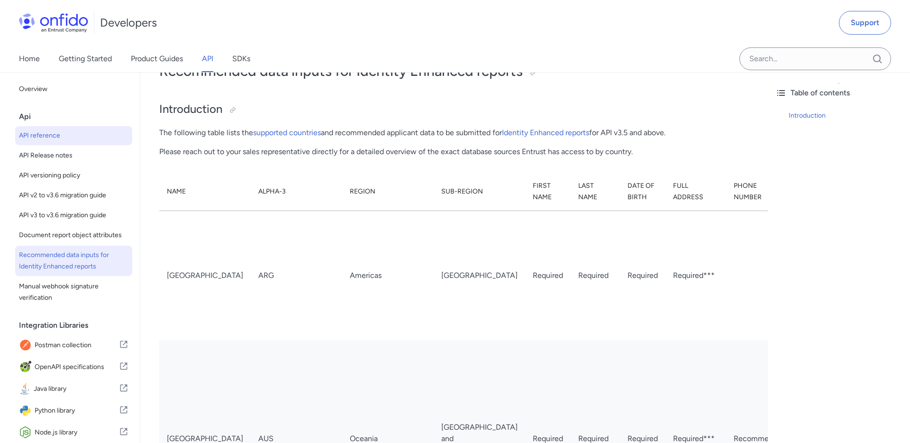
click at [72, 139] on span "API reference" at bounding box center [73, 135] width 109 height 11
select select "http"
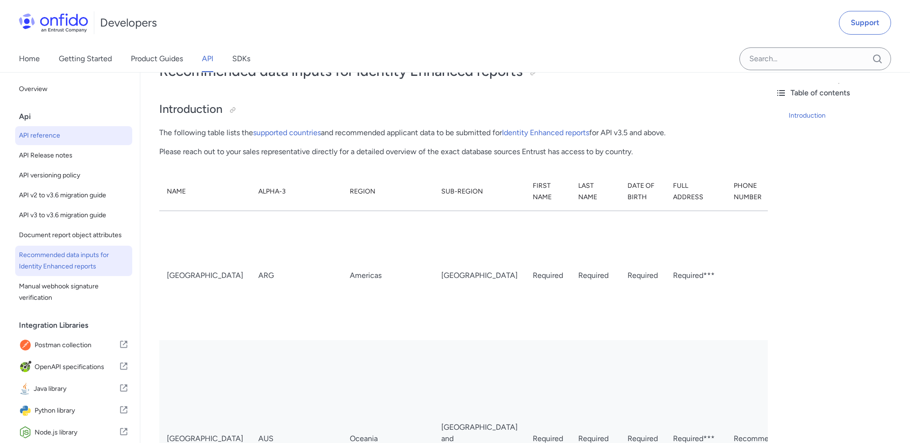
select select "http"
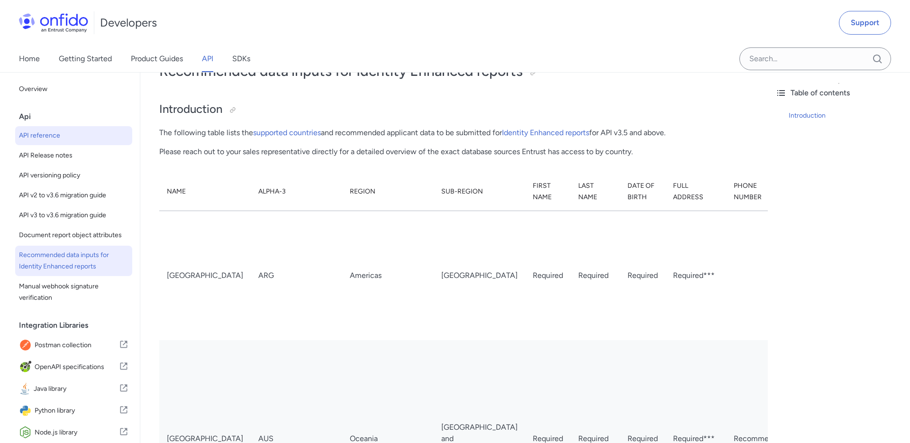
select select "http"
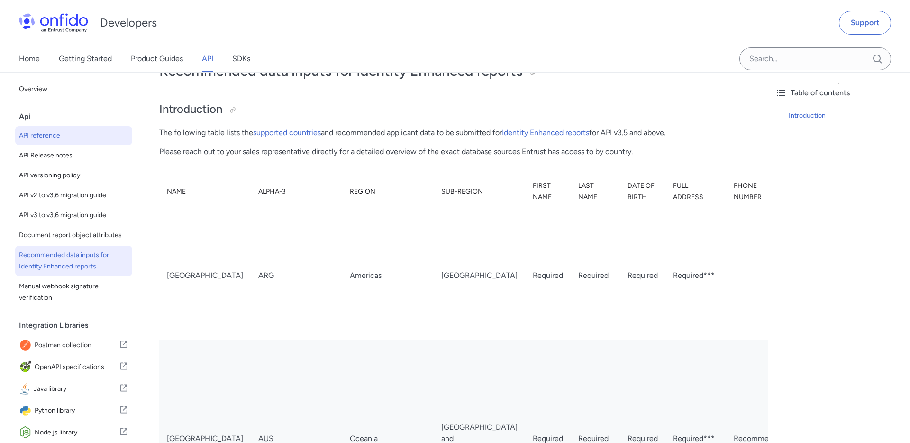
select select "http"
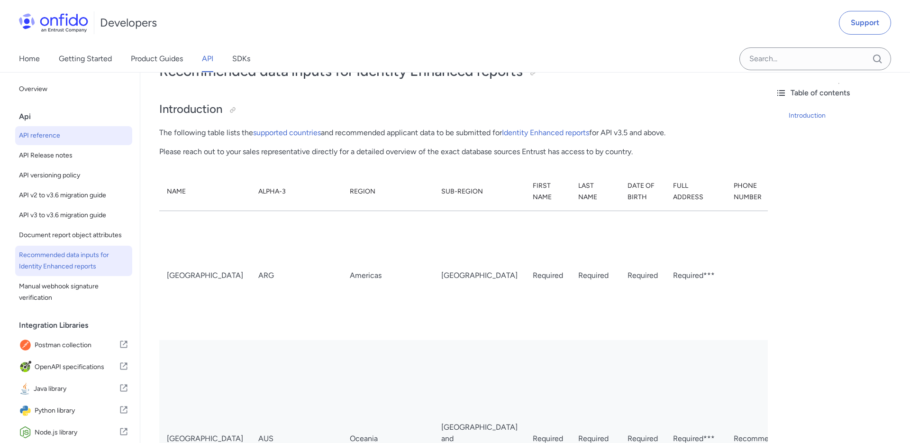
select select "http"
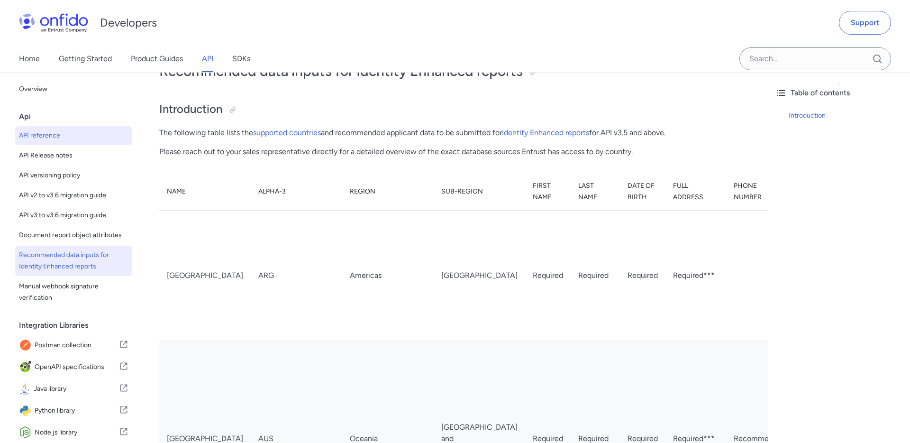
select select "http"
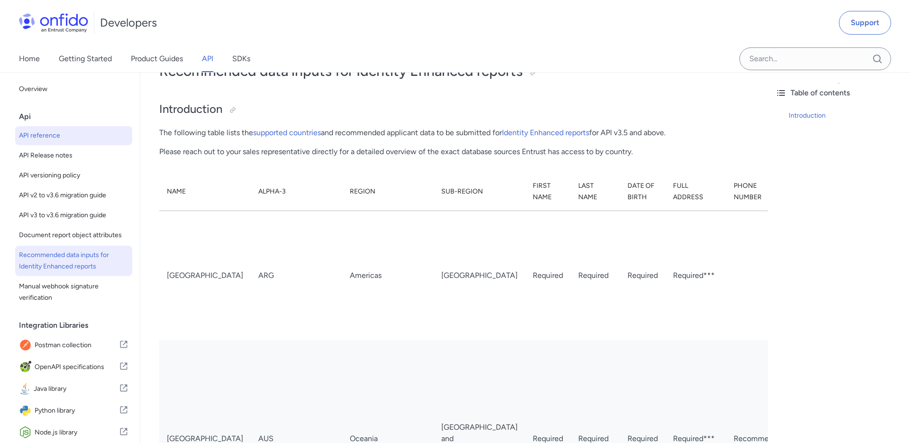
select select "http"
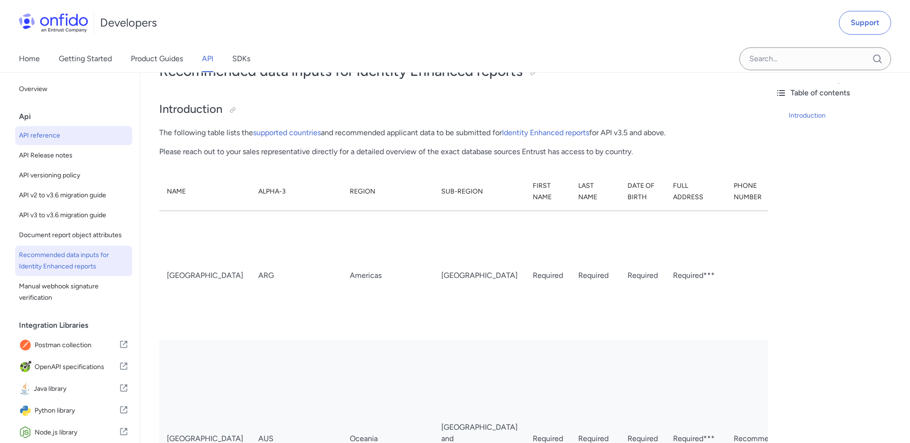
select select "http"
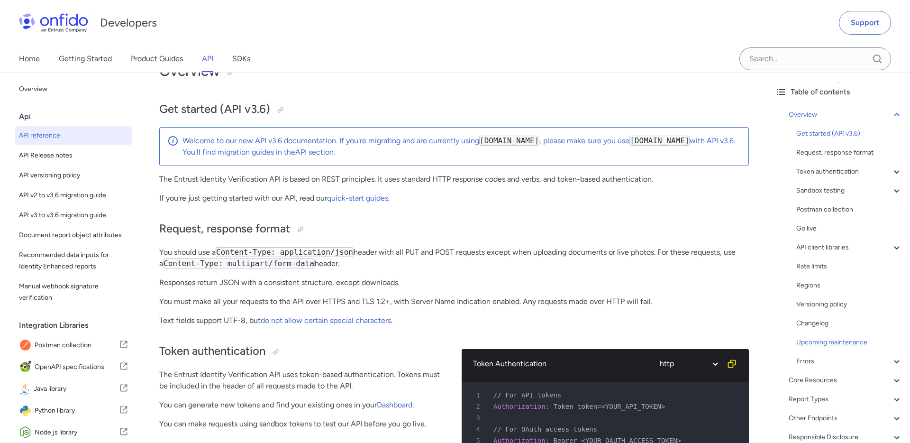
scroll to position [81, 0]
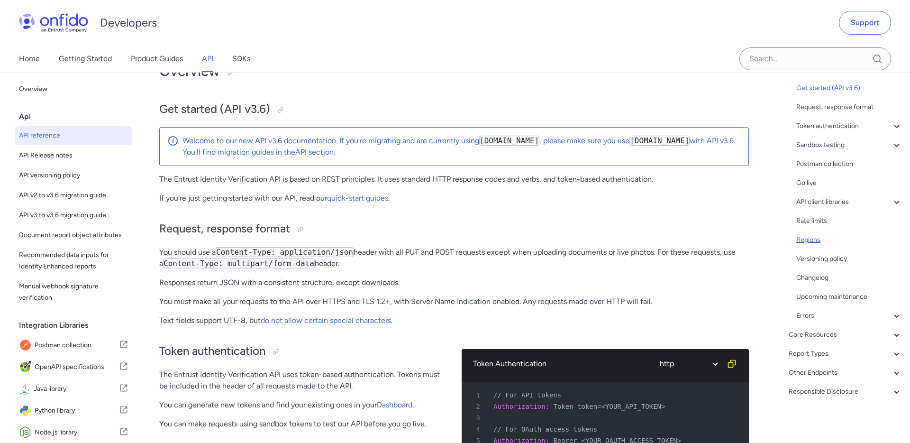
click at [820, 235] on div "Regions" at bounding box center [849, 239] width 106 height 11
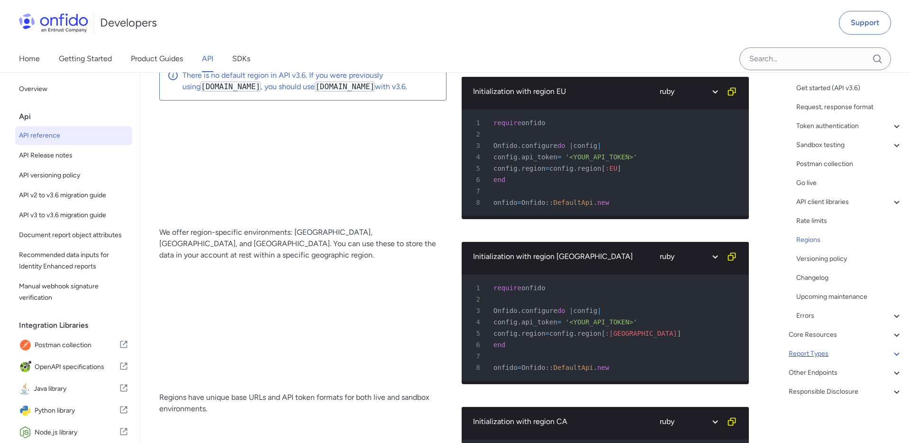
click at [821, 351] on div "Report Types" at bounding box center [846, 353] width 114 height 11
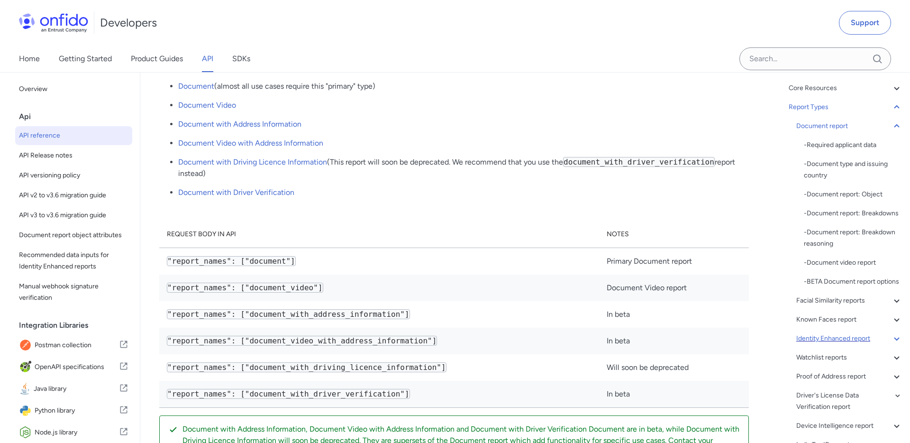
scroll to position [131, 0]
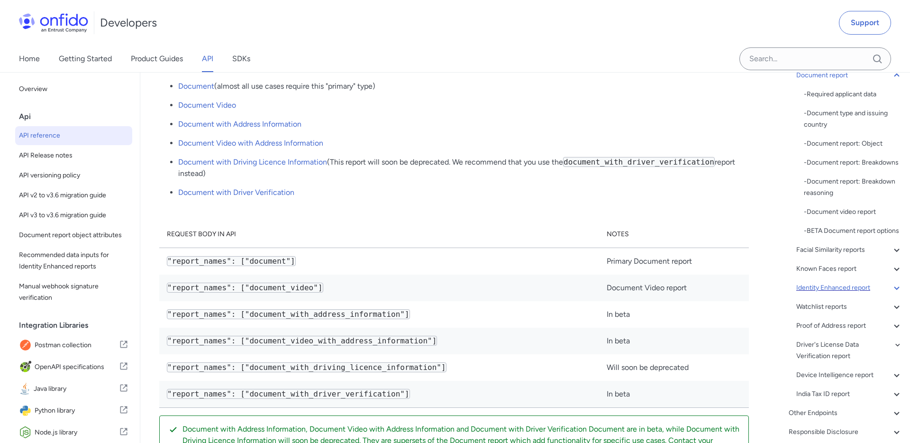
click at [887, 290] on div "Identity Enhanced report" at bounding box center [849, 287] width 106 height 11
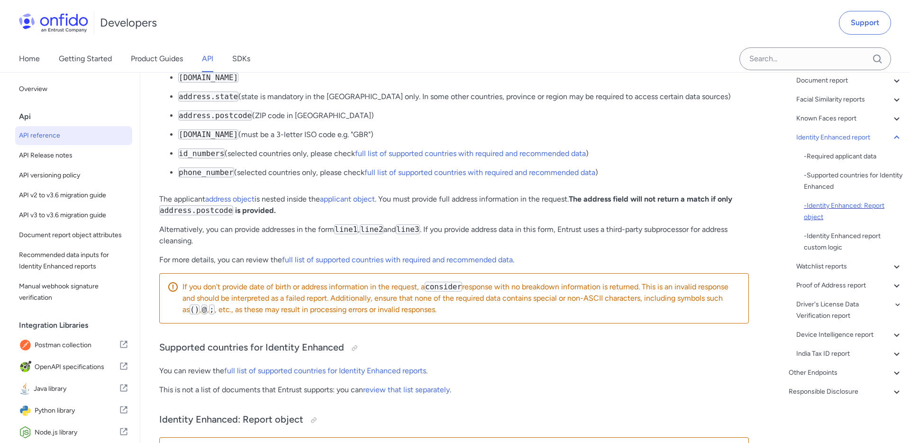
click at [844, 207] on div "- Identity Enhanced: Report object" at bounding box center [853, 211] width 99 height 23
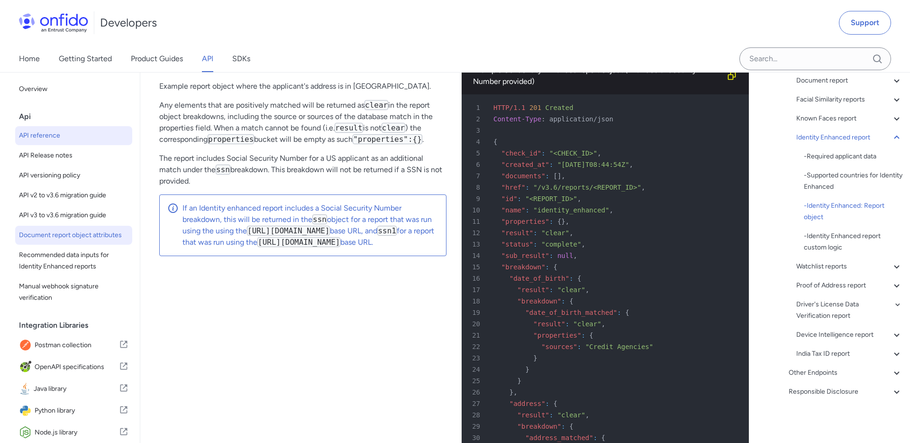
scroll to position [53339, 0]
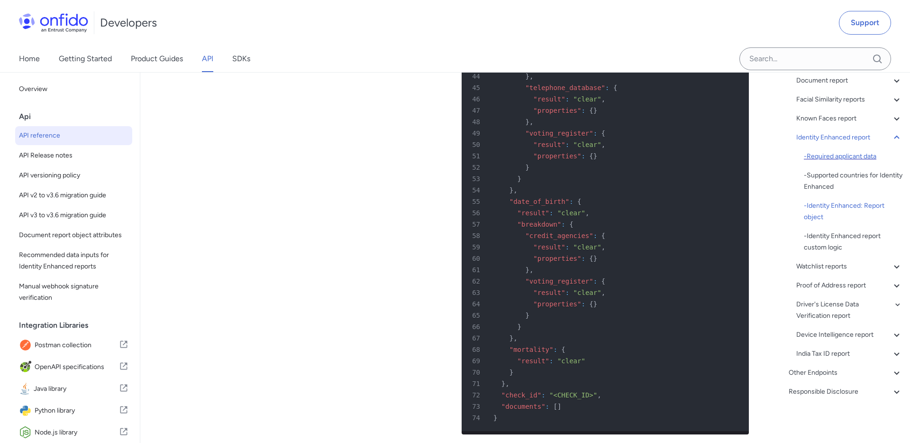
click at [852, 155] on div "- Required applicant data" at bounding box center [853, 156] width 99 height 11
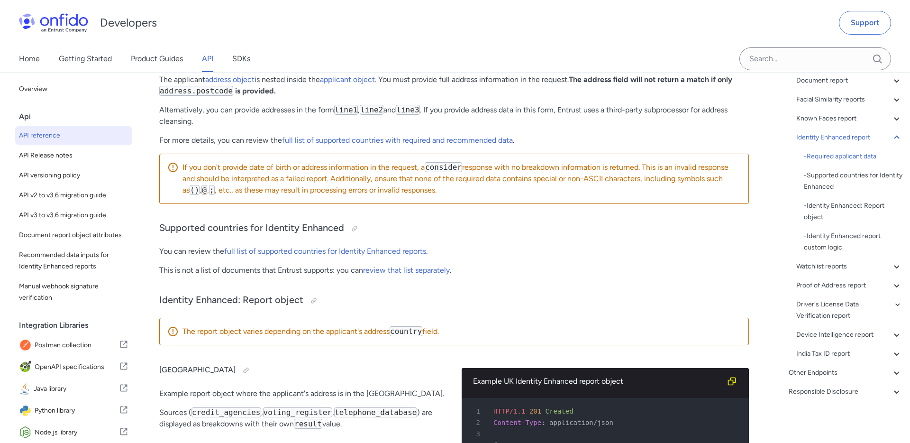
click at [343, 40] on p "id_numbers (selected countries only, please check full list of supported countr…" at bounding box center [463, 33] width 571 height 11
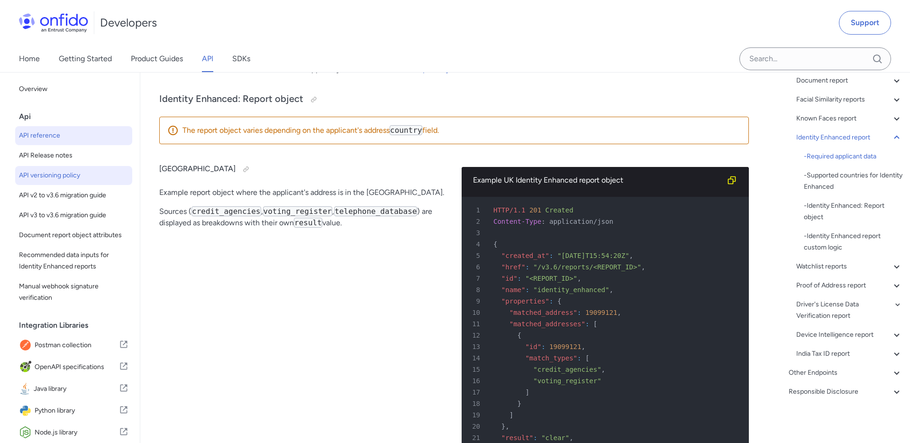
scroll to position [52712, 0]
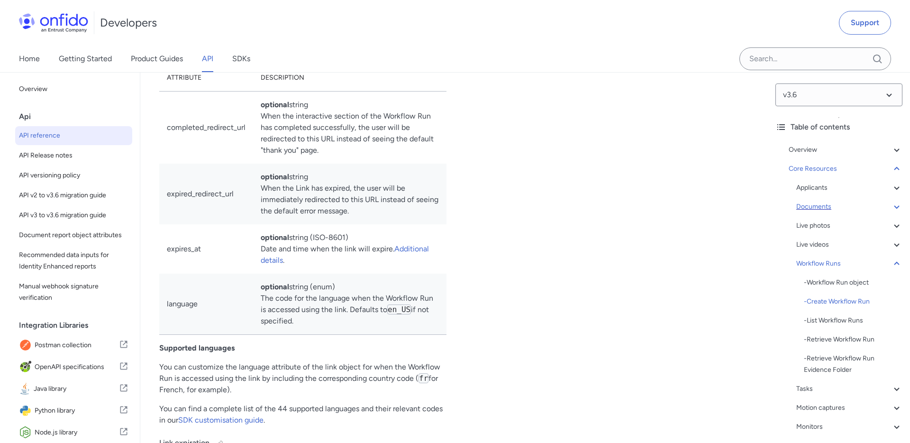
click at [821, 212] on div "Documents" at bounding box center [849, 206] width 106 height 11
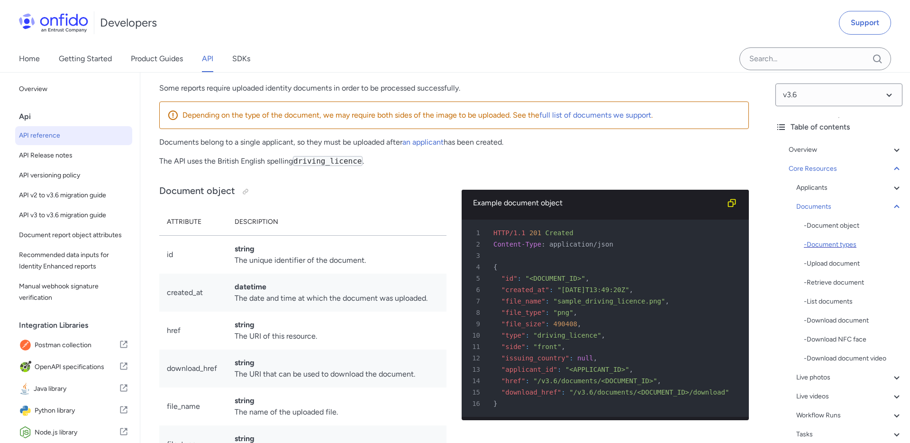
click at [842, 241] on div "- Document types" at bounding box center [853, 244] width 99 height 11
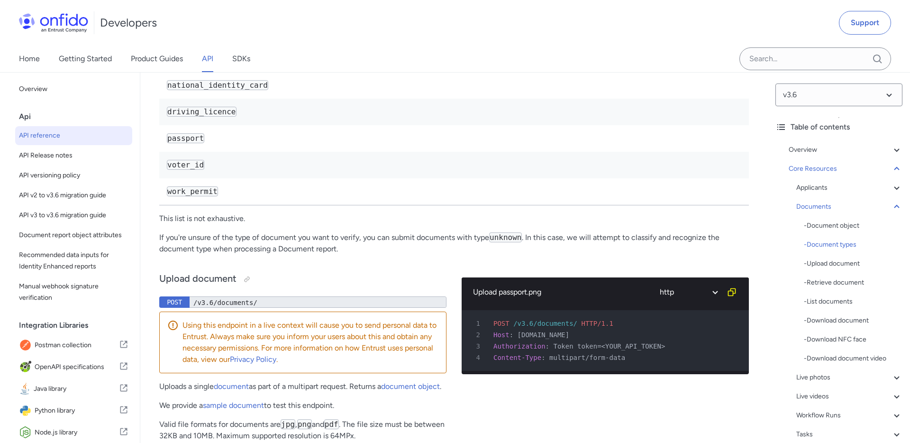
scroll to position [15403, 0]
click at [298, 255] on p "If you're unsure of the type of document you want to verify, you can submit doc…" at bounding box center [454, 244] width 590 height 23
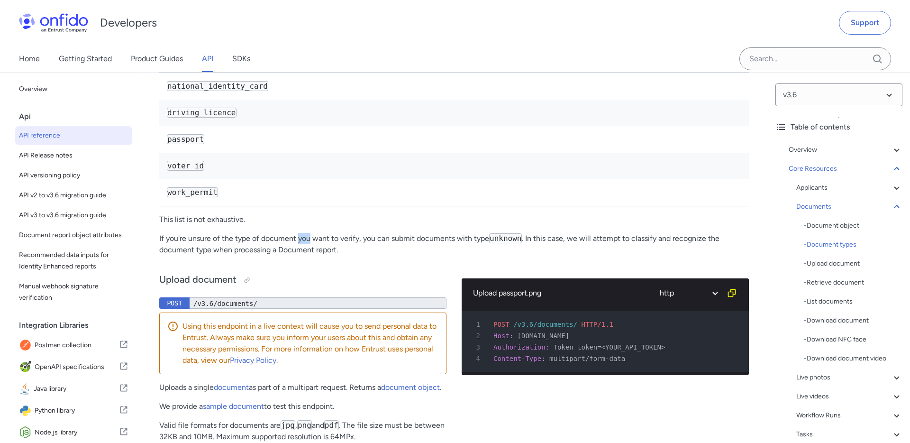
click at [298, 255] on p "If you're unsure of the type of document you want to verify, you can submit doc…" at bounding box center [454, 244] width 590 height 23
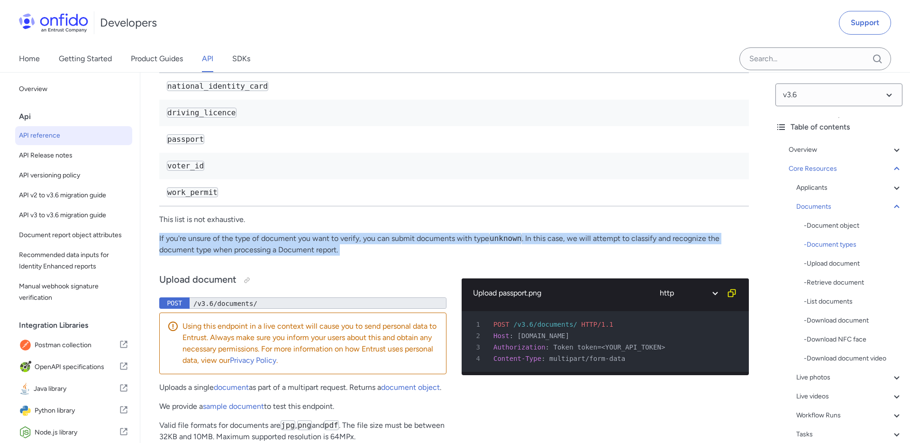
click at [428, 255] on p "If you're unsure of the type of document you want to verify, you can submit doc…" at bounding box center [454, 244] width 590 height 23
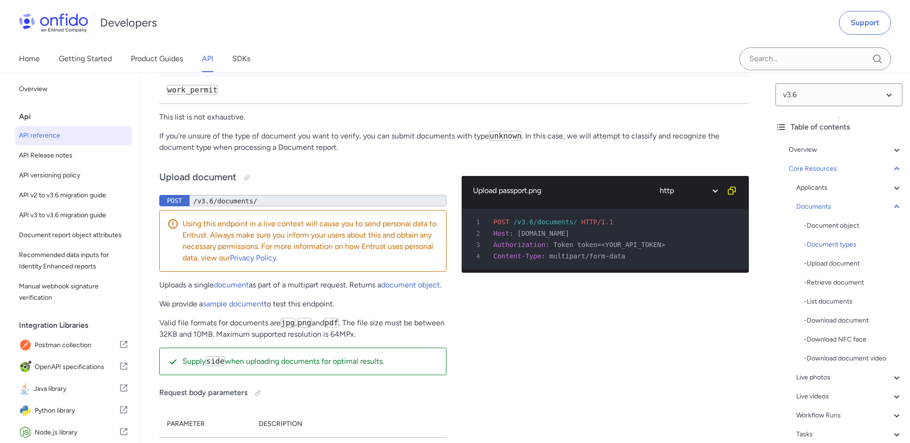
scroll to position [15534, 0]
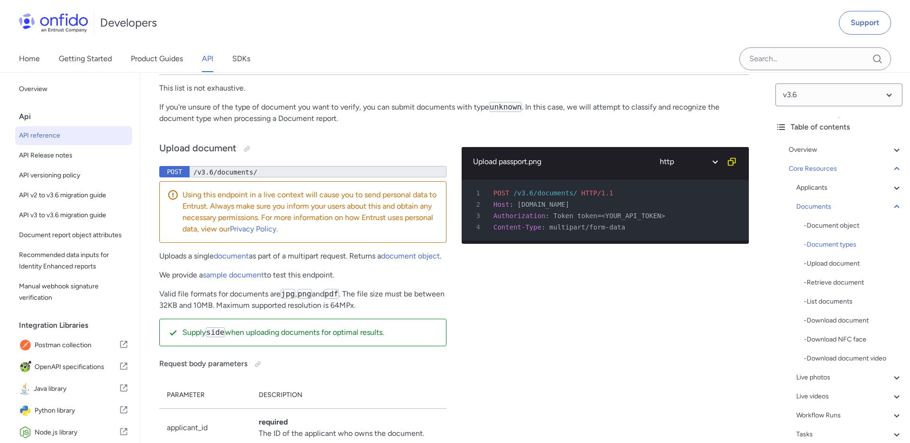
click at [233, 124] on p "If you're unsure of the type of document you want to verify, you can submit doc…" at bounding box center [454, 112] width 590 height 23
click at [845, 265] on div "- Upload document" at bounding box center [853, 263] width 99 height 11
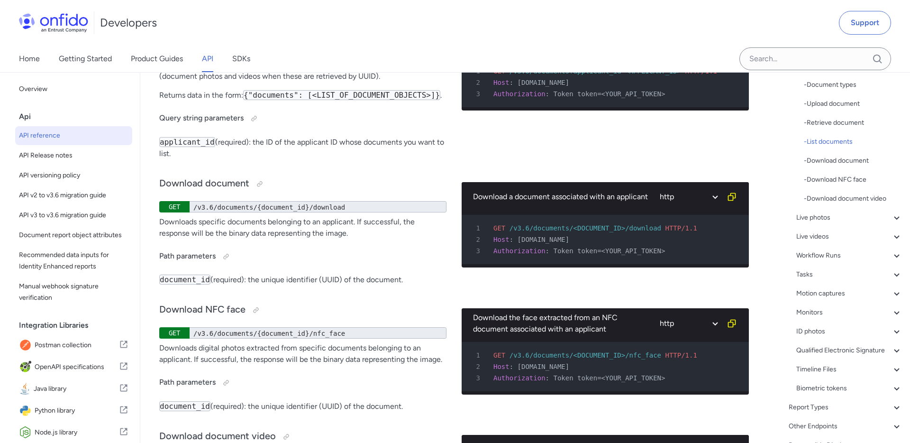
scroll to position [213, 0]
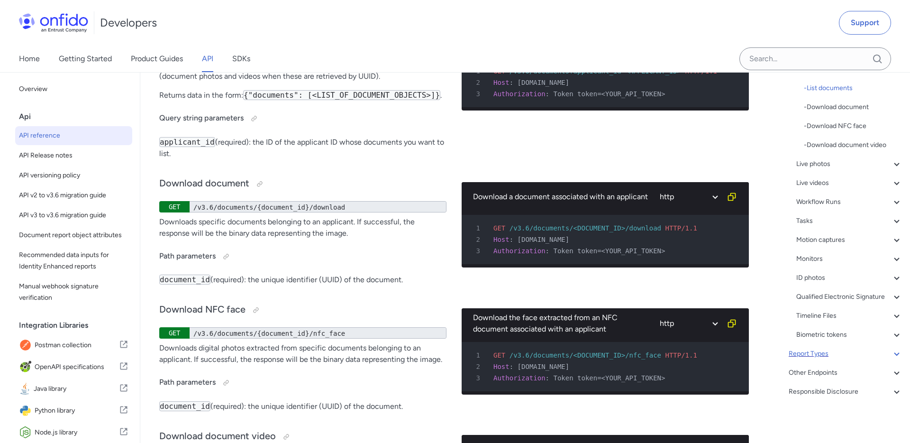
click at [899, 351] on icon at bounding box center [896, 353] width 11 height 11
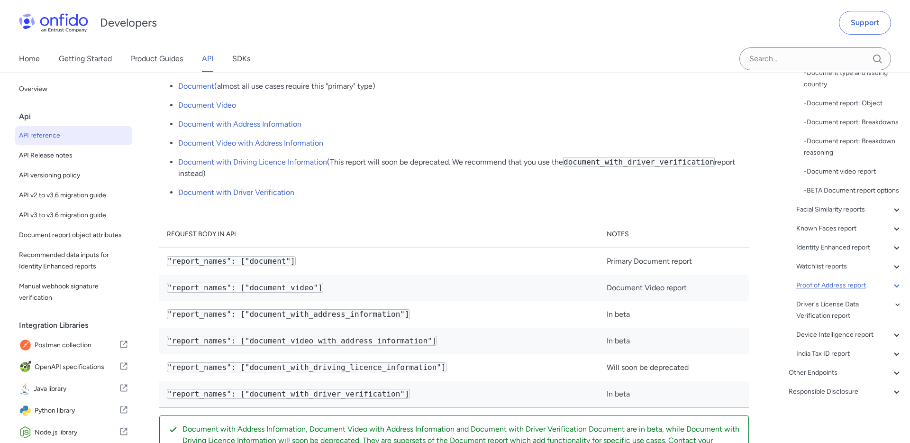
click at [877, 285] on div "Proof of Address report" at bounding box center [849, 285] width 106 height 11
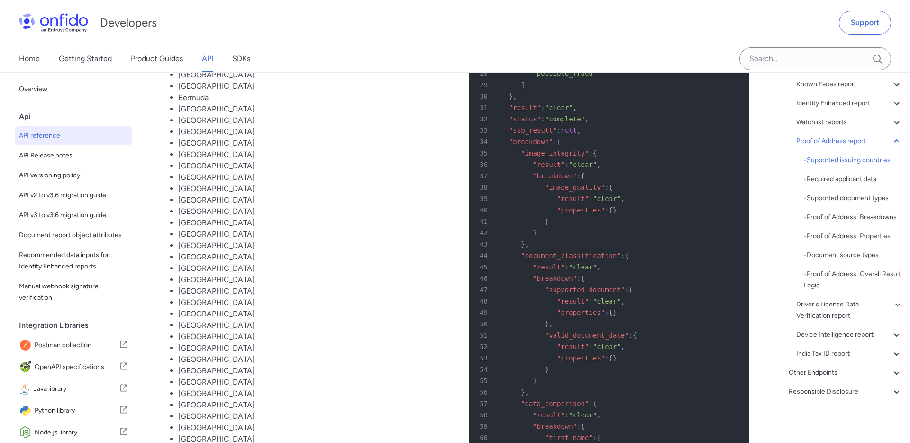
scroll to position [59286, 0]
